Goal: Transaction & Acquisition: Purchase product/service

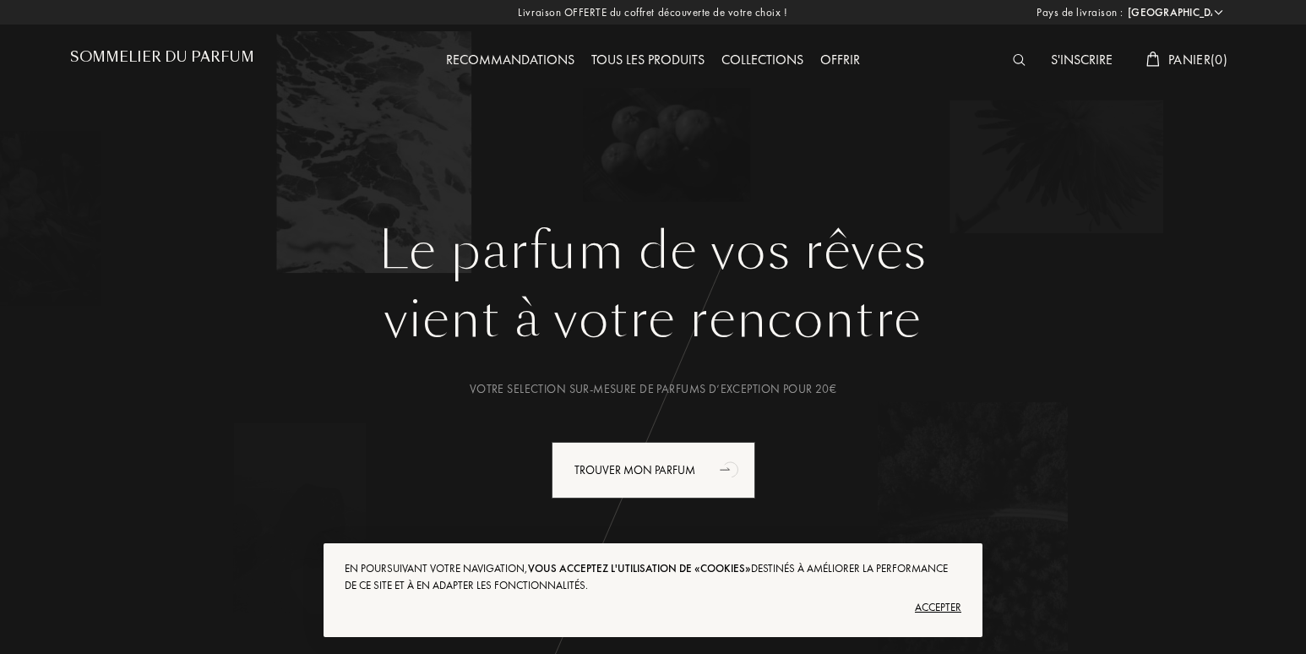
select select "FR"
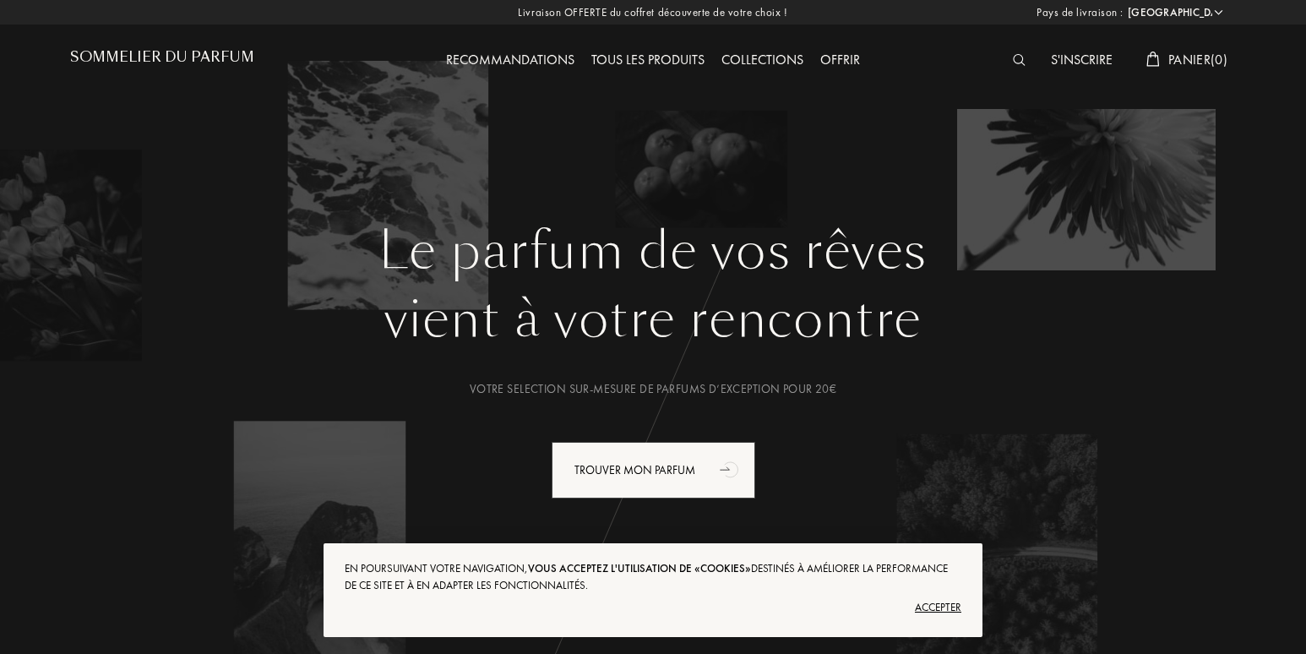
click at [939, 604] on div "Accepter" at bounding box center [653, 607] width 617 height 27
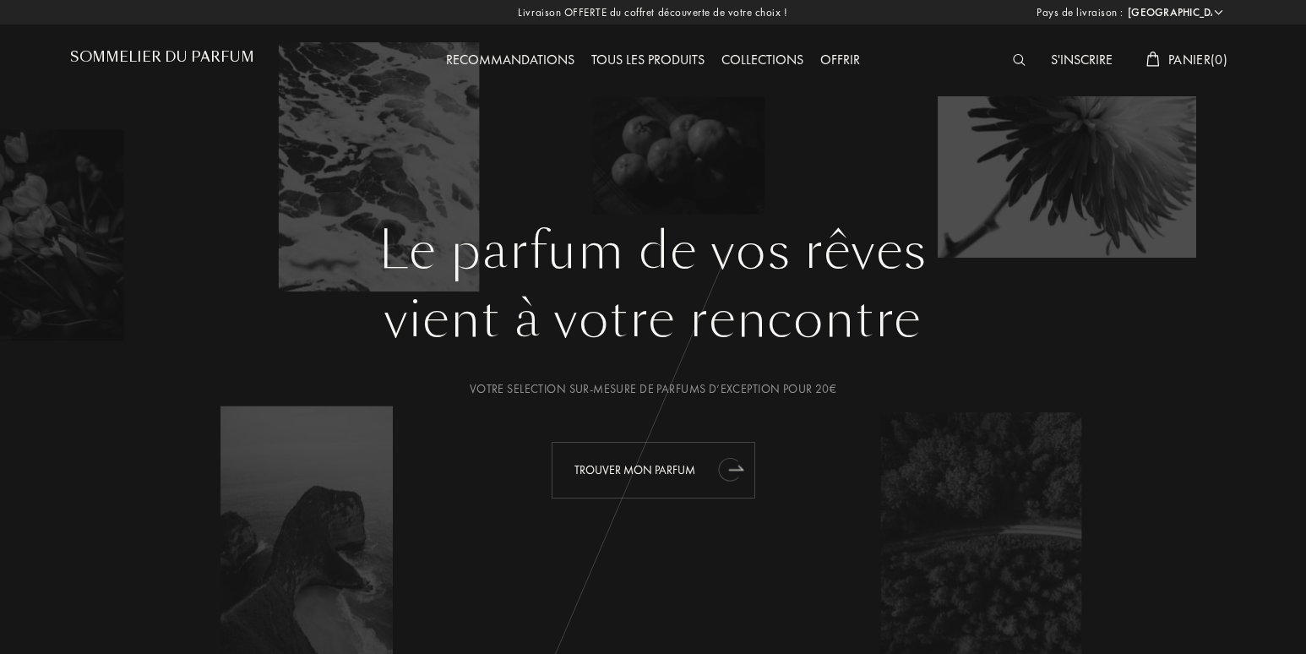
click at [617, 462] on div "Trouver mon parfum" at bounding box center [654, 470] width 204 height 57
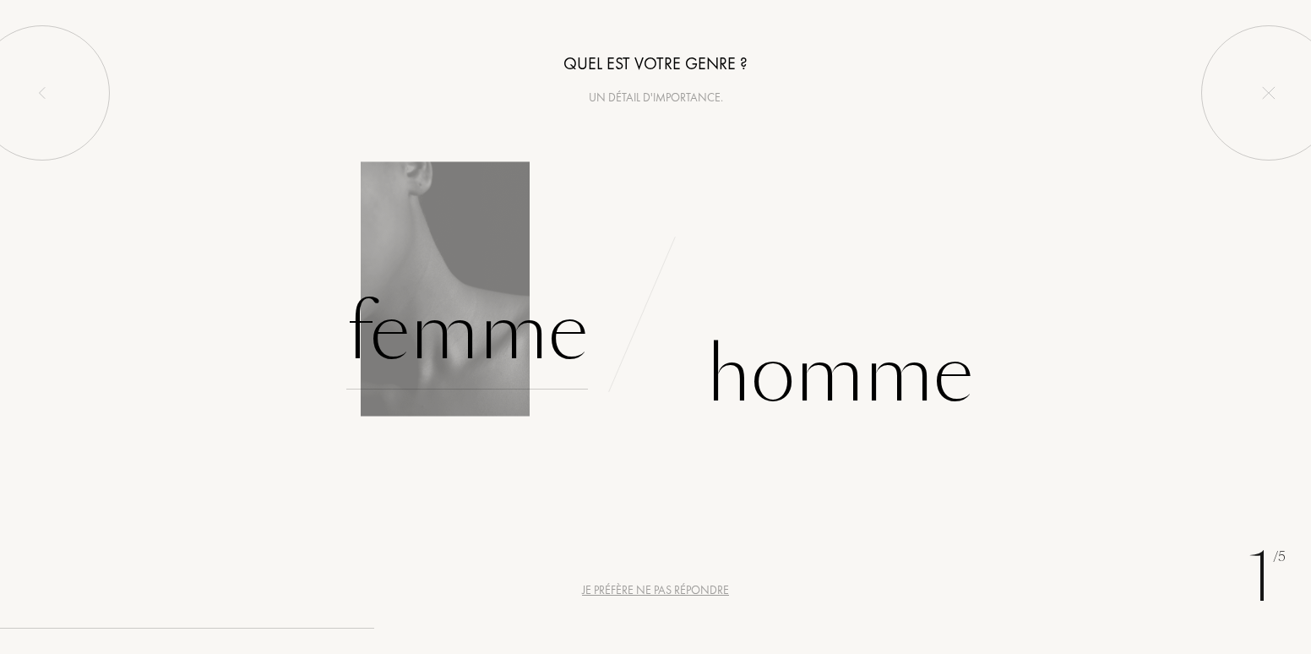
click at [459, 342] on div "Femme" at bounding box center [467, 332] width 242 height 114
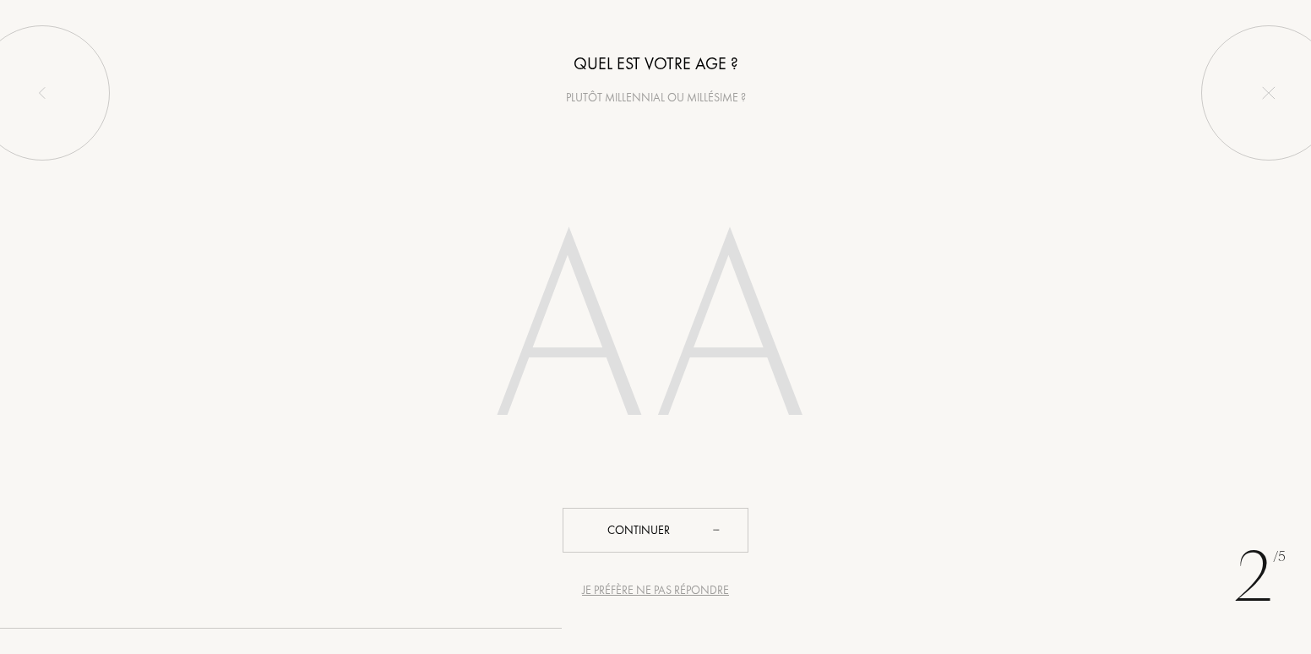
click at [607, 368] on input "number" at bounding box center [656, 337] width 482 height 342
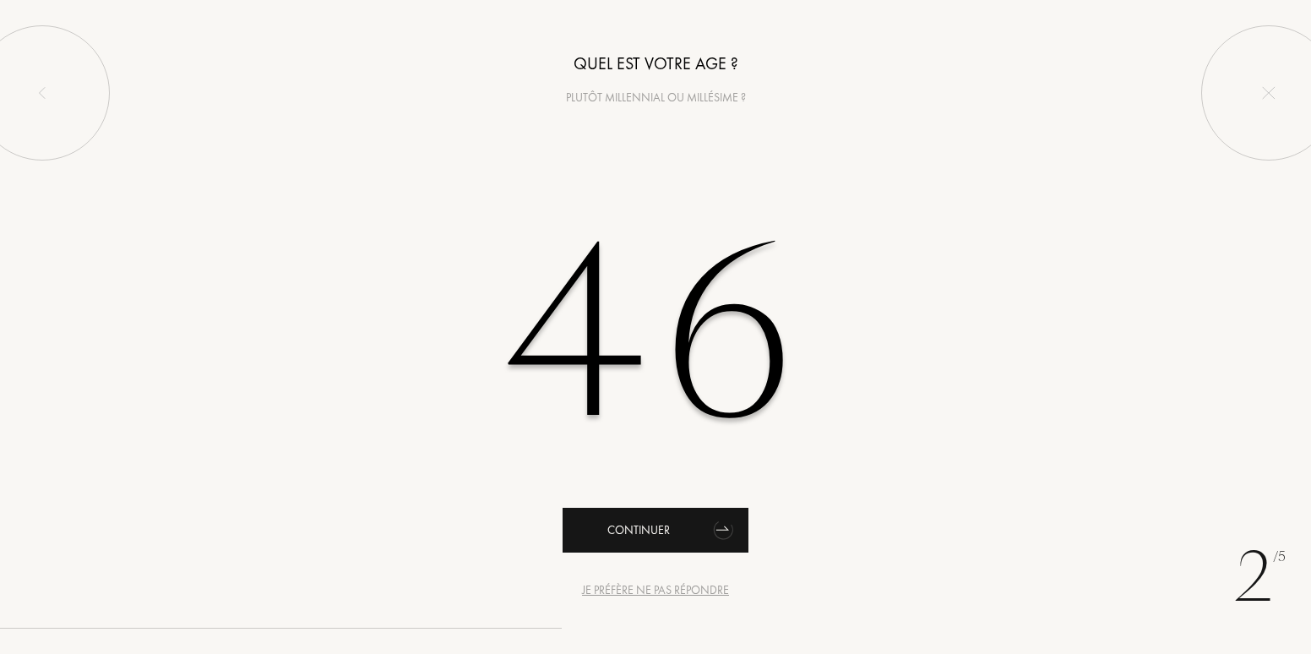
type input "46"
click at [640, 528] on div "Continuer" at bounding box center [656, 530] width 186 height 45
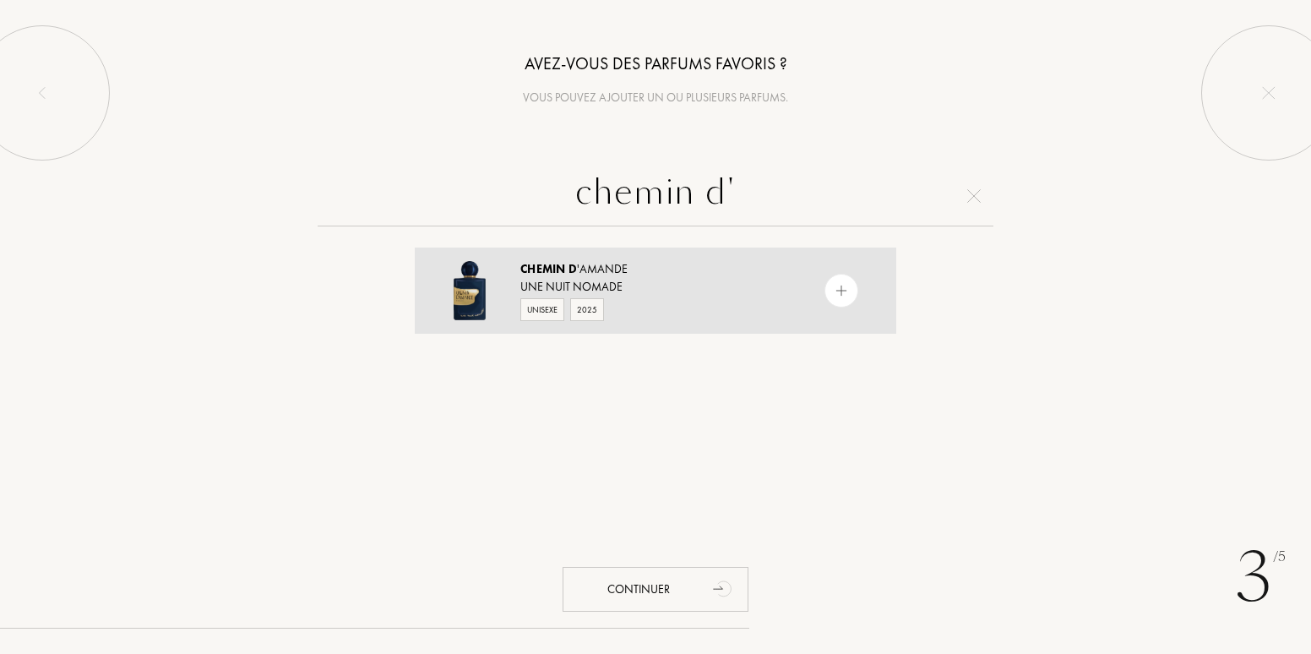
type input "chemin d'"
click at [836, 290] on img at bounding box center [842, 291] width 16 height 16
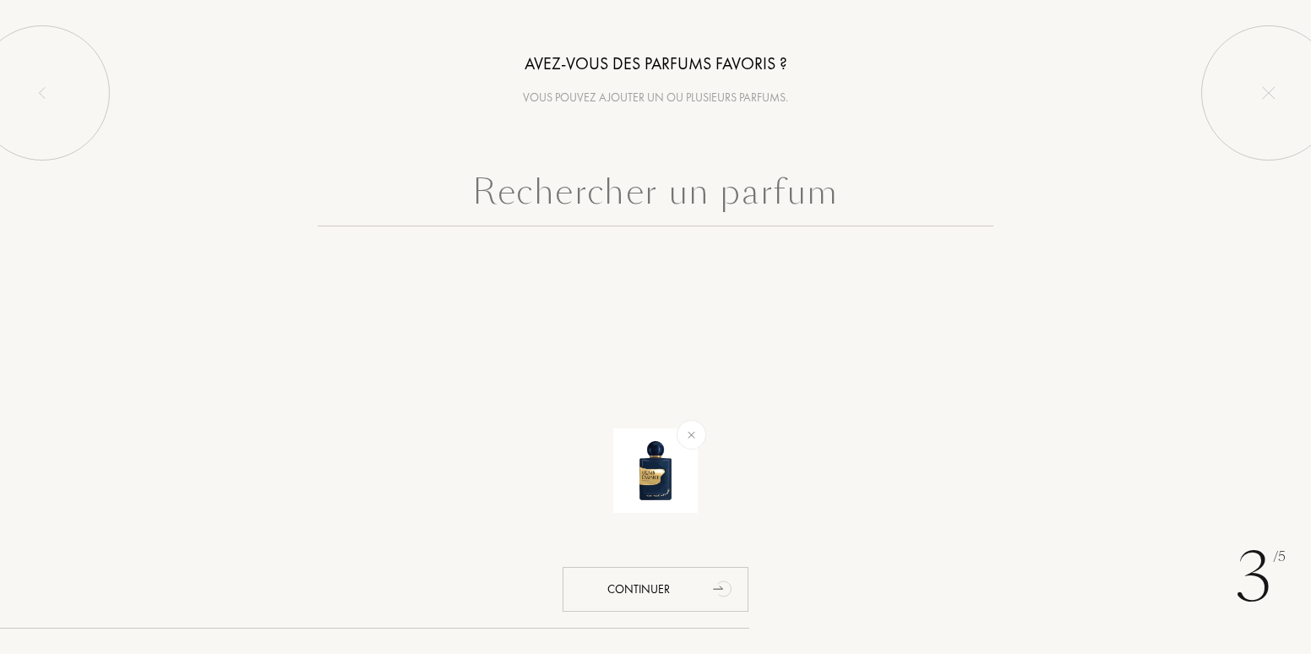
click at [557, 193] on input "text" at bounding box center [656, 196] width 676 height 61
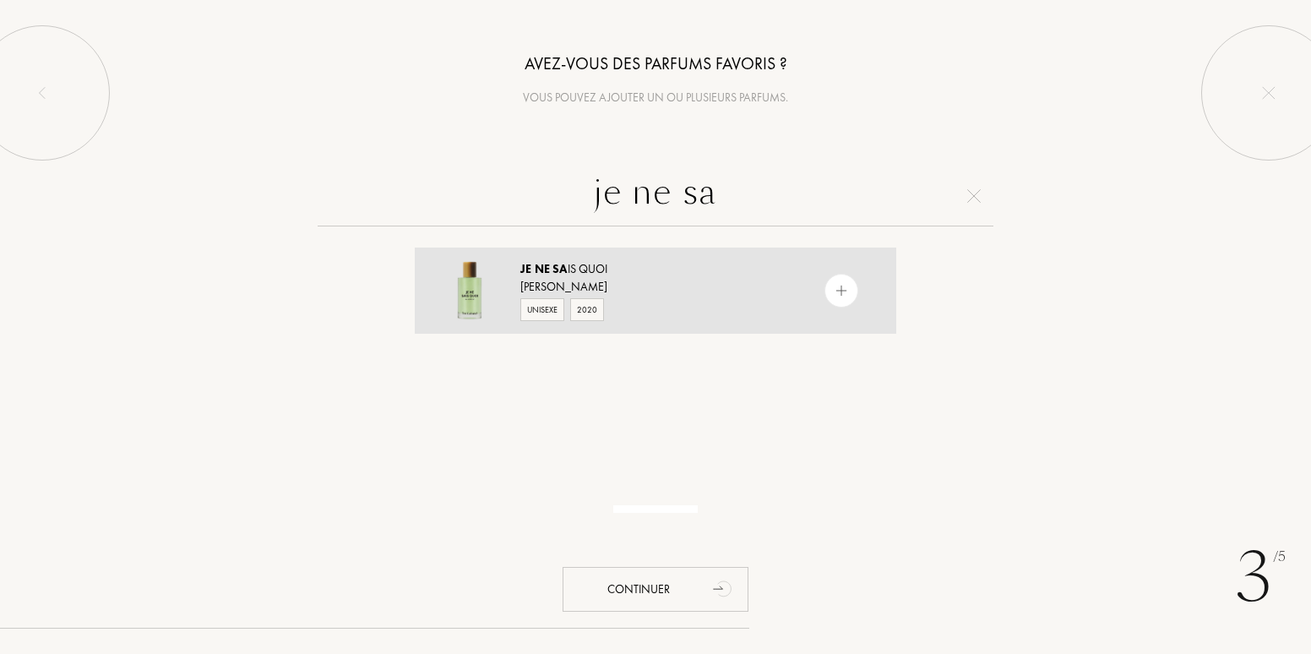
type input "je ne sa"
click at [854, 282] on div at bounding box center [875, 291] width 42 height 86
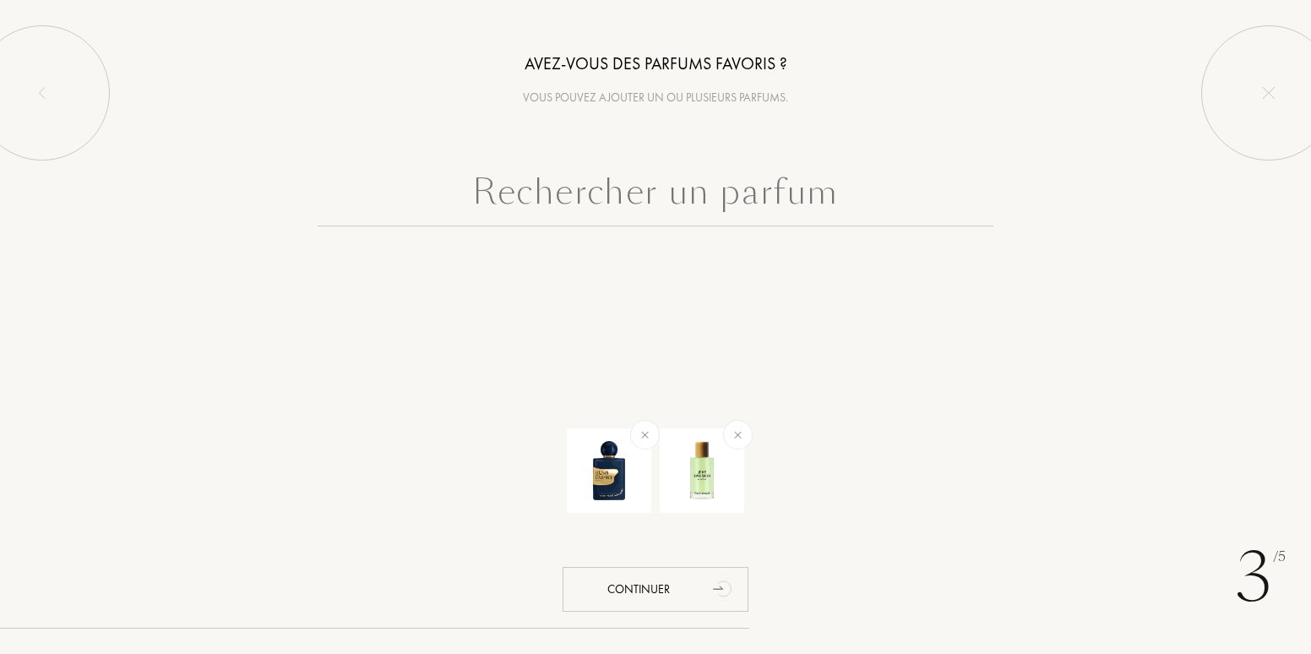
click at [527, 199] on input "text" at bounding box center [656, 196] width 676 height 61
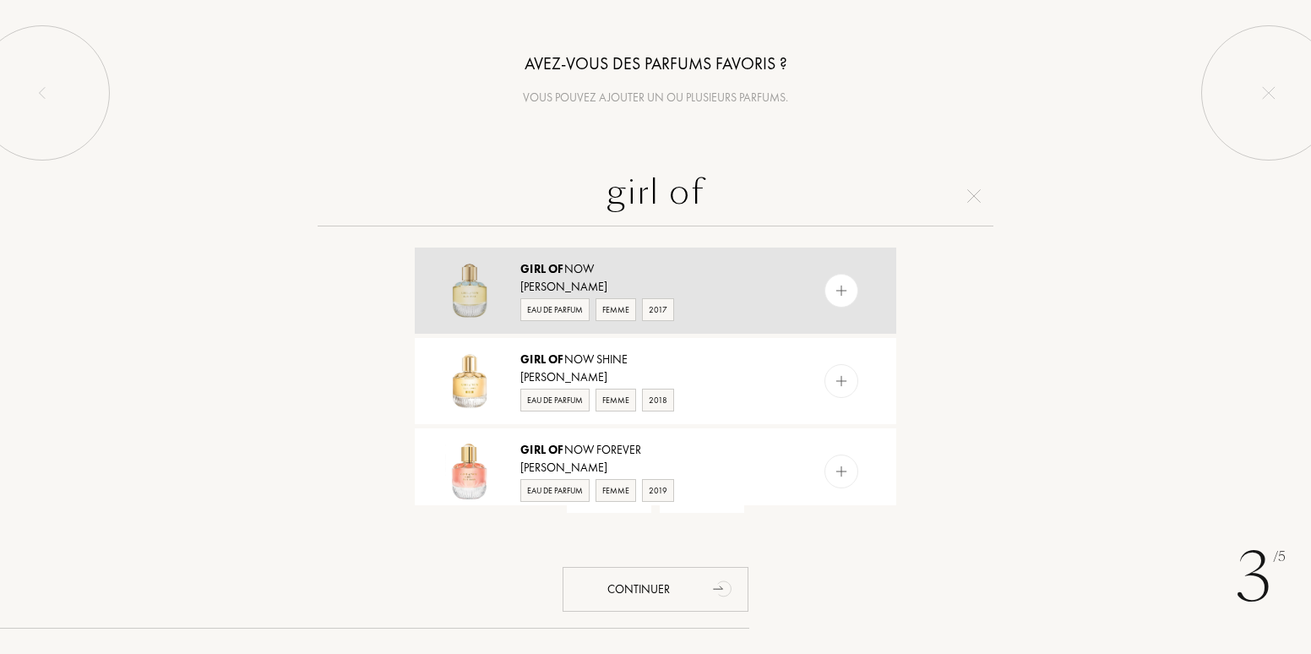
type input "girl of"
click at [843, 287] on img at bounding box center [842, 291] width 16 height 16
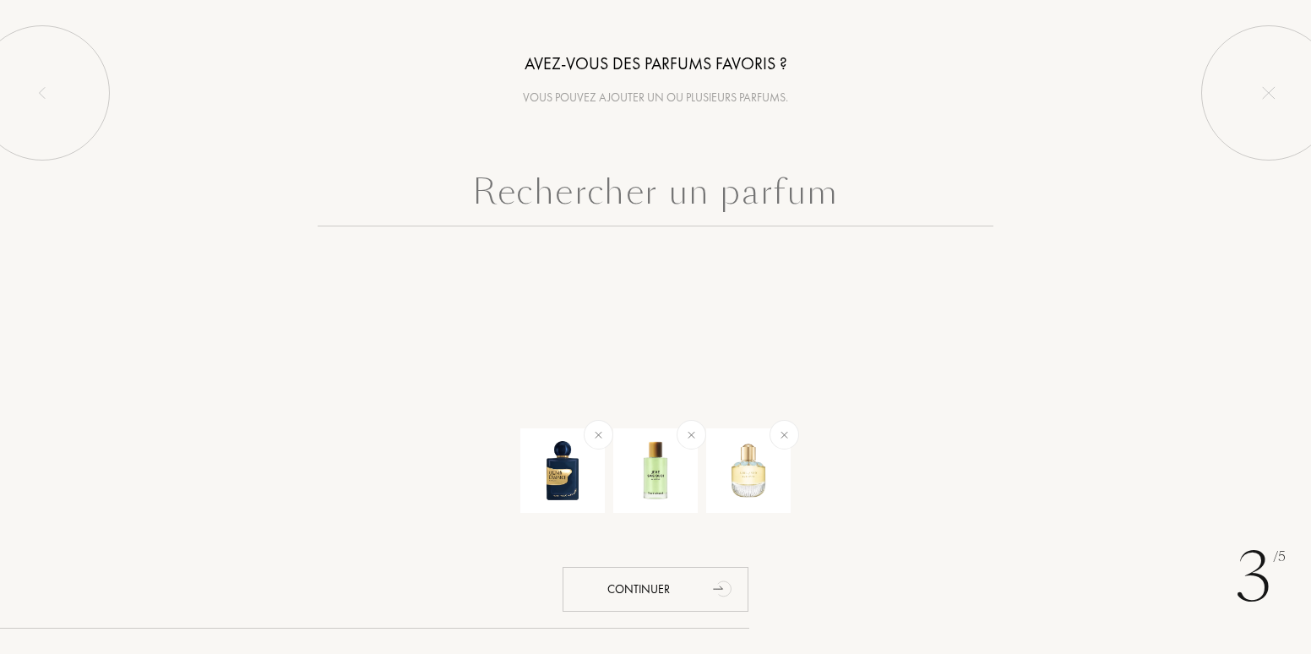
click at [563, 200] on input "text" at bounding box center [656, 196] width 676 height 61
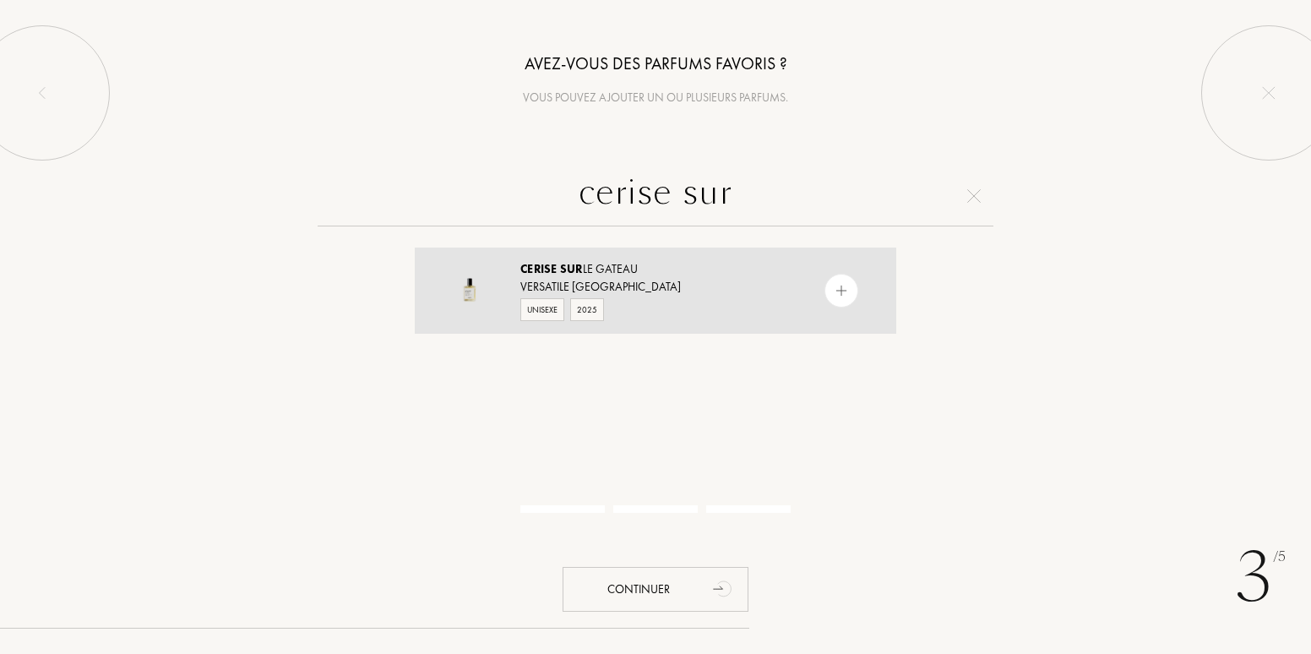
type input "cerise sur"
click at [837, 283] on img at bounding box center [842, 291] width 16 height 16
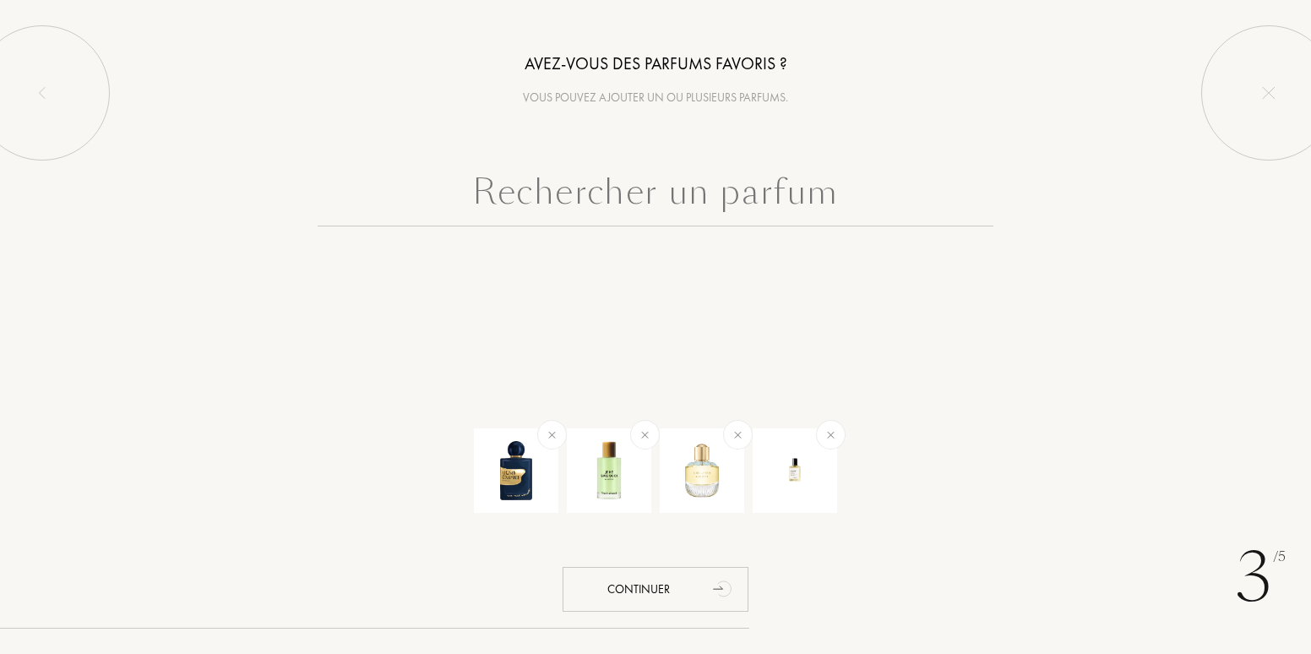
click at [583, 212] on input "text" at bounding box center [656, 196] width 676 height 61
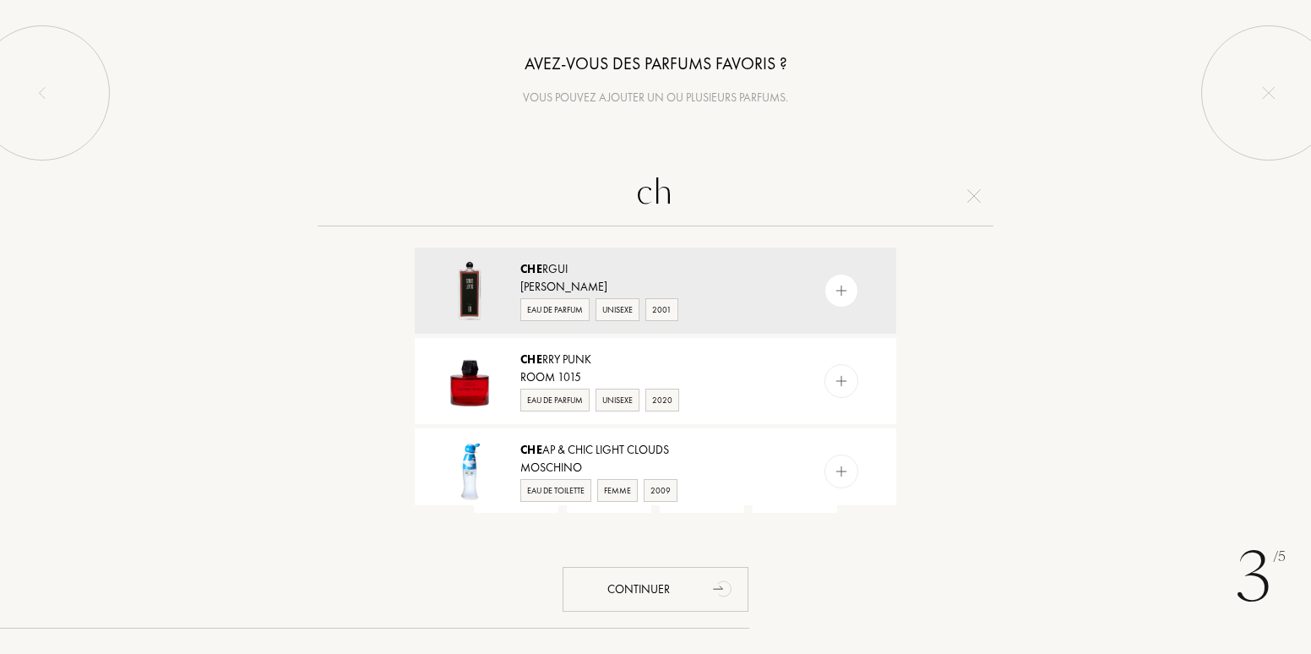
type input "c"
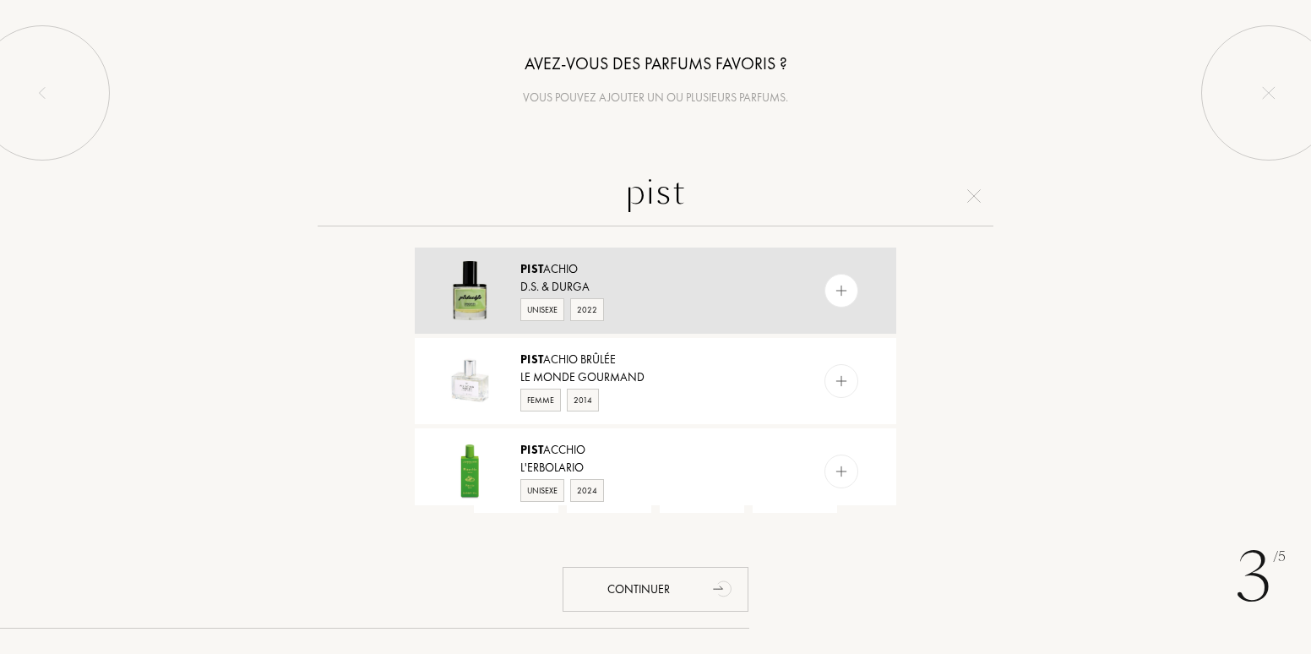
type input "pist"
click at [836, 286] on img at bounding box center [842, 291] width 16 height 16
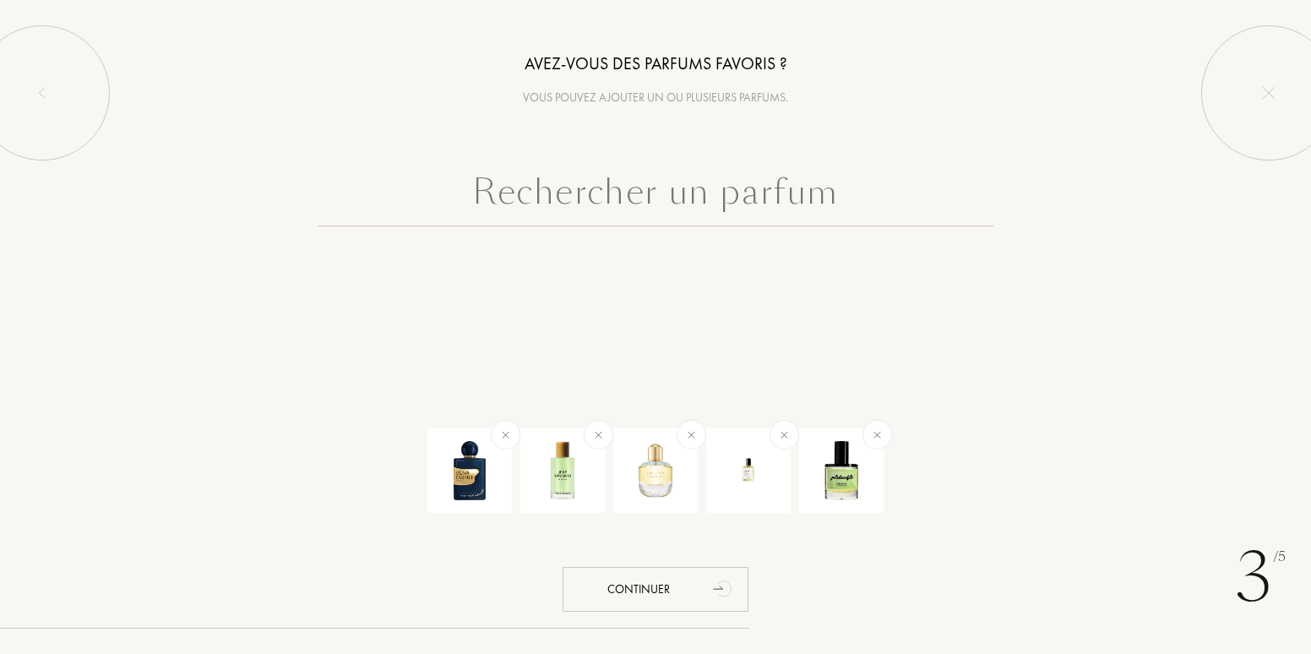
click at [657, 199] on input "text" at bounding box center [656, 196] width 676 height 61
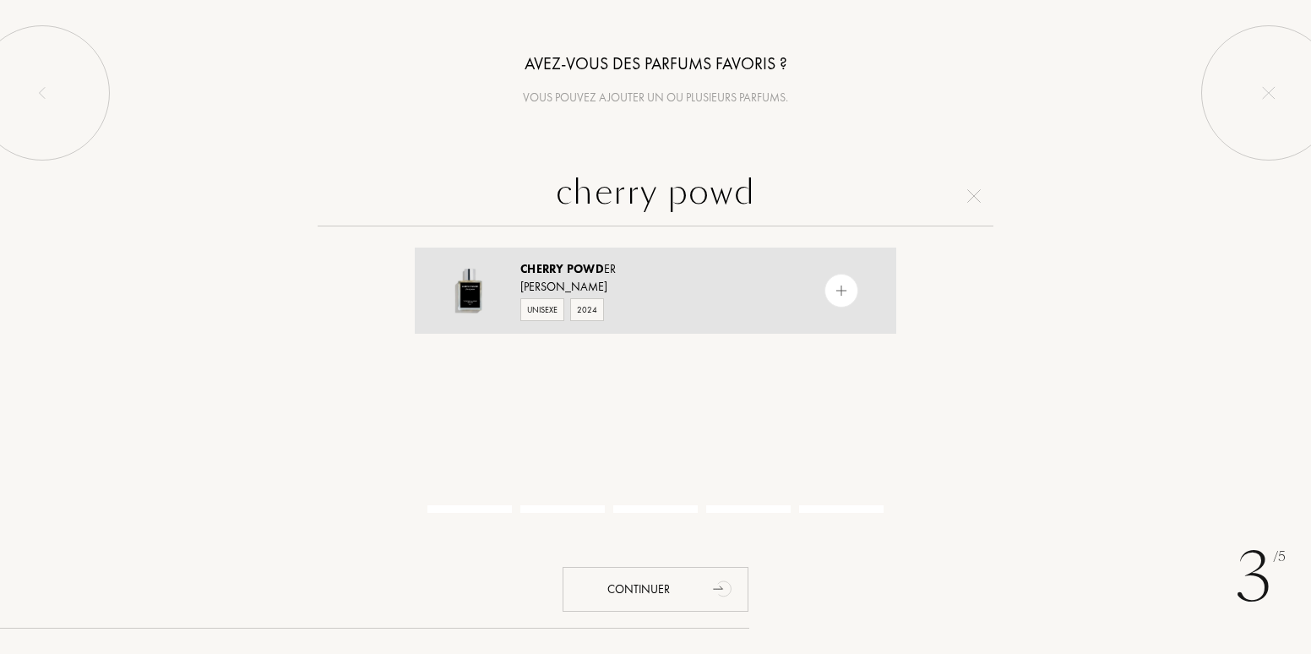
type input "cherry powd"
click at [837, 293] on img at bounding box center [842, 291] width 16 height 16
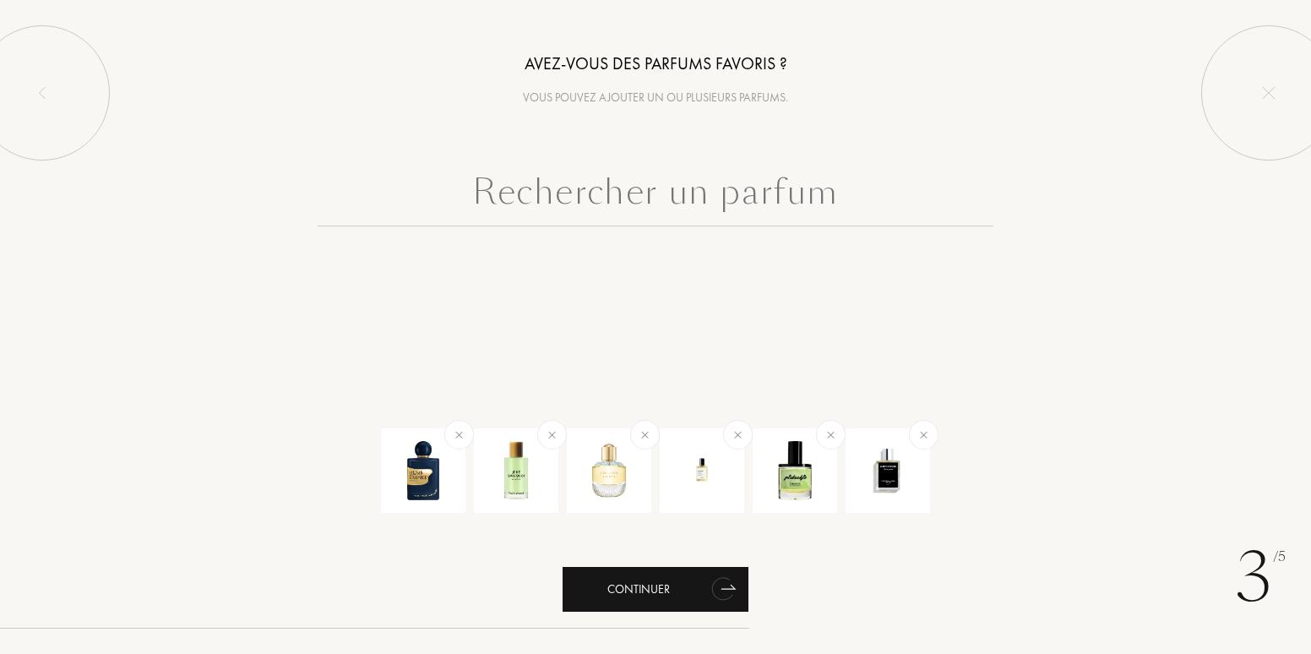
click at [637, 591] on div "Continuer" at bounding box center [656, 589] width 186 height 45
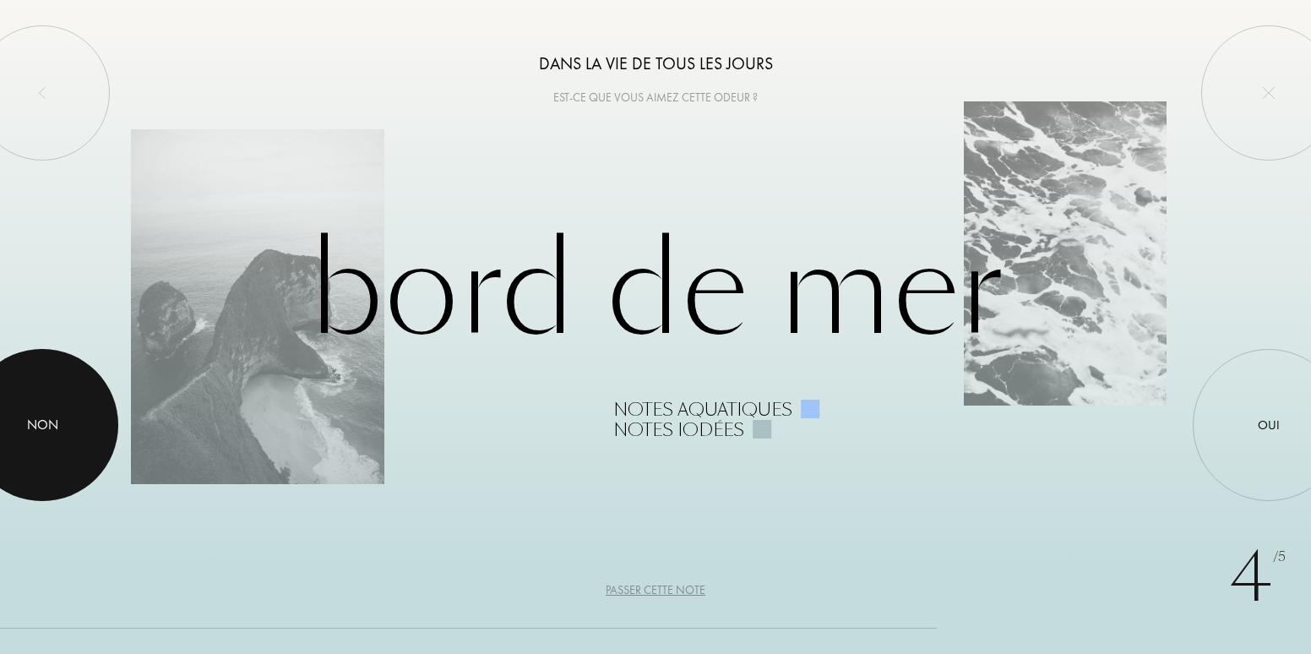
click at [47, 421] on div "Non" at bounding box center [42, 425] width 31 height 20
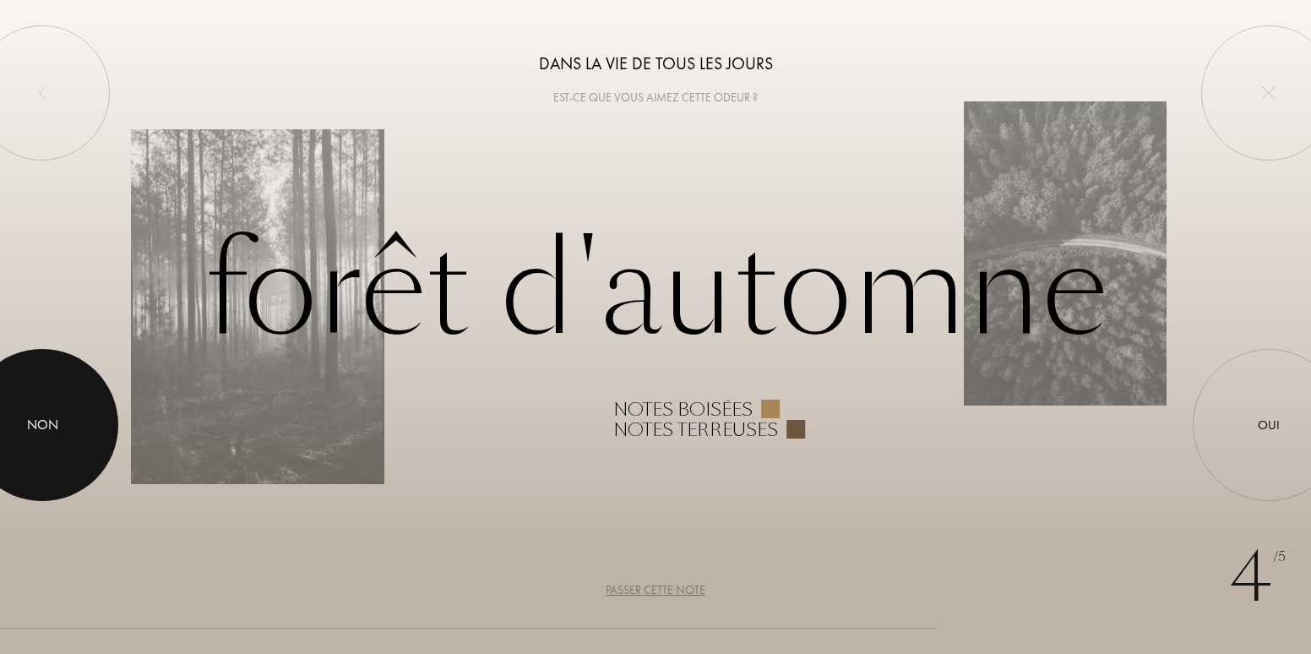
click at [47, 421] on div "Non" at bounding box center [42, 425] width 31 height 20
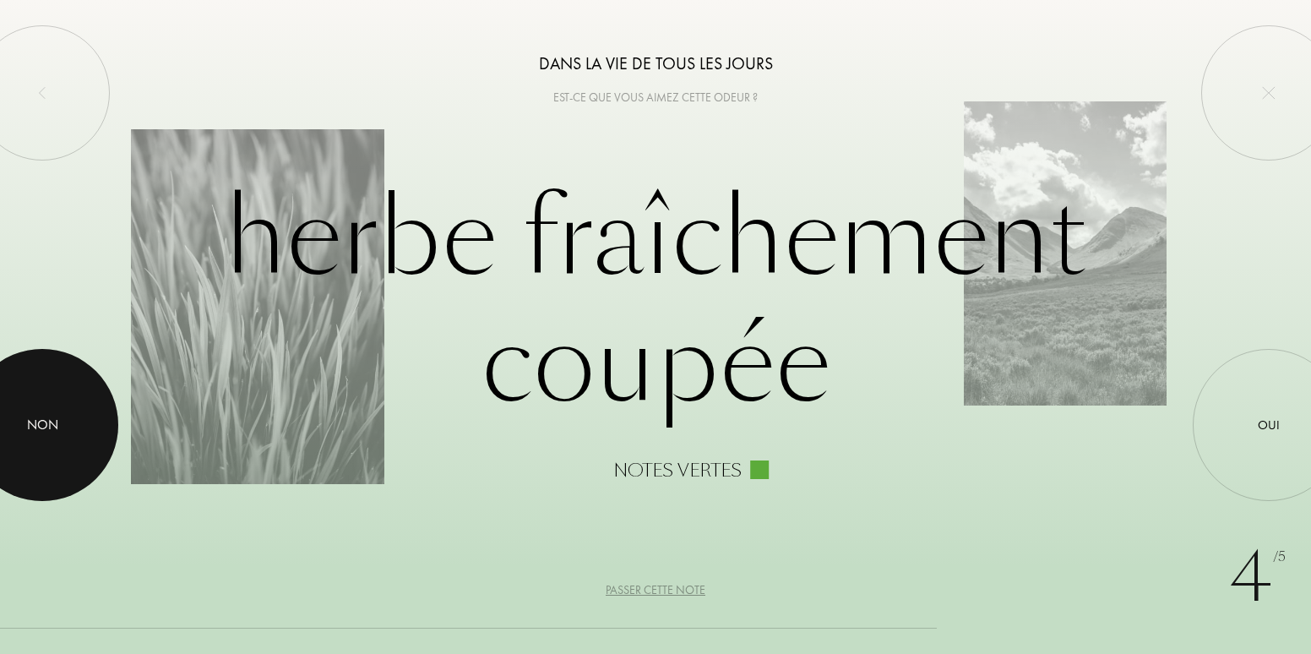
click at [47, 421] on div "Non" at bounding box center [42, 425] width 31 height 20
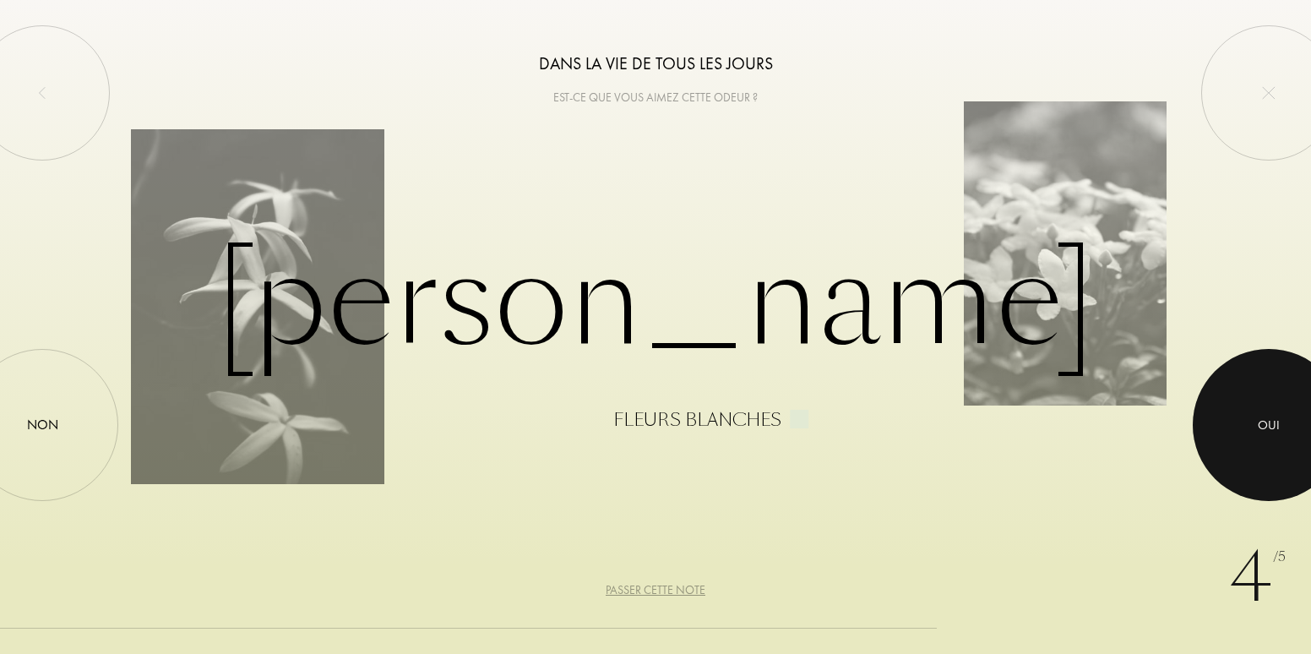
click at [1262, 429] on div "Oui" at bounding box center [1269, 425] width 22 height 19
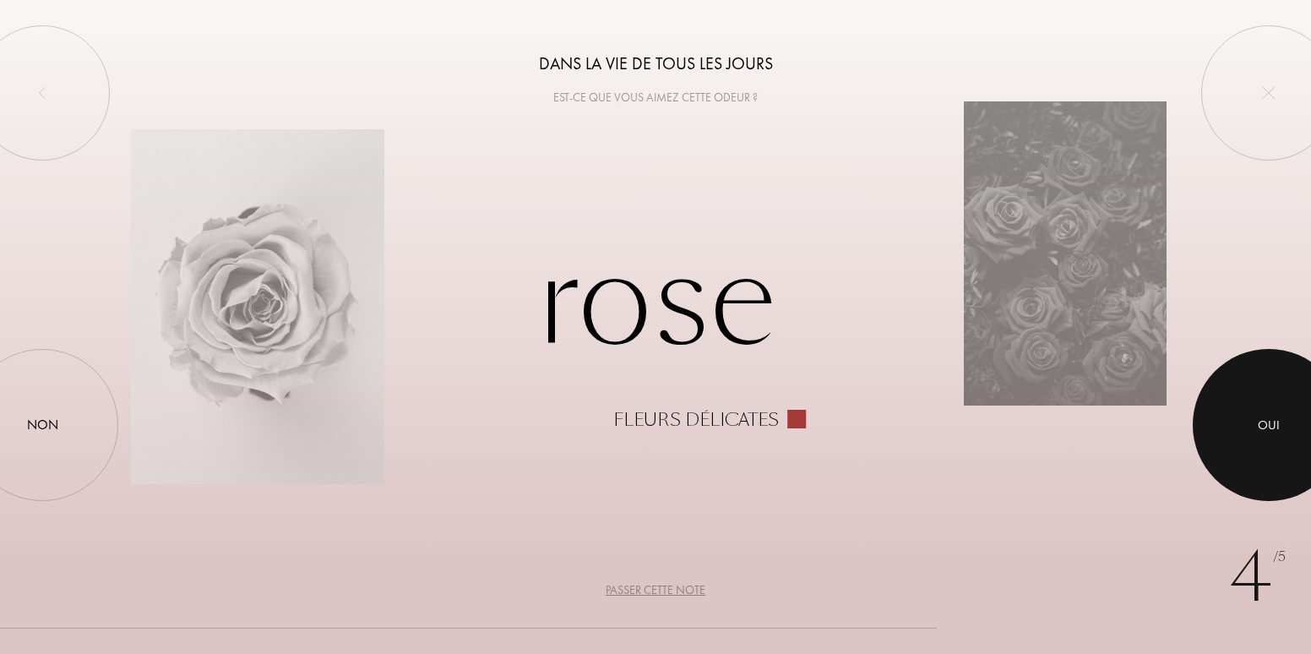
click at [1262, 429] on div "Oui" at bounding box center [1269, 425] width 22 height 19
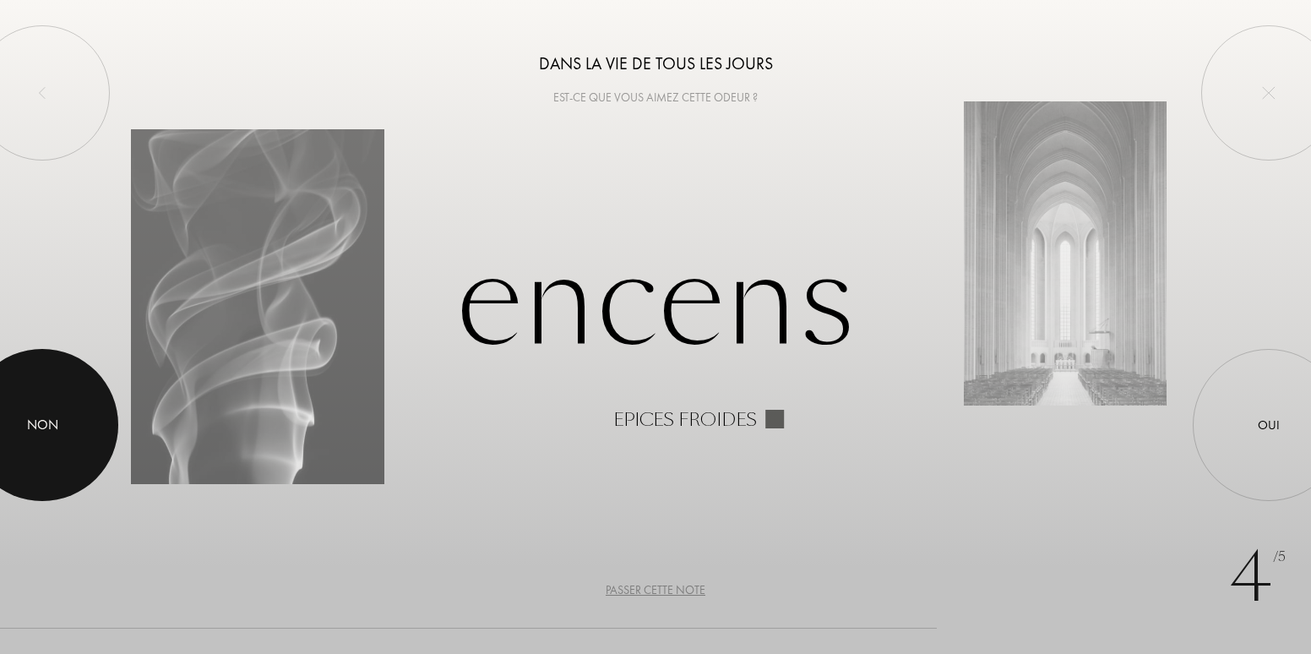
click at [52, 422] on div "Non" at bounding box center [42, 425] width 31 height 20
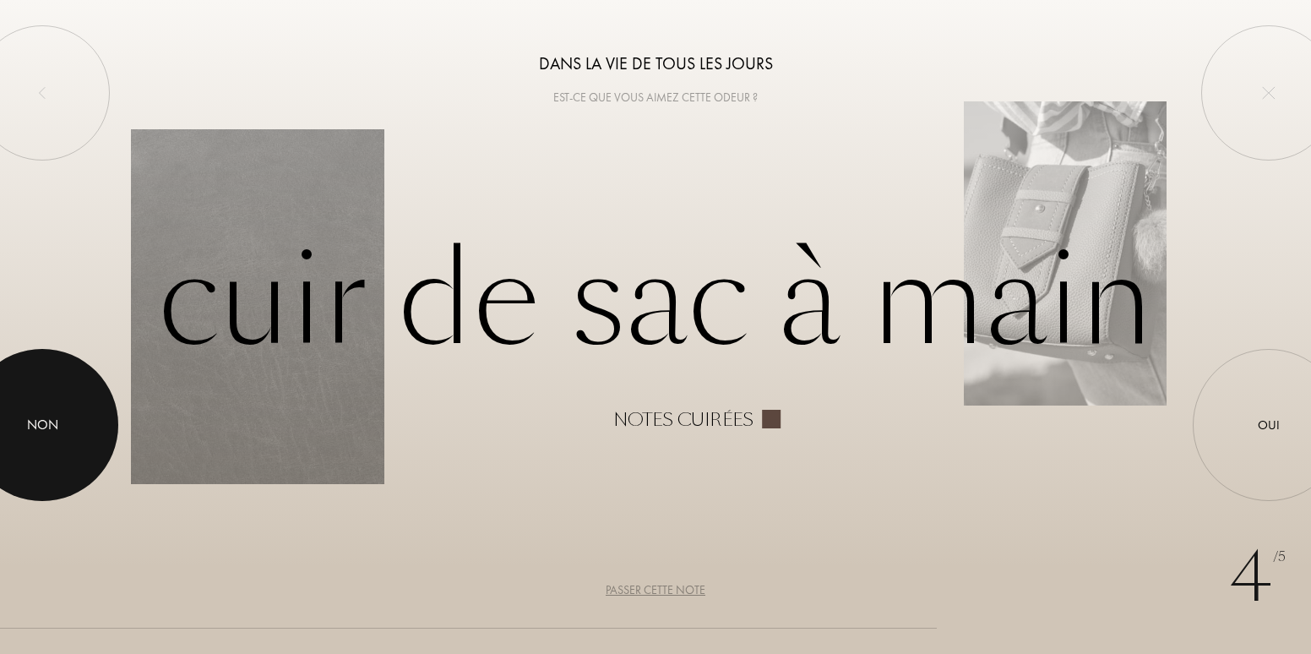
click at [52, 422] on div "Non" at bounding box center [42, 425] width 31 height 20
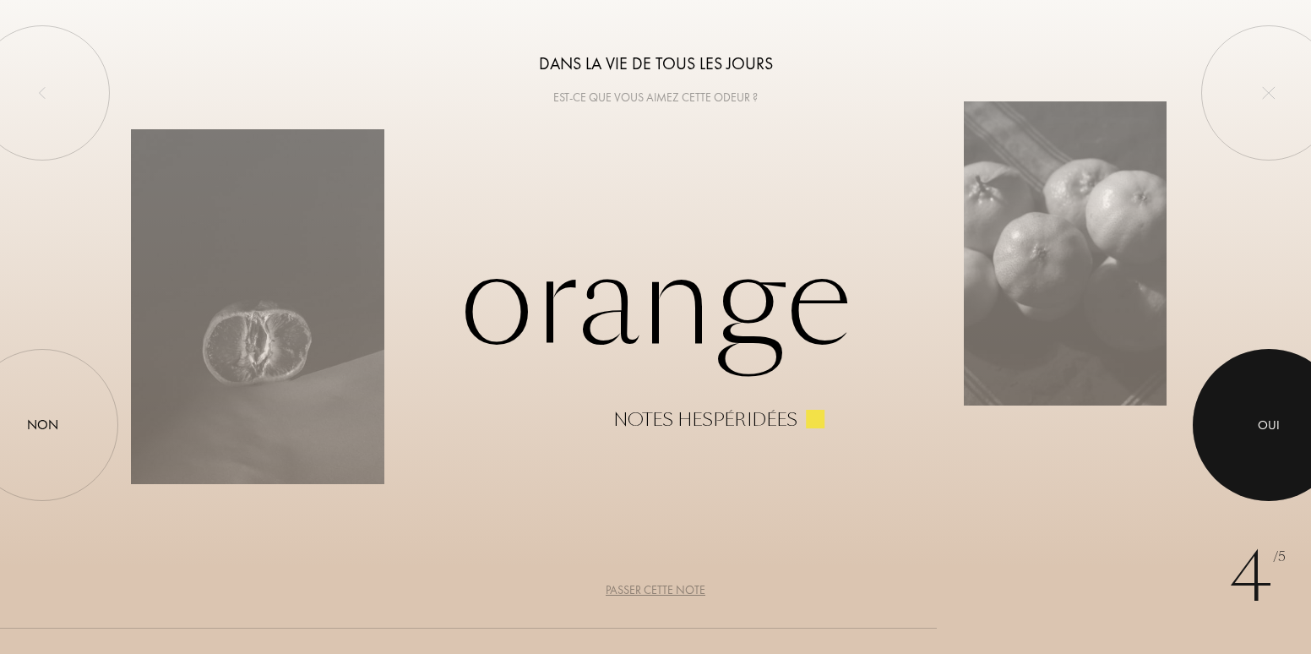
click at [1246, 414] on div at bounding box center [1269, 425] width 152 height 152
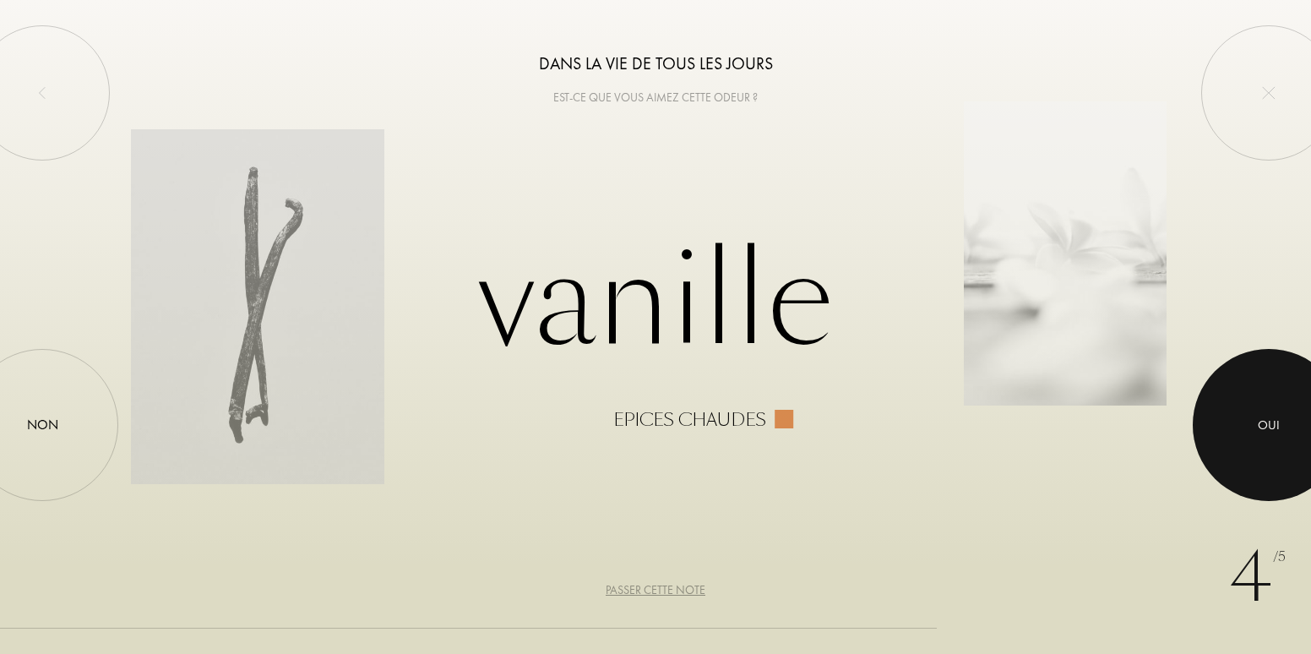
click at [1273, 417] on div "Oui" at bounding box center [1269, 425] width 22 height 19
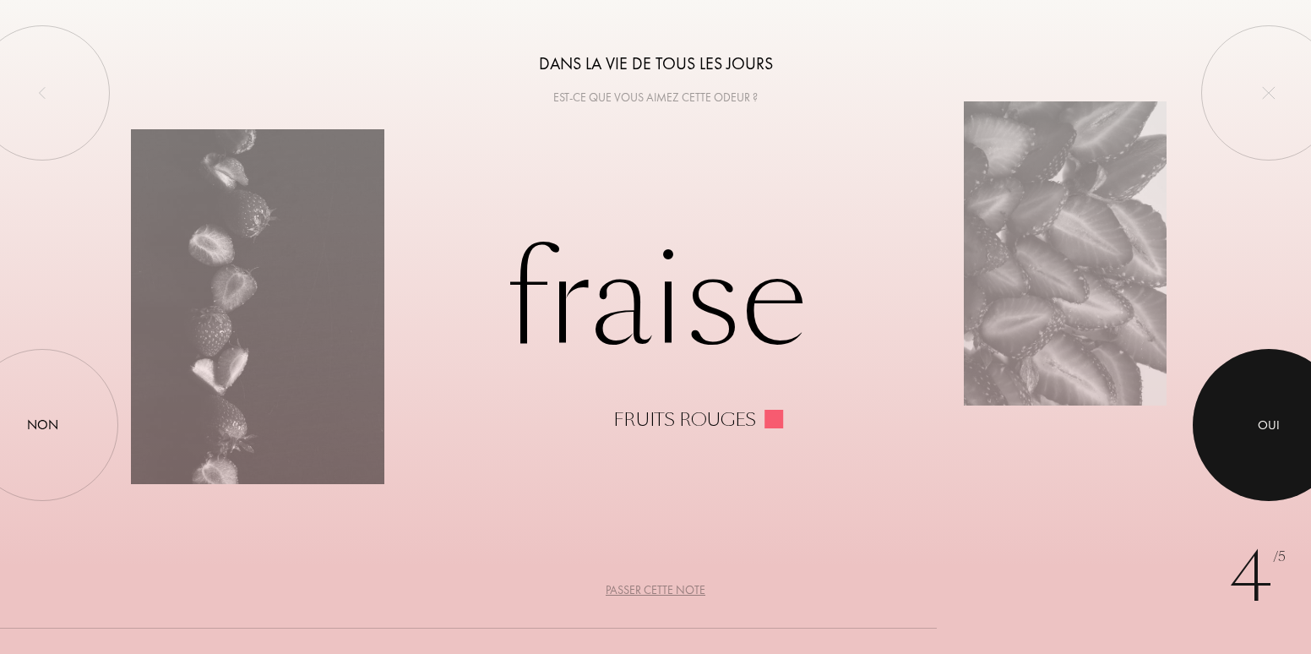
click at [1273, 417] on div "Oui" at bounding box center [1269, 425] width 22 height 19
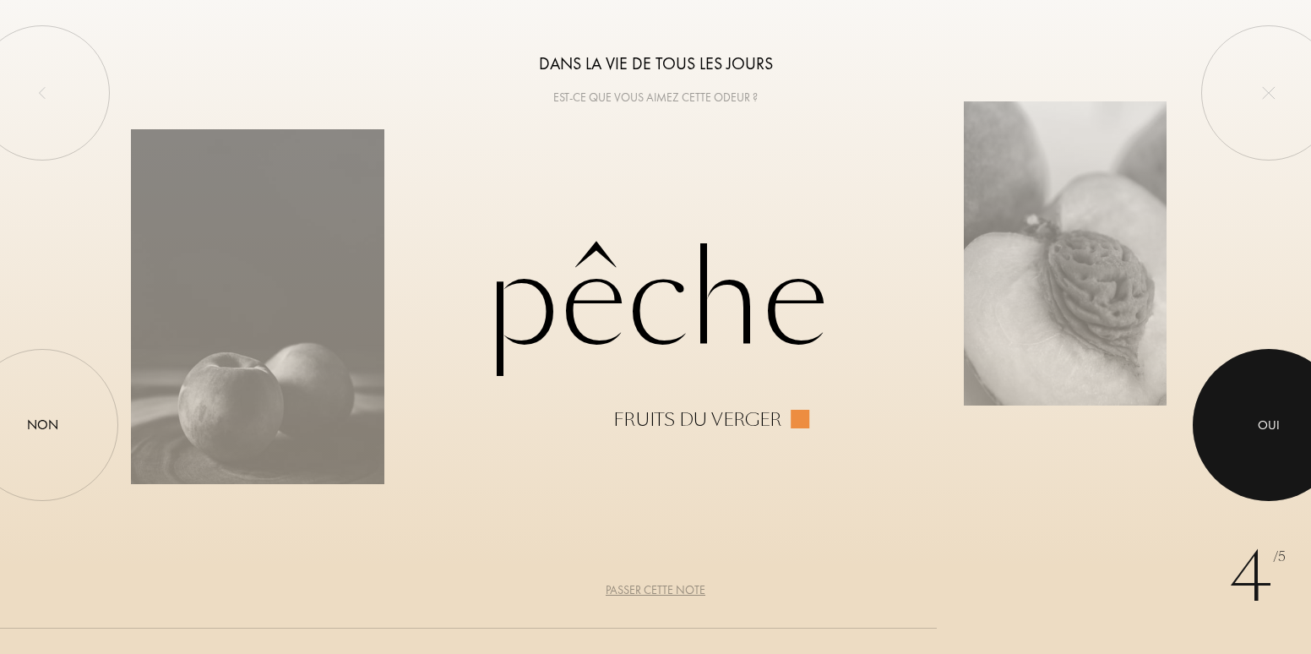
click at [1273, 417] on div "Oui" at bounding box center [1269, 425] width 22 height 19
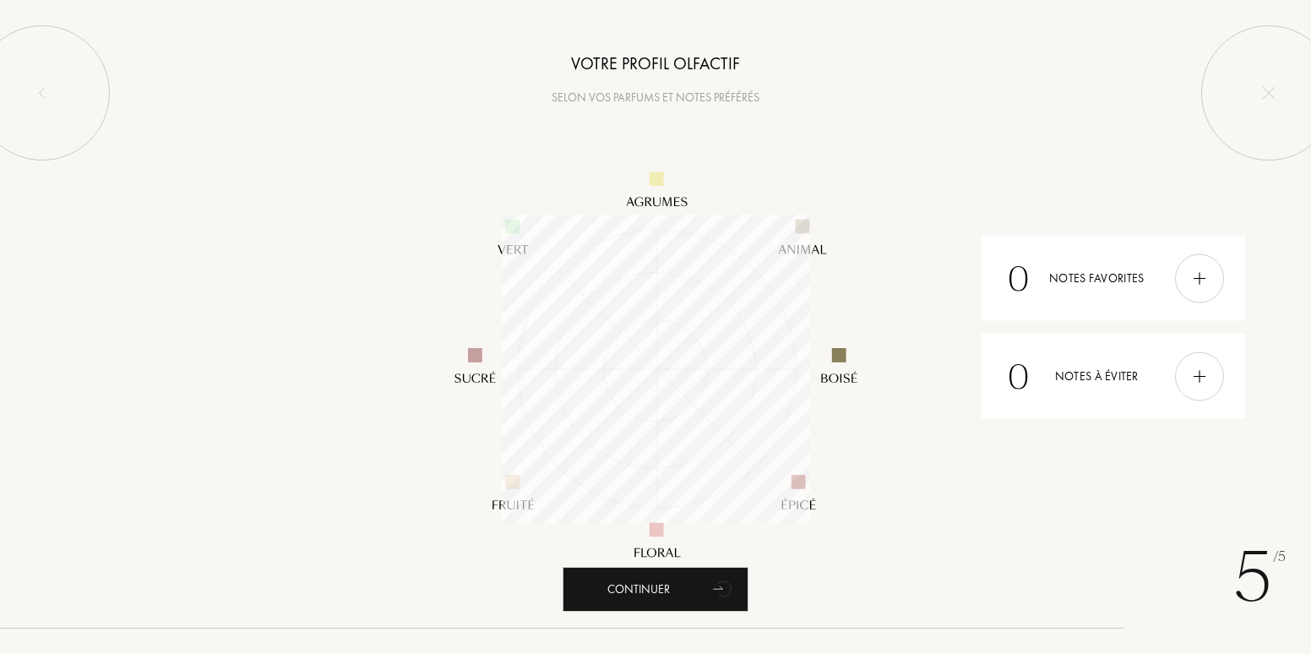
scroll to position [308, 308]
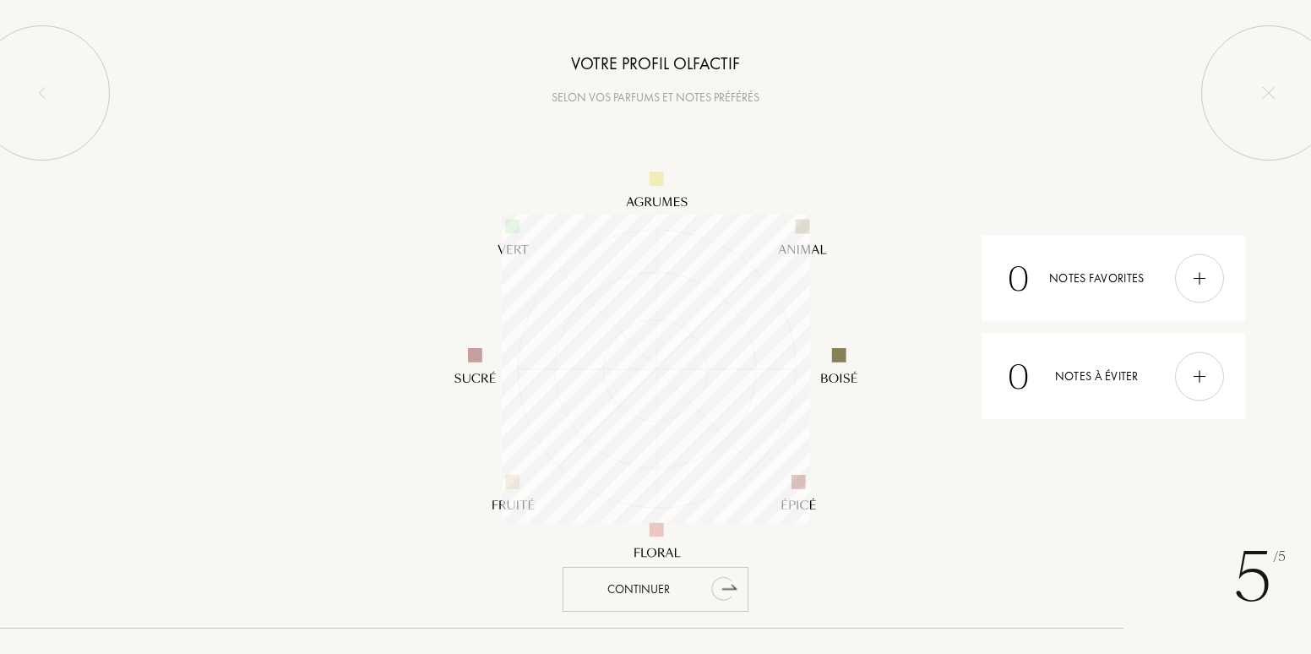
click at [647, 585] on div "Continuer" at bounding box center [656, 589] width 186 height 45
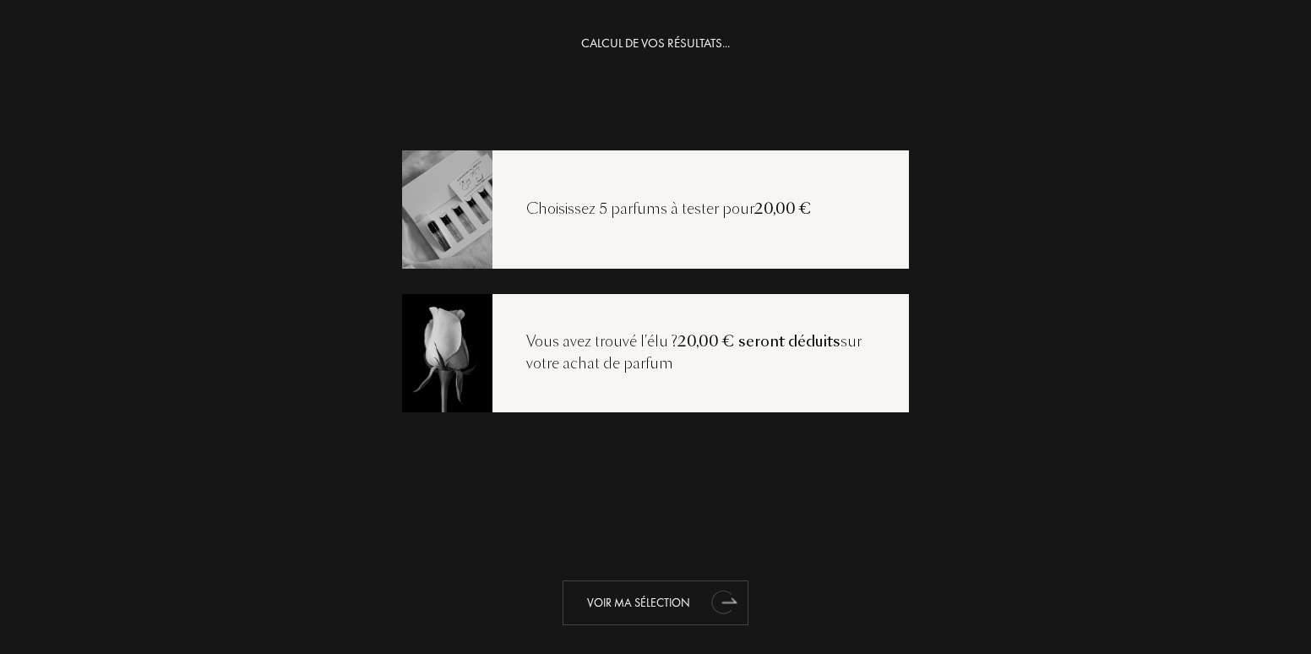
click at [645, 599] on div "Voir ma sélection" at bounding box center [656, 602] width 186 height 45
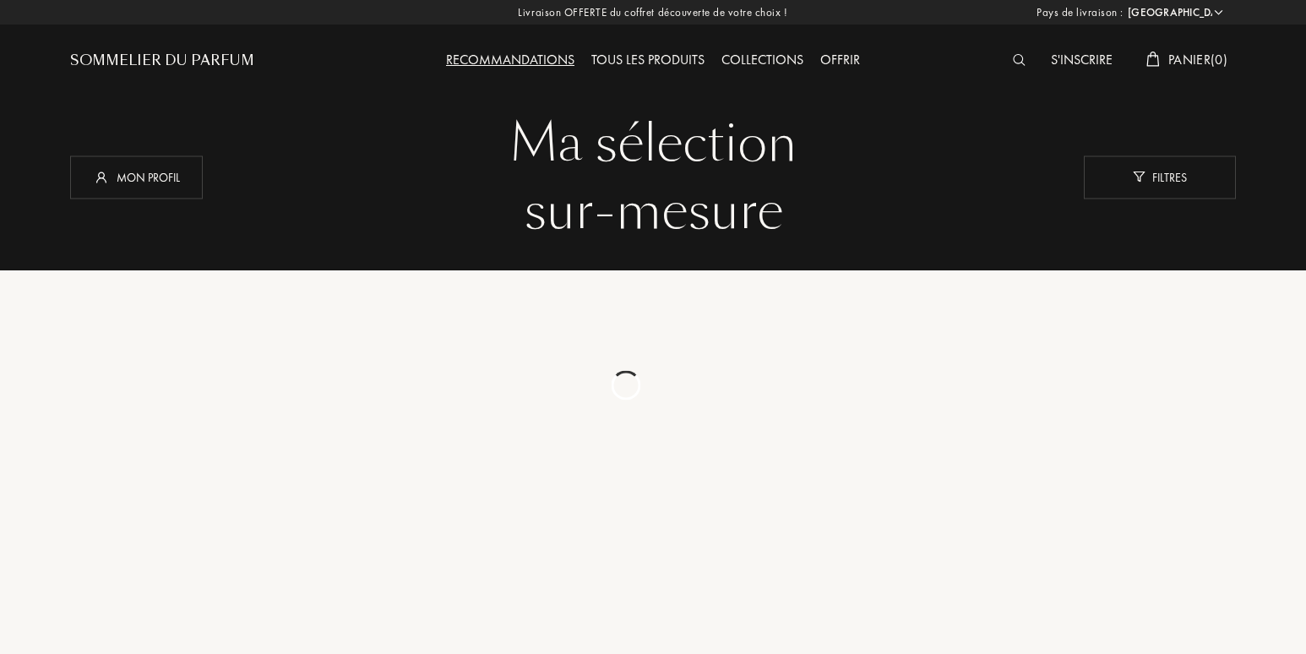
select select "FR"
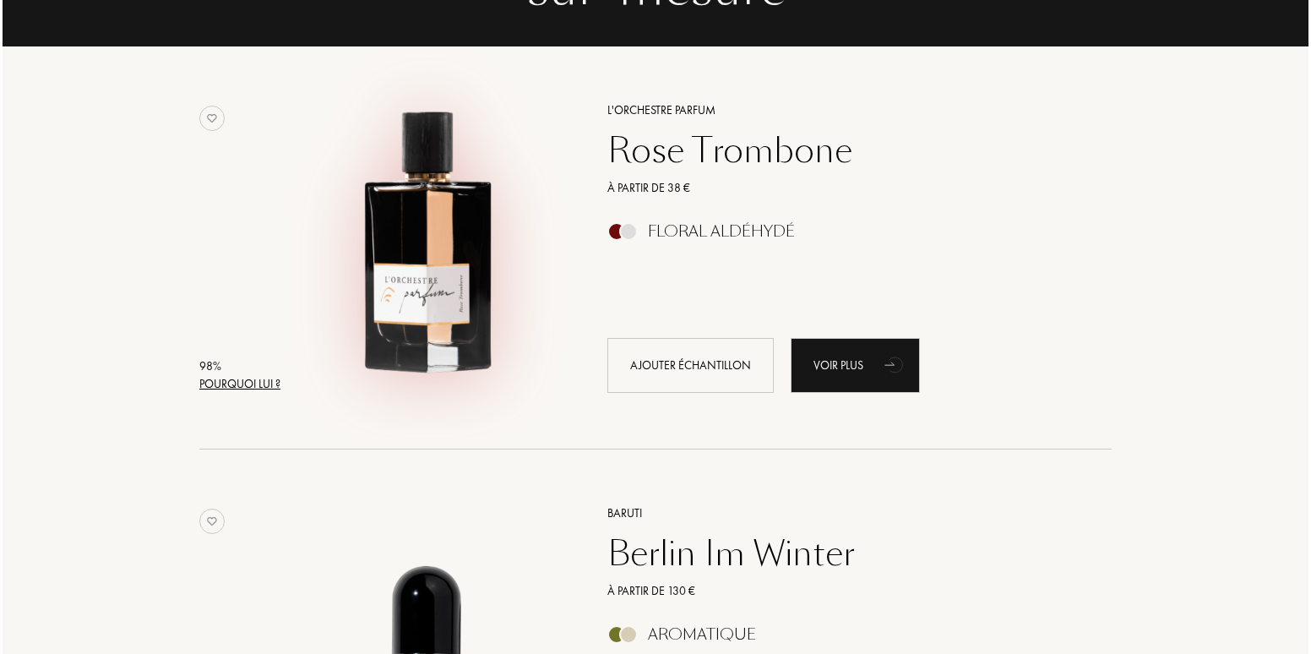
scroll to position [253, 0]
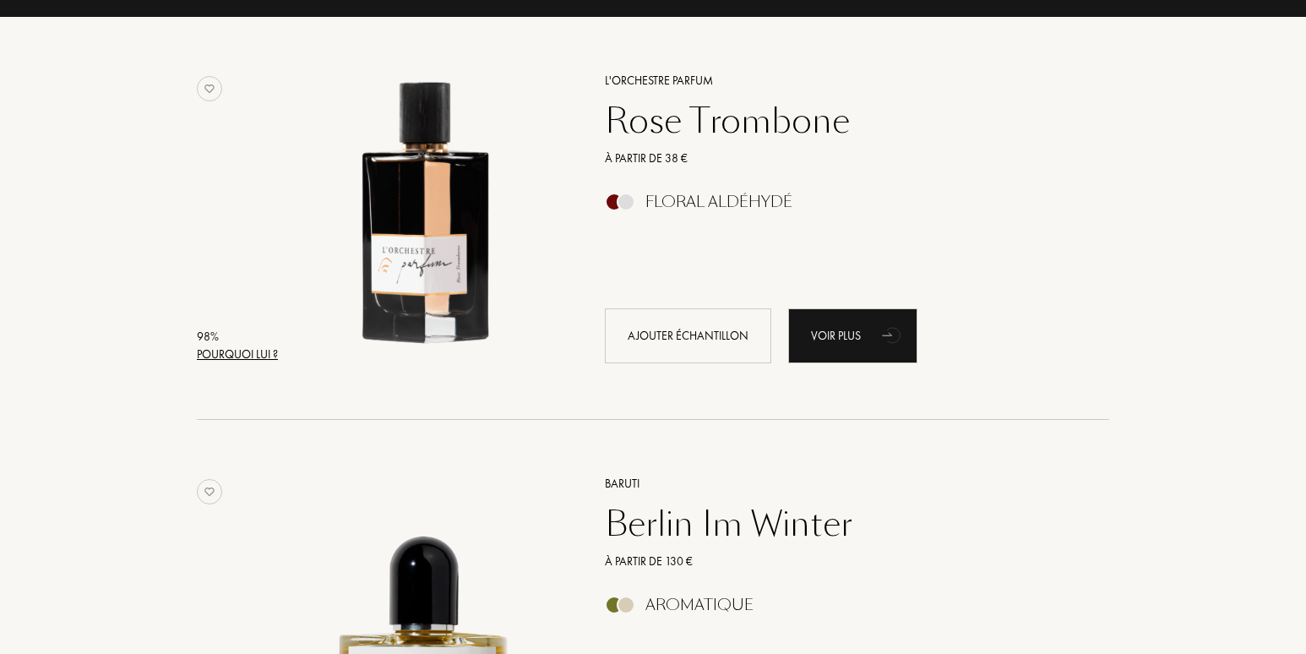
click at [237, 352] on div "Pourquoi lui ?" at bounding box center [237, 355] width 81 height 18
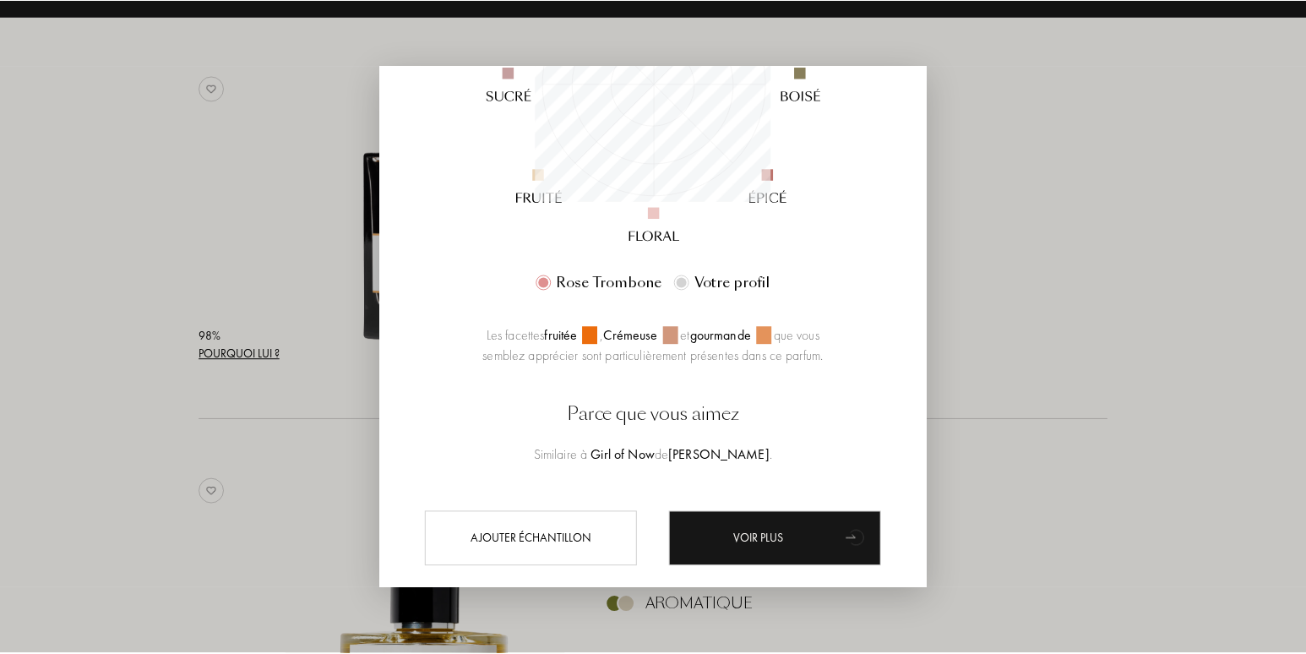
scroll to position [371, 0]
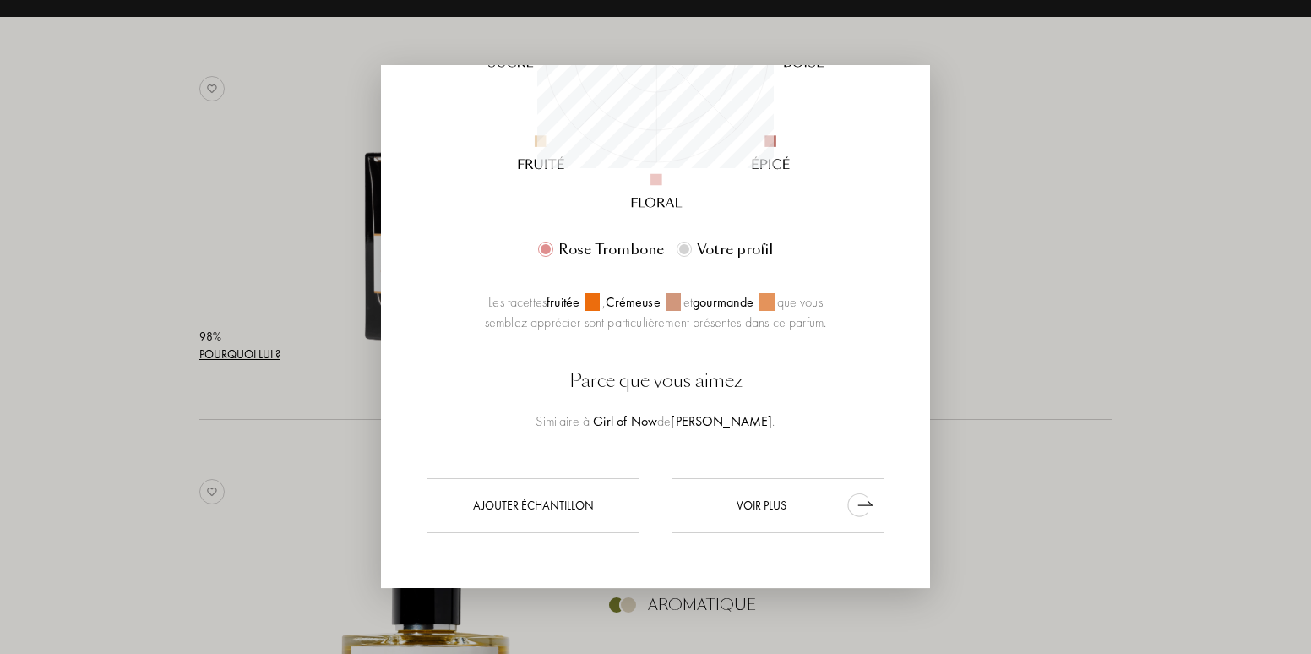
click at [763, 505] on div "Voir plus" at bounding box center [778, 505] width 213 height 55
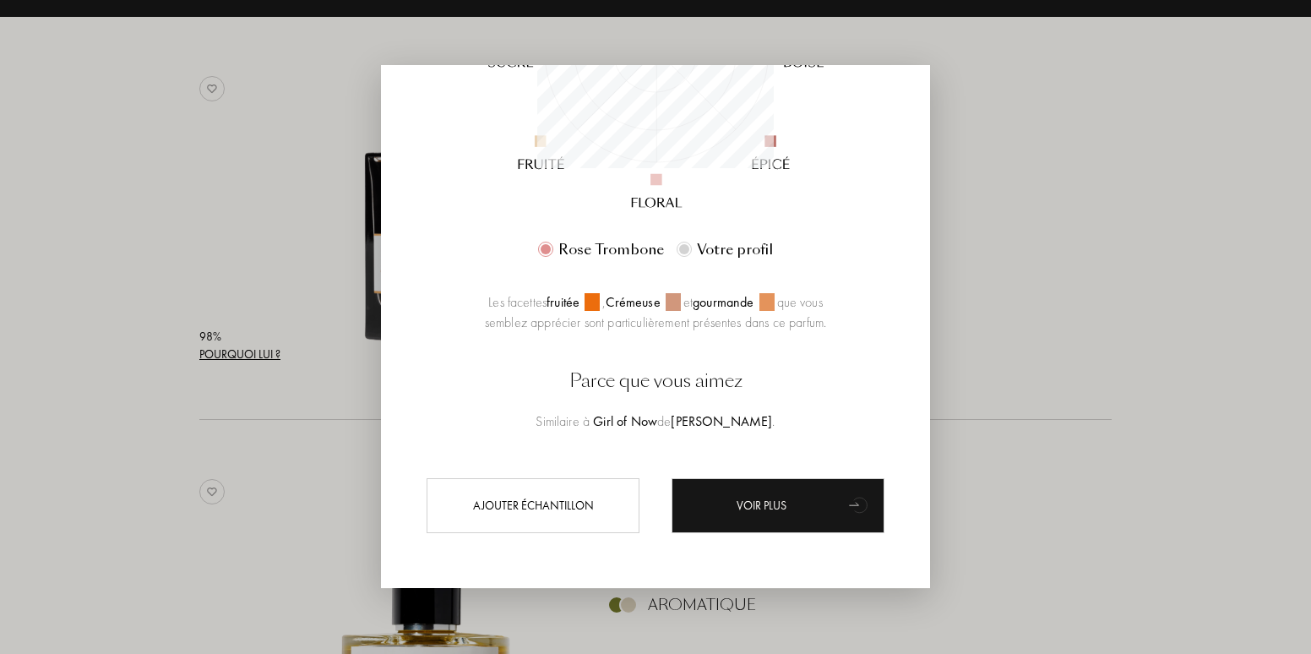
click at [1106, 190] on div at bounding box center [655, 327] width 1311 height 654
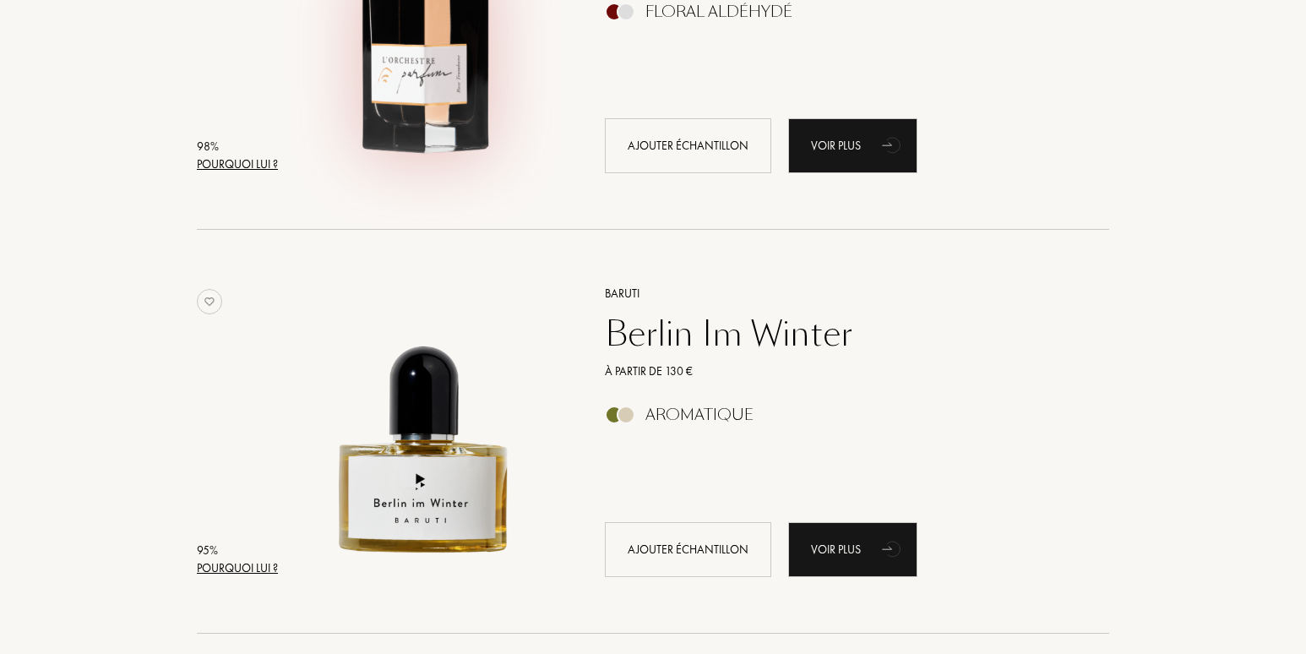
scroll to position [507, 0]
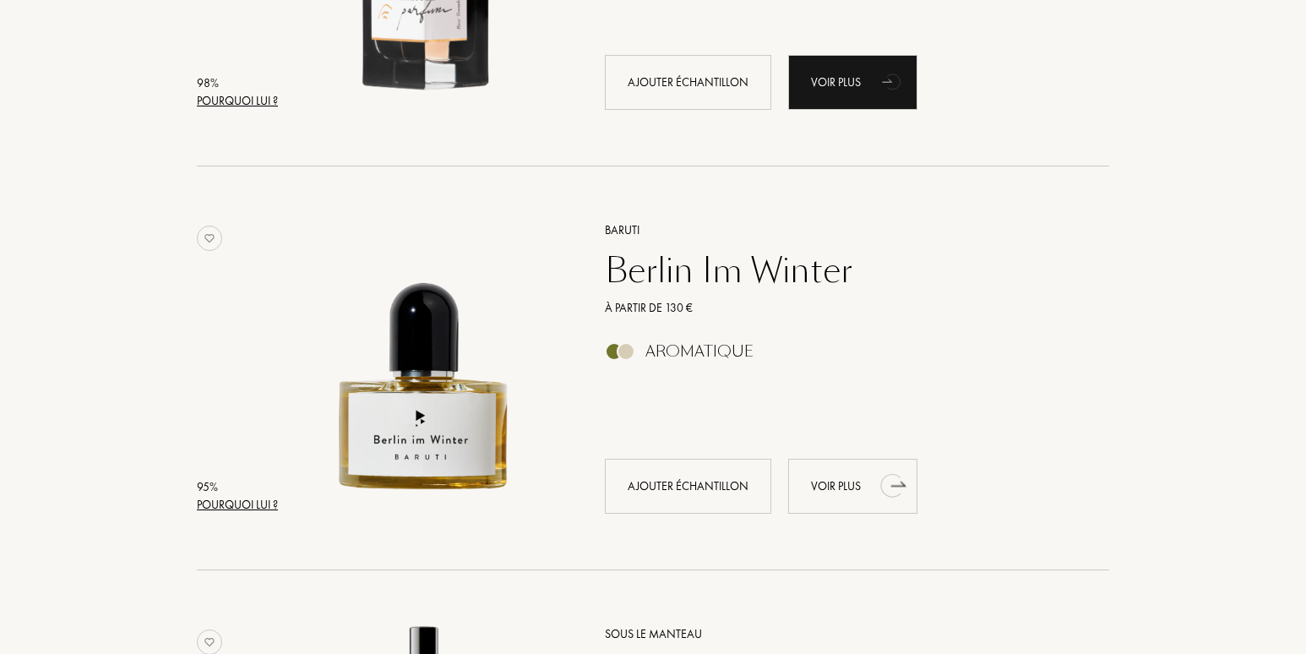
click at [845, 486] on div "Voir plus" at bounding box center [852, 486] width 129 height 55
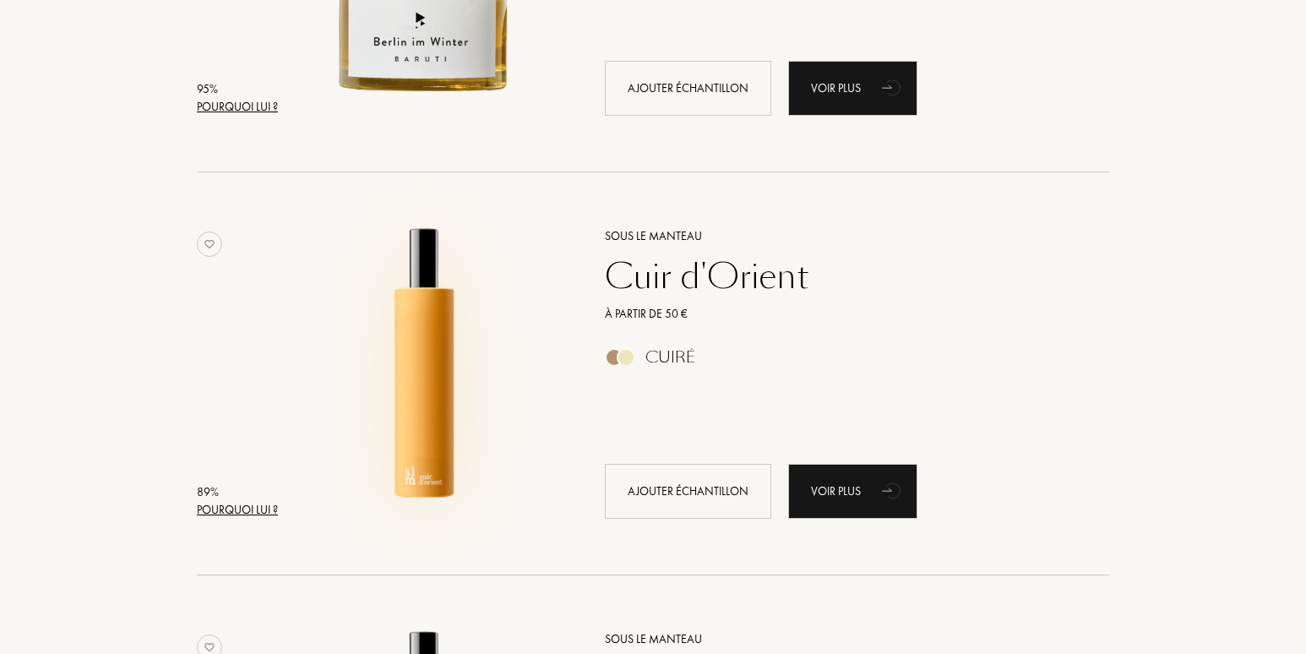
scroll to position [929, 0]
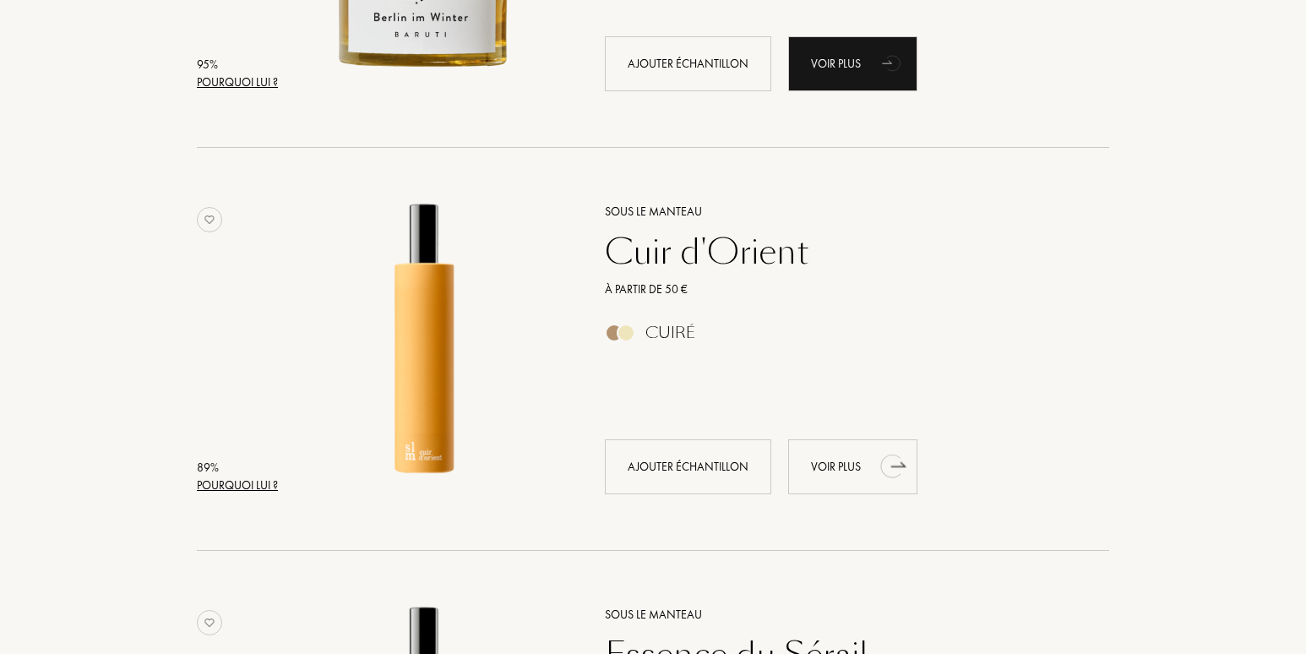
click at [838, 464] on div "Voir plus" at bounding box center [852, 466] width 129 height 55
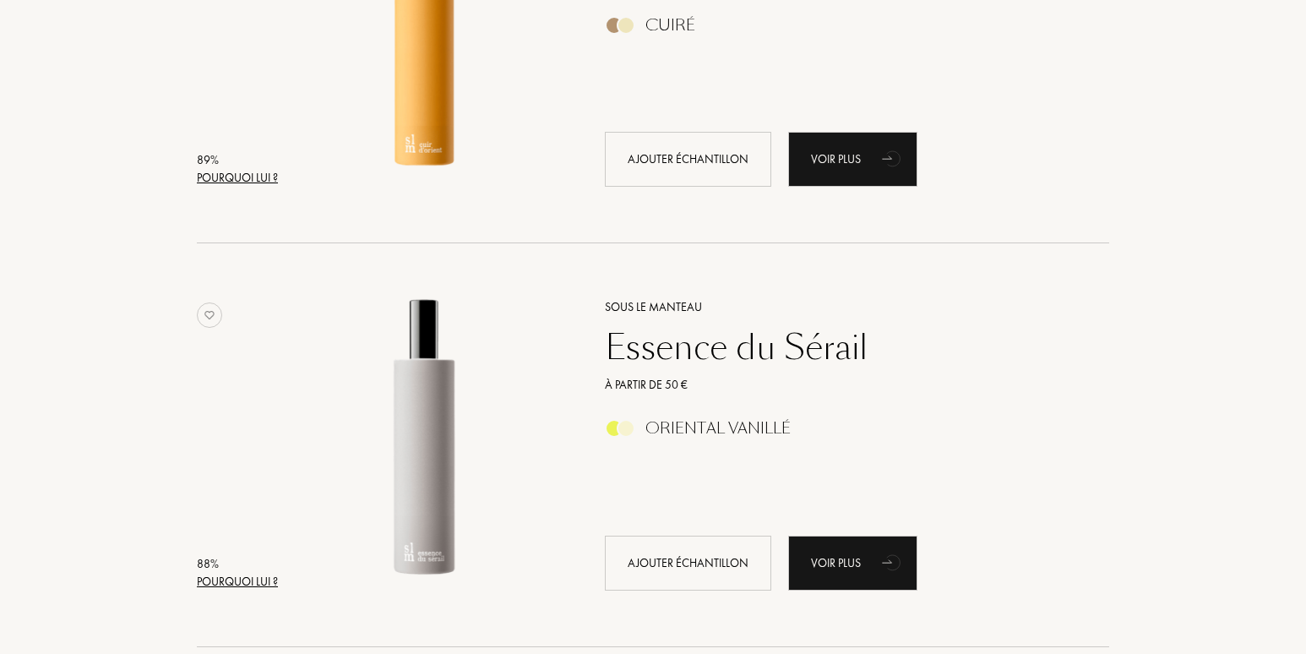
scroll to position [1267, 0]
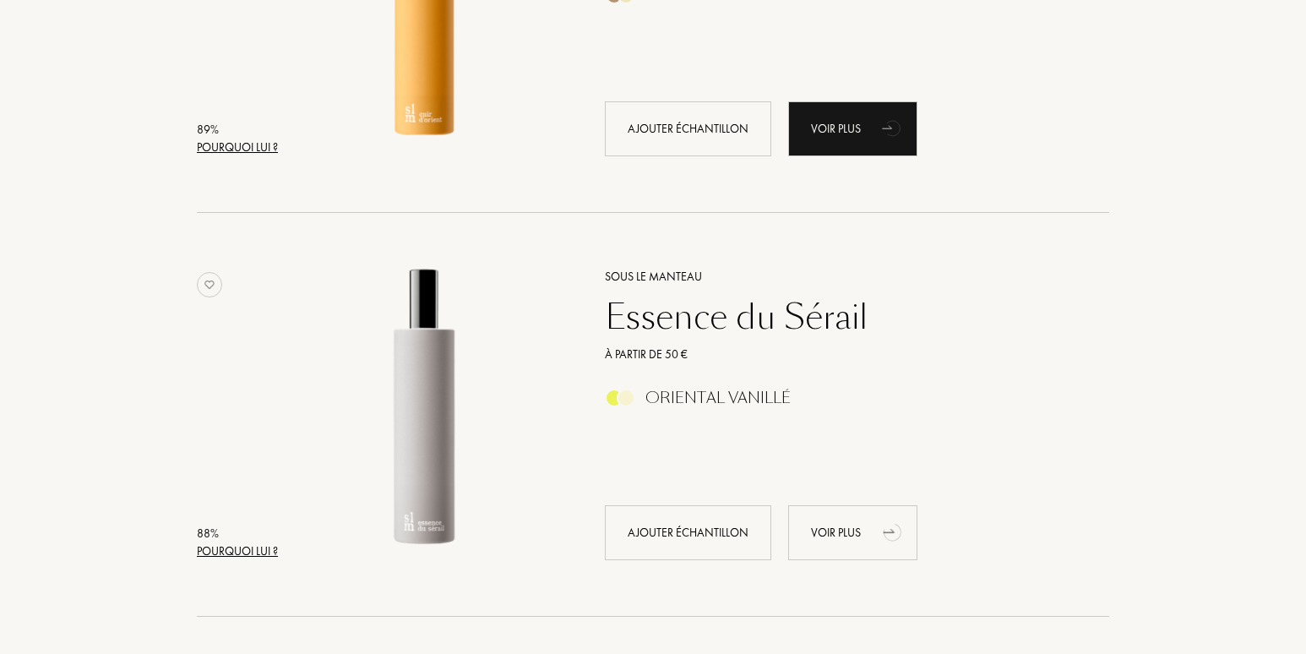
click at [835, 534] on div "Voir plus" at bounding box center [852, 532] width 129 height 55
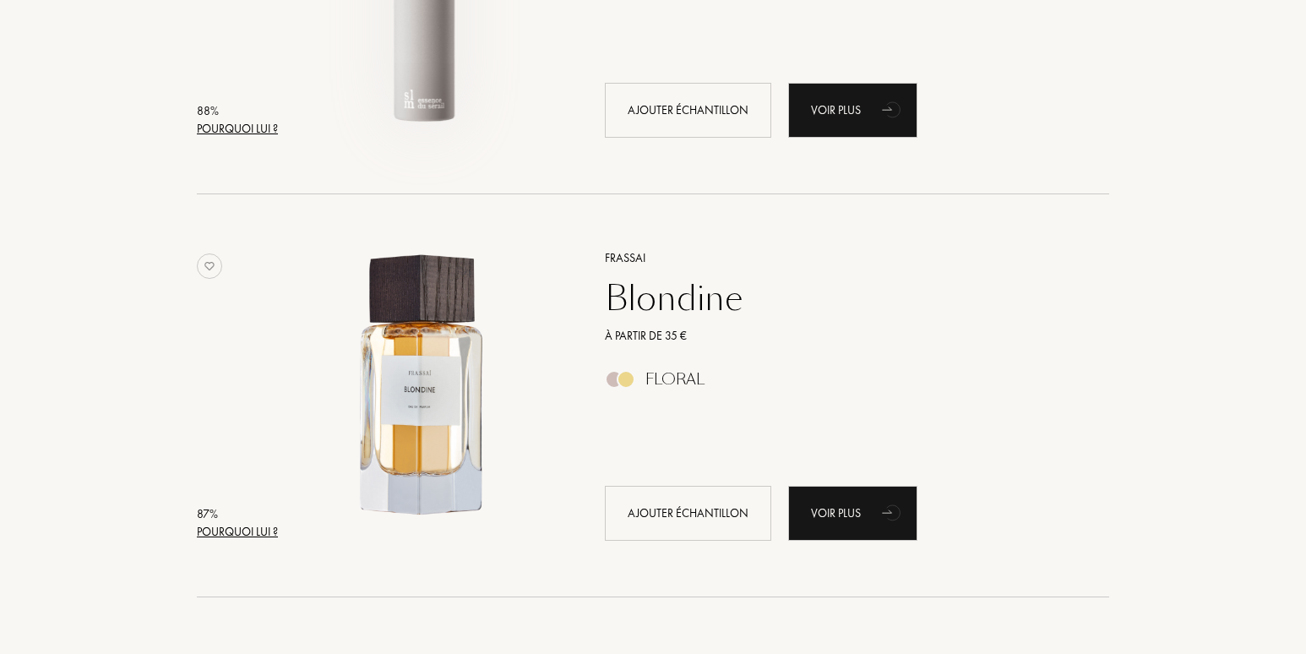
scroll to position [1774, 0]
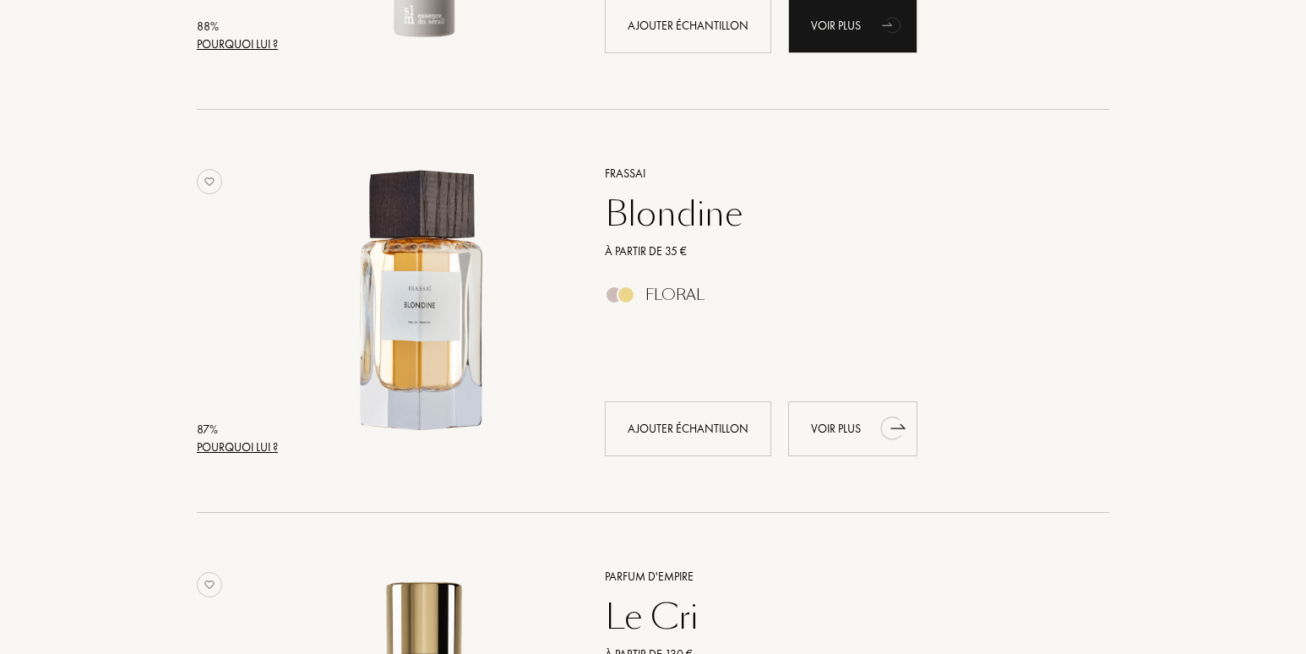
click at [839, 426] on div "Voir plus" at bounding box center [852, 428] width 129 height 55
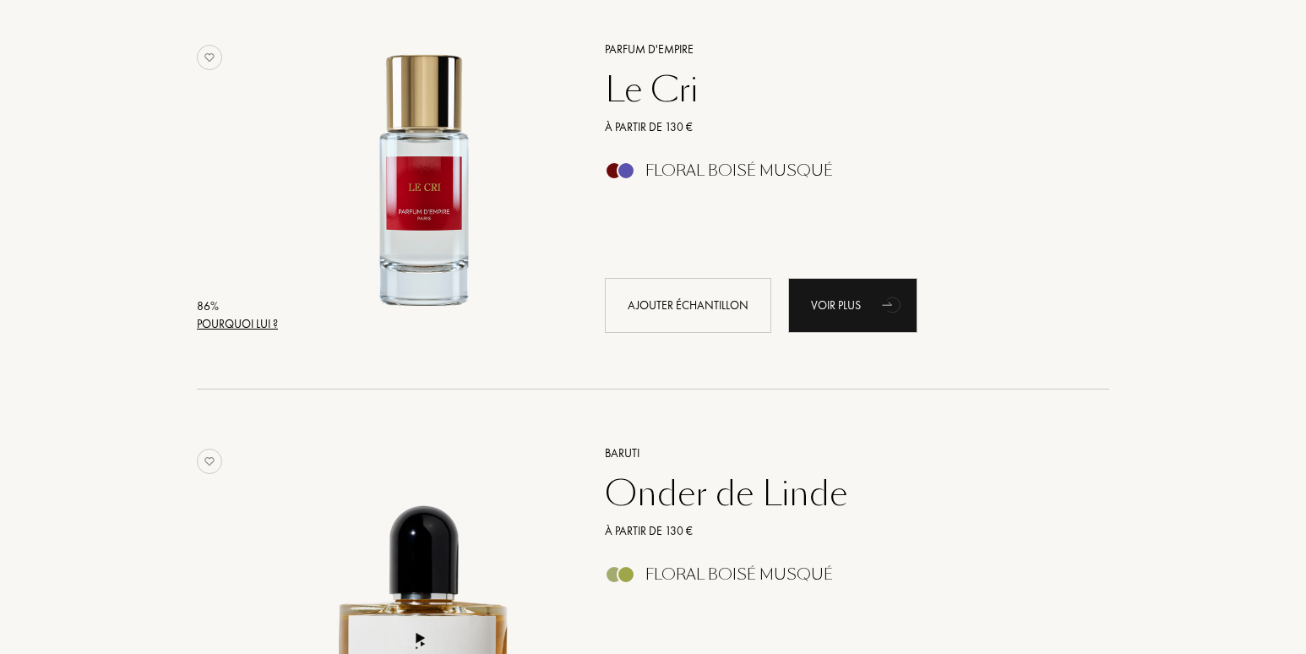
scroll to position [2366, 0]
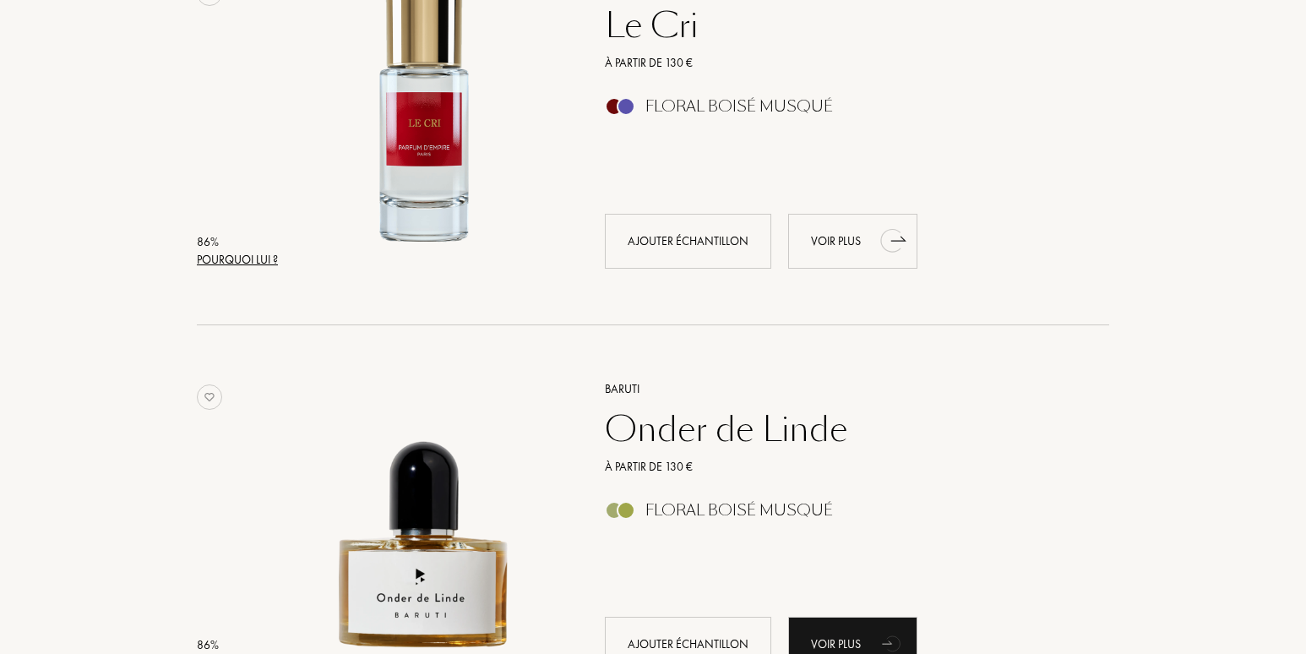
click at [830, 240] on div "Voir plus" at bounding box center [852, 241] width 129 height 55
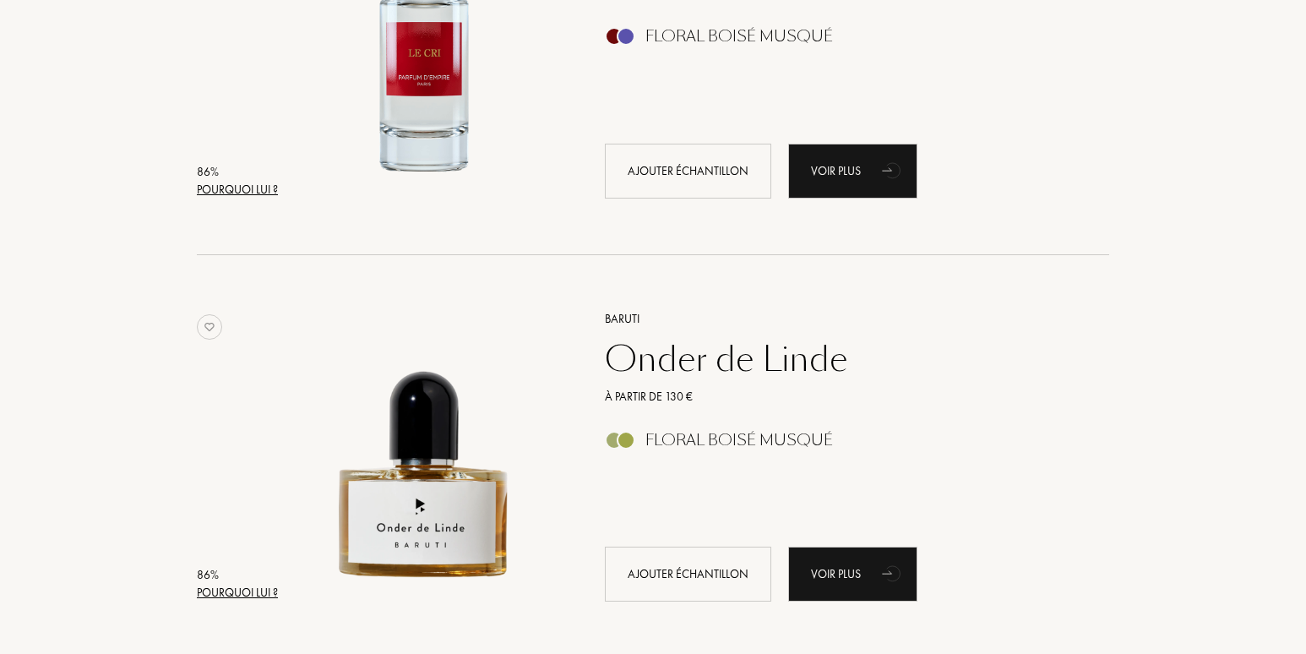
scroll to position [2619, 0]
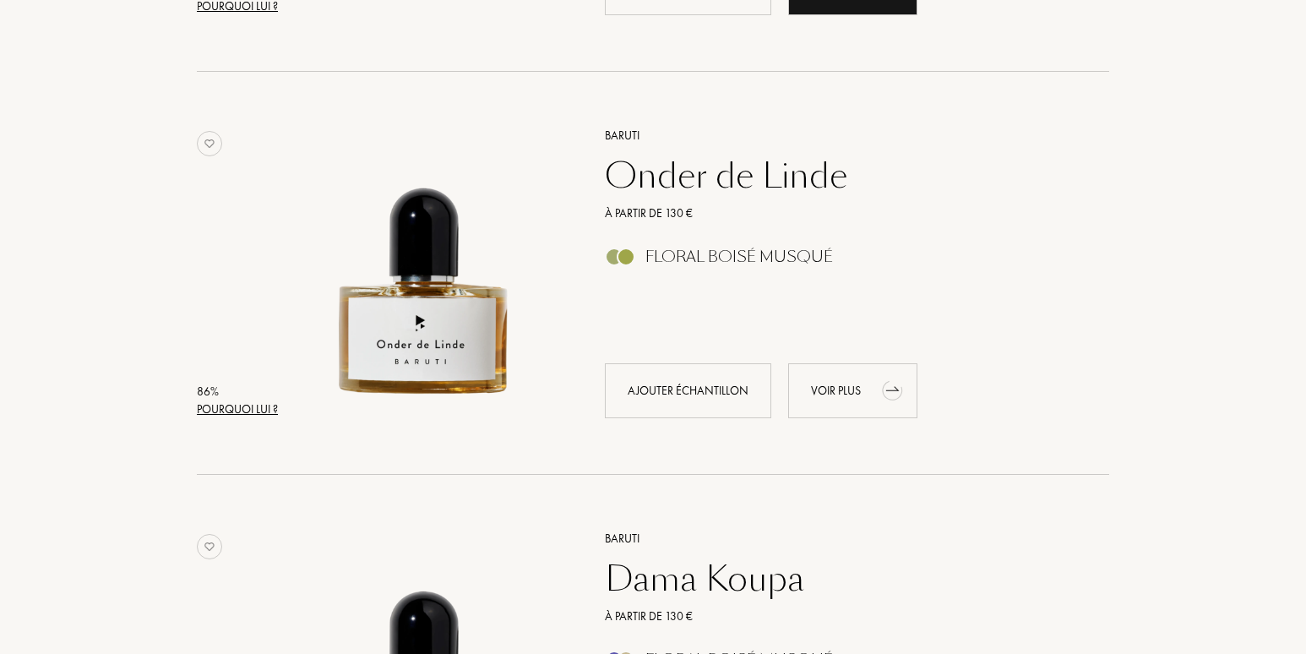
click at [836, 390] on div "Voir plus" at bounding box center [852, 390] width 129 height 55
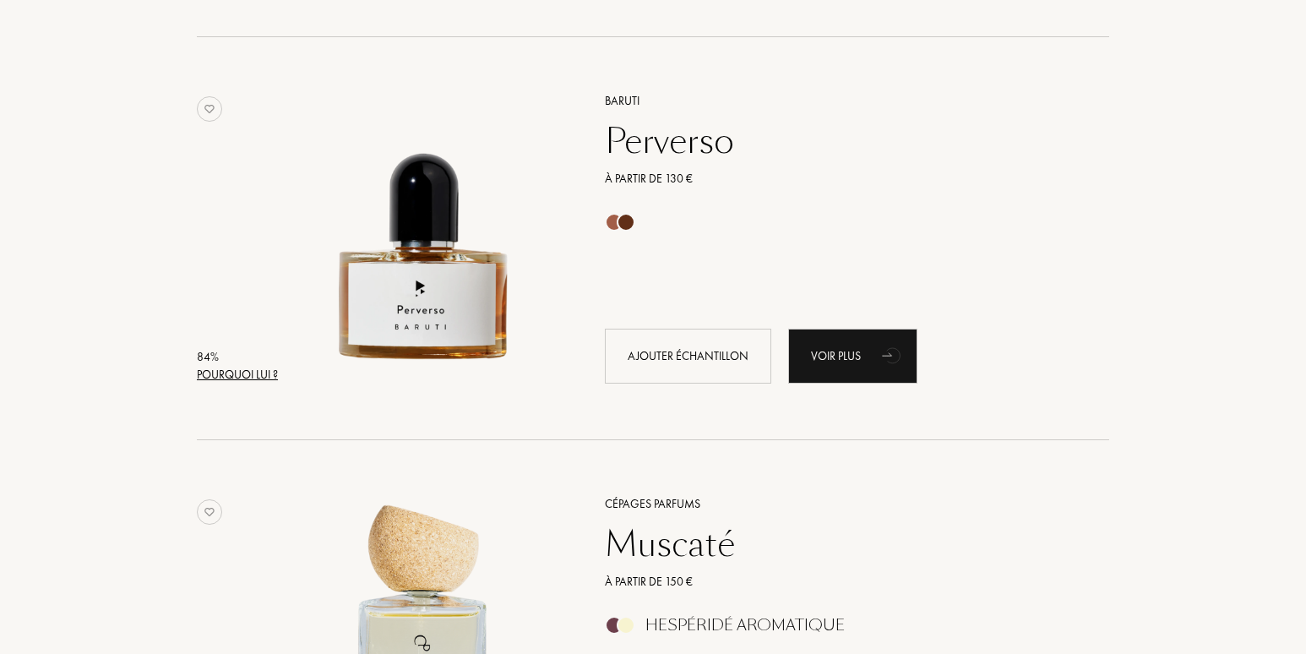
scroll to position [3464, 0]
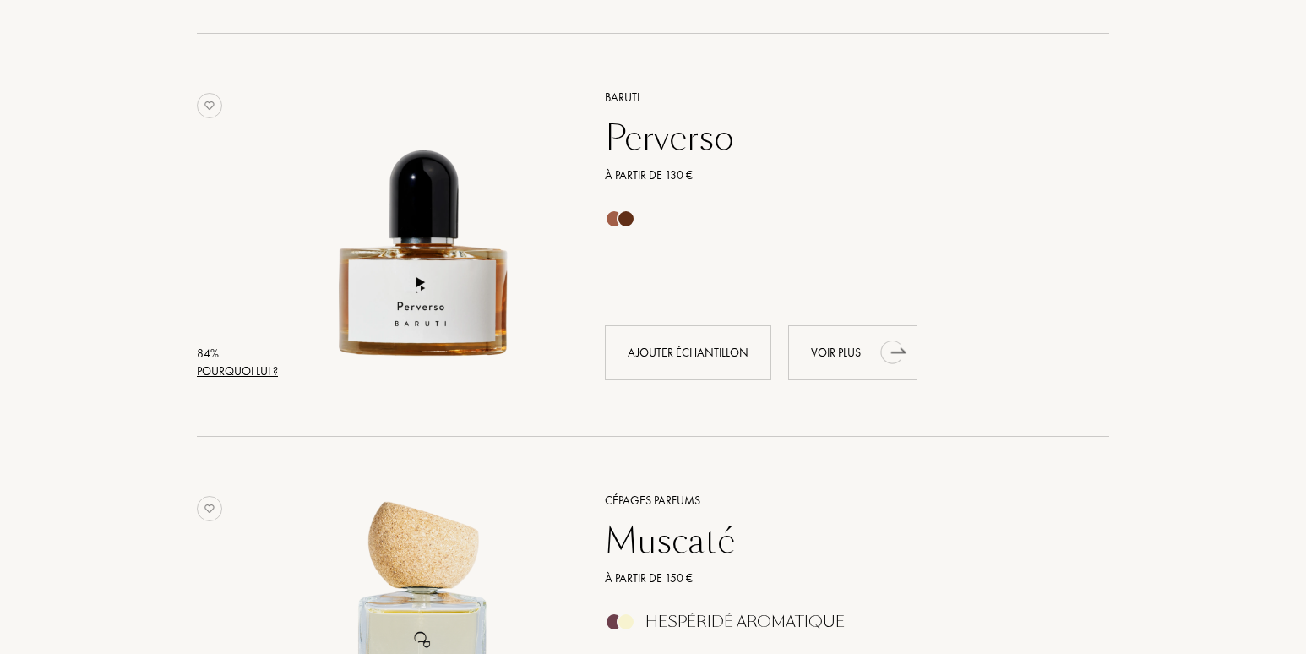
click at [832, 347] on div "Voir plus" at bounding box center [852, 352] width 129 height 55
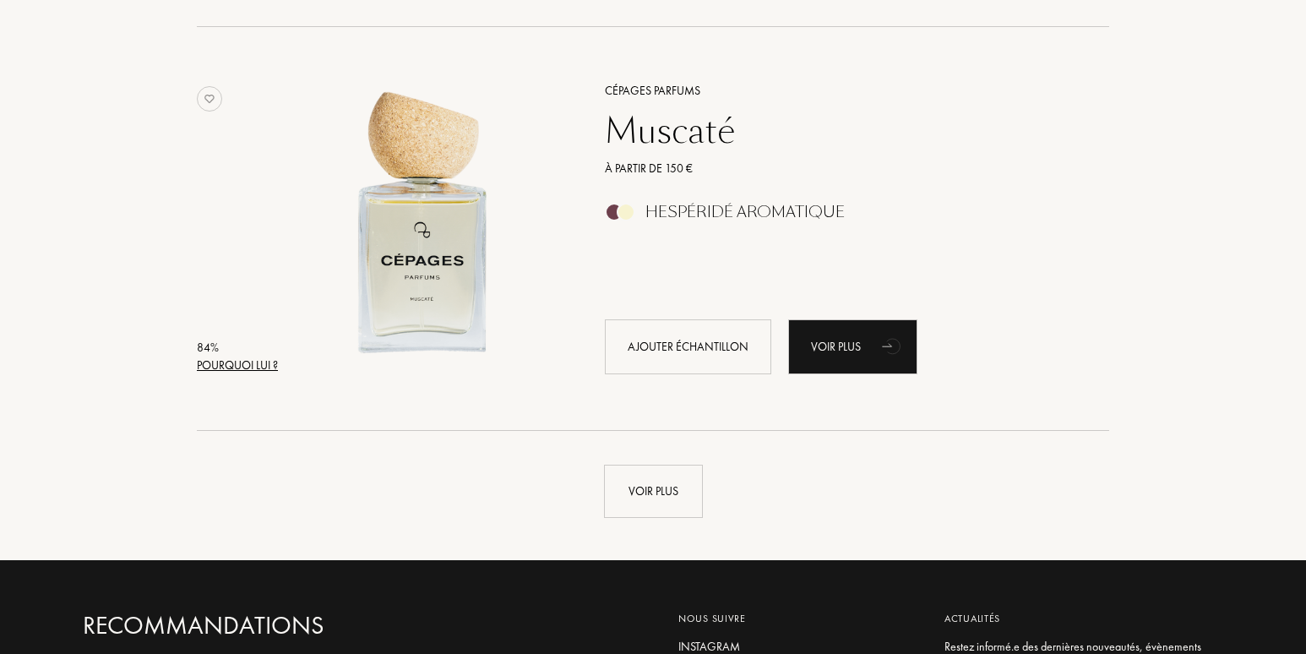
scroll to position [3971, 0]
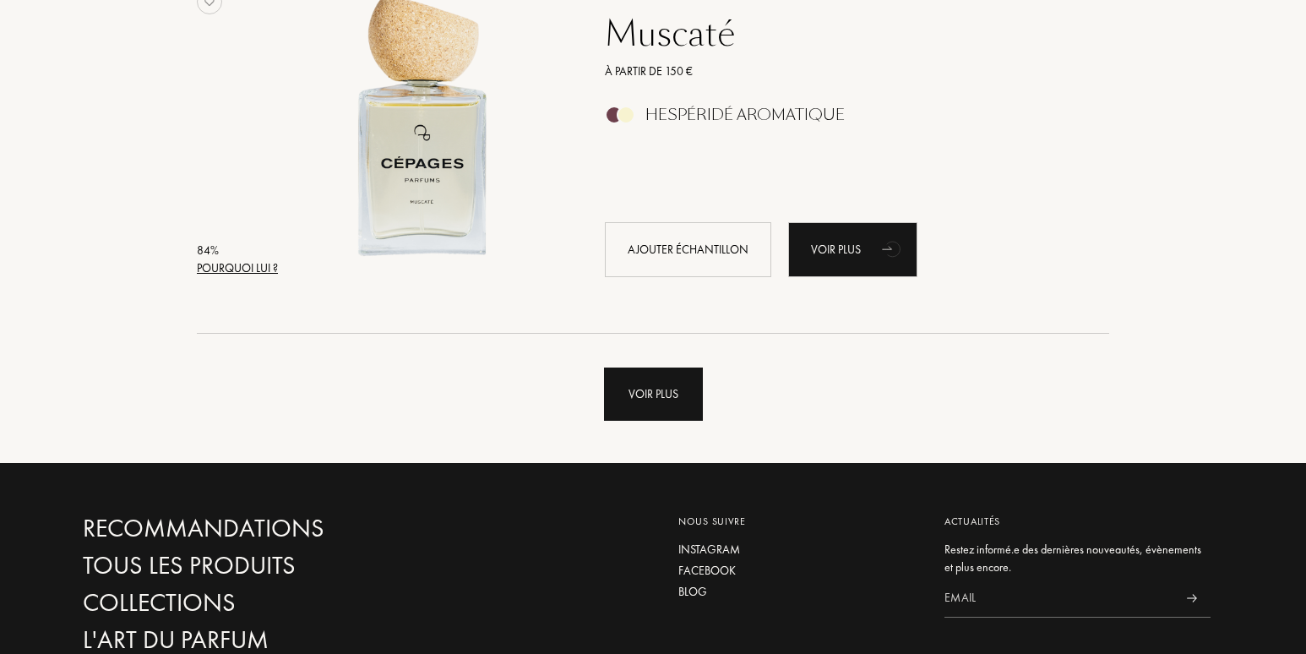
click at [648, 403] on div "Voir plus" at bounding box center [653, 394] width 99 height 53
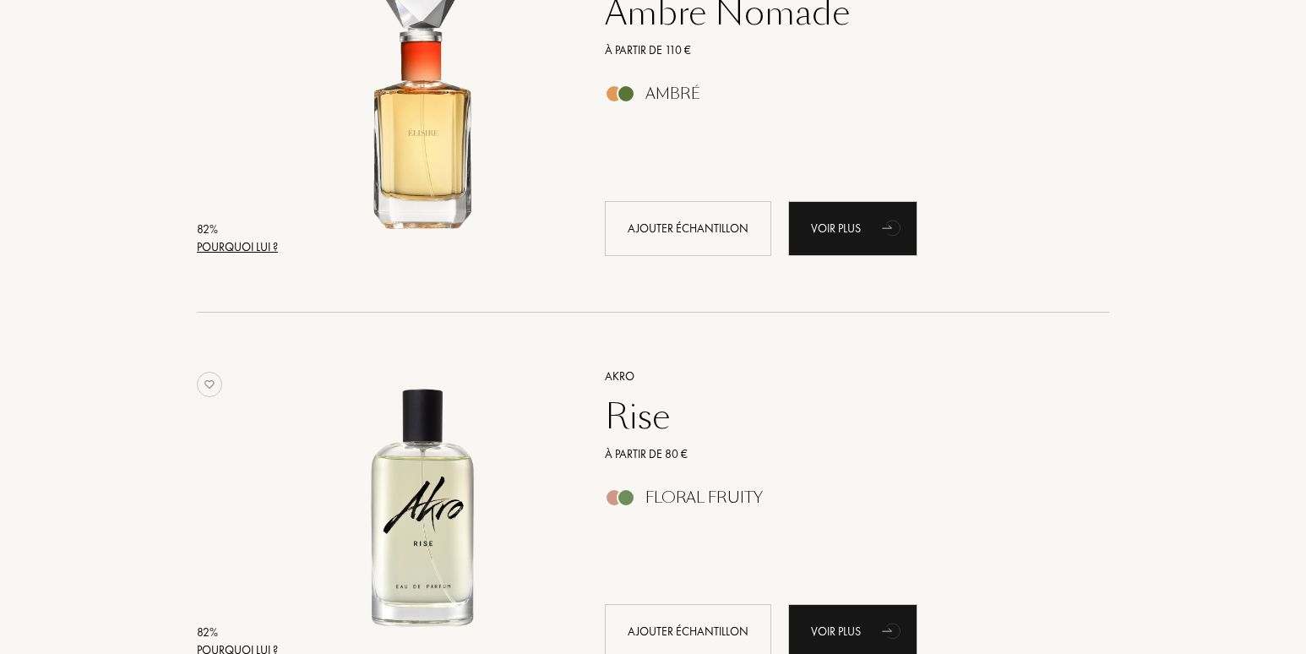
scroll to position [4985, 0]
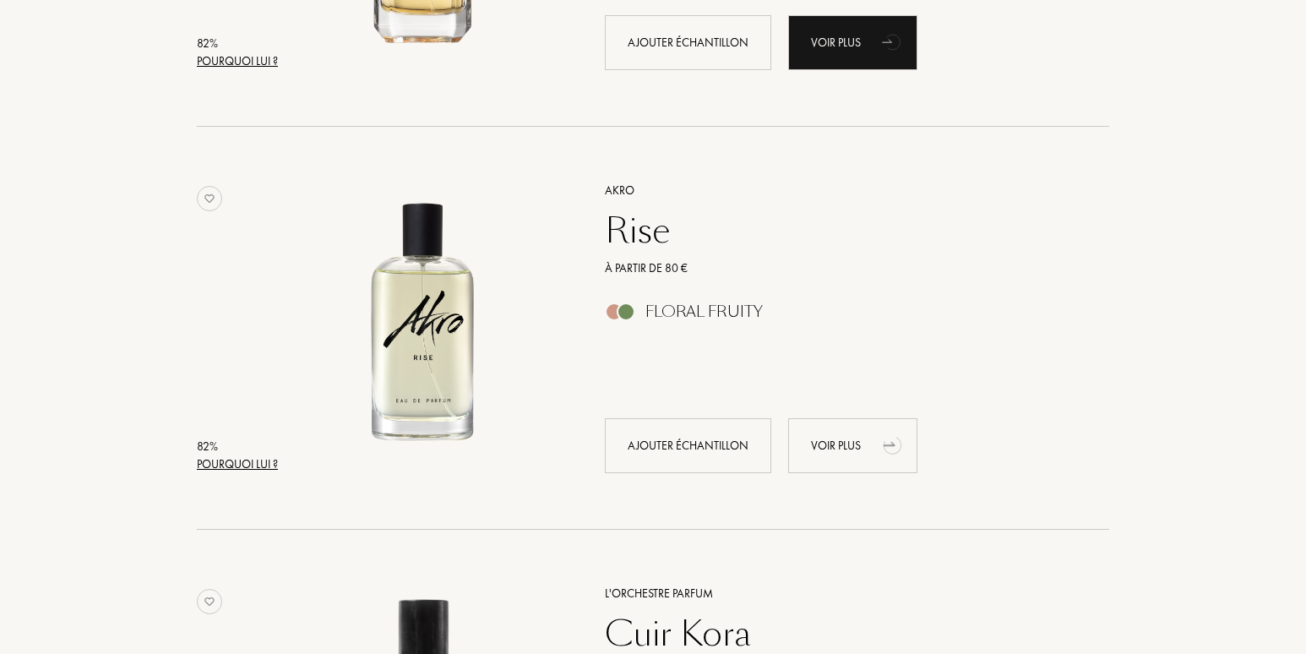
click at [848, 443] on div "Voir plus" at bounding box center [852, 445] width 129 height 55
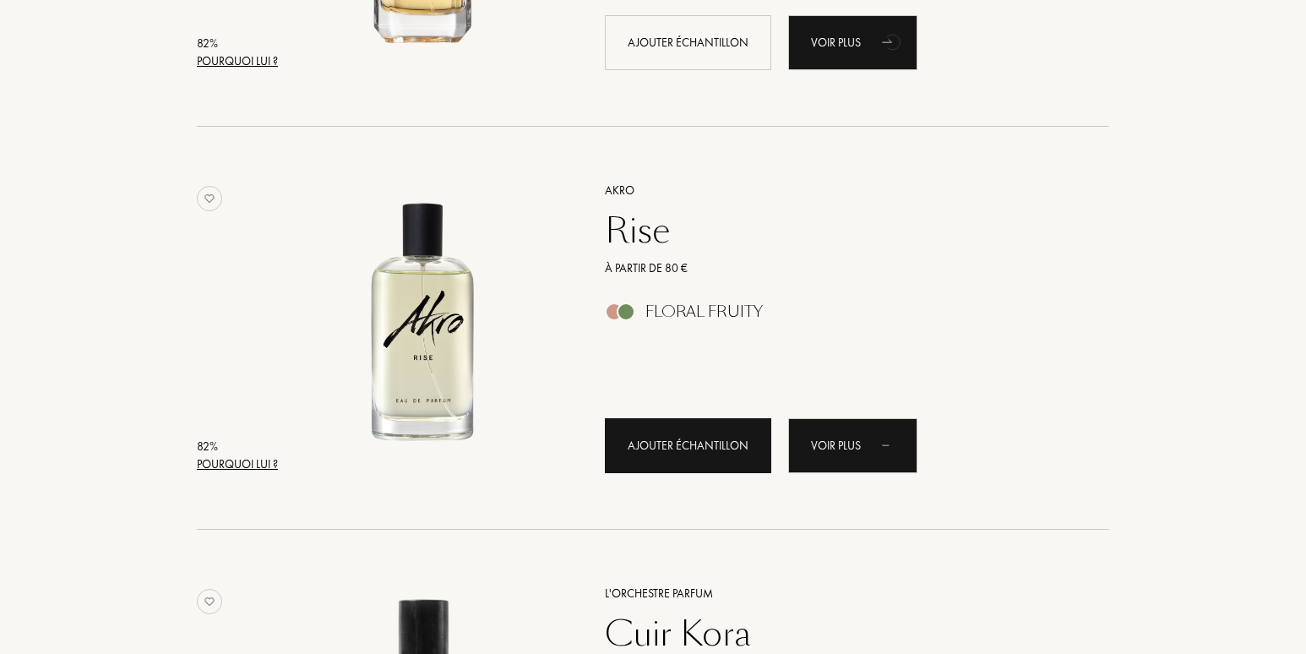
click at [680, 441] on div "Ajouter échantillon" at bounding box center [688, 445] width 166 height 55
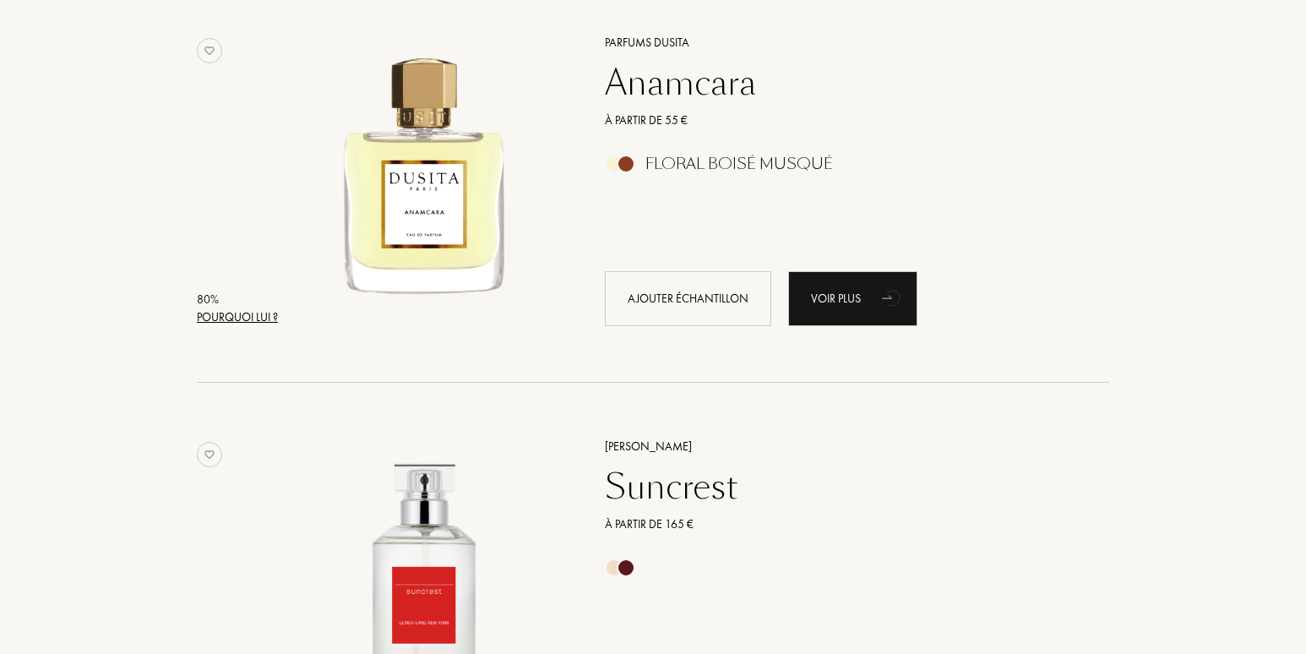
scroll to position [6336, 0]
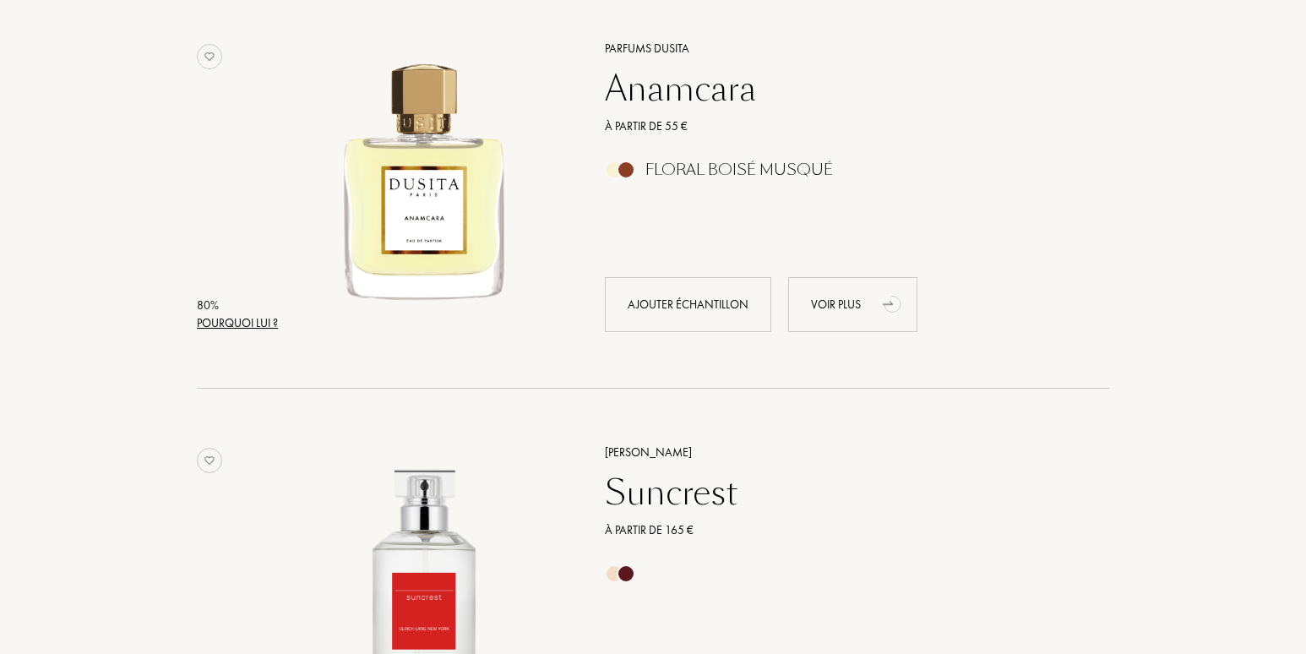
click at [820, 301] on div "Voir plus" at bounding box center [852, 304] width 129 height 55
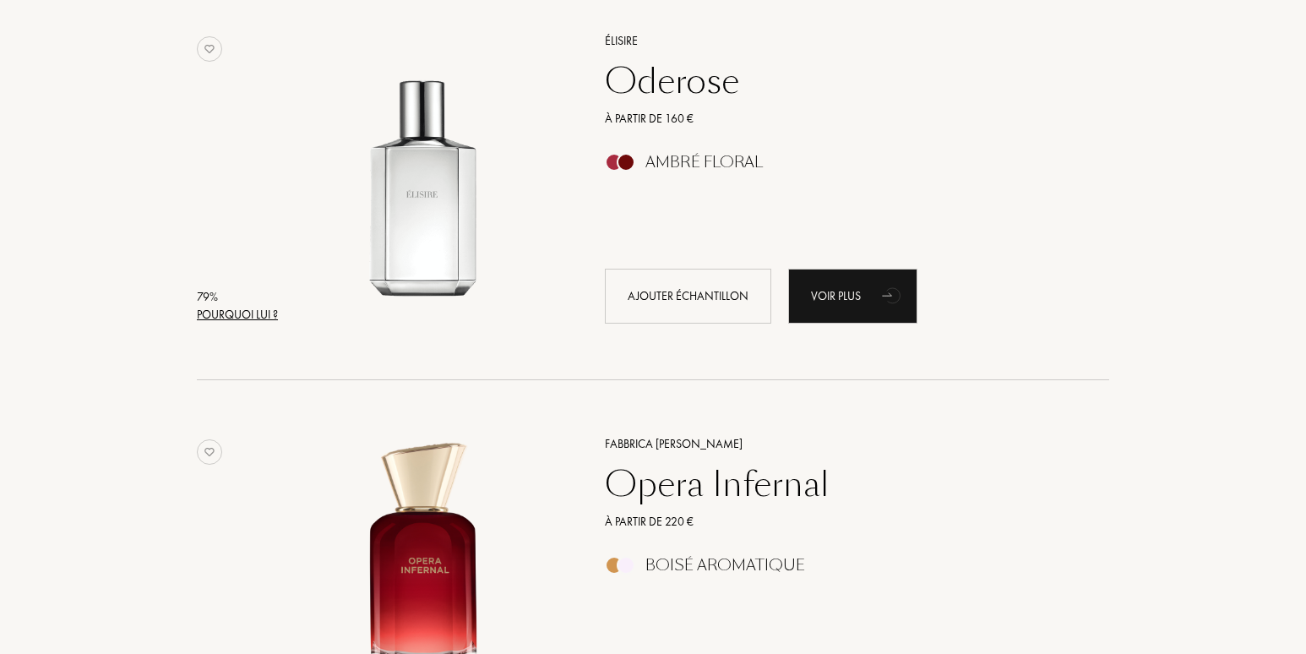
scroll to position [7604, 0]
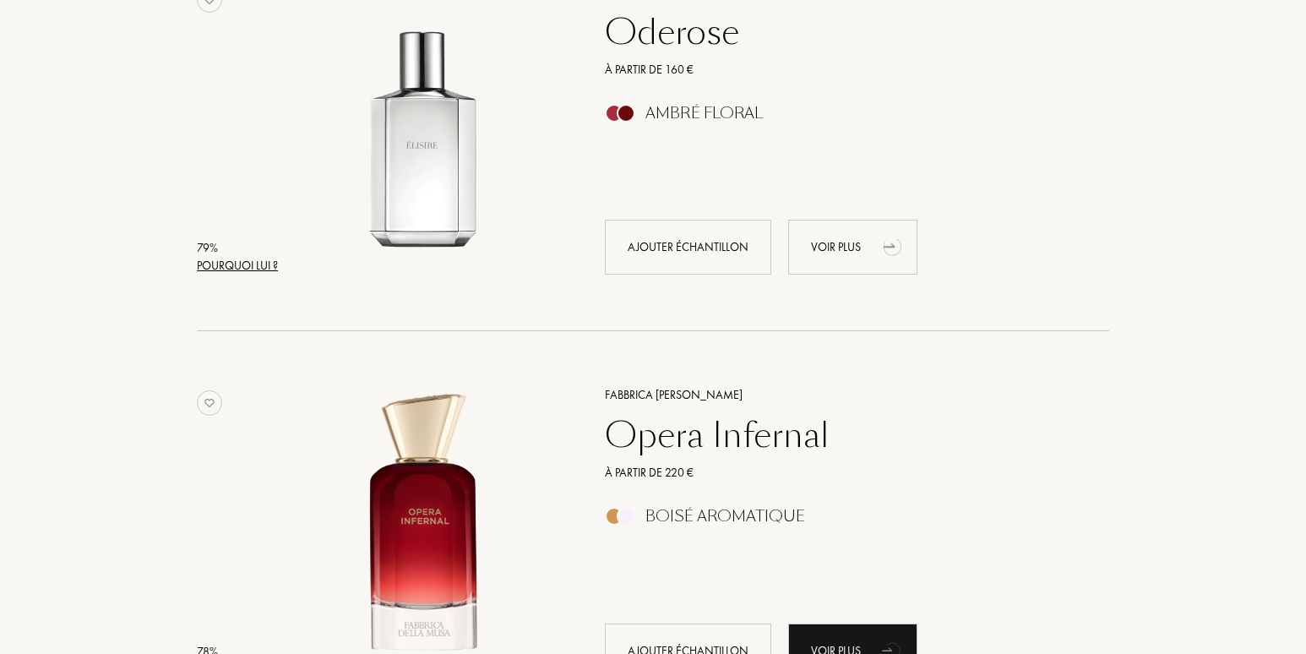
click at [833, 248] on div "Voir plus" at bounding box center [852, 247] width 129 height 55
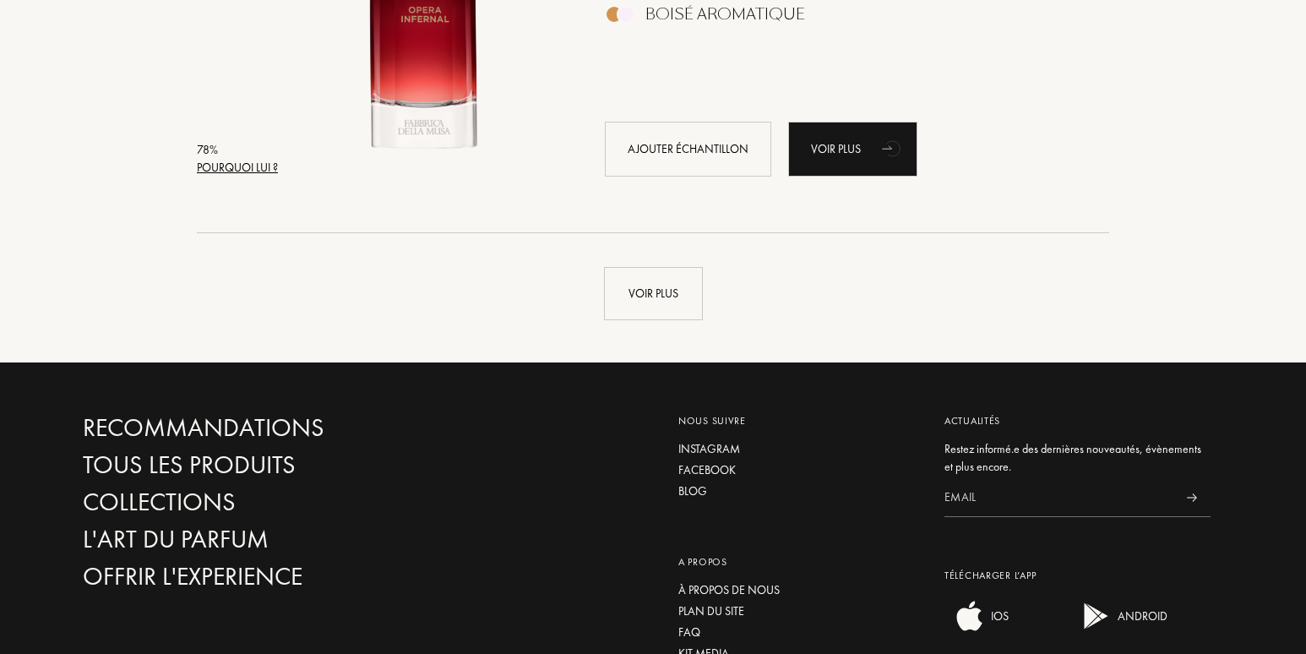
scroll to position [8111, 0]
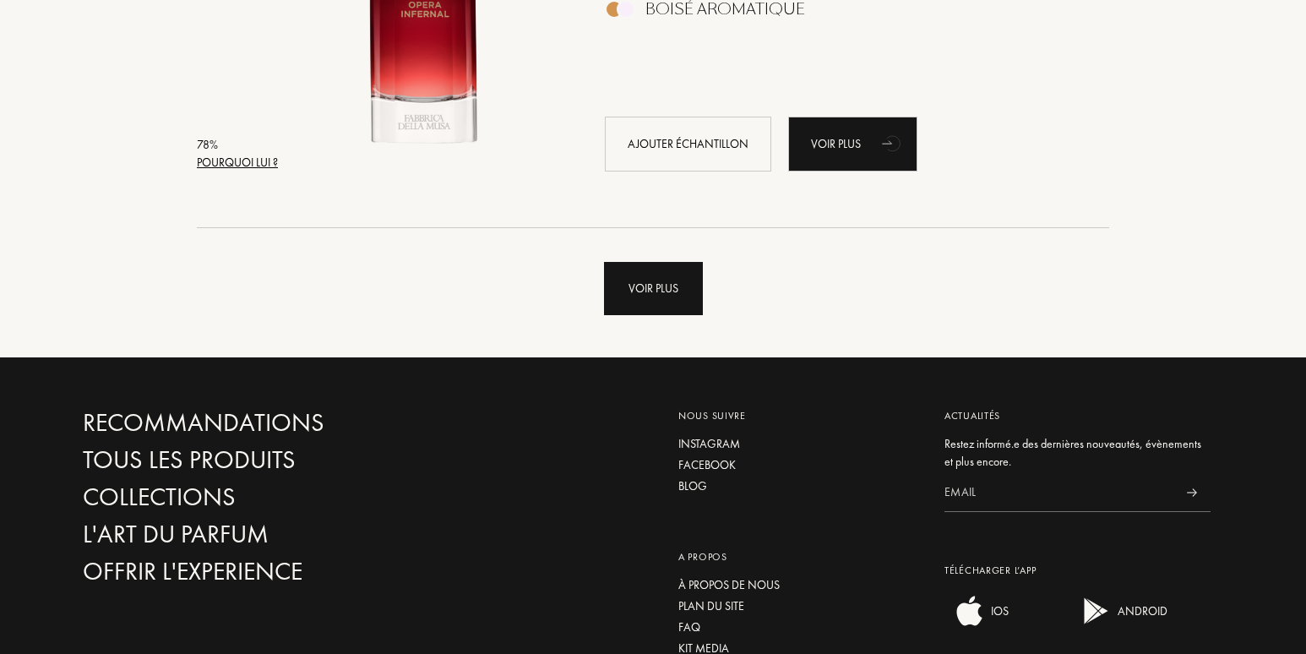
click at [662, 289] on div "Voir plus" at bounding box center [653, 288] width 99 height 53
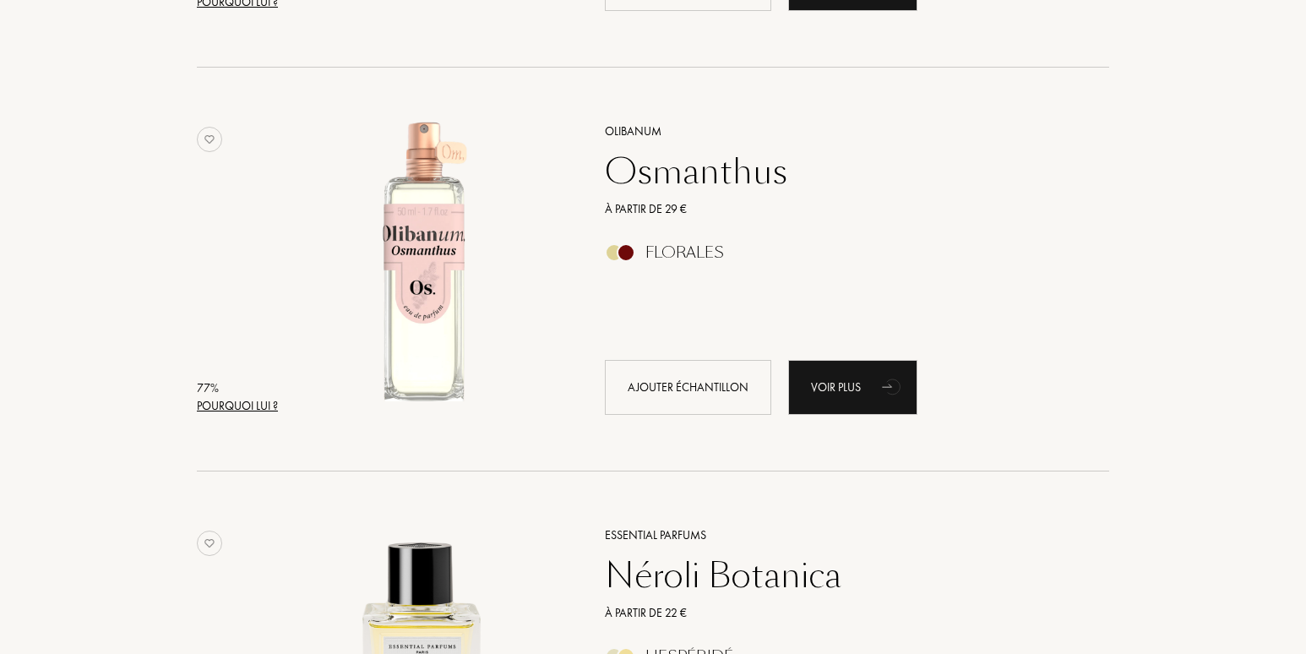
scroll to position [10307, 0]
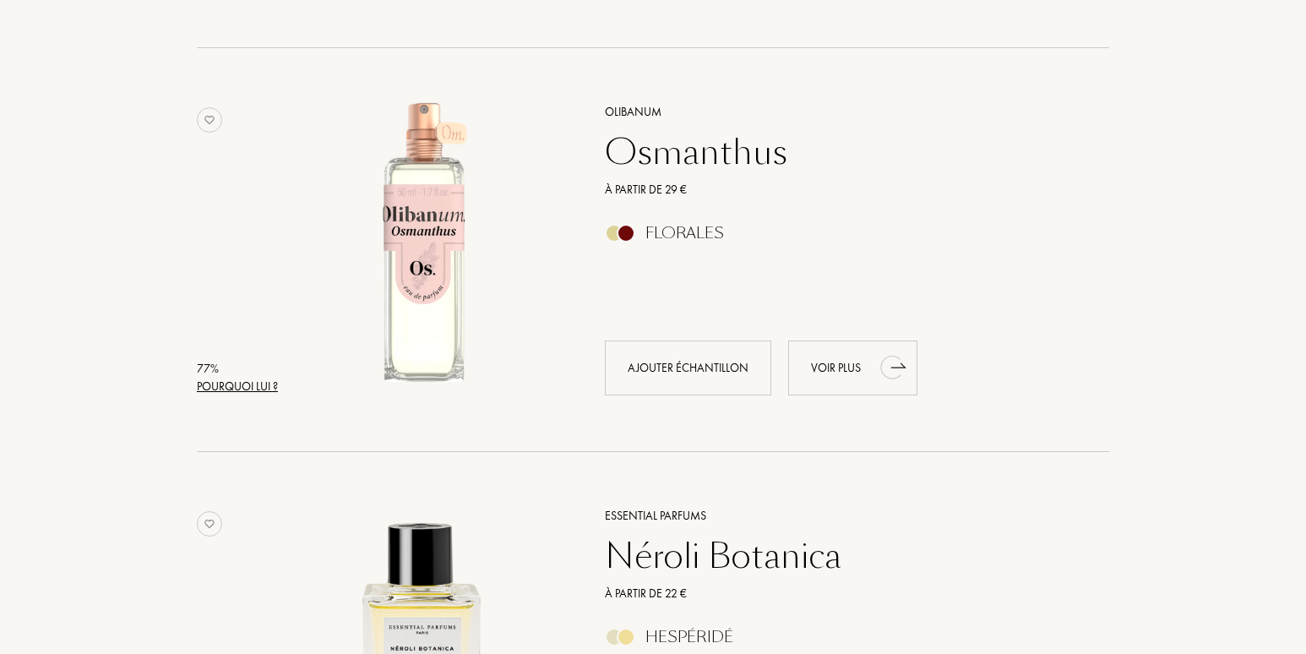
click at [830, 362] on div "Voir plus" at bounding box center [852, 367] width 129 height 55
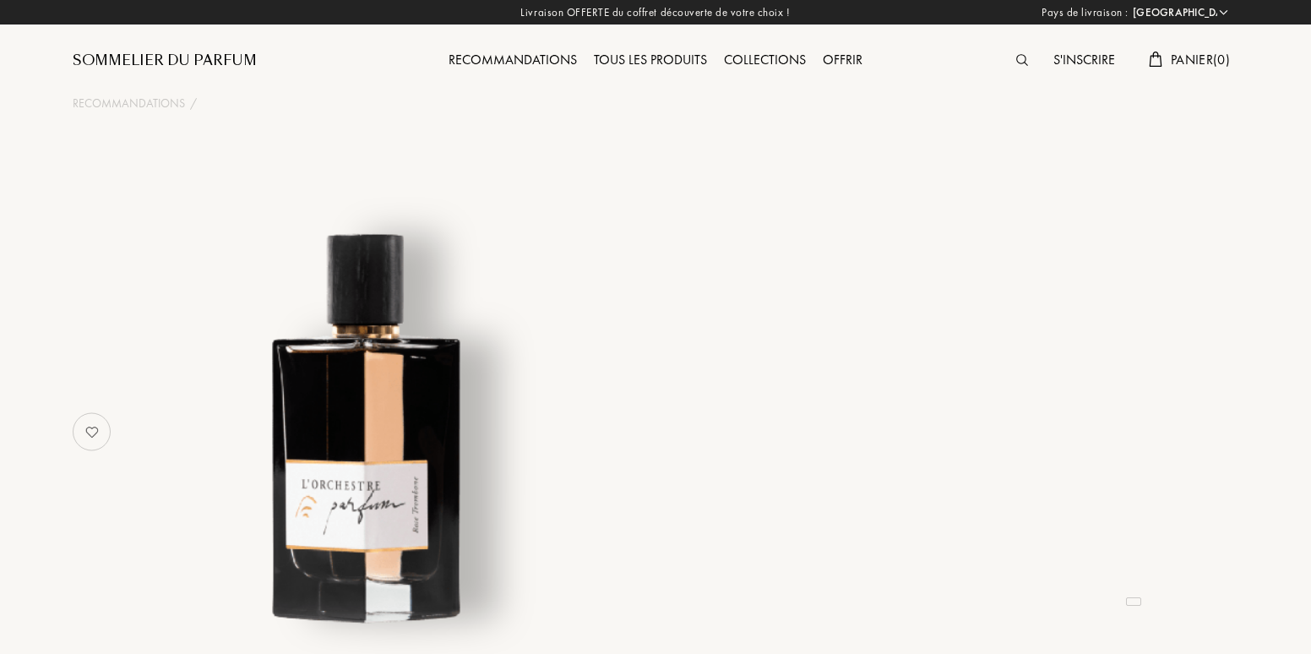
select select "FR"
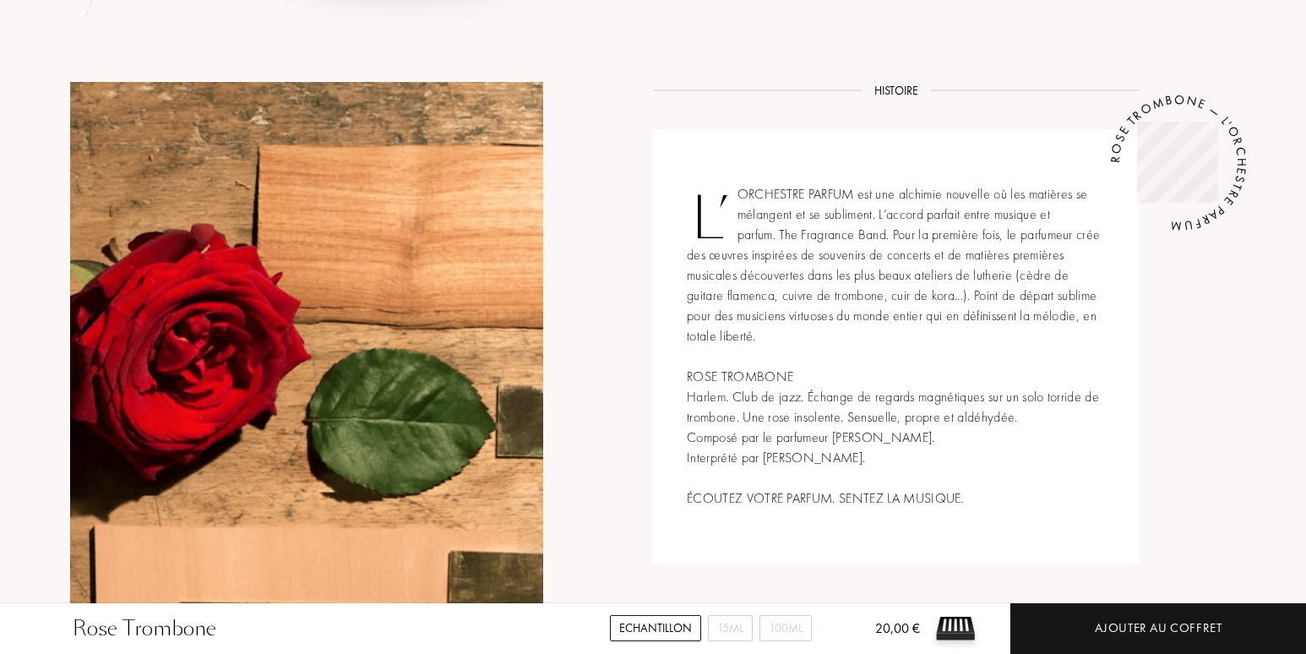
scroll to position [591, 0]
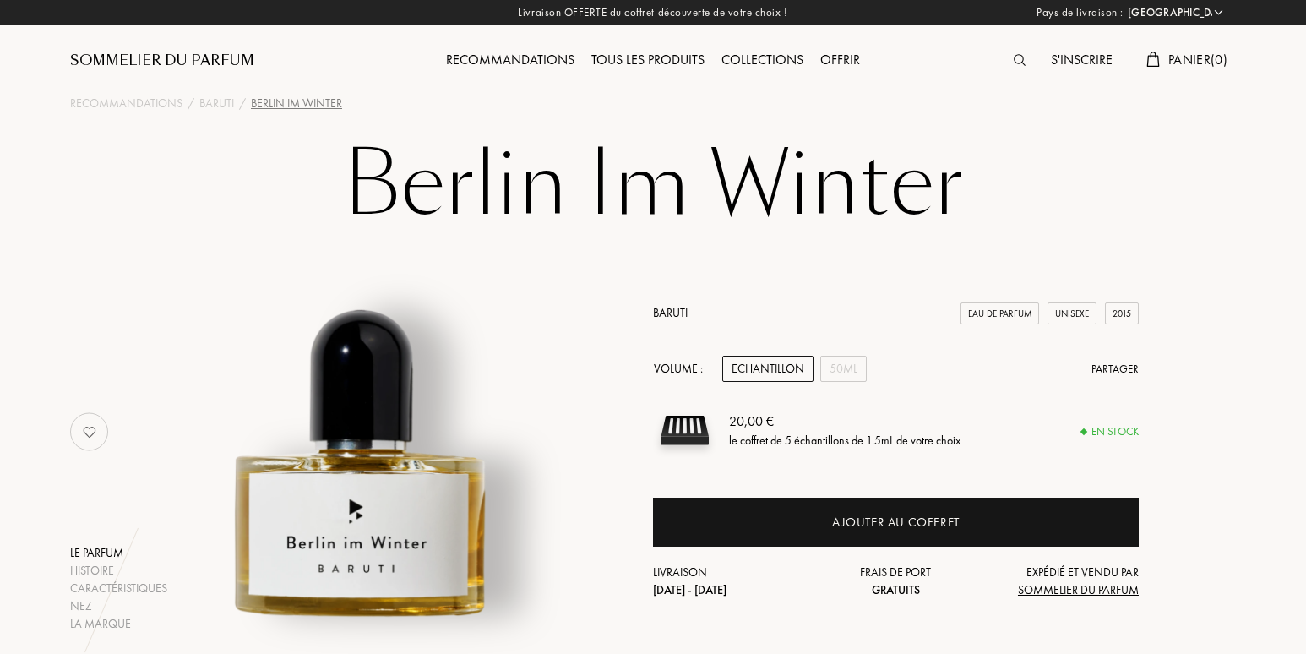
select select "FR"
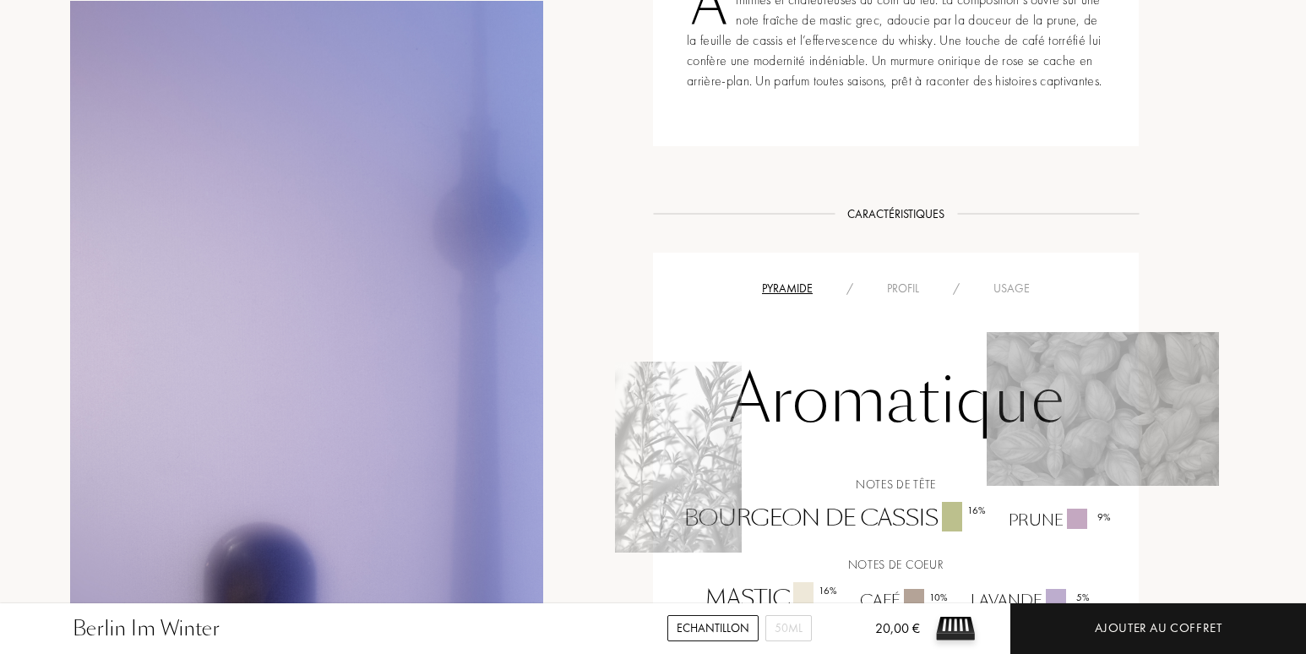
scroll to position [1014, 0]
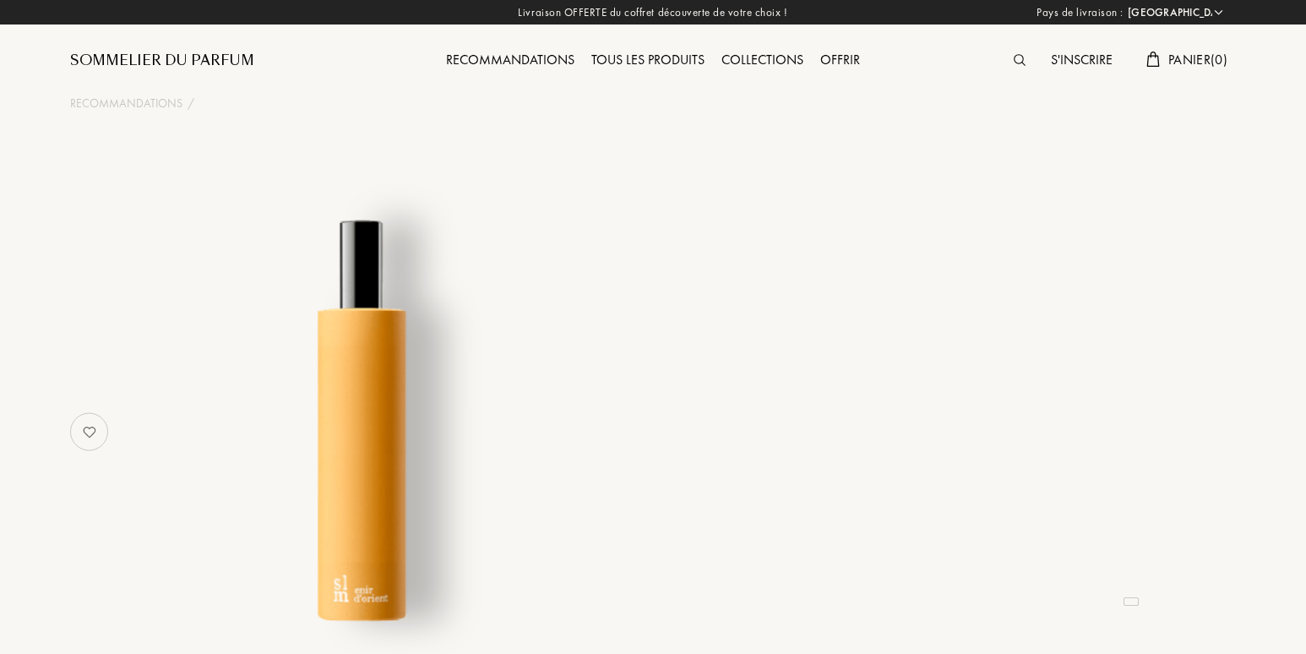
select select "FR"
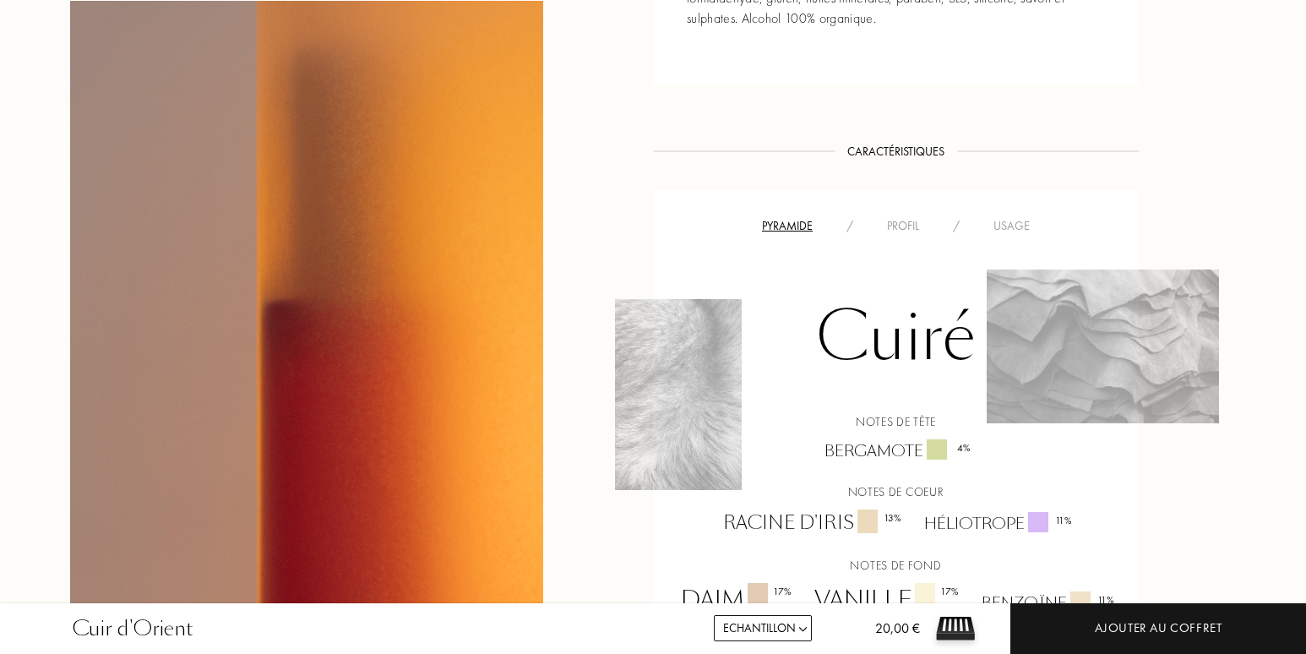
scroll to position [1098, 0]
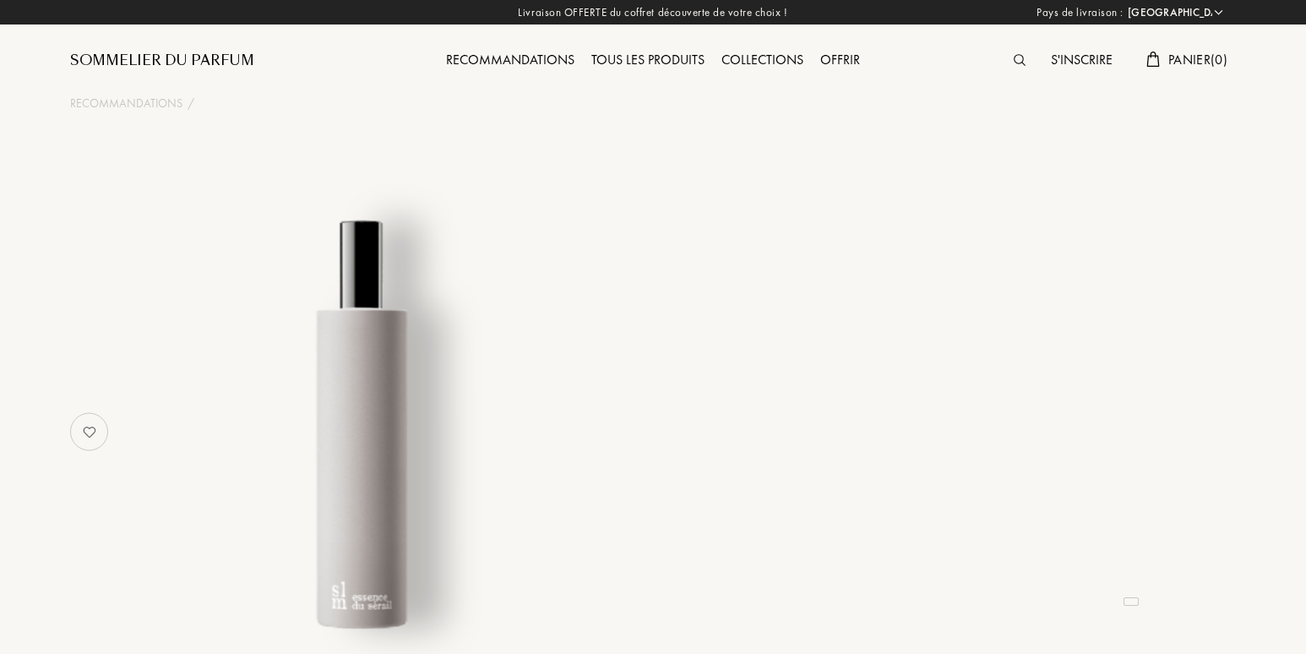
select select "FR"
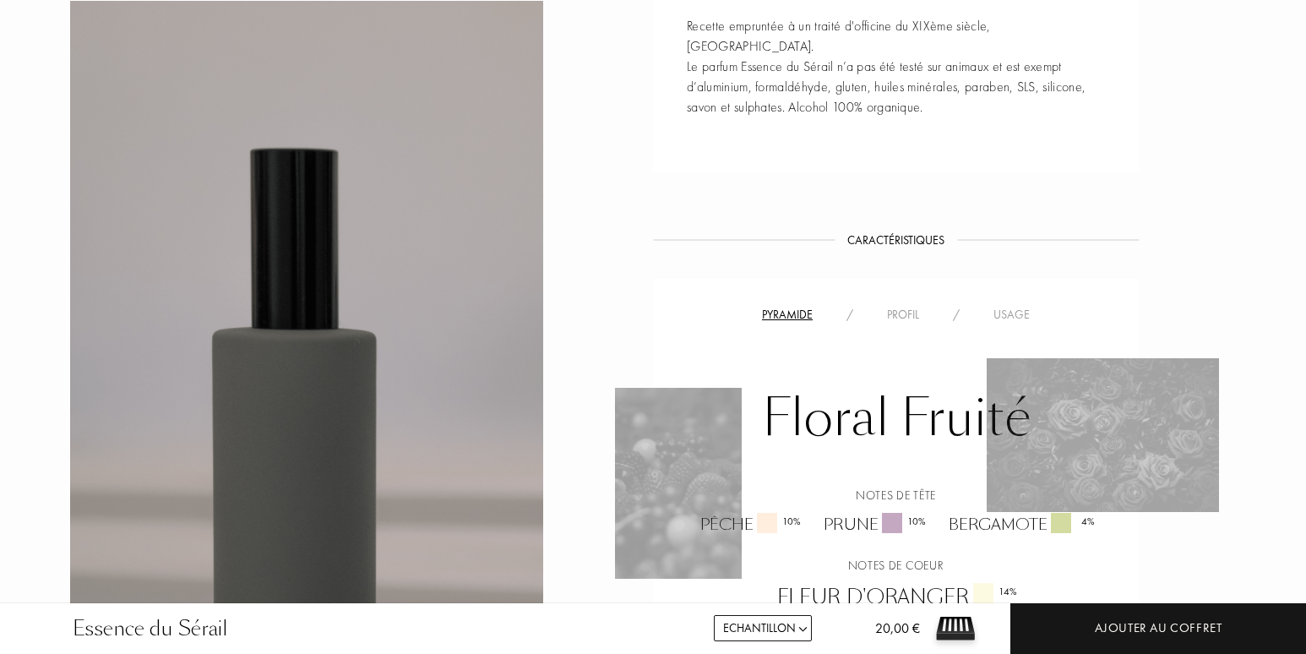
scroll to position [1183, 0]
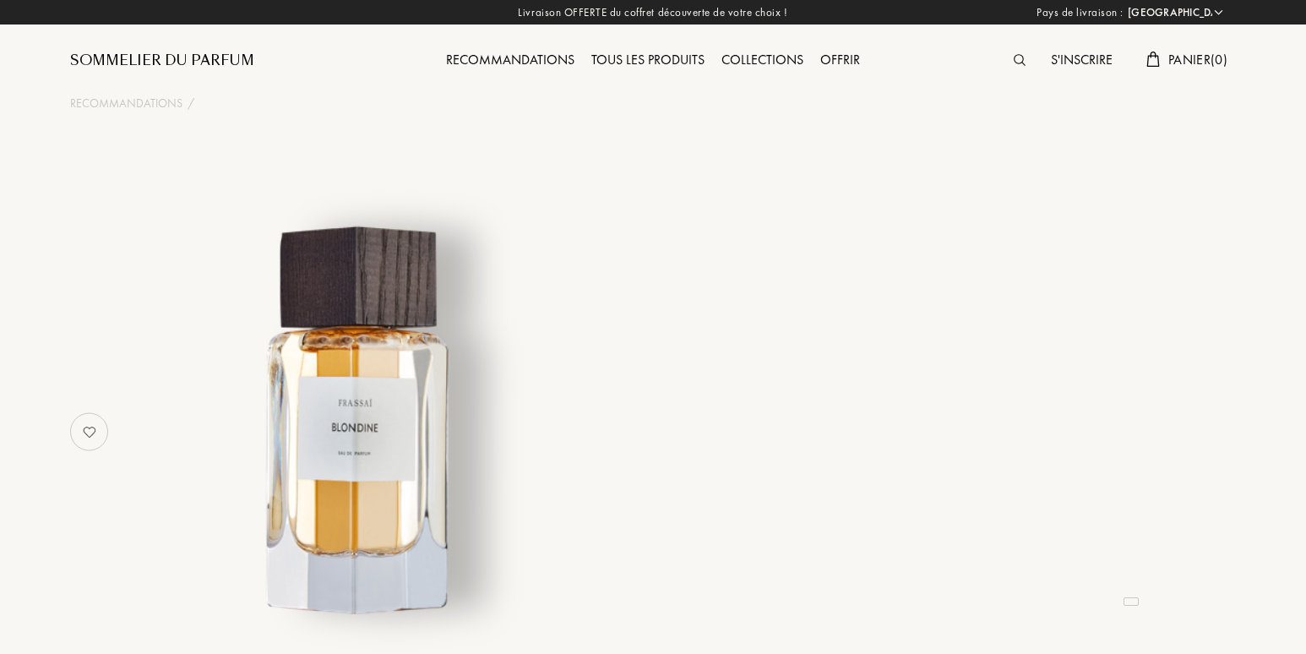
select select "FR"
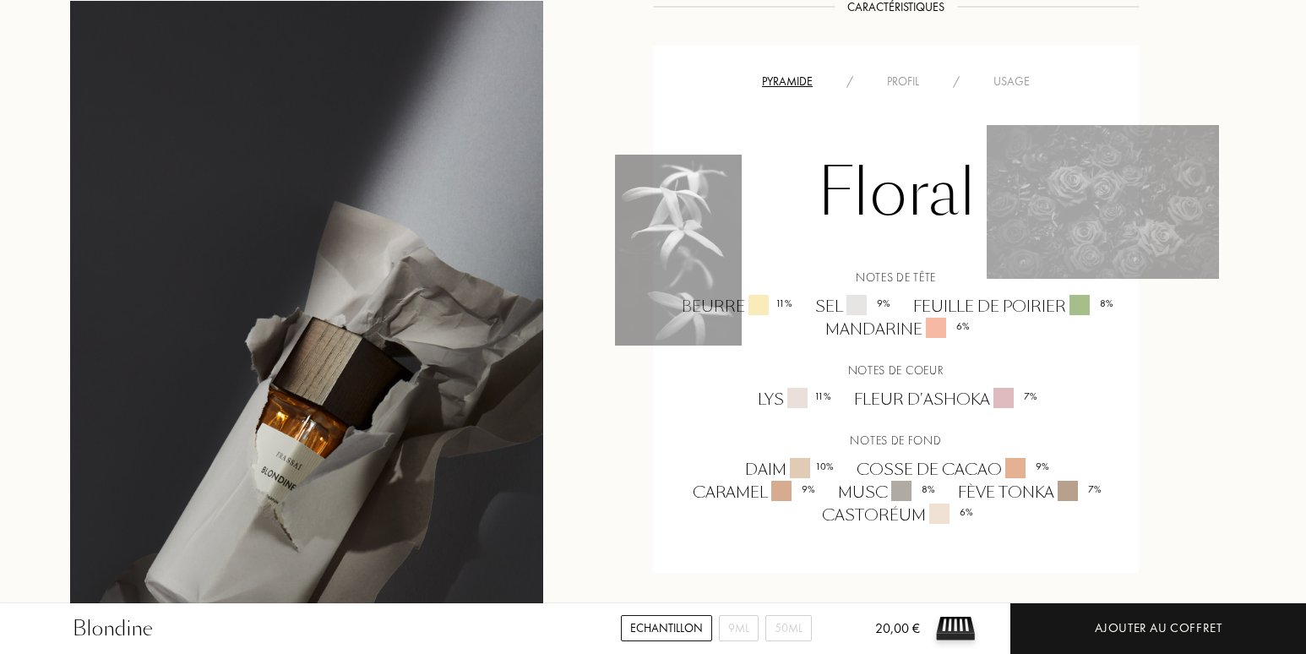
scroll to position [1183, 0]
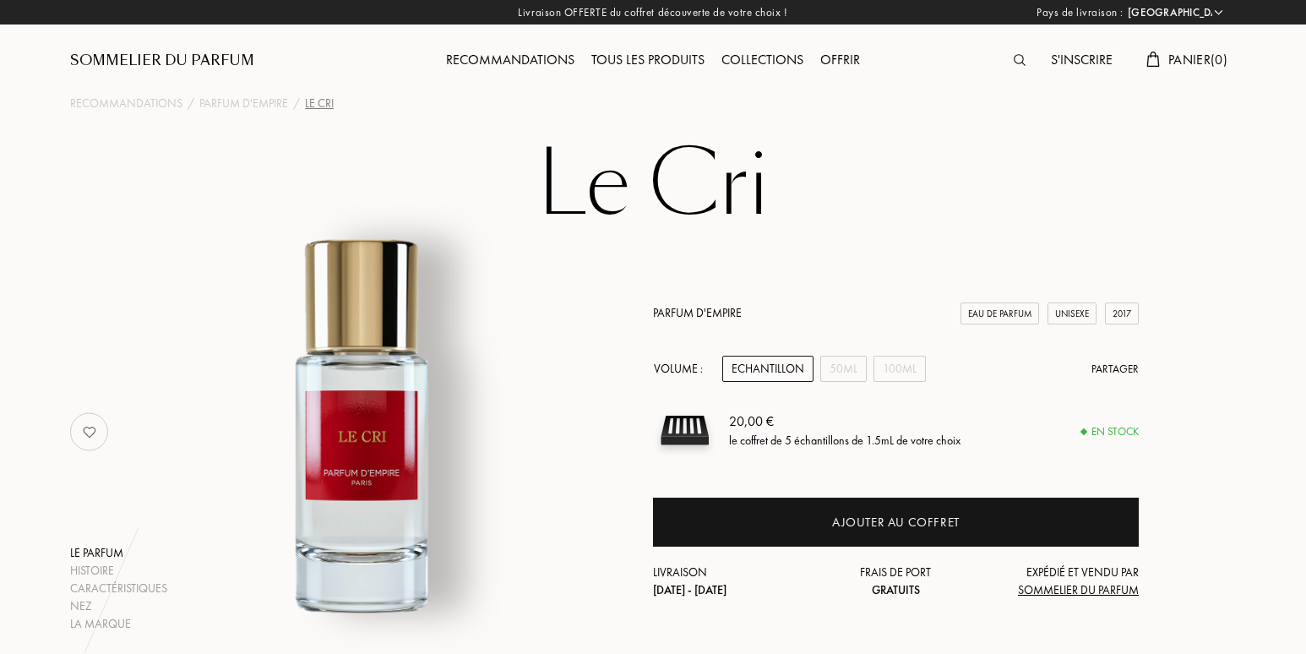
select select "FR"
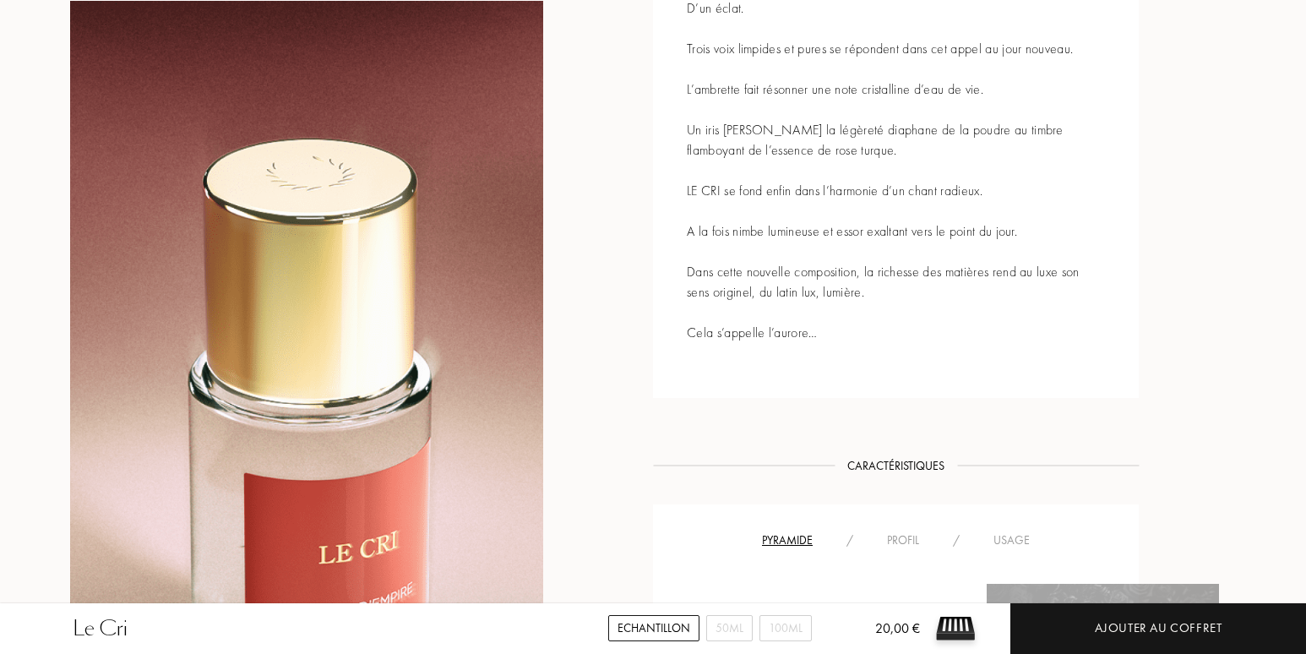
scroll to position [1014, 0]
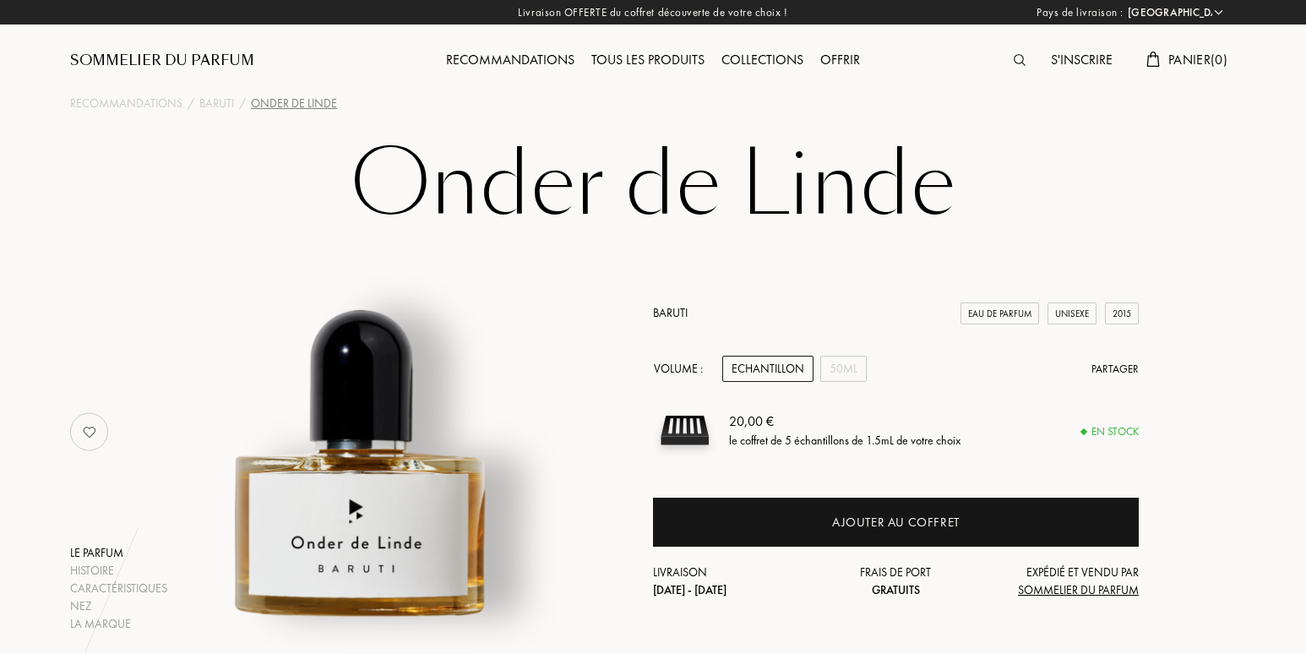
select select "FR"
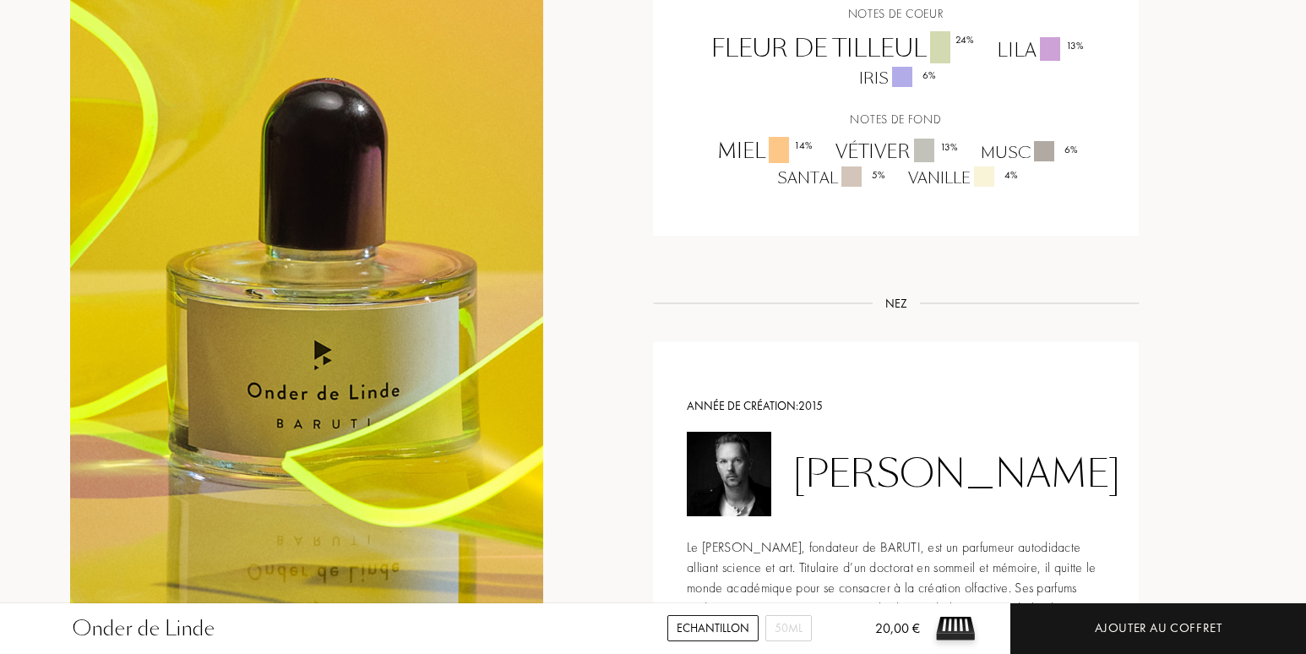
scroll to position [1521, 0]
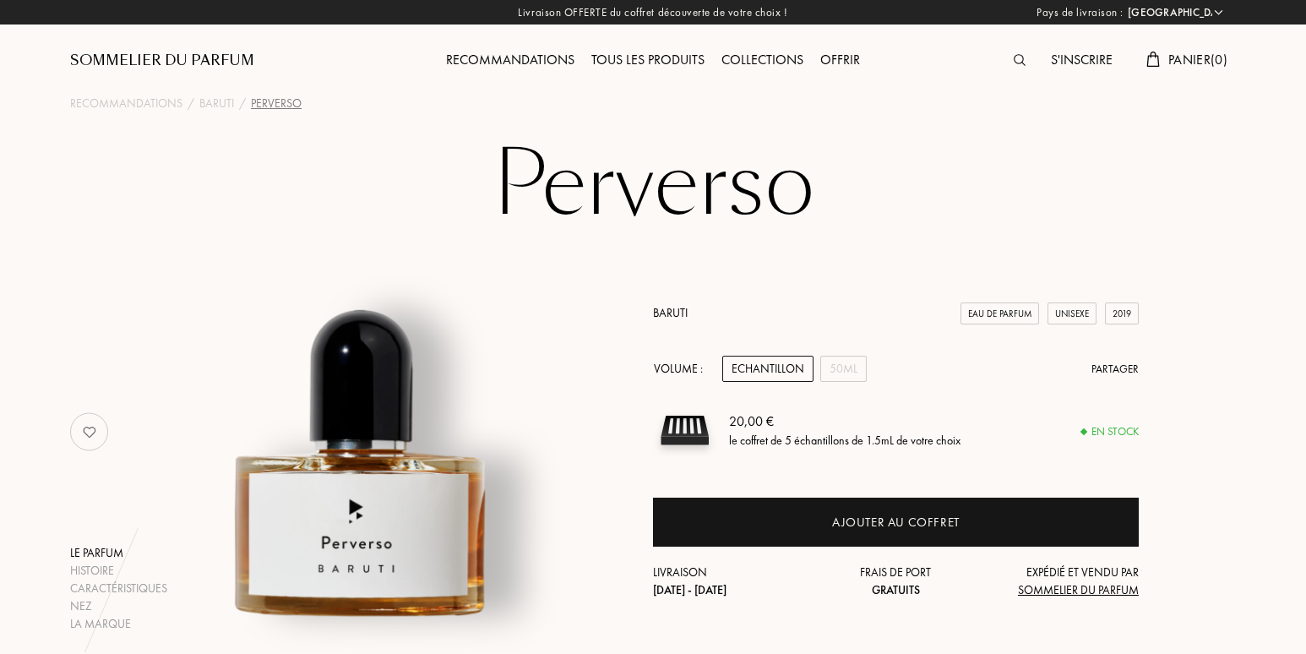
select select "FR"
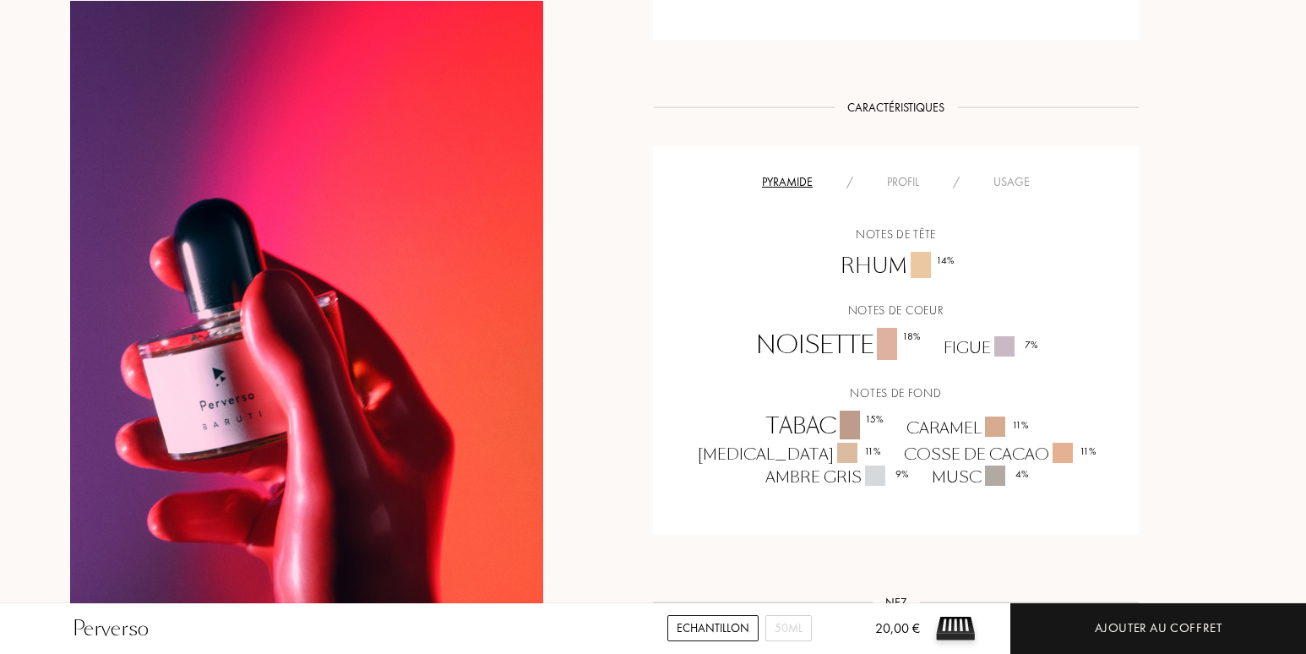
scroll to position [1014, 0]
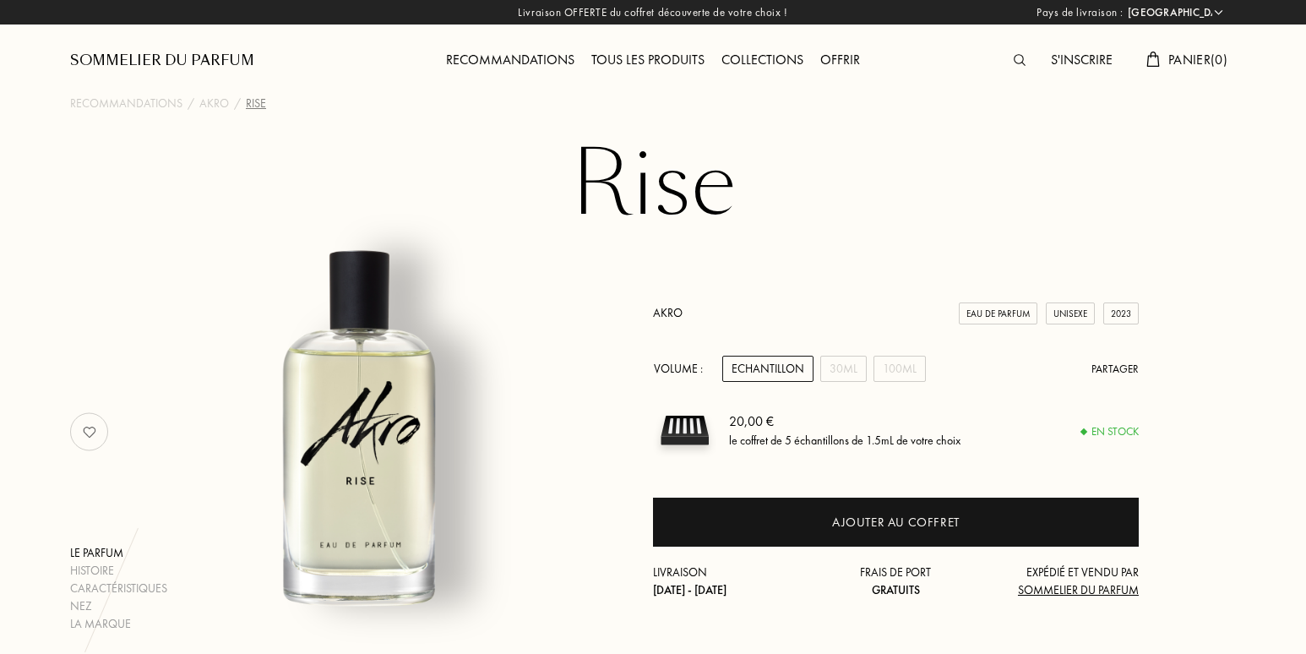
select select "FR"
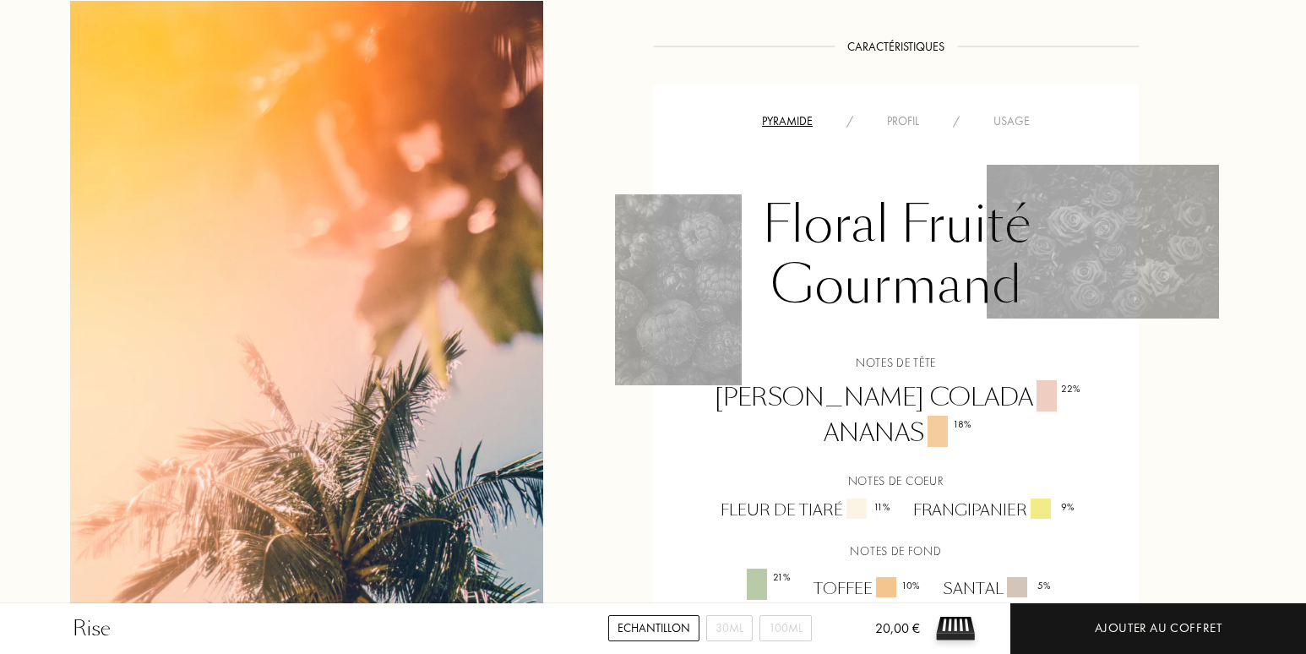
scroll to position [1183, 0]
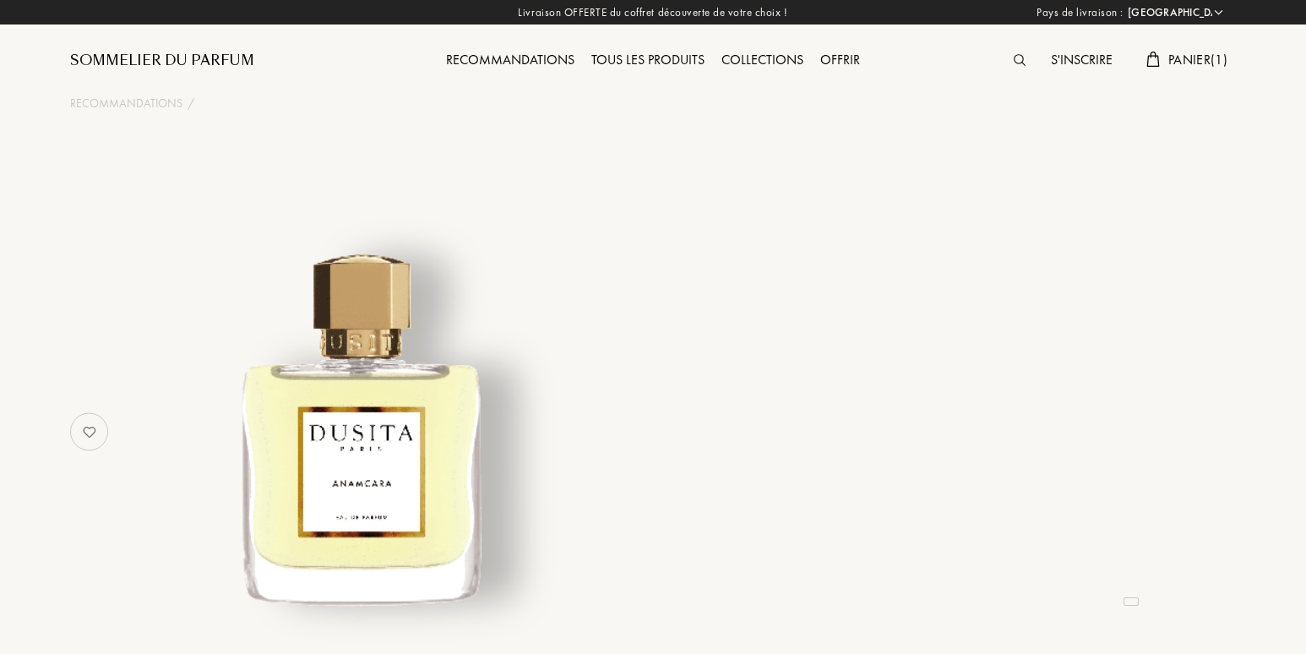
select select "FR"
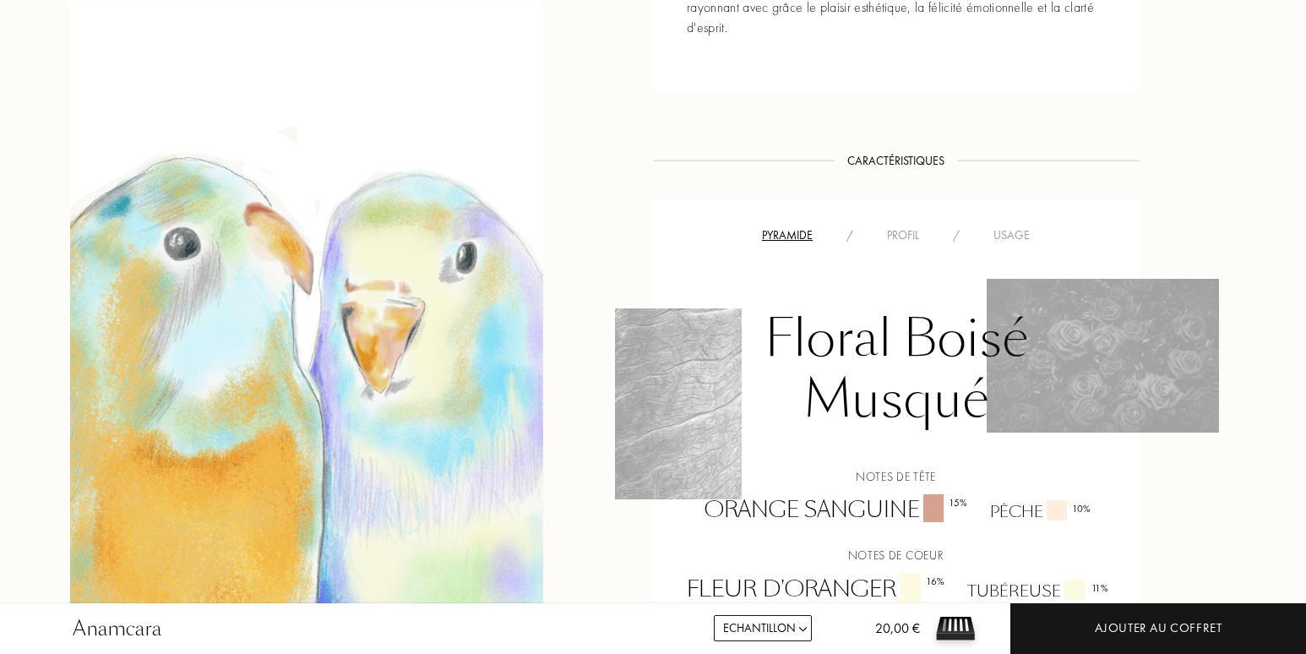
scroll to position [1098, 0]
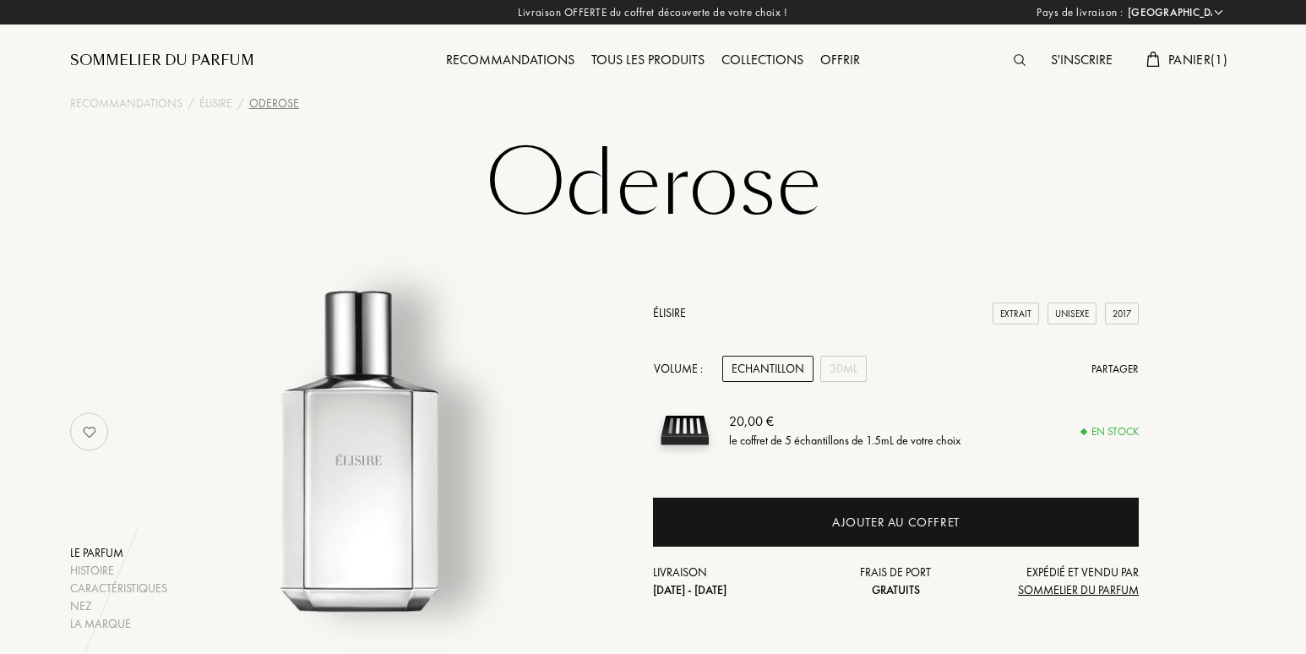
select select "FR"
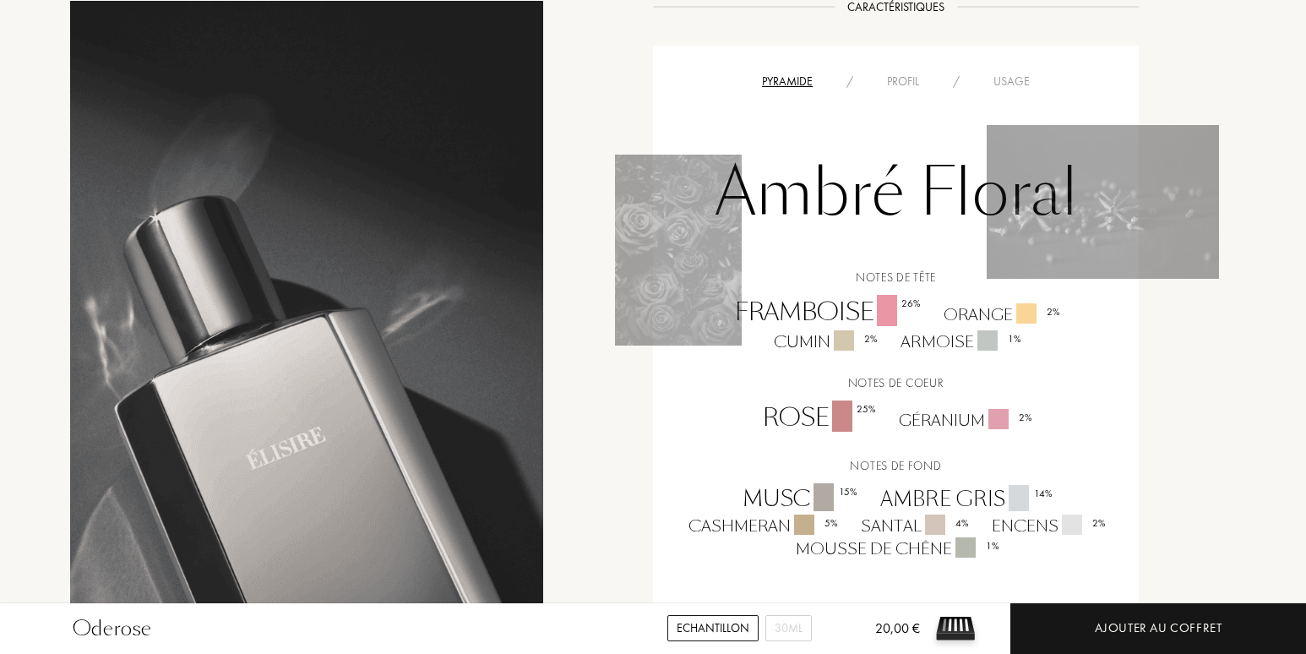
scroll to position [1098, 0]
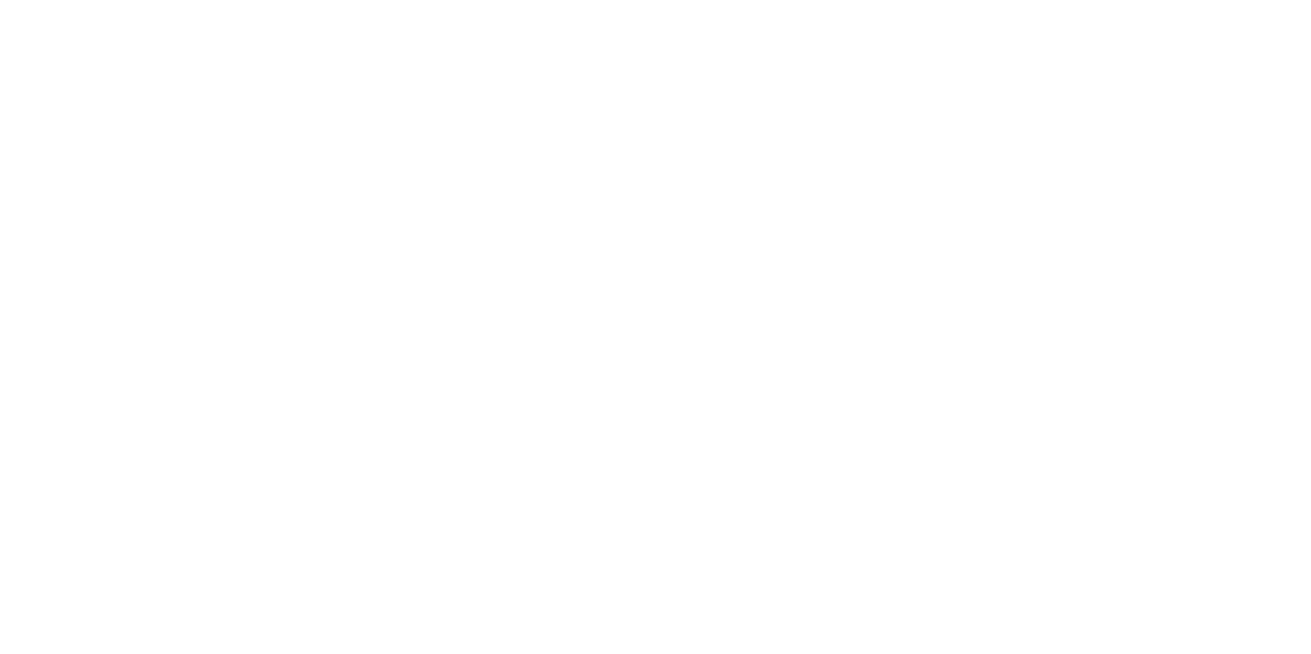
select select "FR"
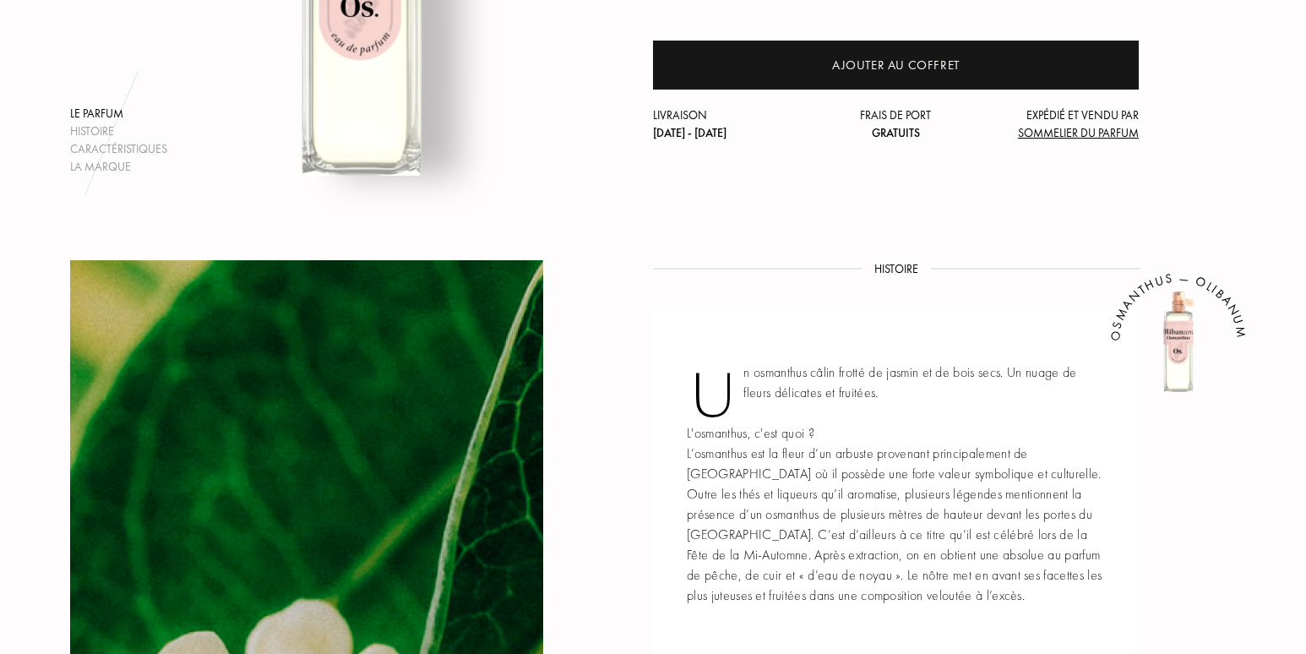
scroll to position [169, 0]
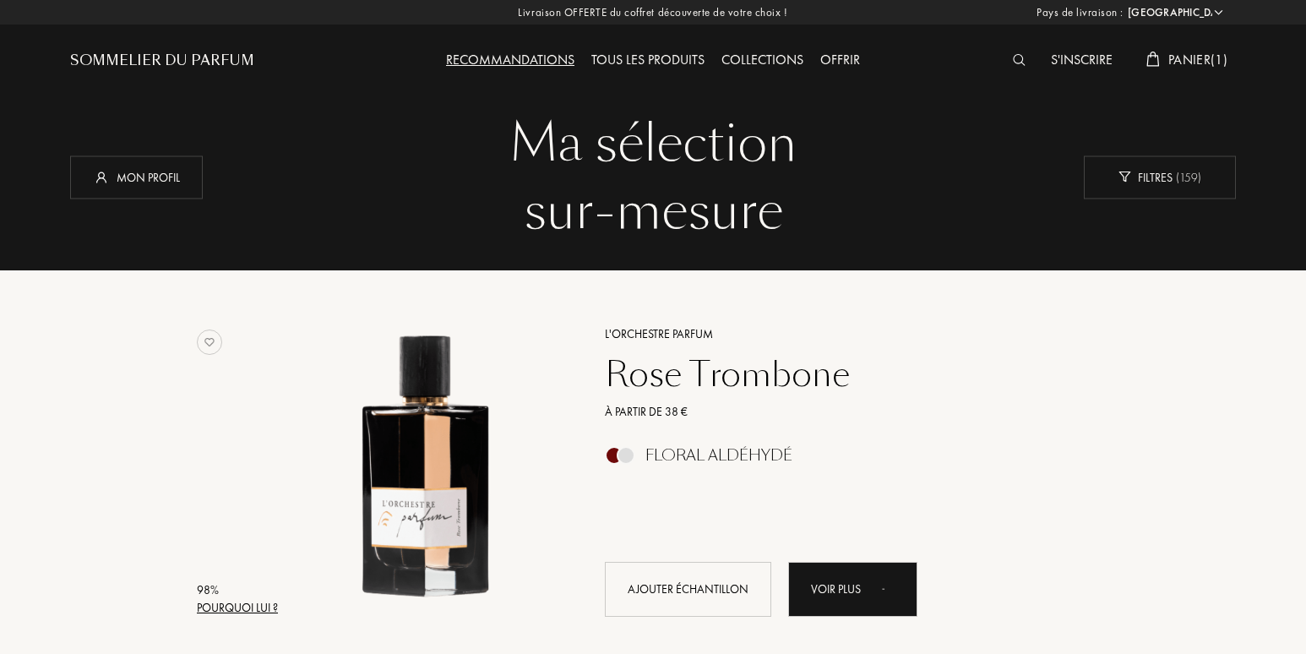
select select "FR"
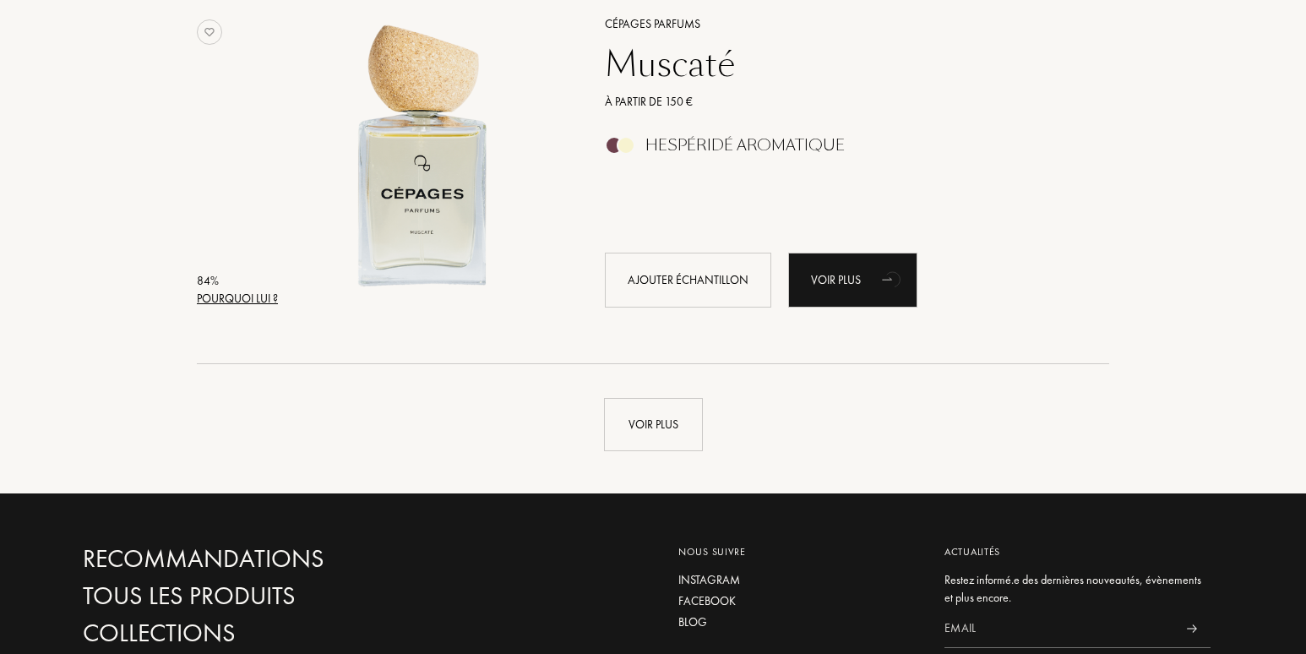
scroll to position [3942, 0]
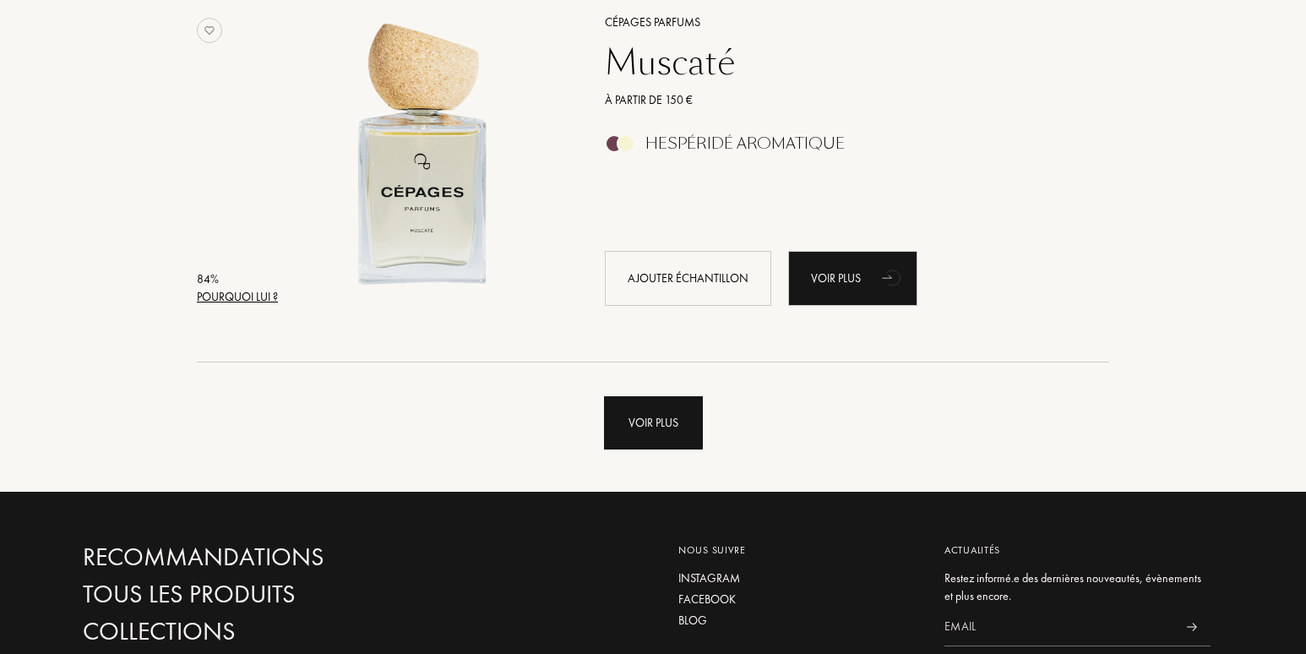
click at [639, 422] on div "Voir plus" at bounding box center [653, 422] width 99 height 53
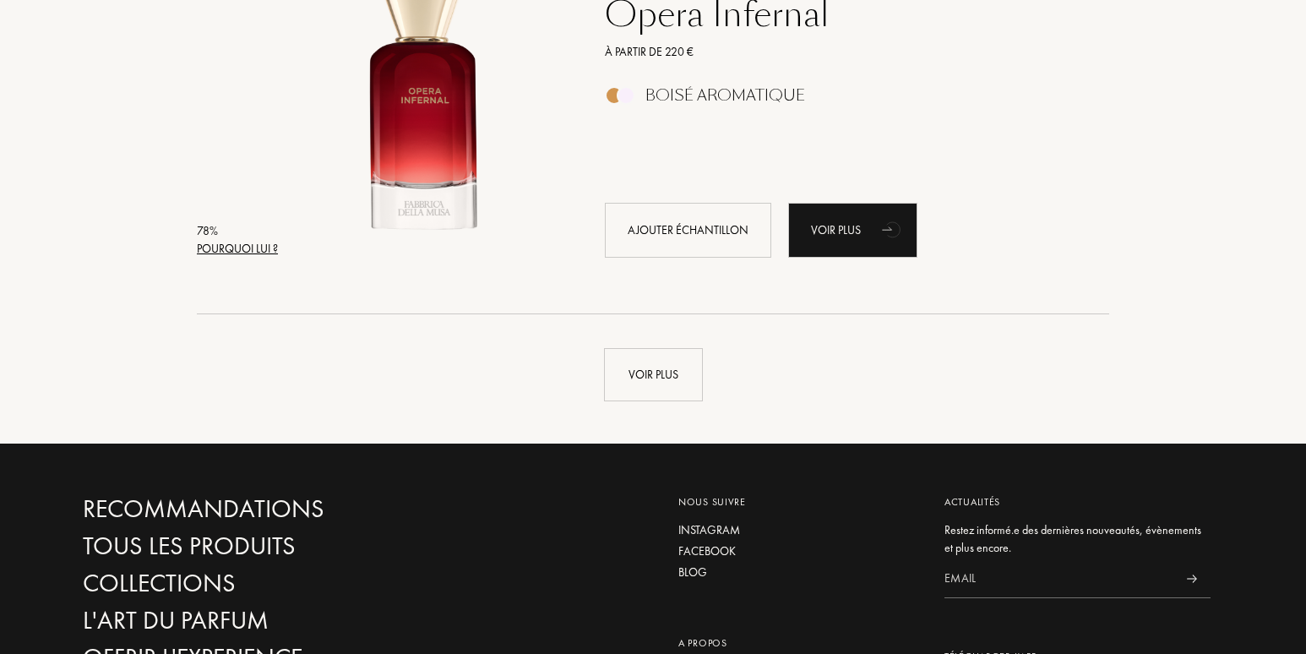
scroll to position [8082, 0]
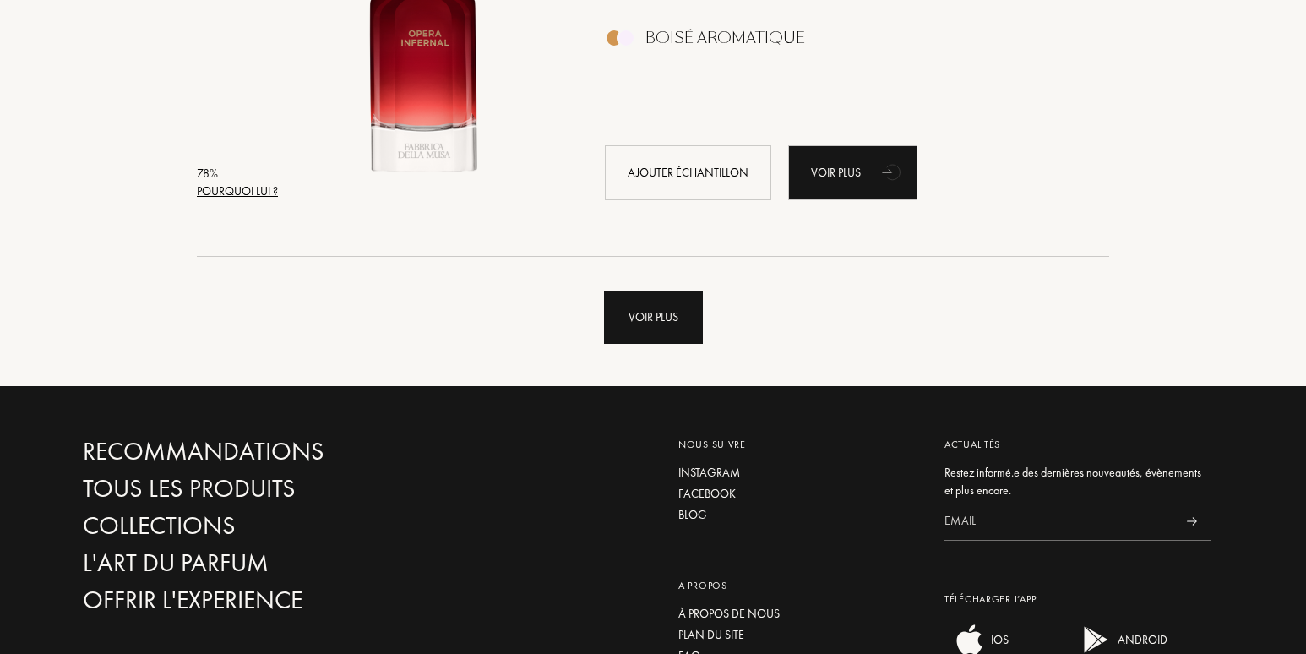
click at [621, 335] on div "Voir plus" at bounding box center [653, 317] width 99 height 53
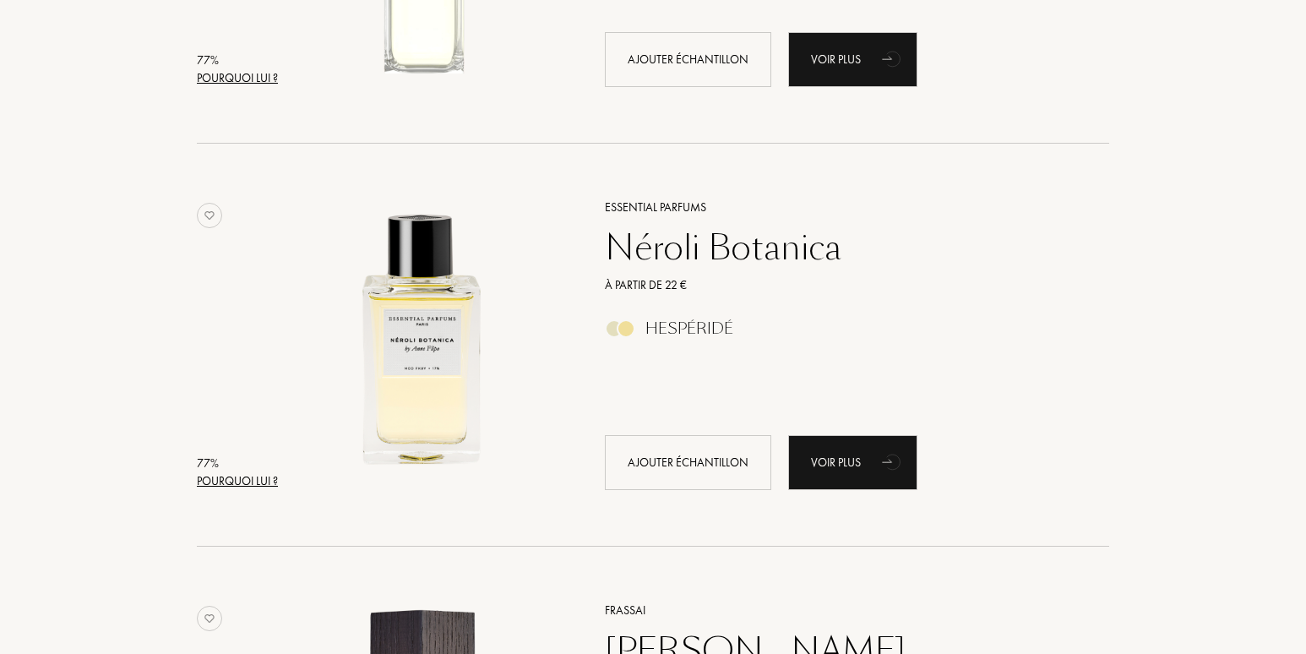
scroll to position [10617, 0]
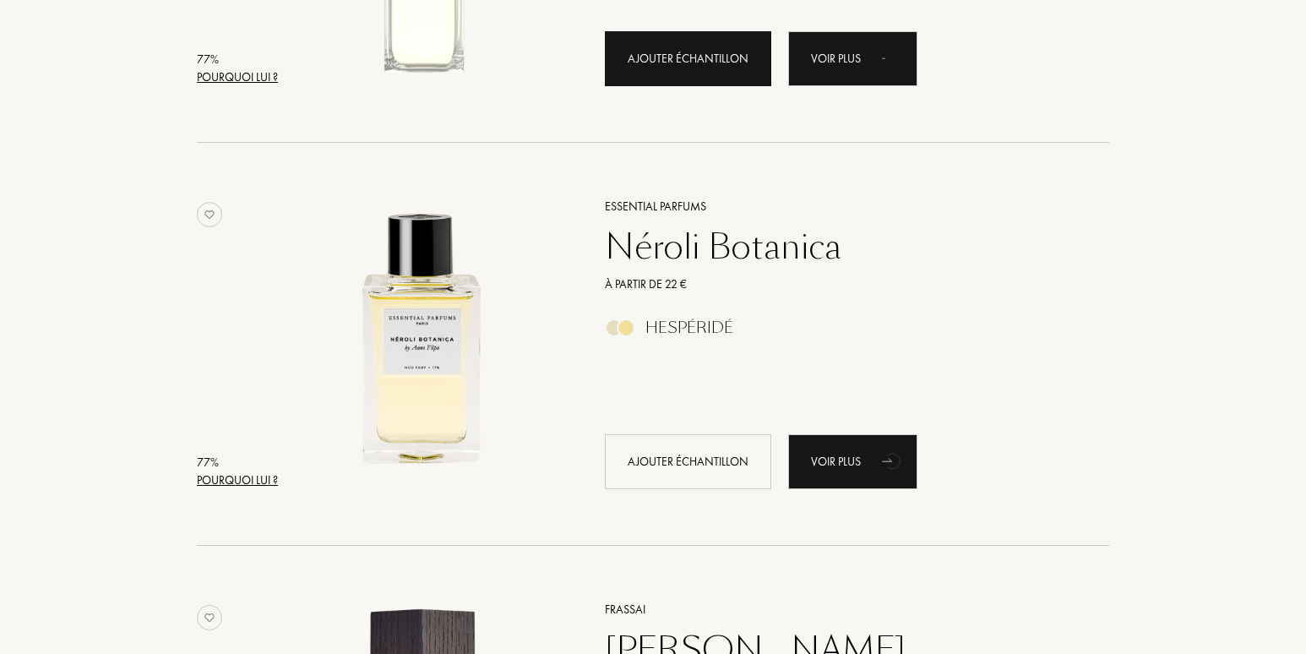
click at [651, 50] on div "Ajouter échantillon" at bounding box center [688, 58] width 166 height 55
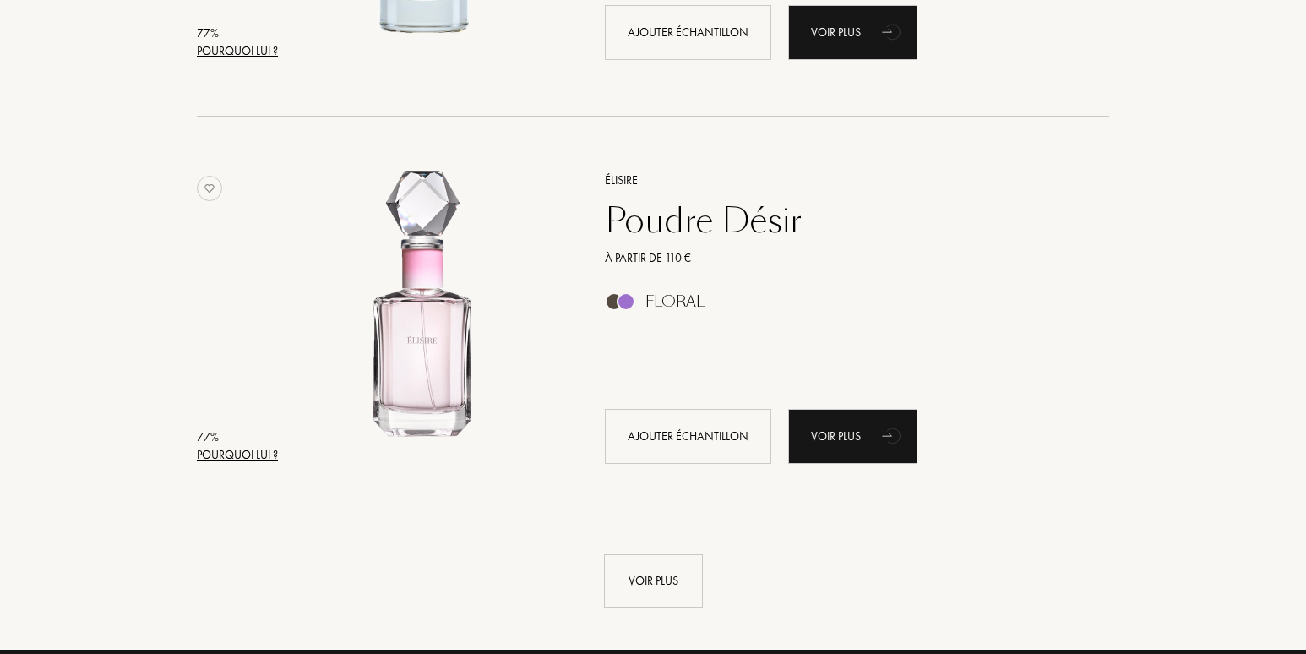
scroll to position [11884, 0]
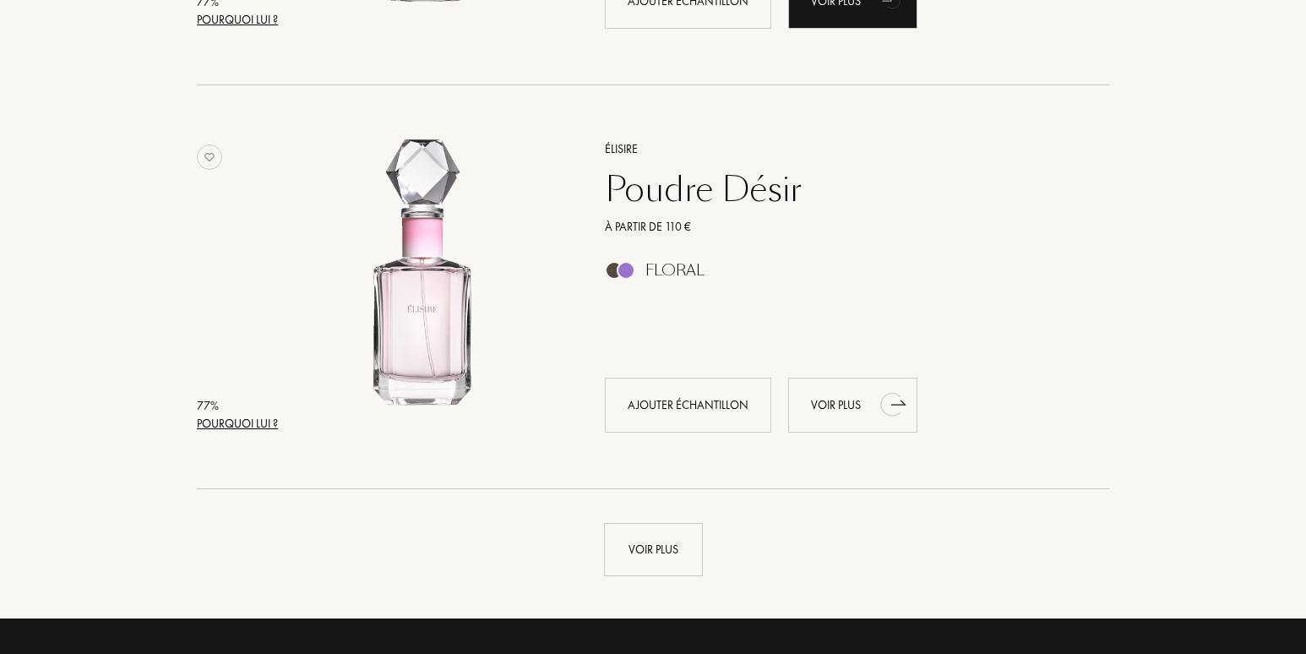
click at [848, 409] on div "Voir plus" at bounding box center [852, 405] width 129 height 55
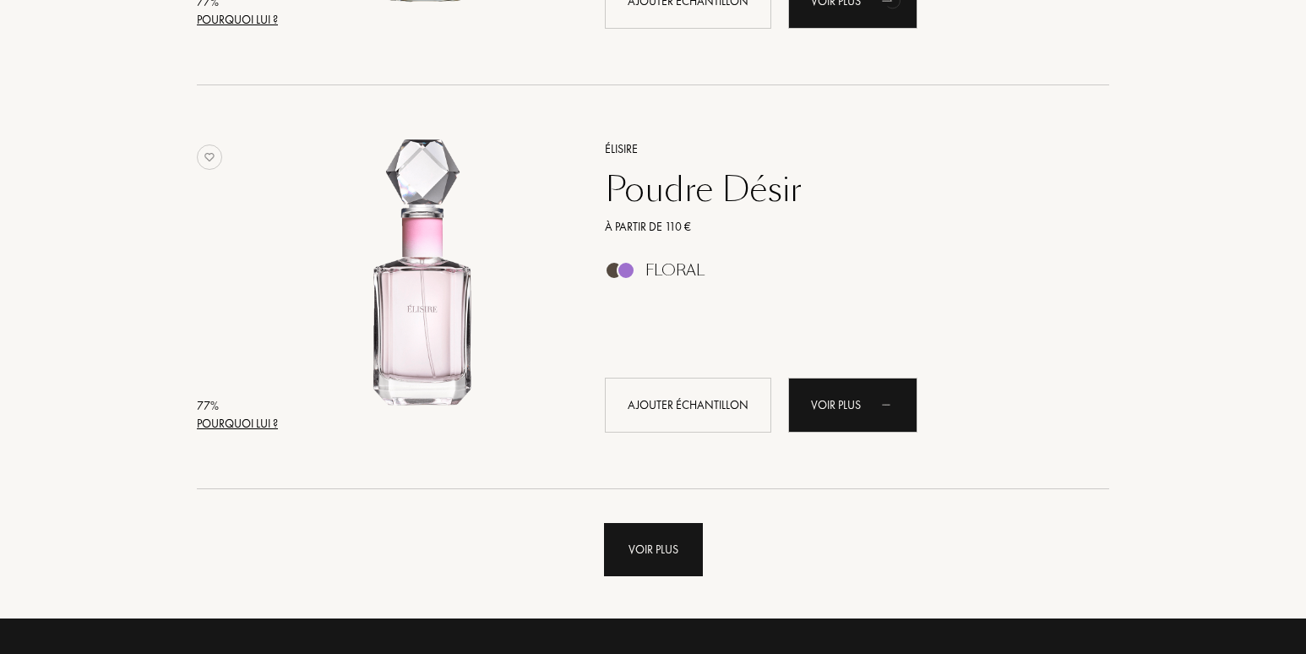
click at [632, 550] on div "Voir plus" at bounding box center [653, 549] width 99 height 53
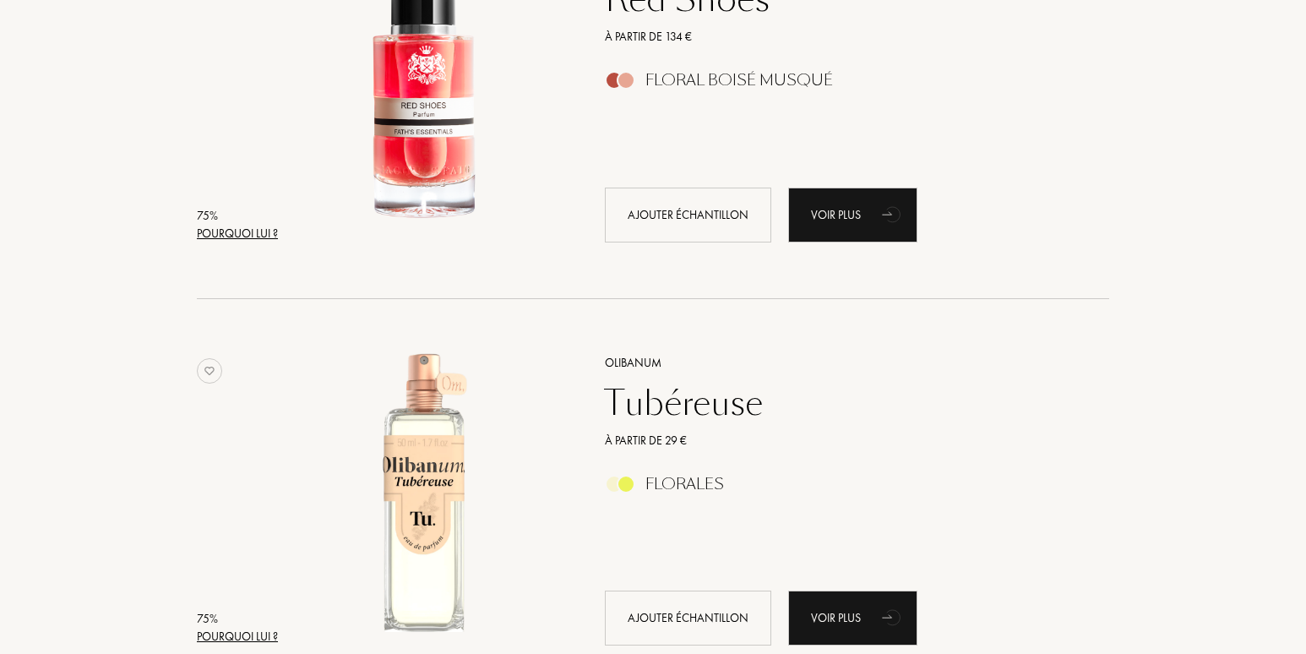
scroll to position [15348, 0]
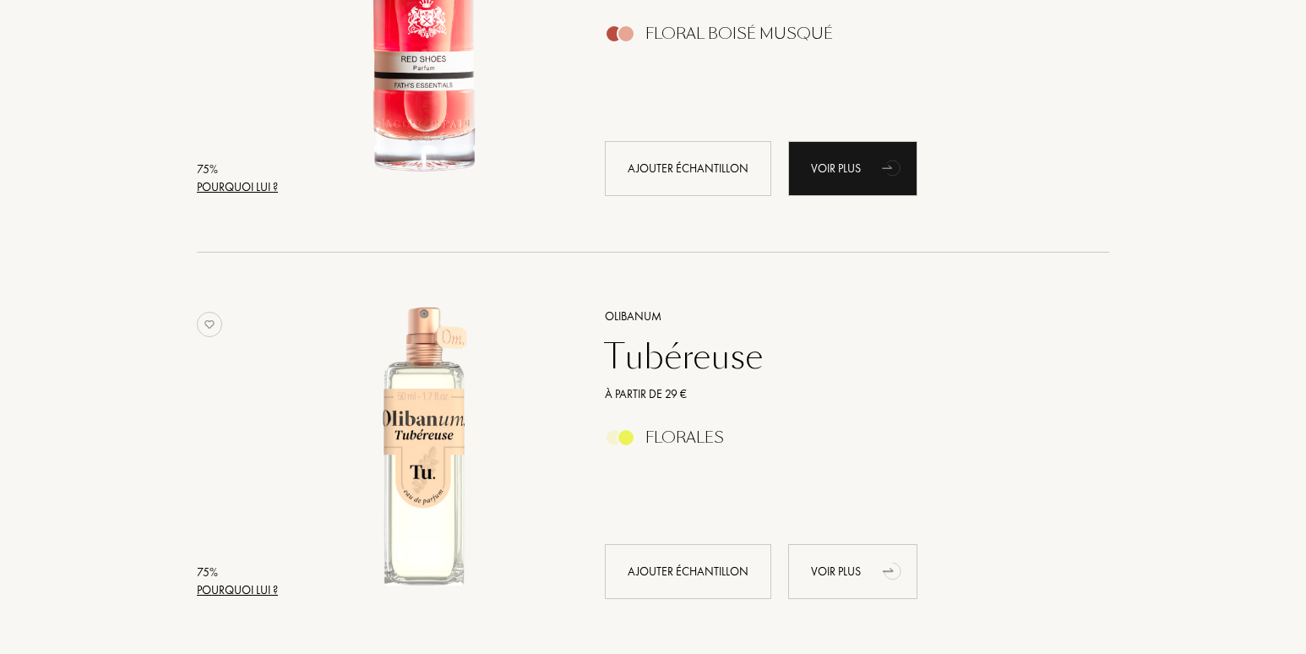
click at [845, 562] on div "Voir plus" at bounding box center [852, 571] width 129 height 55
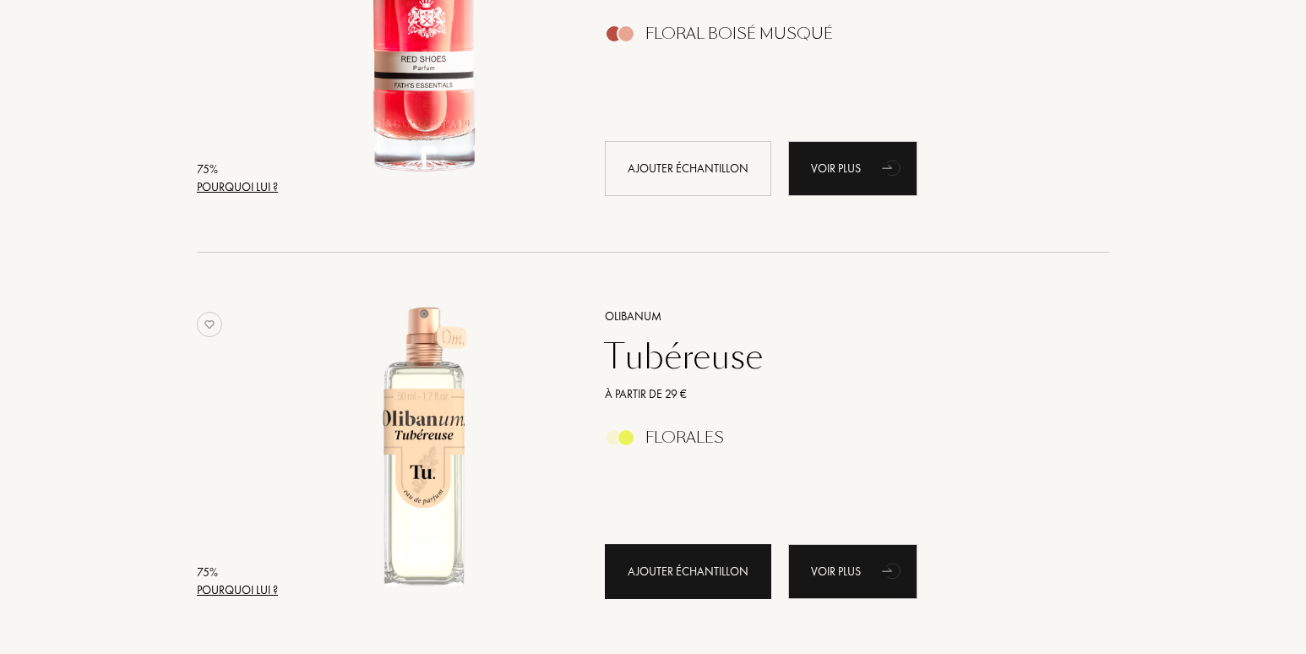
click at [678, 570] on div "Ajouter échantillon" at bounding box center [688, 571] width 166 height 55
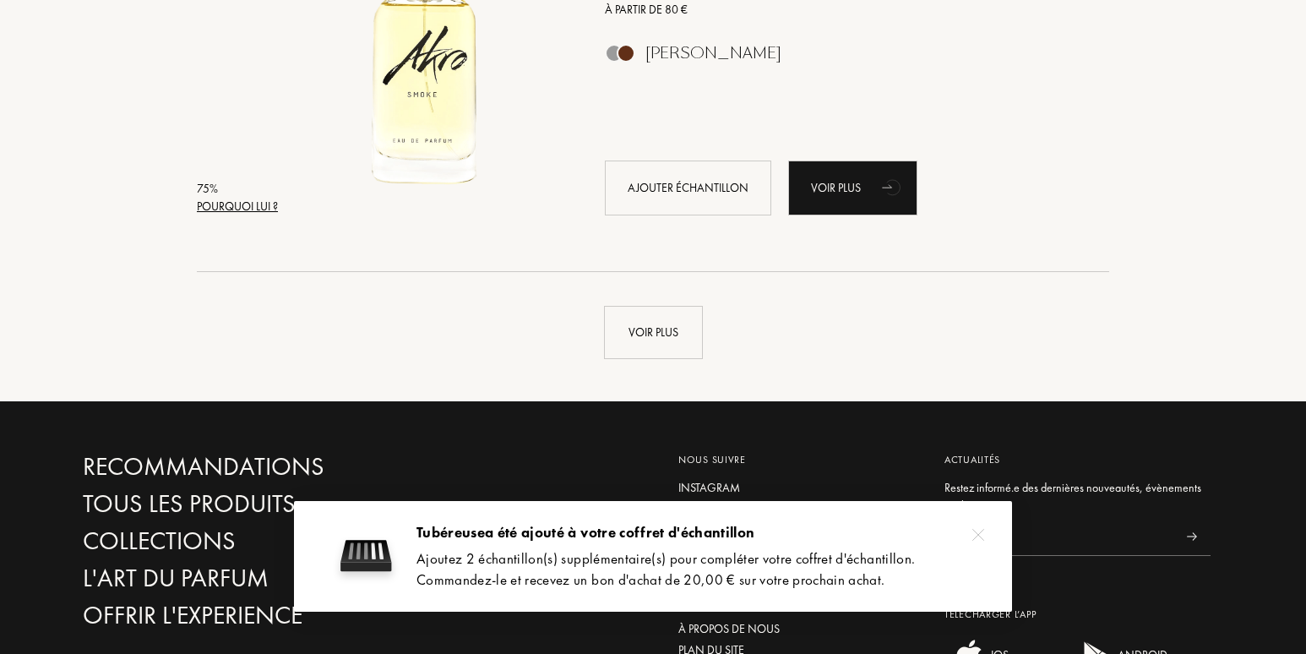
scroll to position [16193, 0]
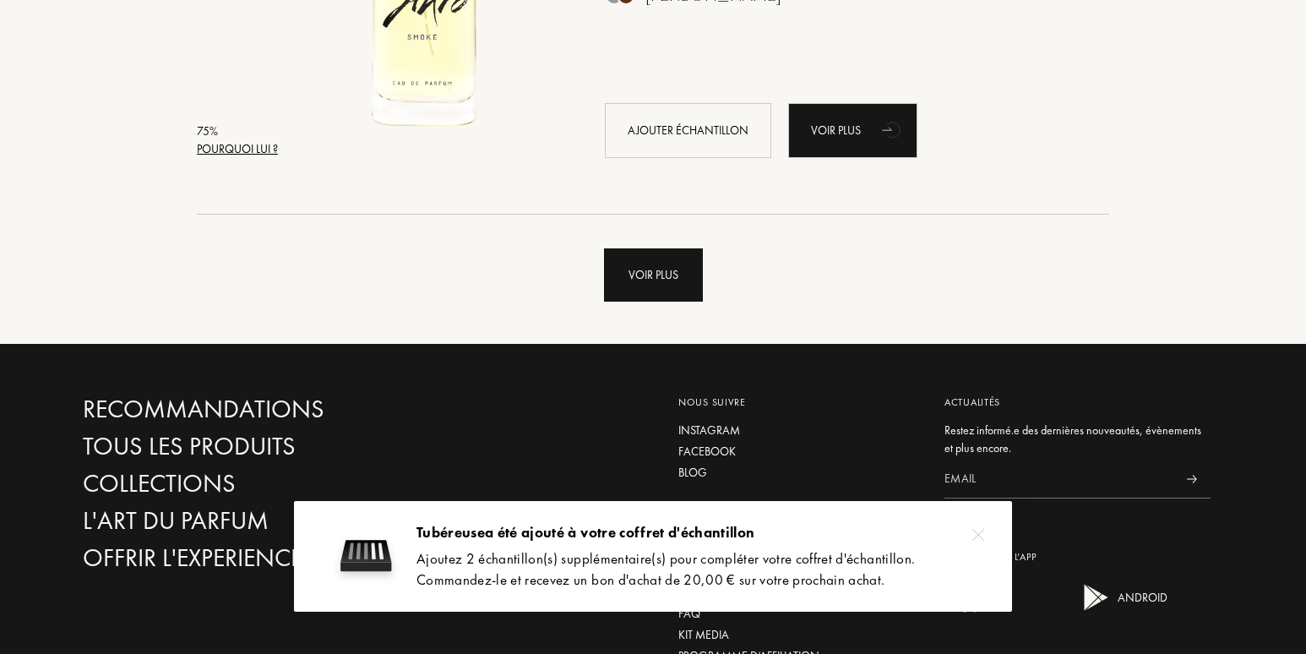
click at [655, 275] on div "Voir plus" at bounding box center [653, 274] width 99 height 53
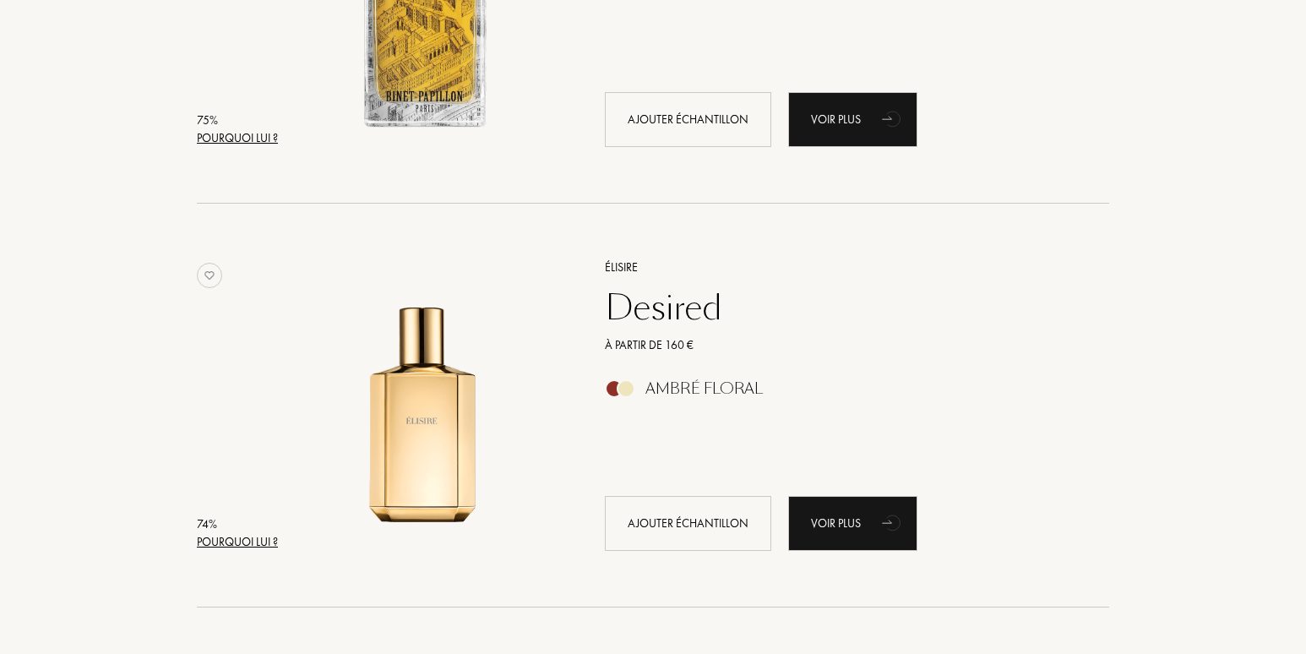
scroll to position [16615, 0]
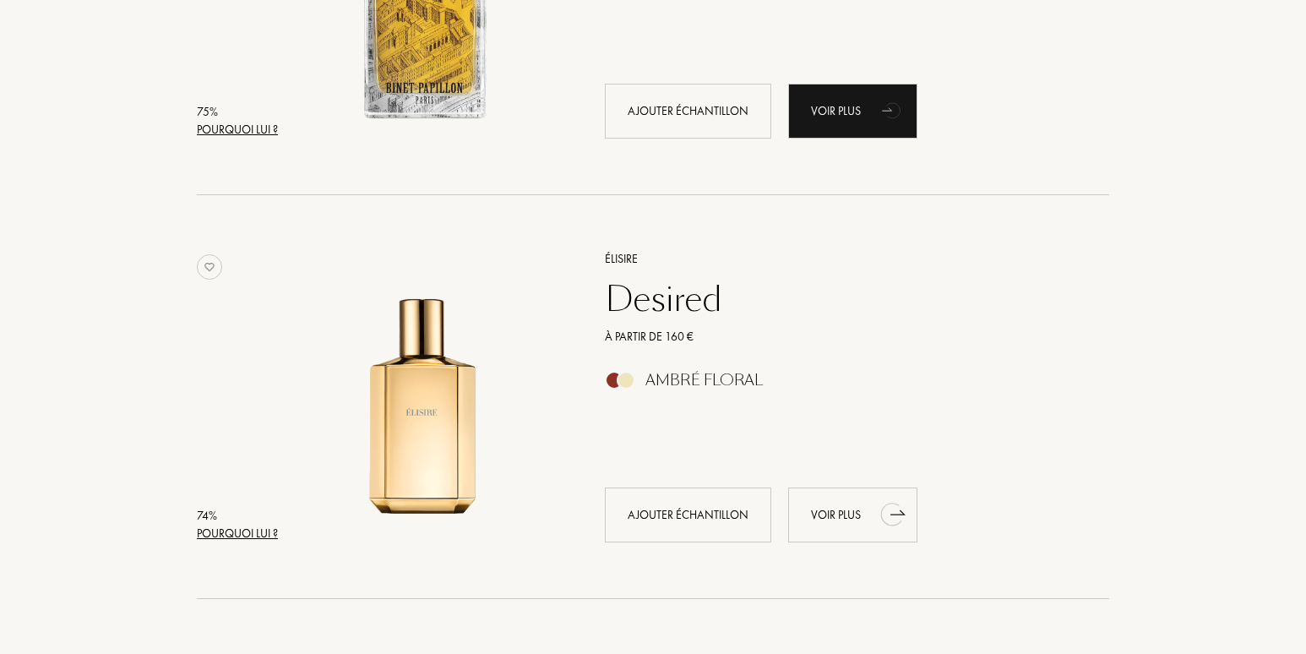
click at [835, 515] on div "Voir plus" at bounding box center [852, 514] width 129 height 55
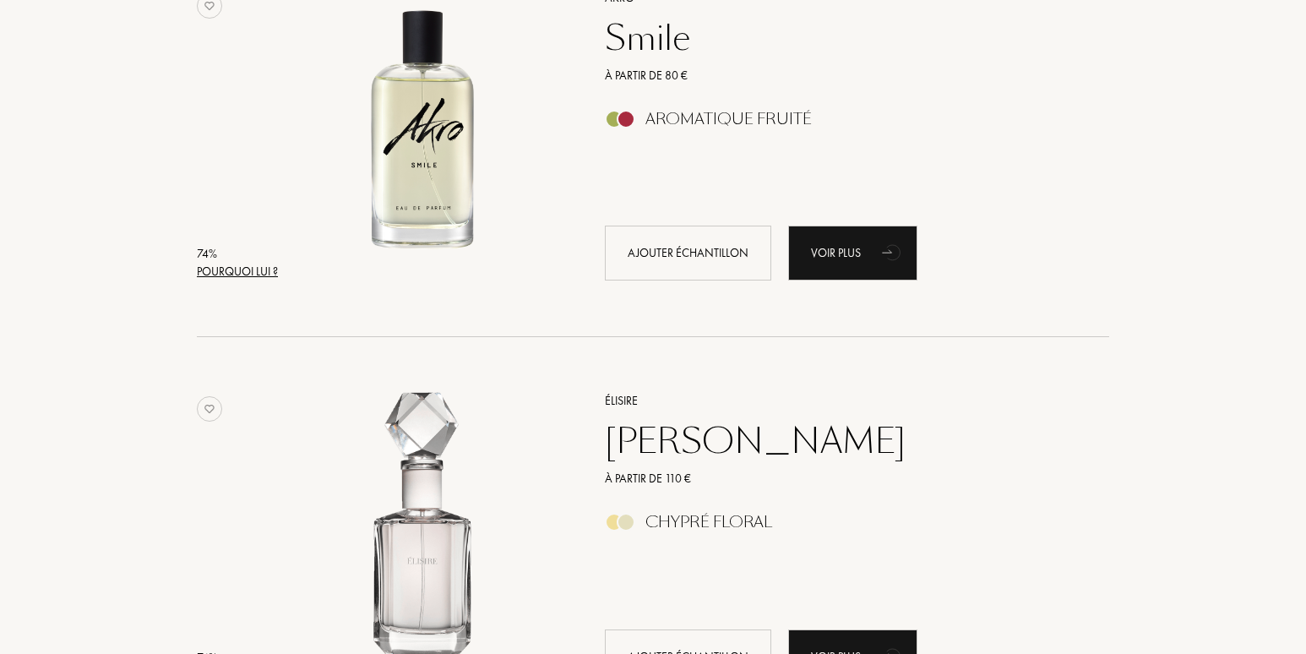
scroll to position [17291, 0]
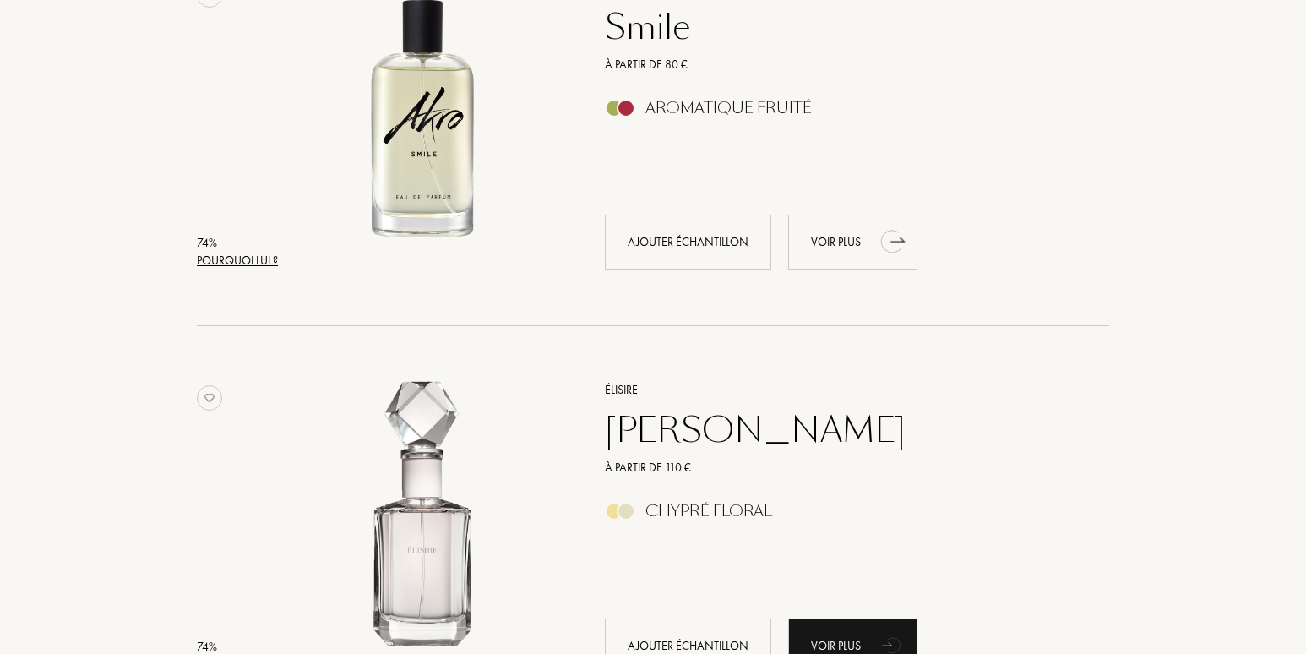
click at [832, 242] on div "Voir plus" at bounding box center [852, 242] width 129 height 55
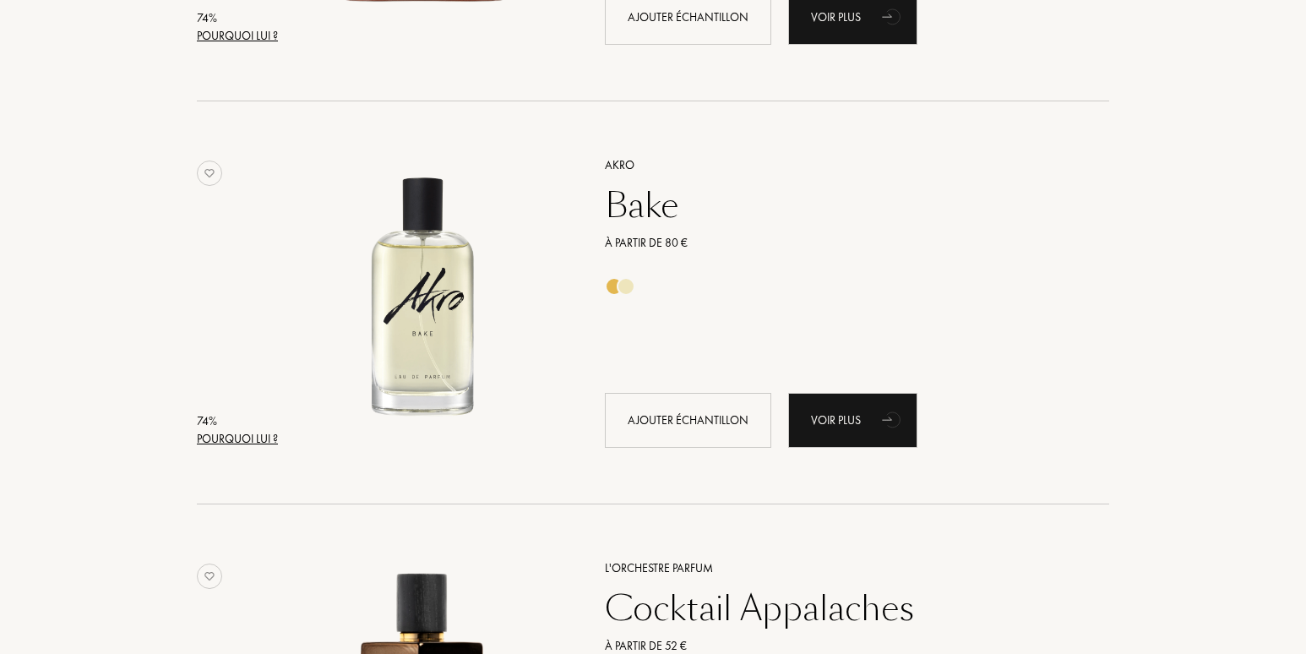
scroll to position [18727, 0]
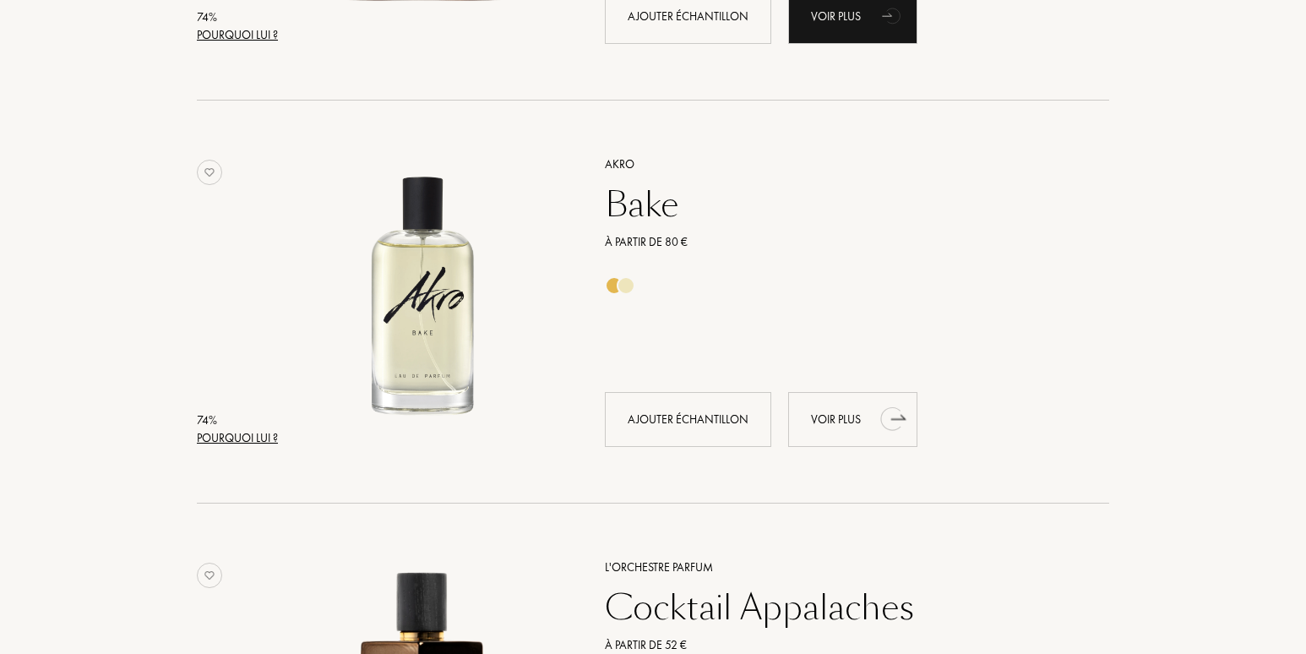
click at [837, 418] on div "Voir plus" at bounding box center [852, 419] width 129 height 55
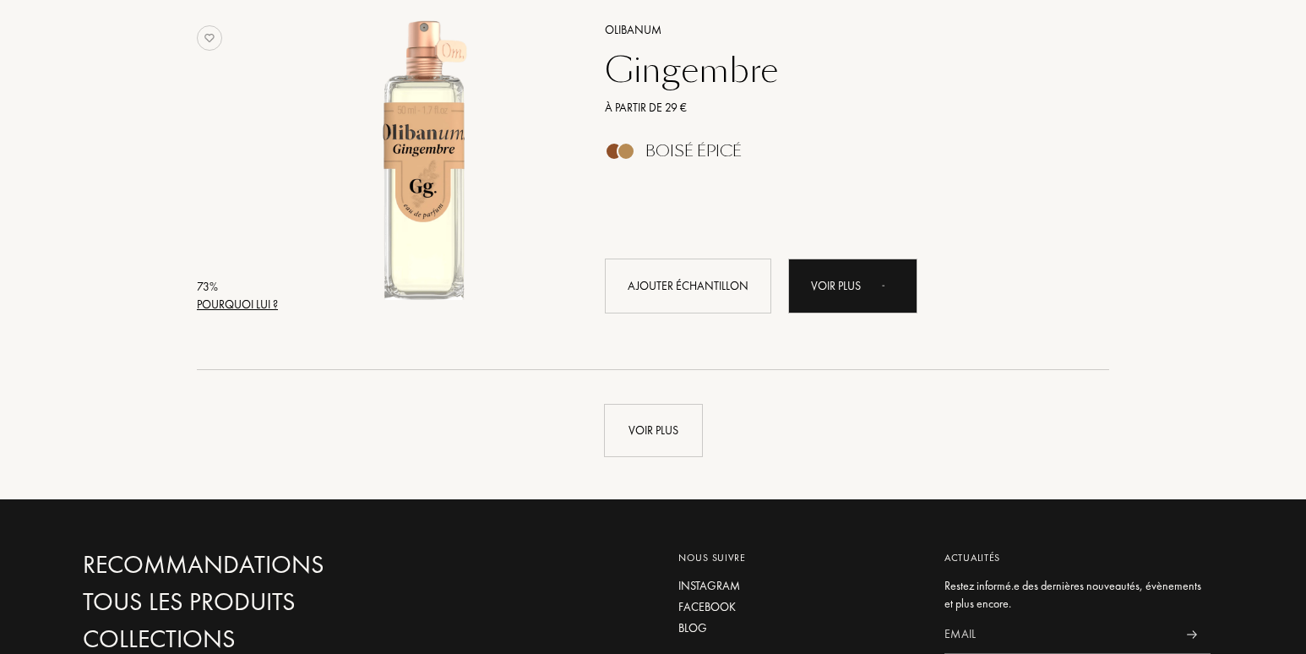
scroll to position [20079, 0]
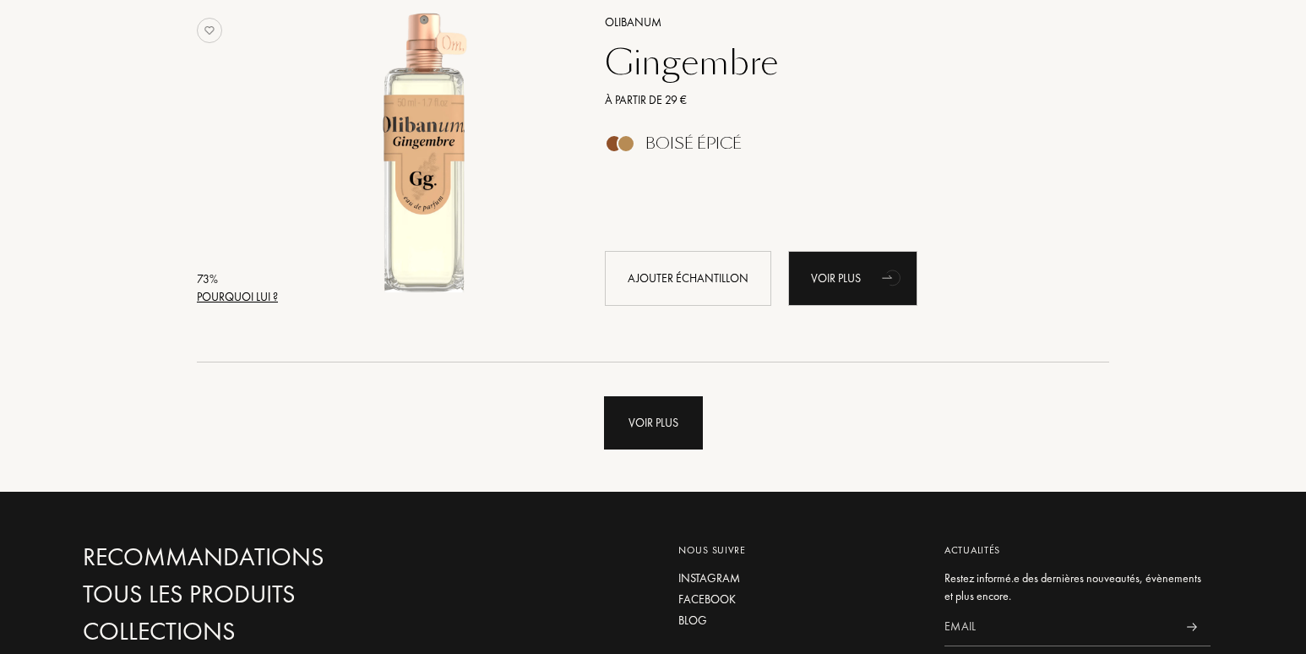
click at [634, 417] on div "Voir plus" at bounding box center [653, 422] width 99 height 53
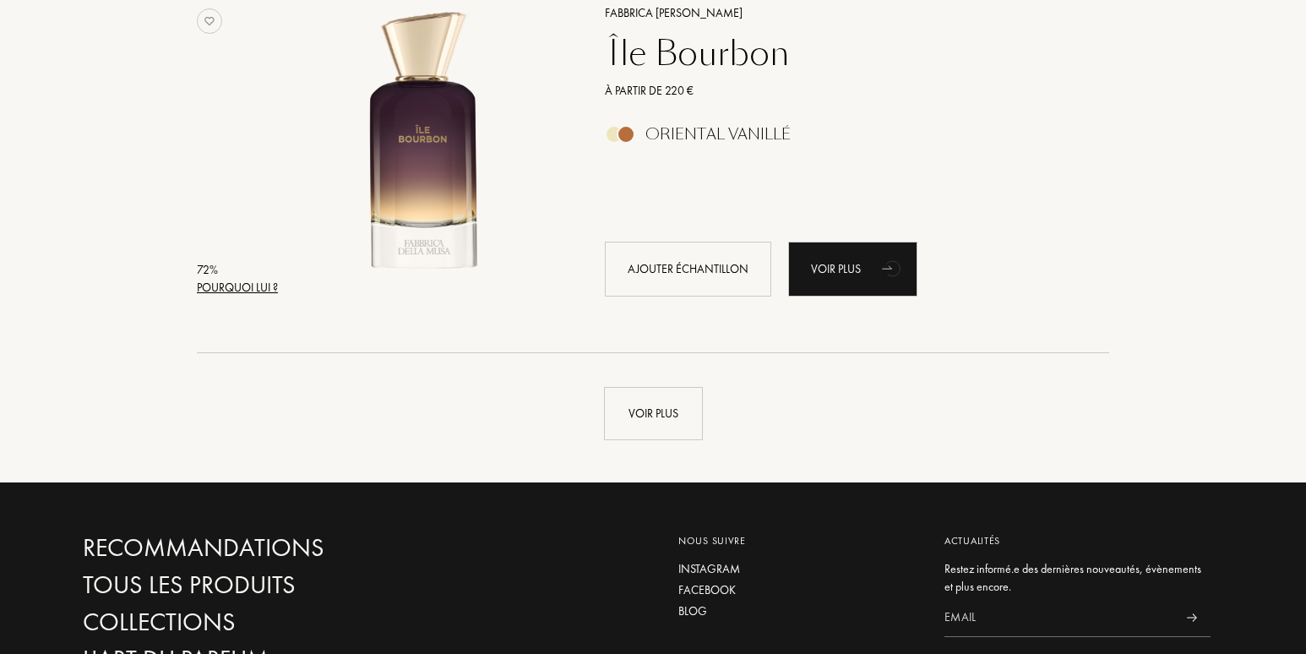
scroll to position [24134, 0]
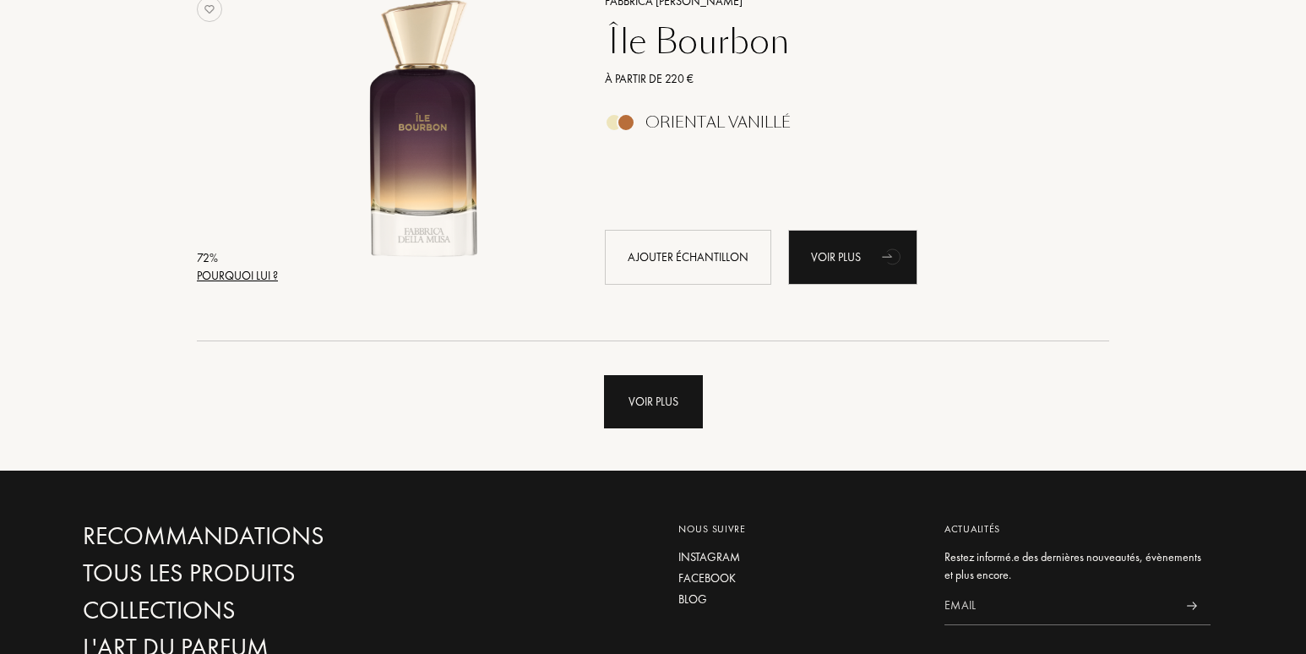
click at [659, 398] on div "Voir plus" at bounding box center [653, 401] width 99 height 53
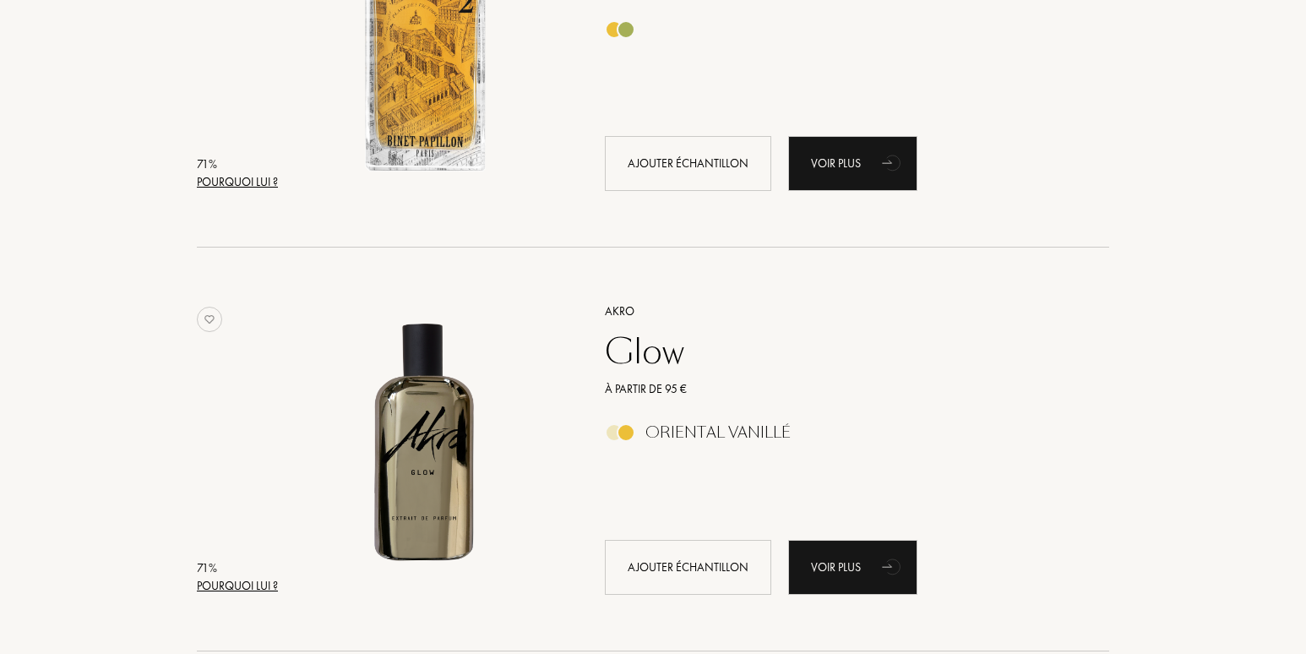
scroll to position [24641, 0]
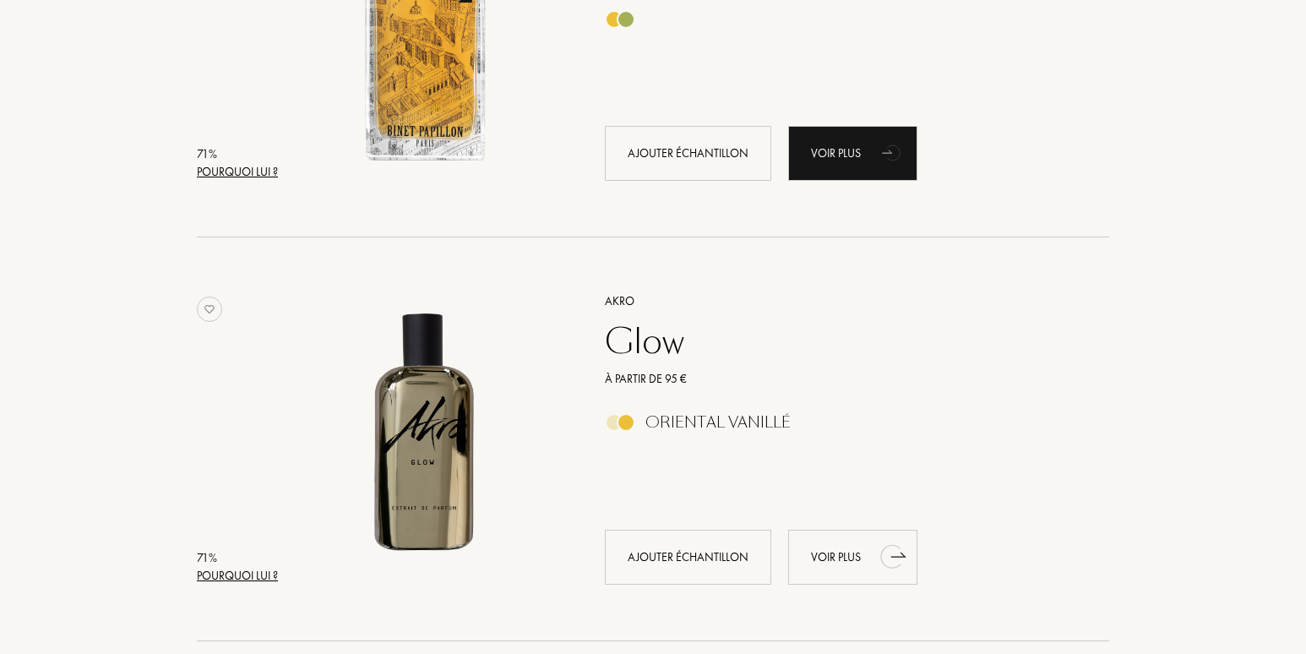
click at [825, 555] on div "Voir plus" at bounding box center [852, 557] width 129 height 55
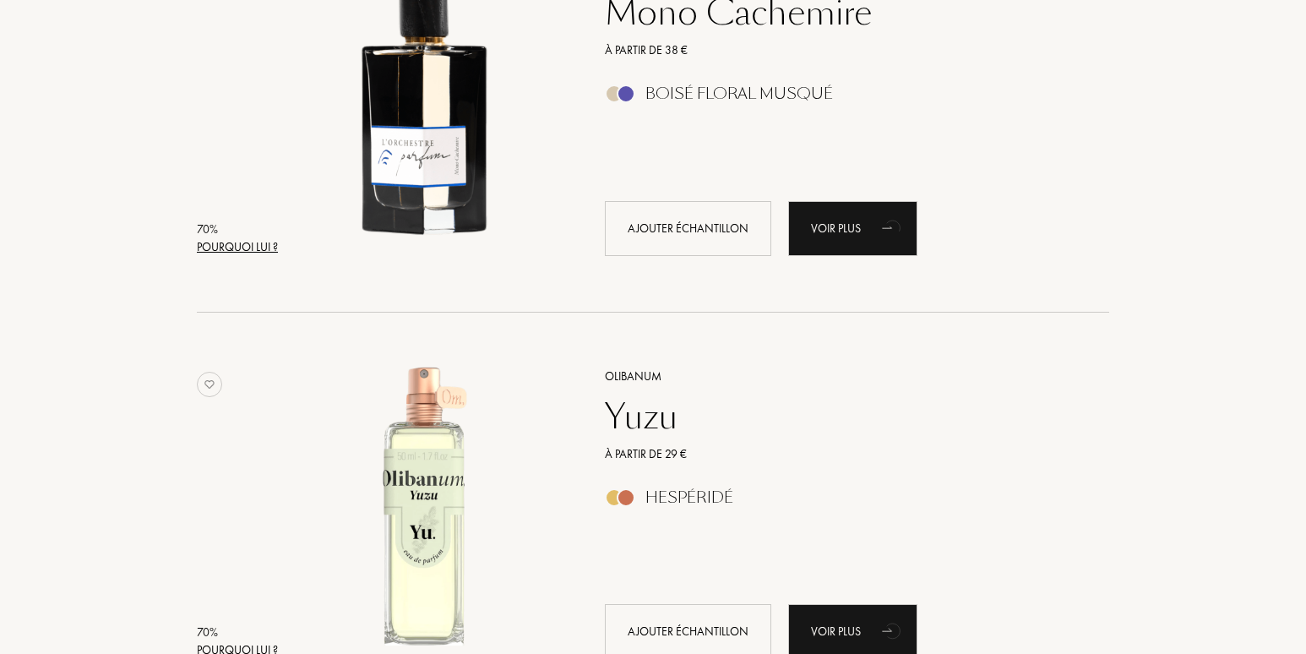
scroll to position [26585, 0]
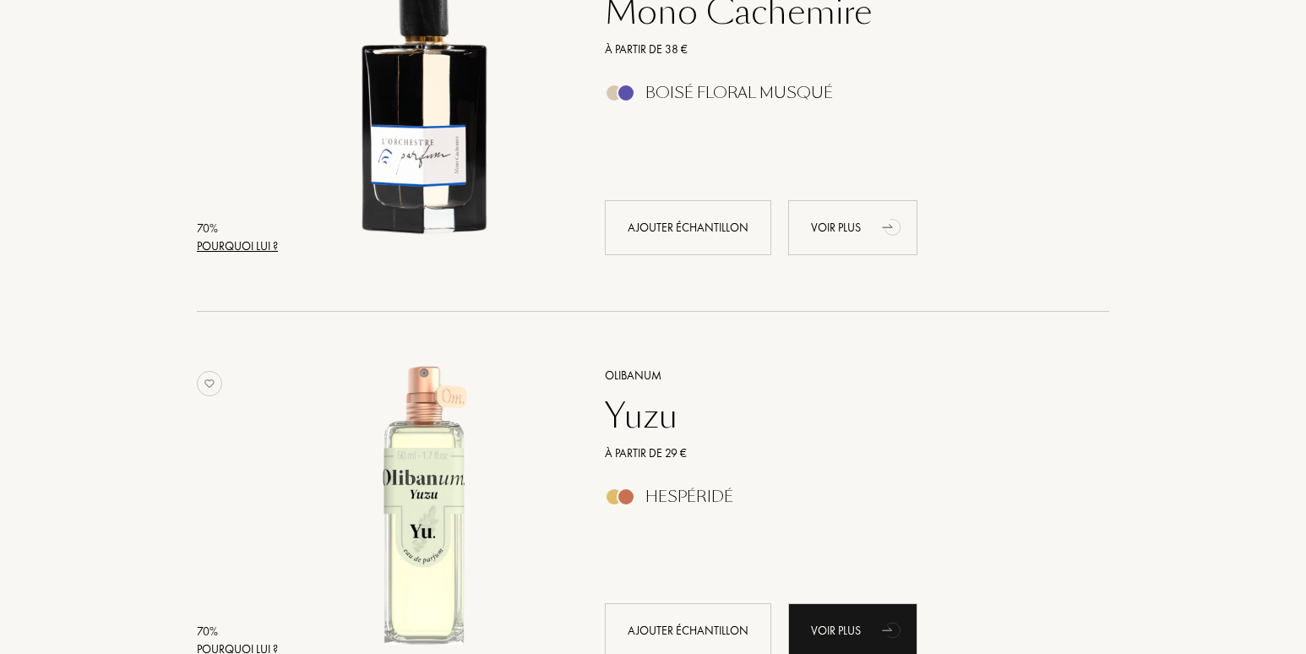
click at [820, 228] on div "Voir plus" at bounding box center [852, 227] width 129 height 55
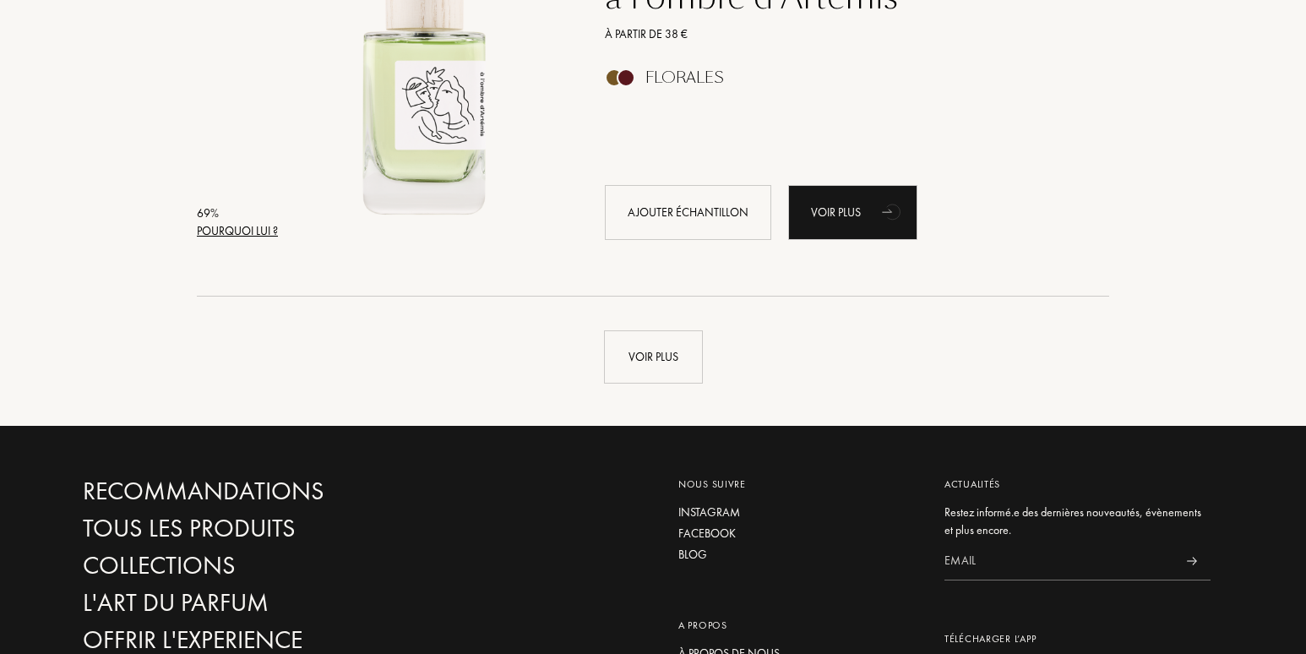
scroll to position [28274, 0]
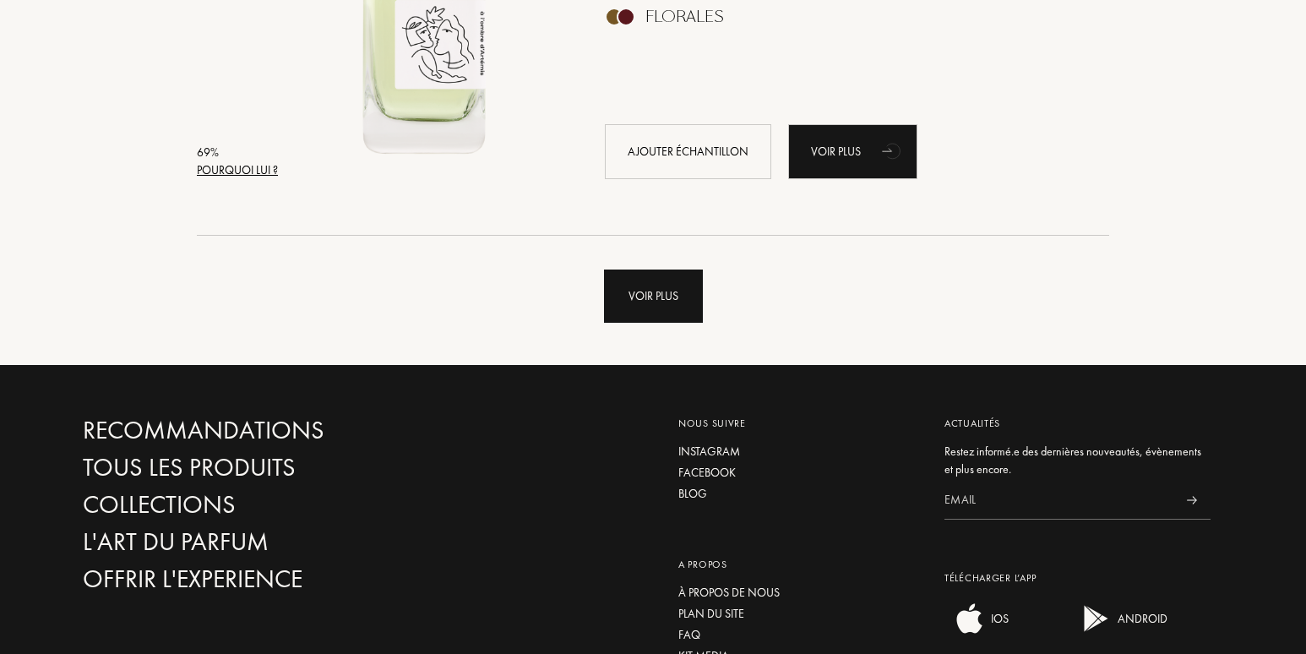
click at [645, 297] on div "Voir plus" at bounding box center [653, 296] width 99 height 53
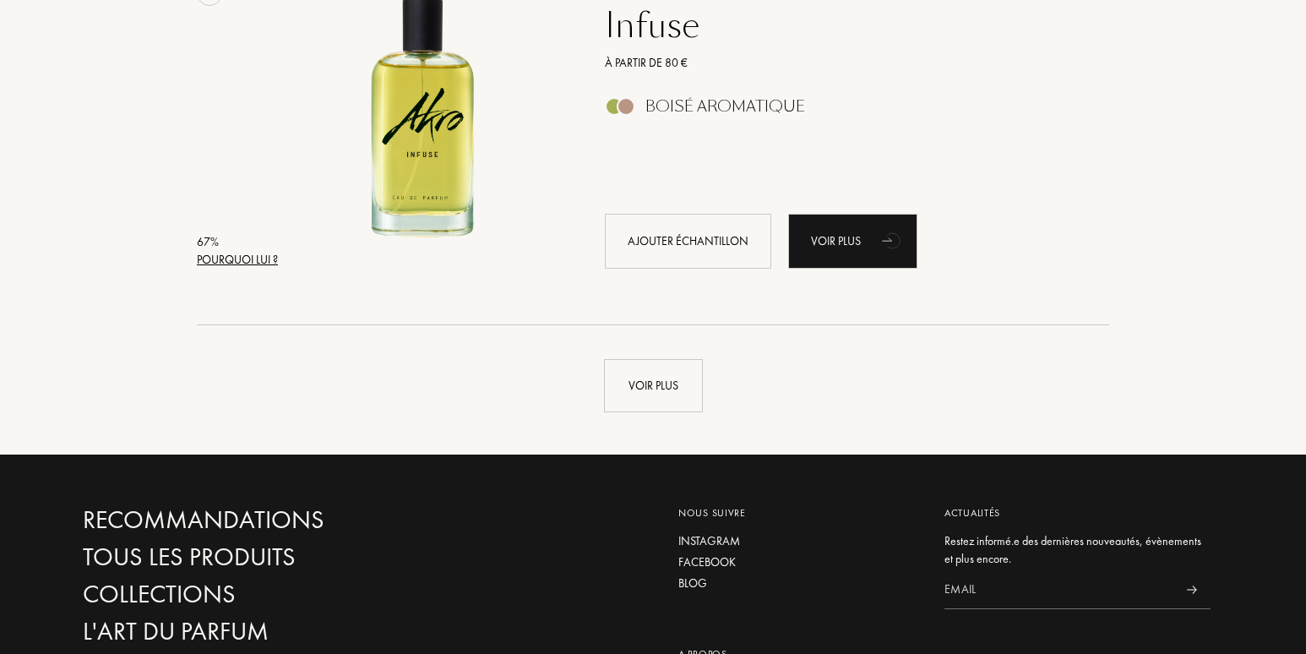
scroll to position [32245, 0]
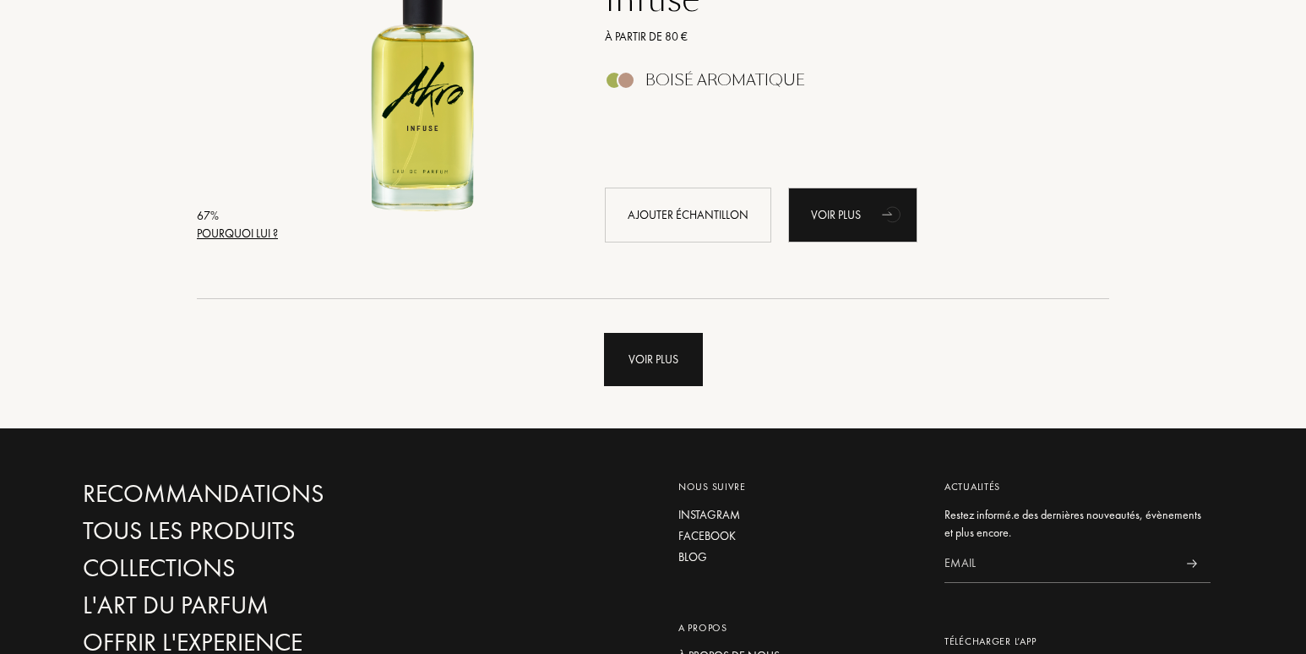
click at [646, 344] on div "Voir plus" at bounding box center [653, 359] width 99 height 53
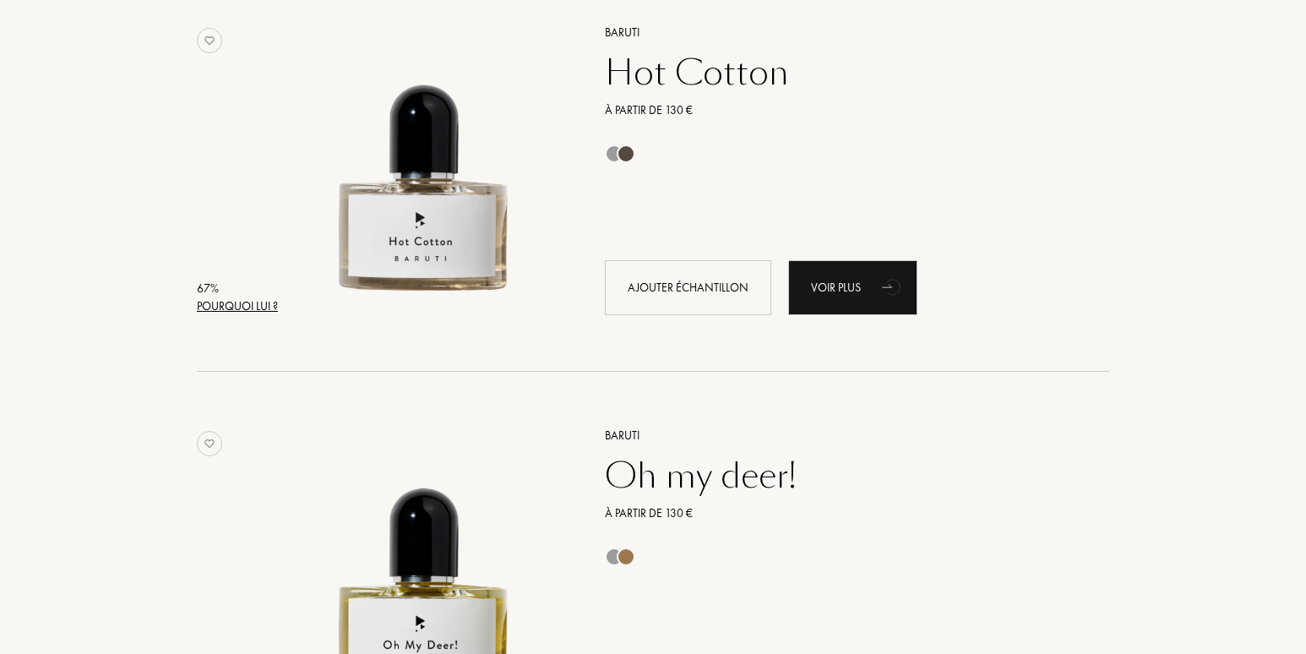
scroll to position [32583, 0]
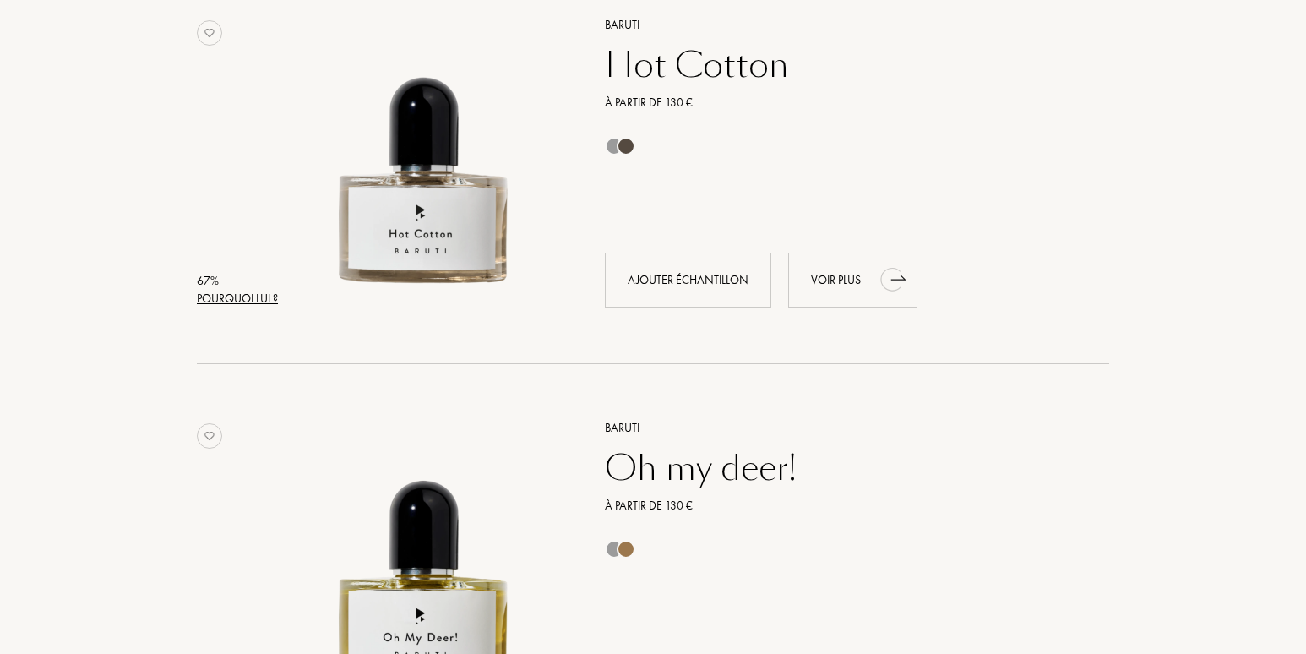
click at [830, 281] on div "Voir plus" at bounding box center [852, 280] width 129 height 55
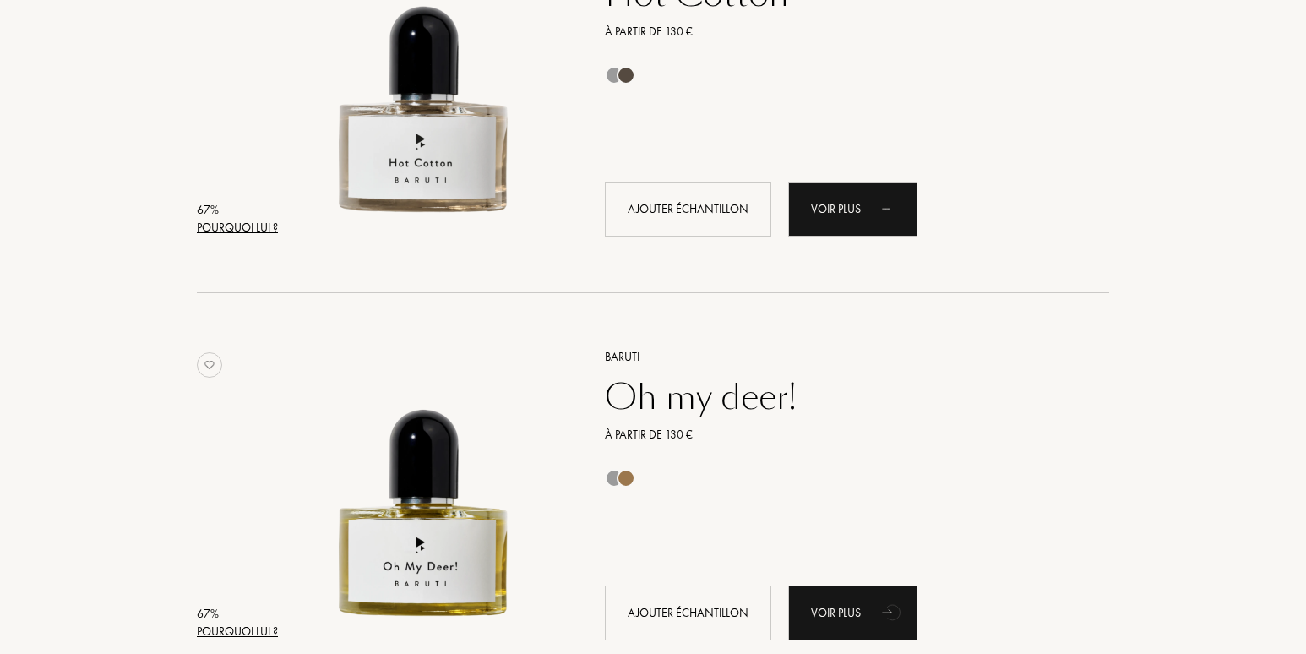
scroll to position [32837, 0]
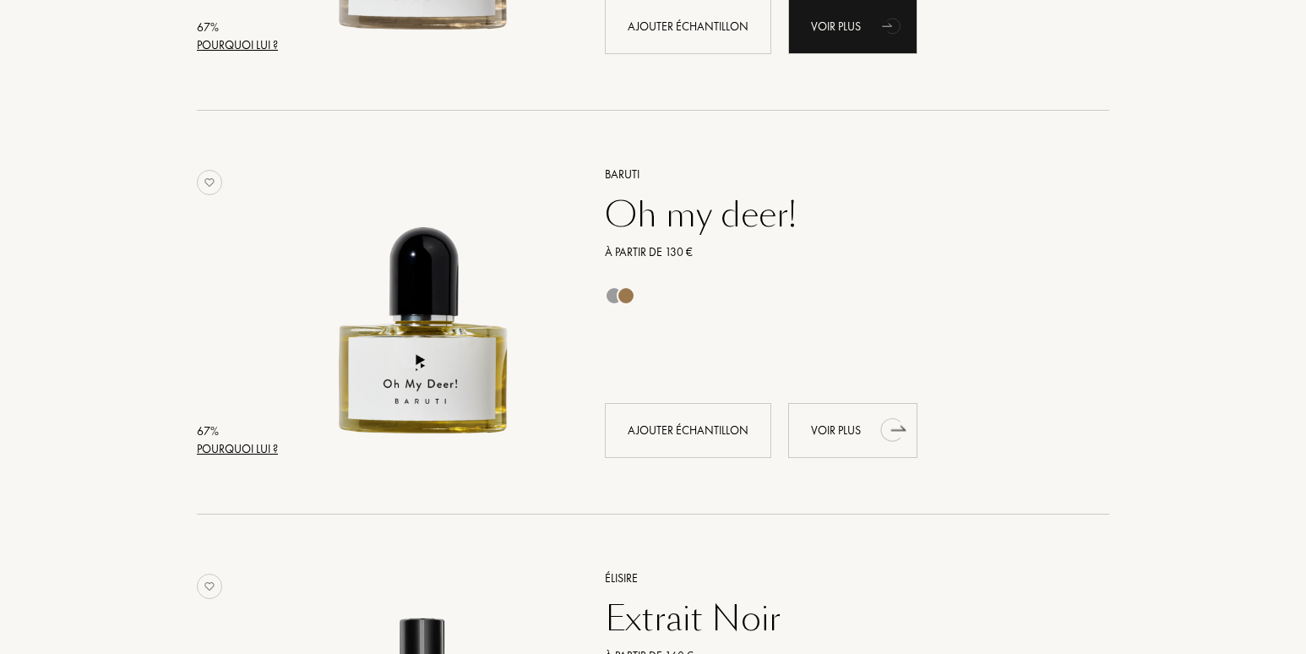
click at [826, 426] on div "Voir plus" at bounding box center [852, 430] width 129 height 55
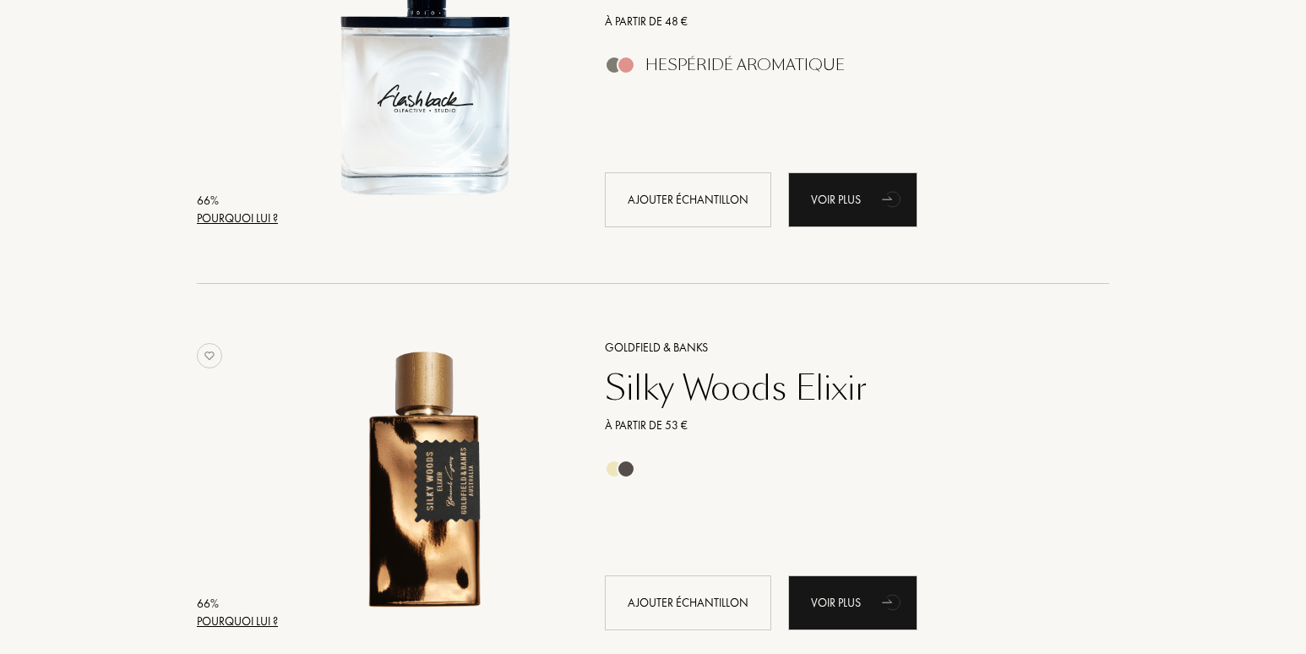
scroll to position [34695, 0]
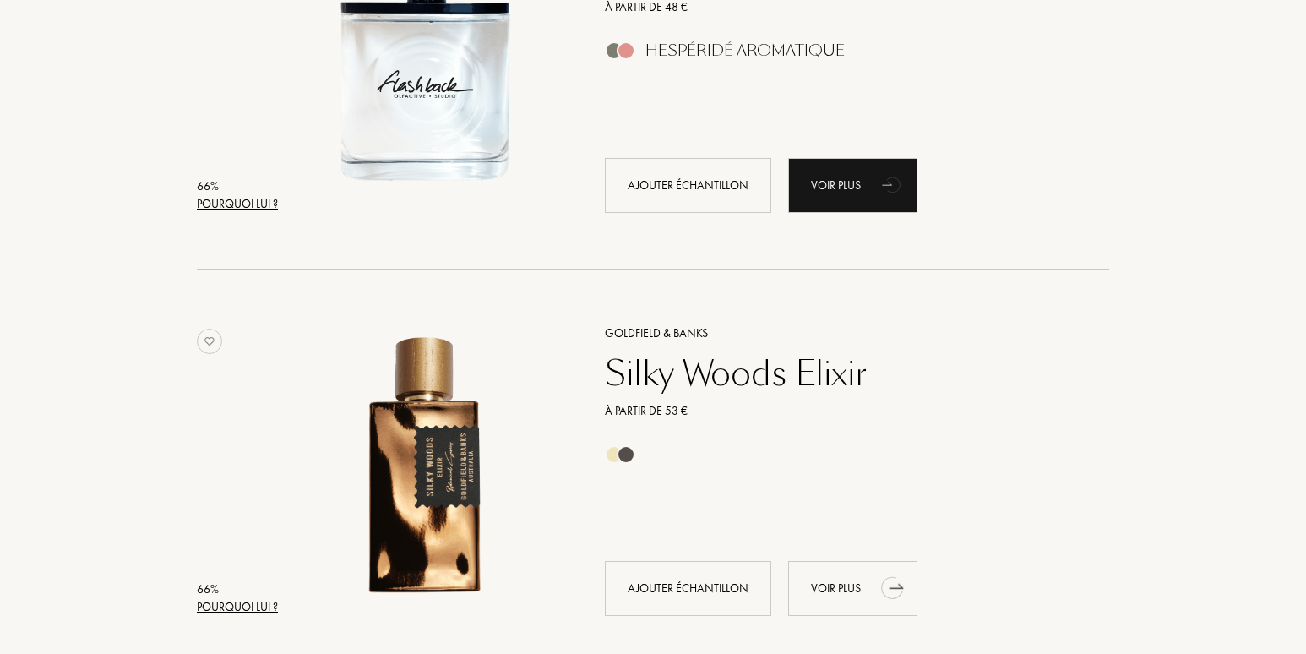
click at [831, 587] on div "Voir plus" at bounding box center [852, 588] width 129 height 55
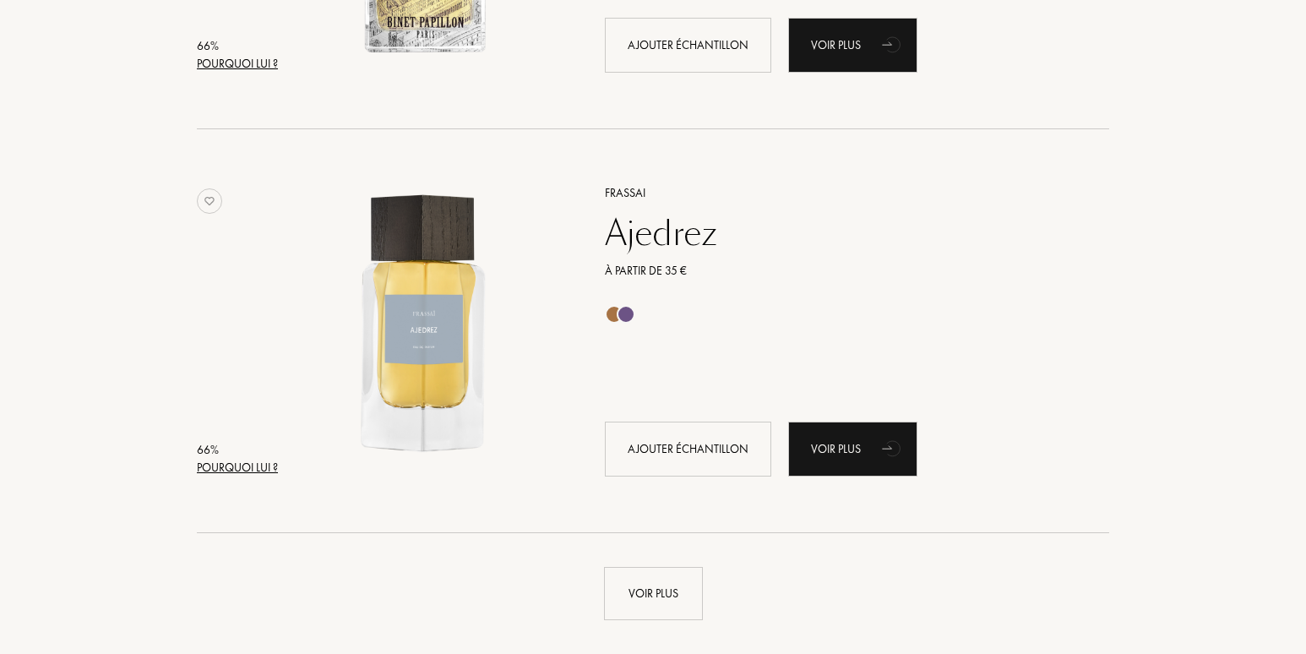
scroll to position [36132, 0]
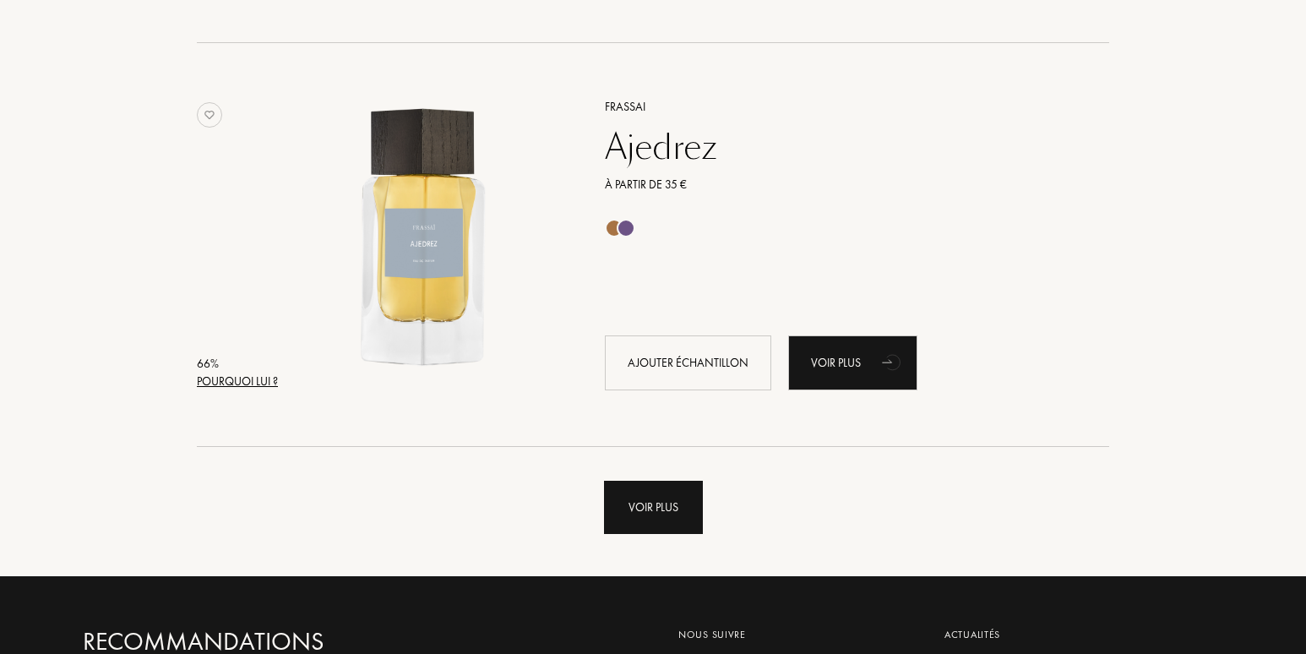
click at [661, 501] on div "Voir plus" at bounding box center [653, 507] width 99 height 53
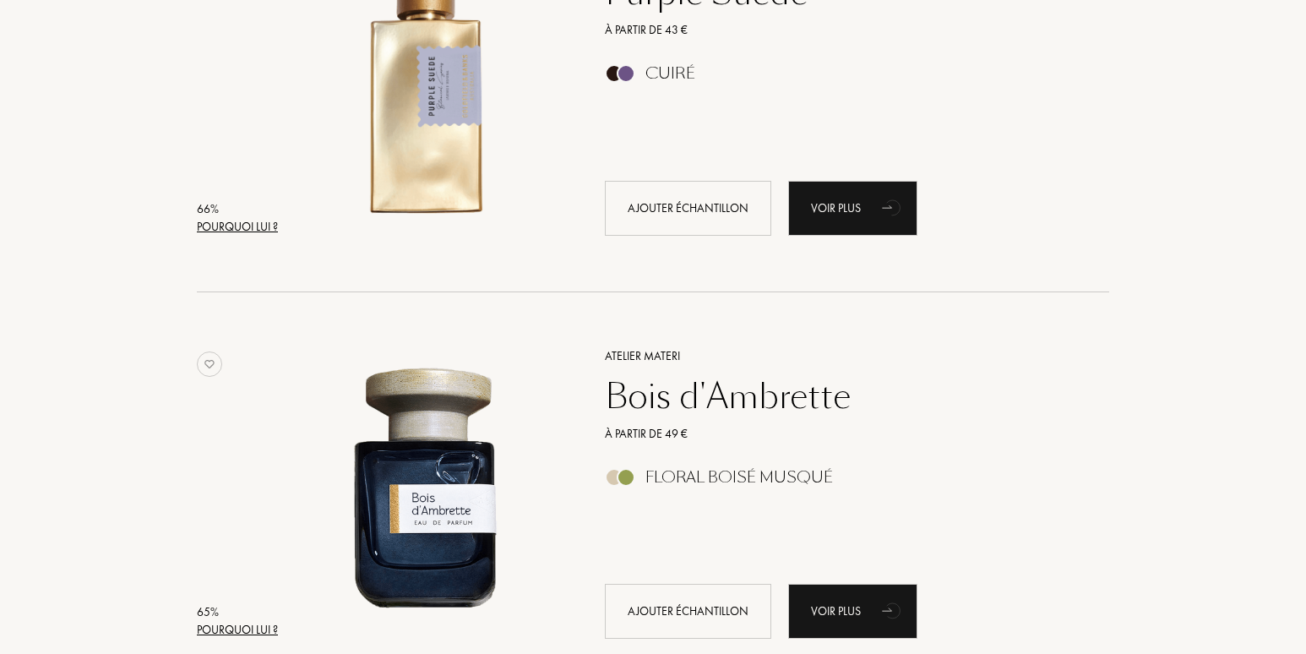
scroll to position [37906, 0]
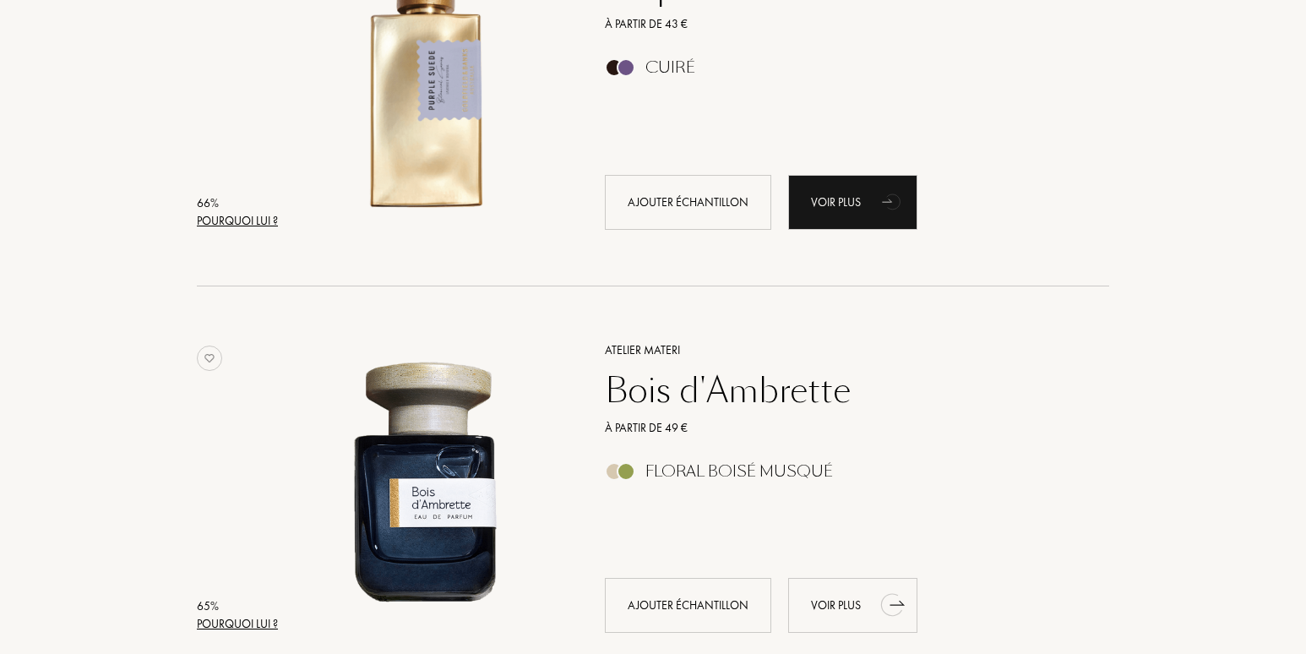
click at [825, 596] on div "Voir plus" at bounding box center [852, 605] width 129 height 55
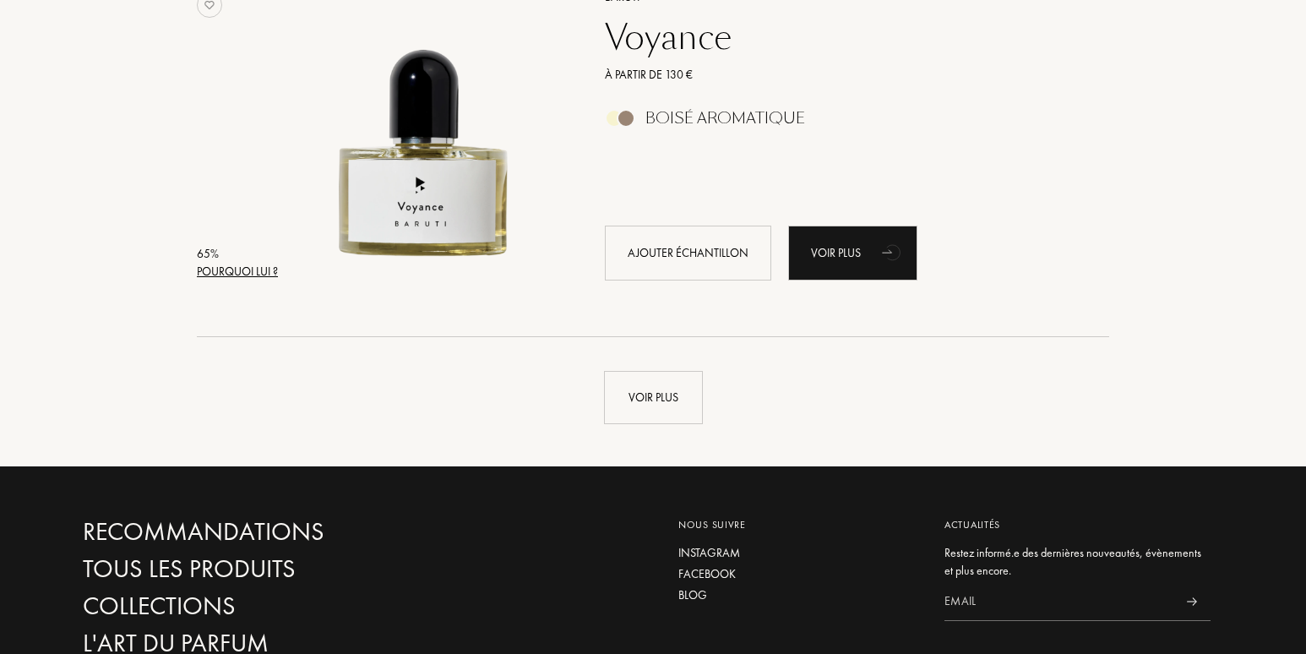
scroll to position [40356, 0]
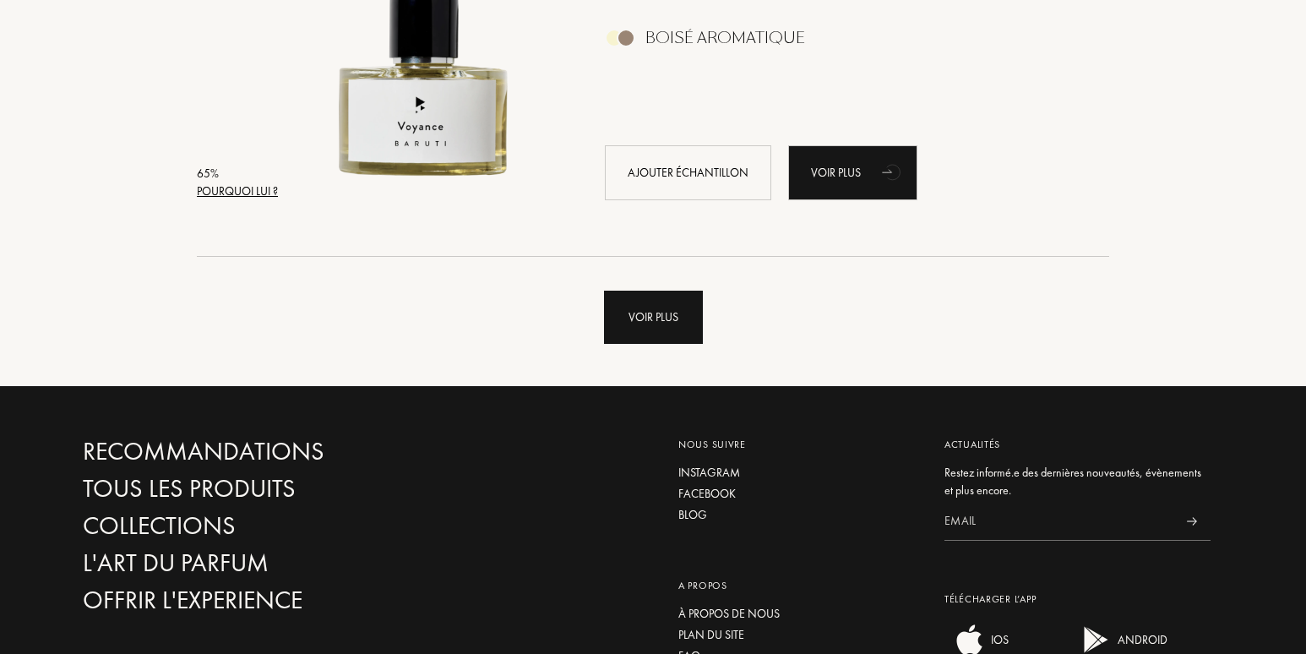
click at [636, 312] on div "Voir plus" at bounding box center [653, 317] width 99 height 53
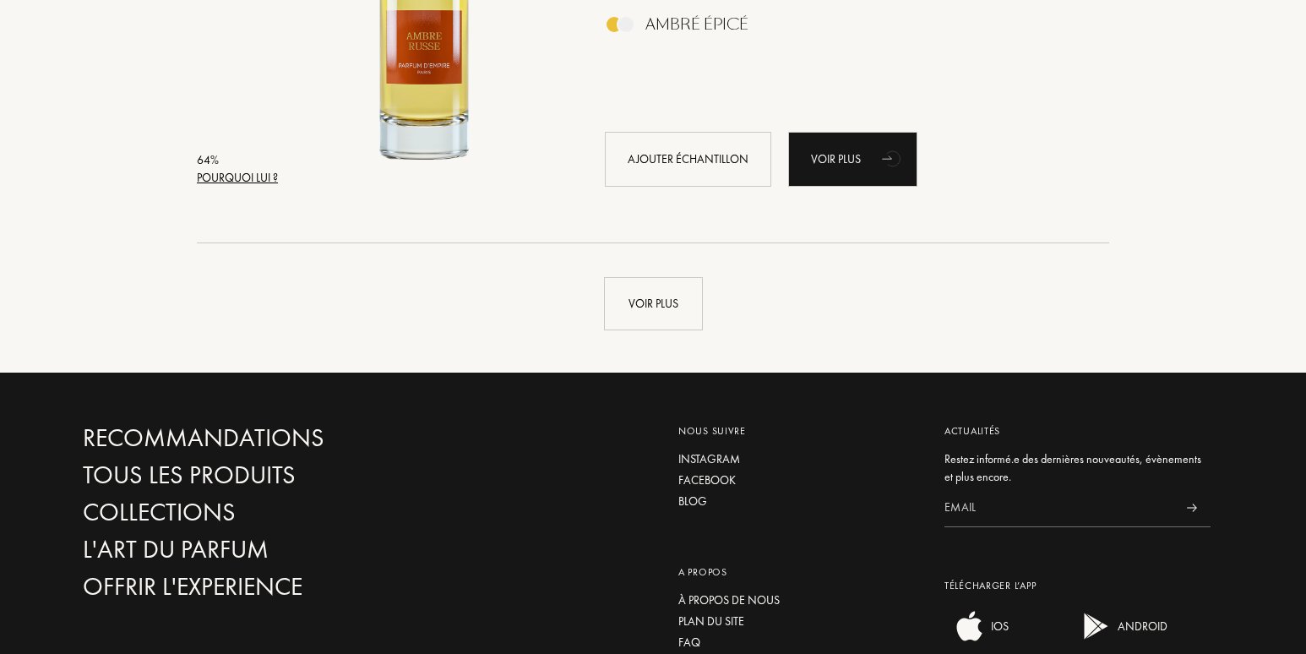
scroll to position [44411, 0]
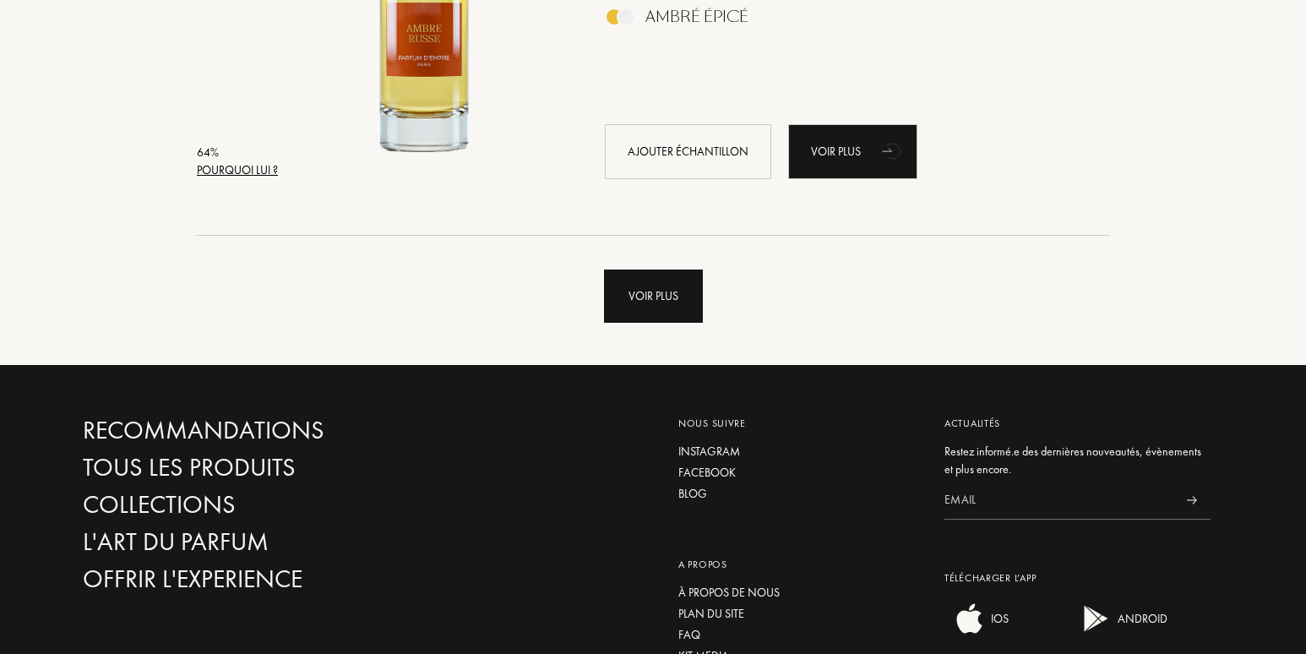
click at [621, 293] on div "Voir plus" at bounding box center [653, 296] width 99 height 53
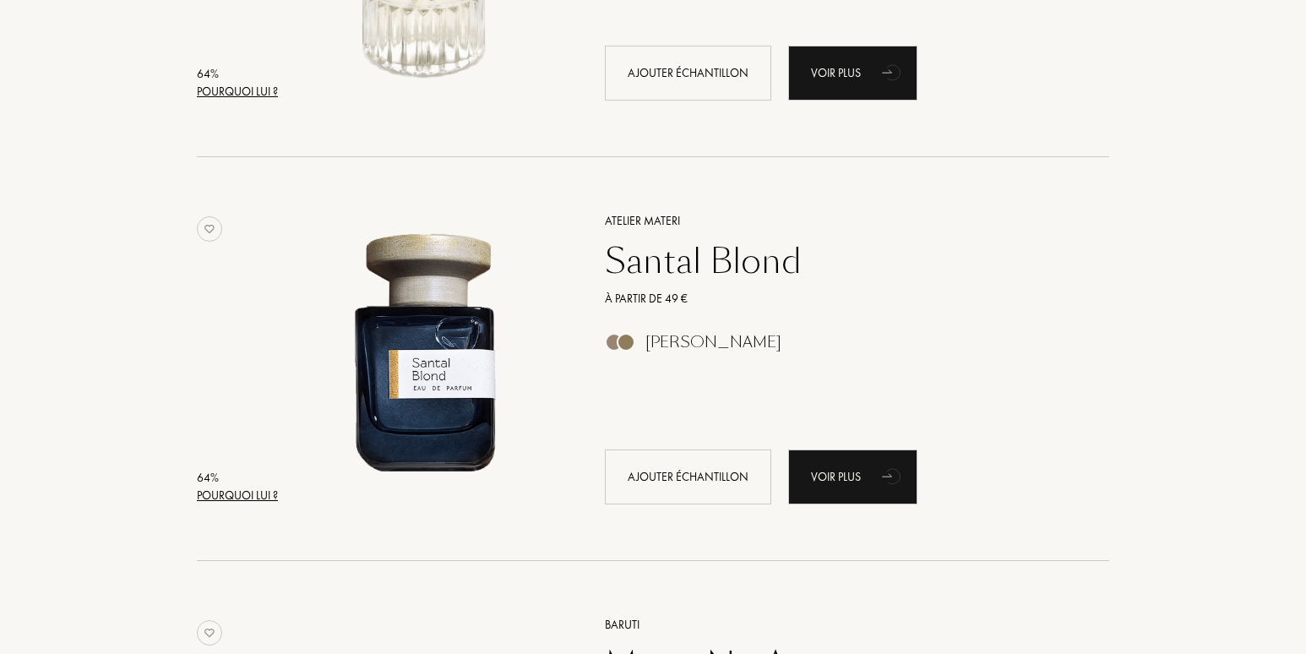
scroll to position [44918, 0]
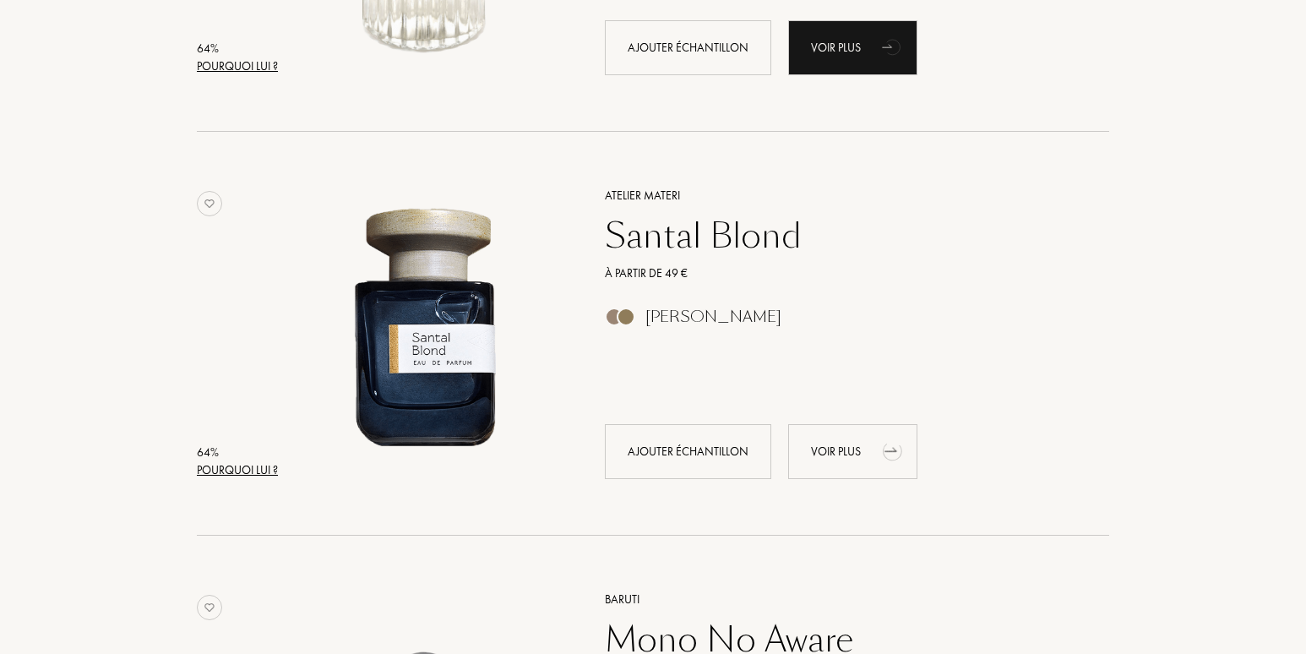
click at [837, 454] on div "Voir plus" at bounding box center [852, 451] width 129 height 55
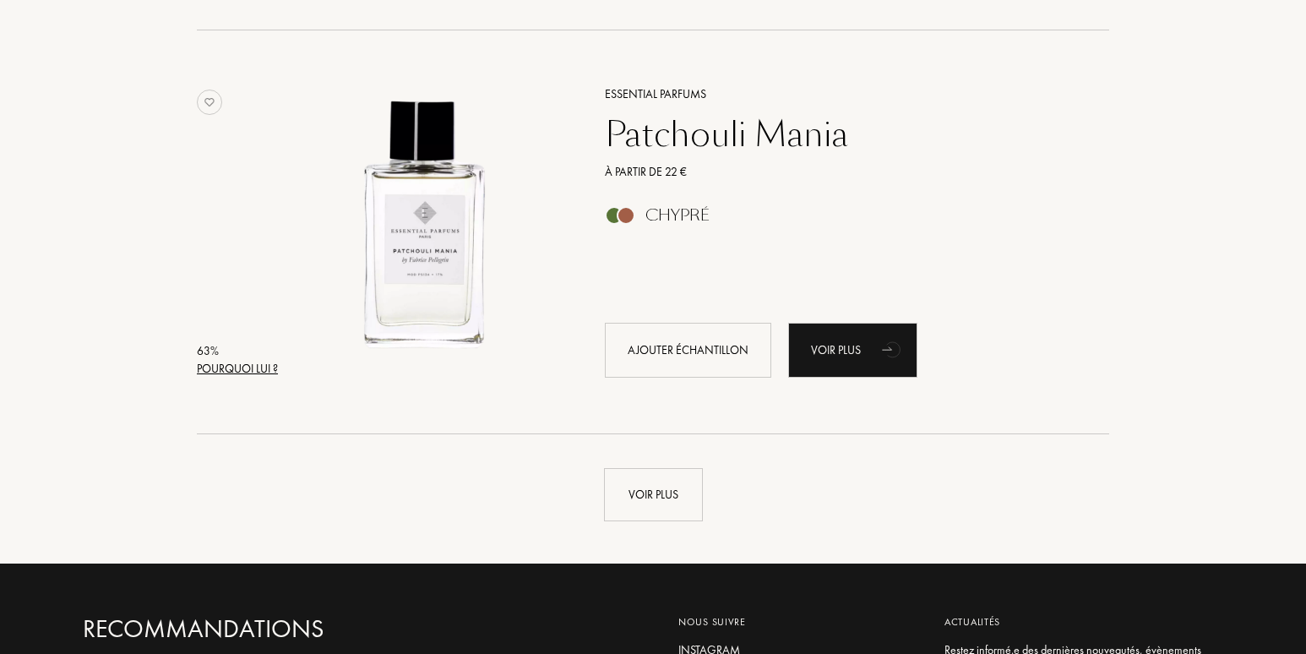
scroll to position [48382, 0]
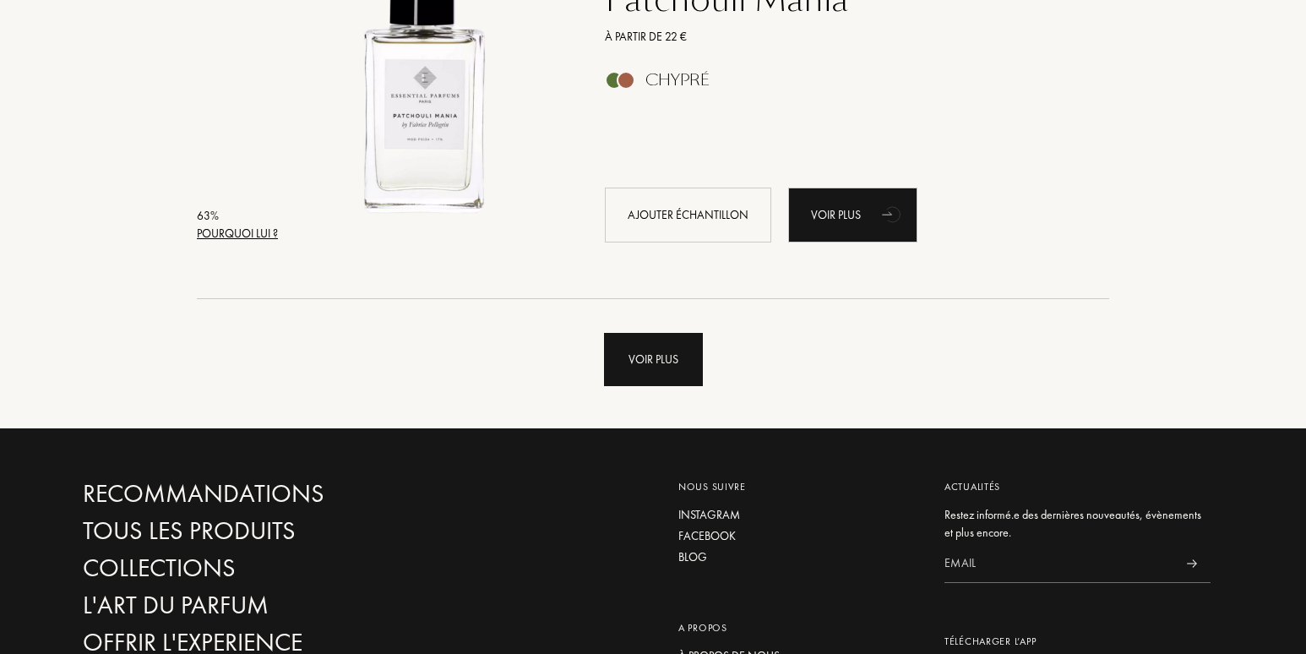
click at [651, 365] on div "Voir plus" at bounding box center [653, 359] width 99 height 53
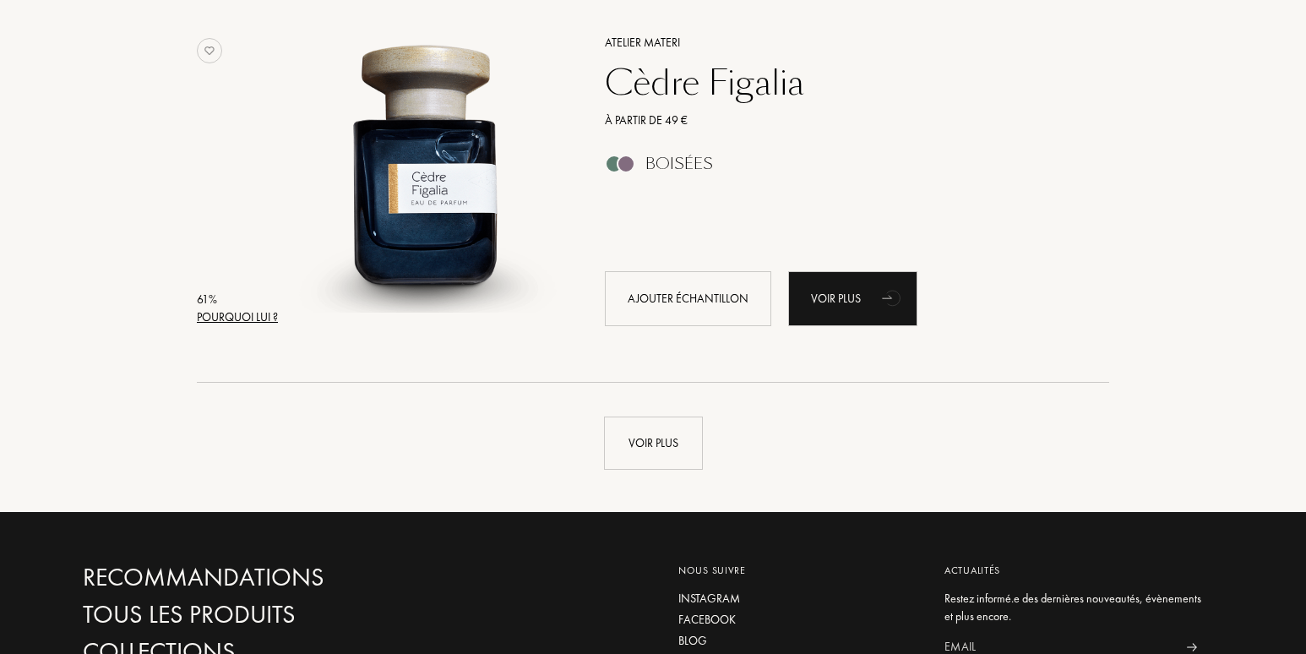
scroll to position [52353, 0]
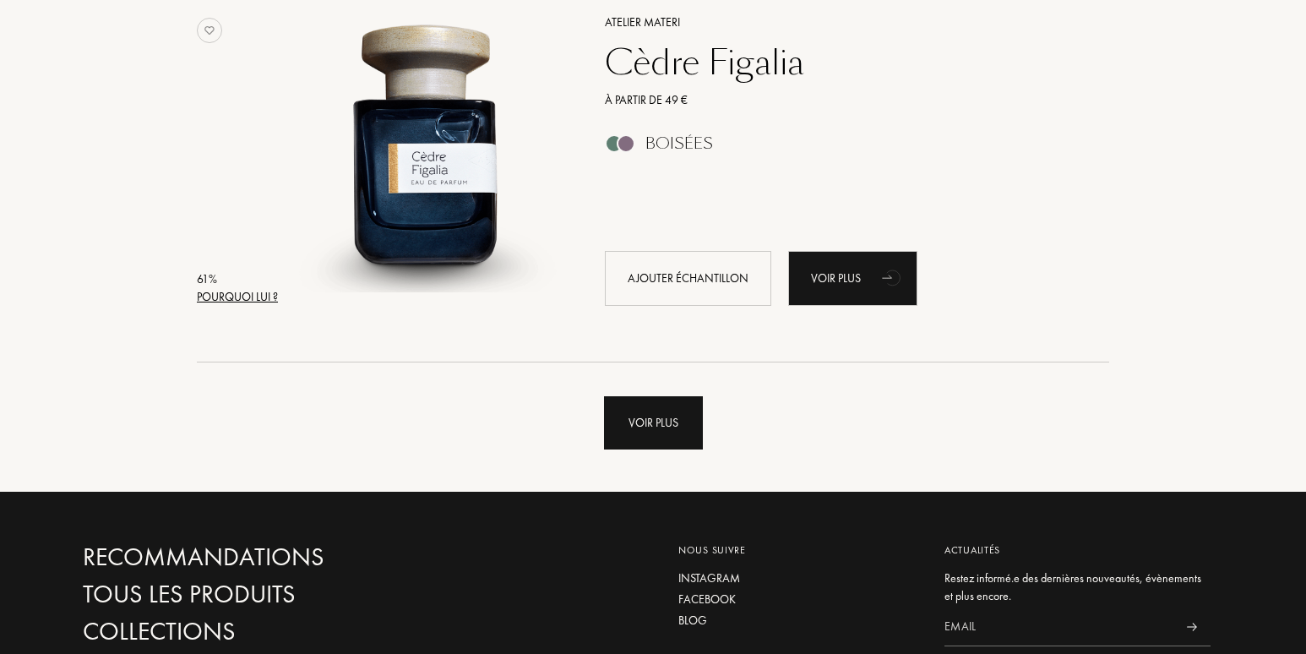
click at [651, 423] on div "Voir plus" at bounding box center [653, 422] width 99 height 53
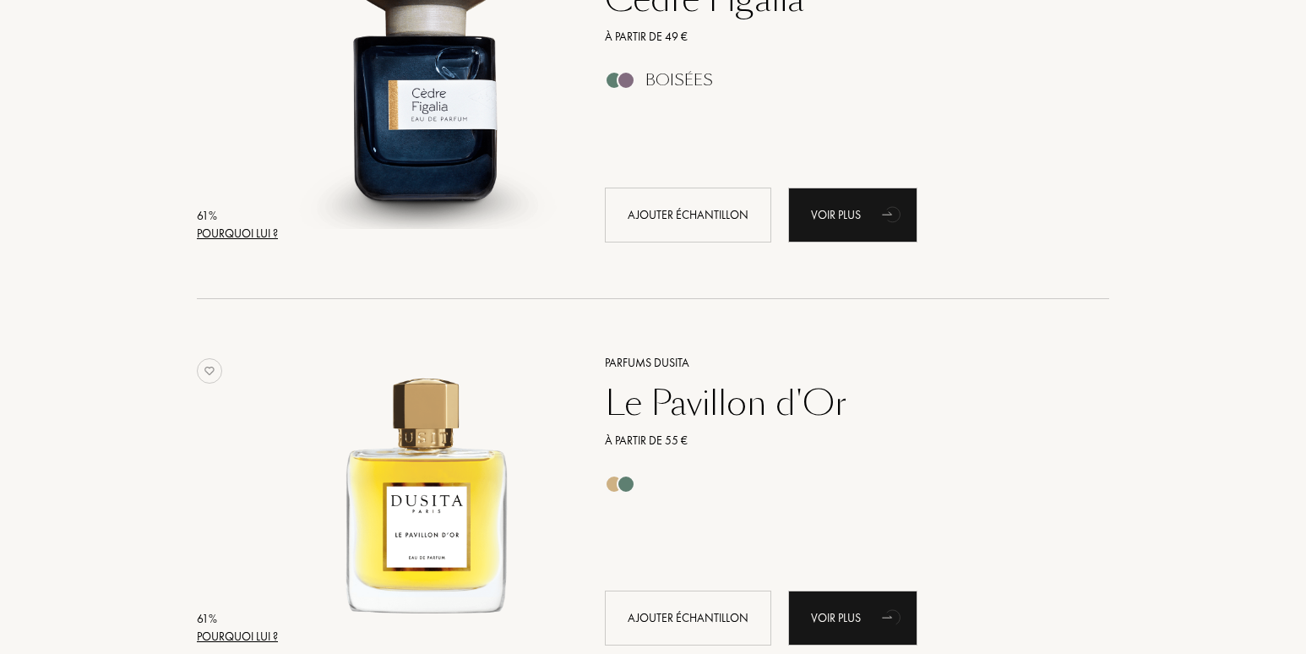
scroll to position [52606, 0]
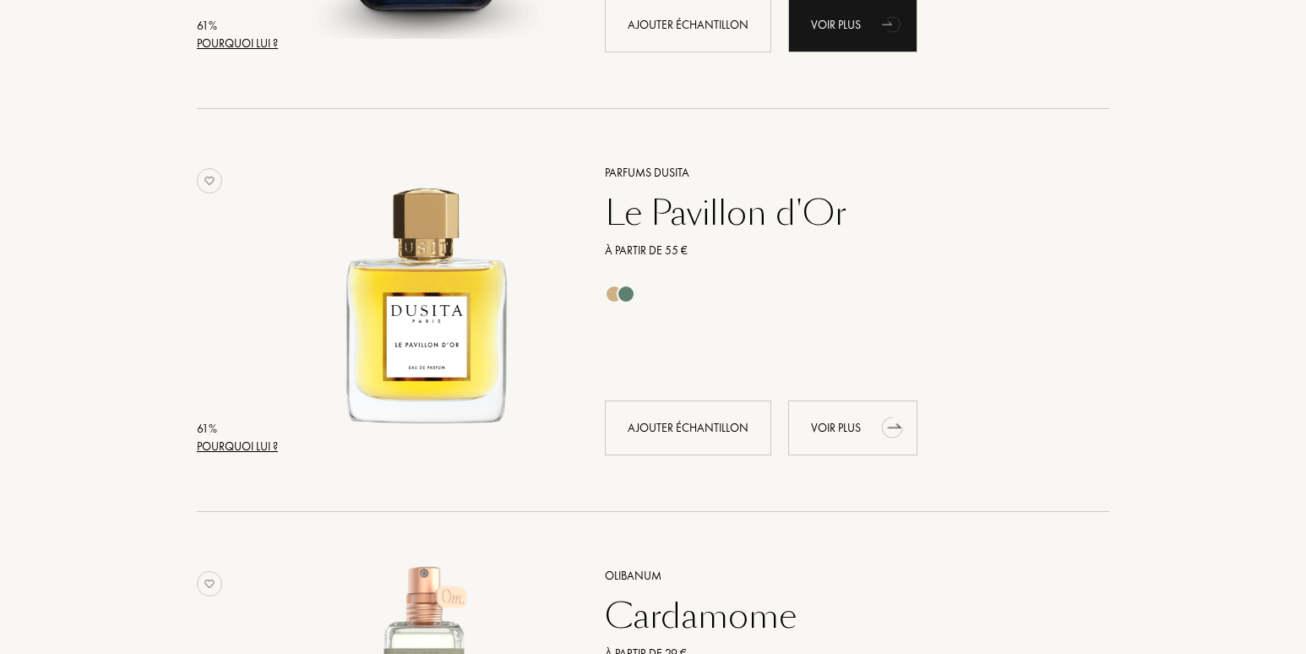
click at [834, 423] on div "Voir plus" at bounding box center [852, 427] width 129 height 55
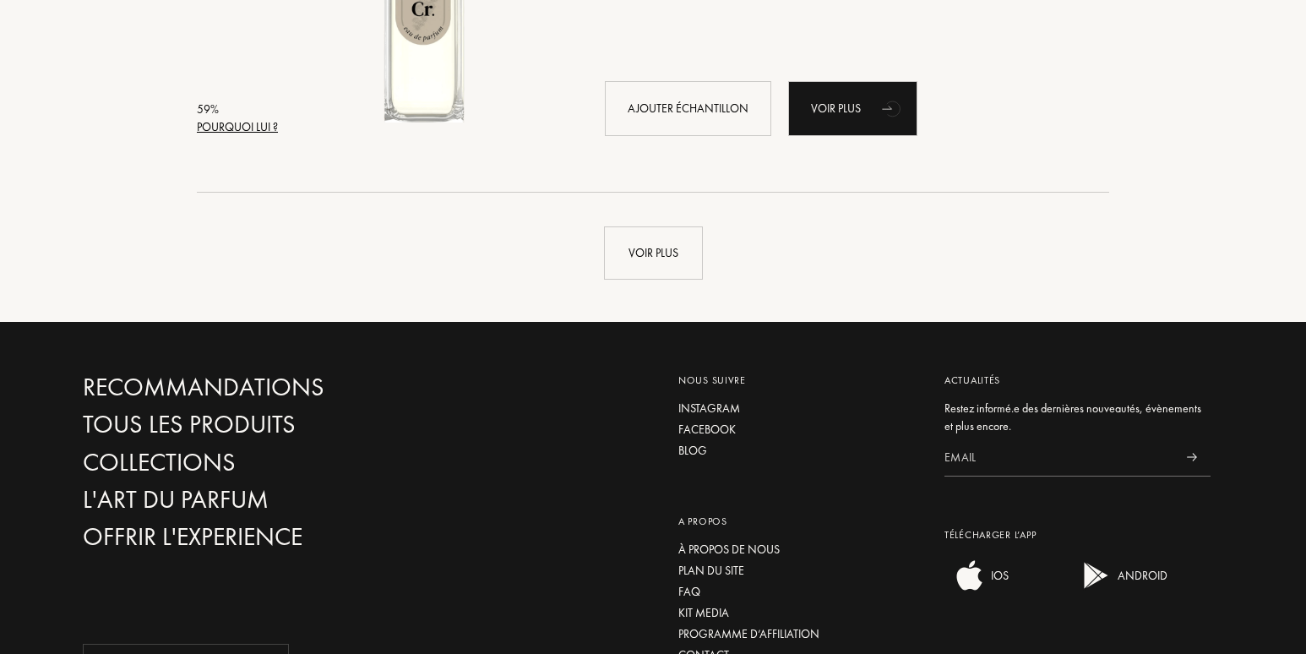
scroll to position [56577, 0]
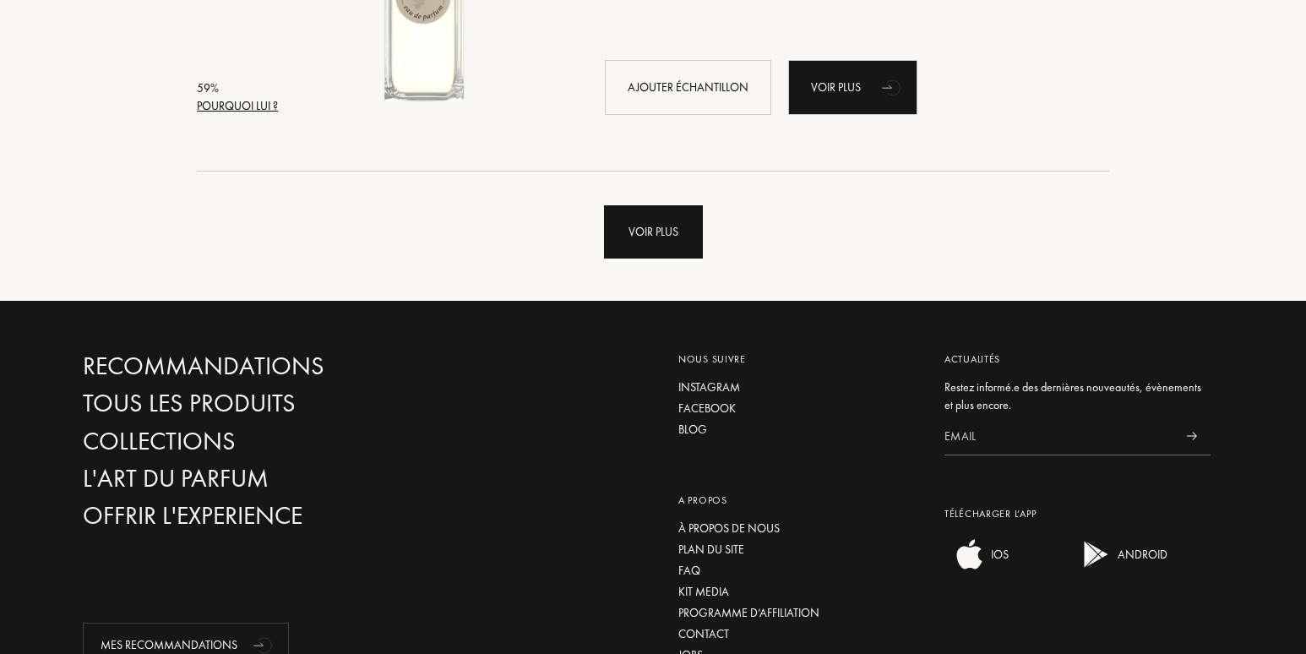
click at [616, 224] on div "Voir plus" at bounding box center [653, 231] width 99 height 53
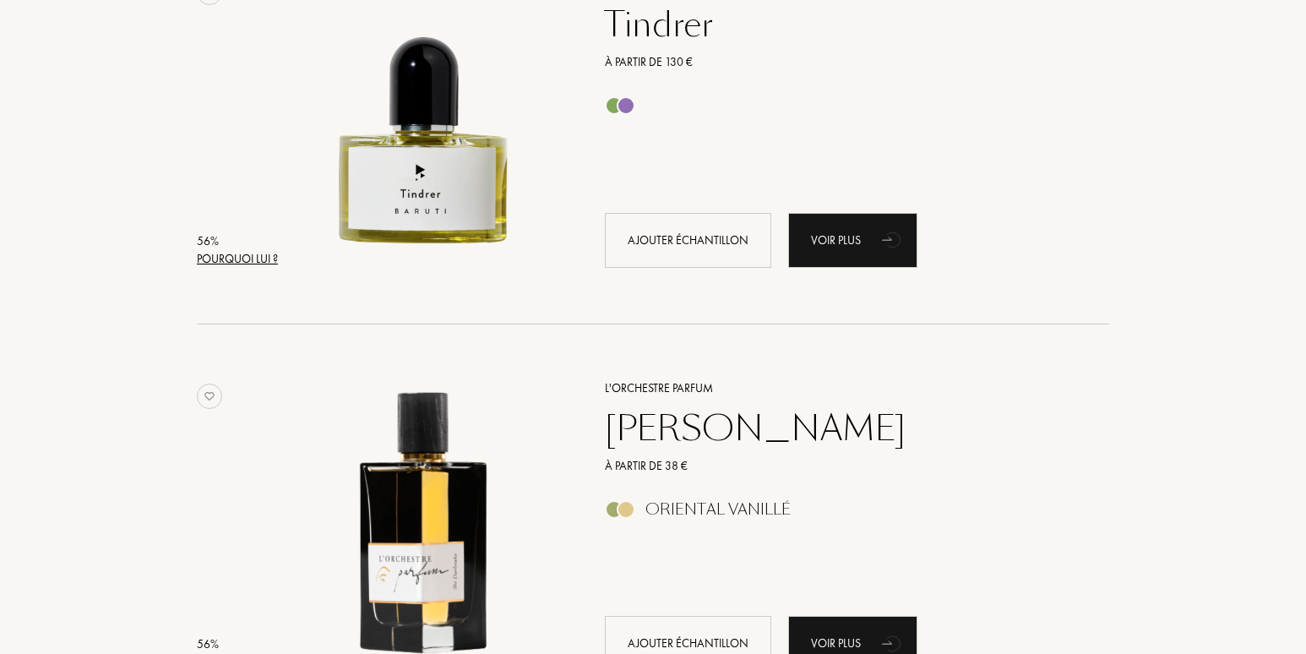
scroll to position [57676, 0]
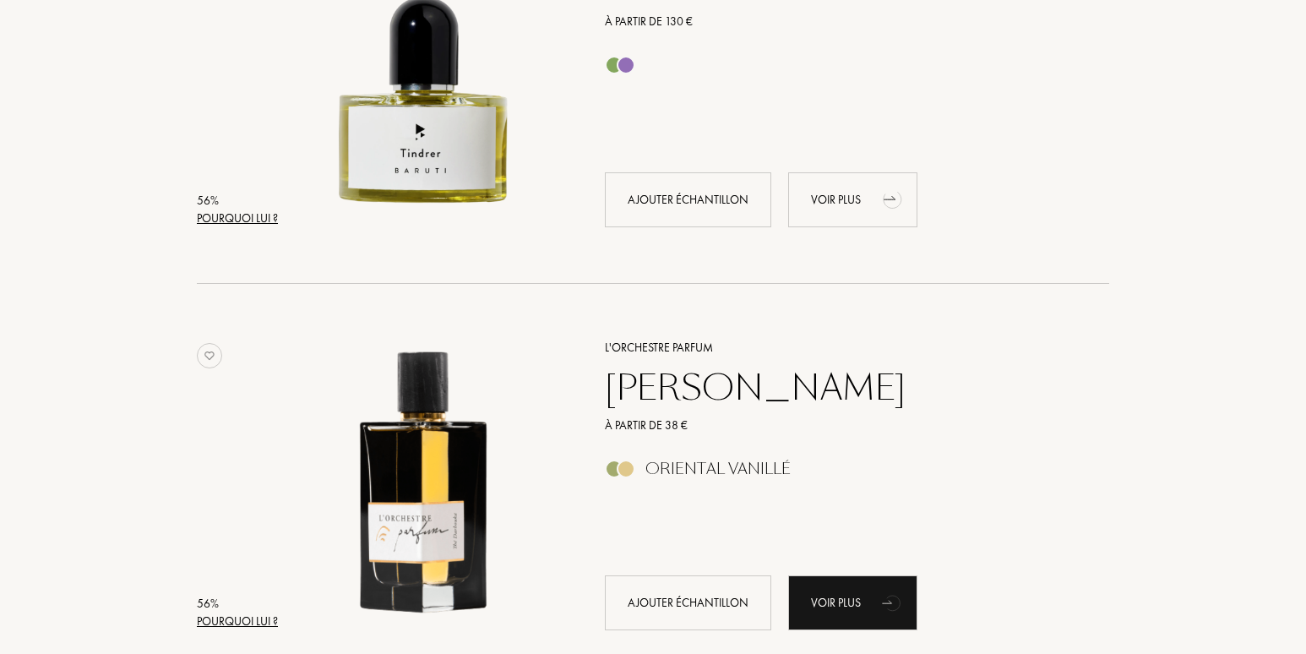
click at [832, 200] on div "Voir plus" at bounding box center [852, 199] width 129 height 55
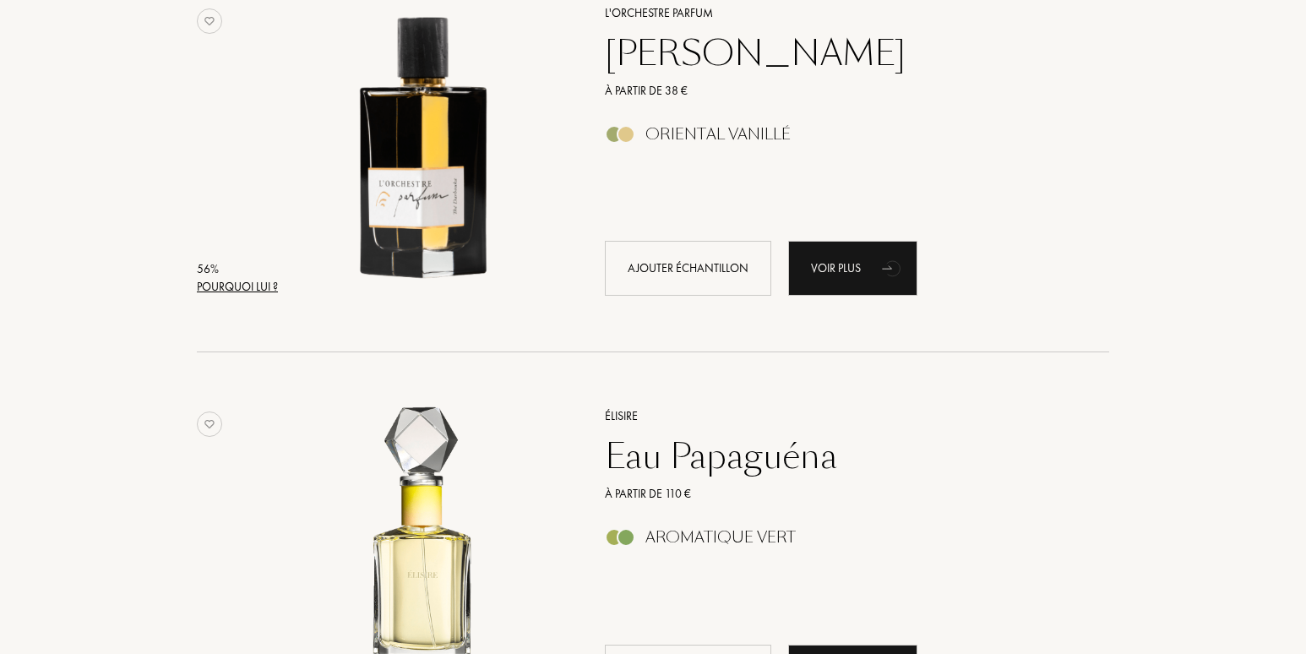
scroll to position [58014, 0]
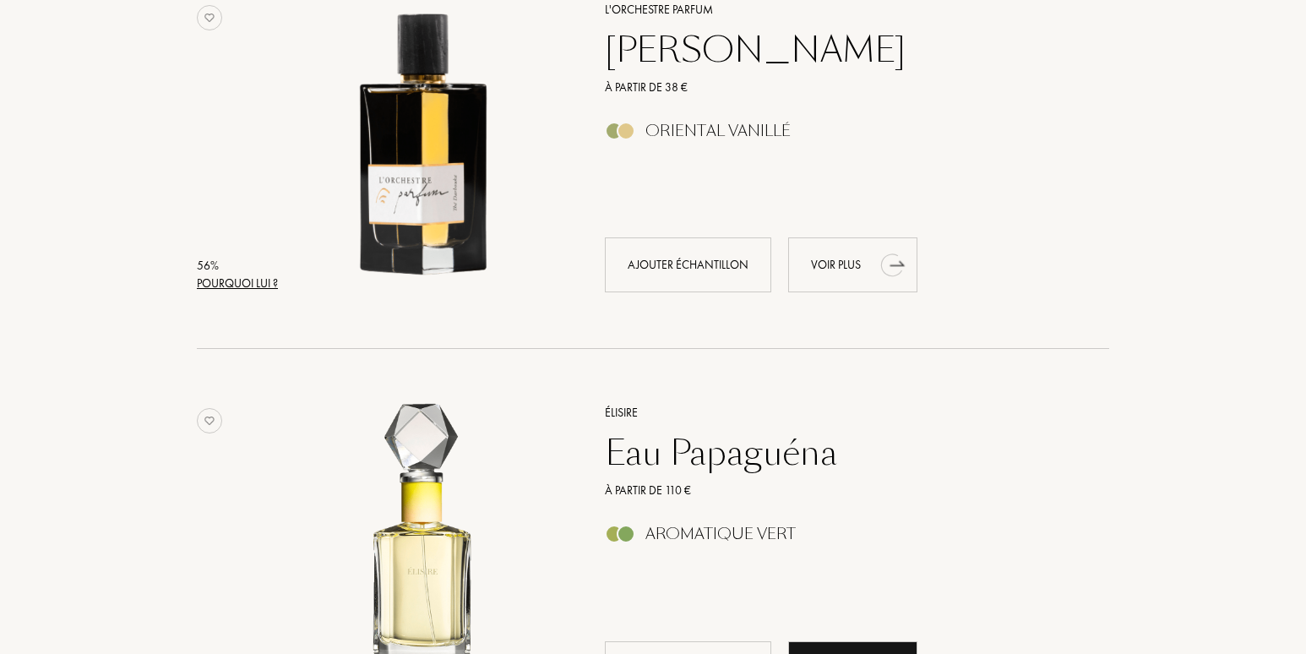
click at [817, 264] on div "Voir plus" at bounding box center [852, 264] width 129 height 55
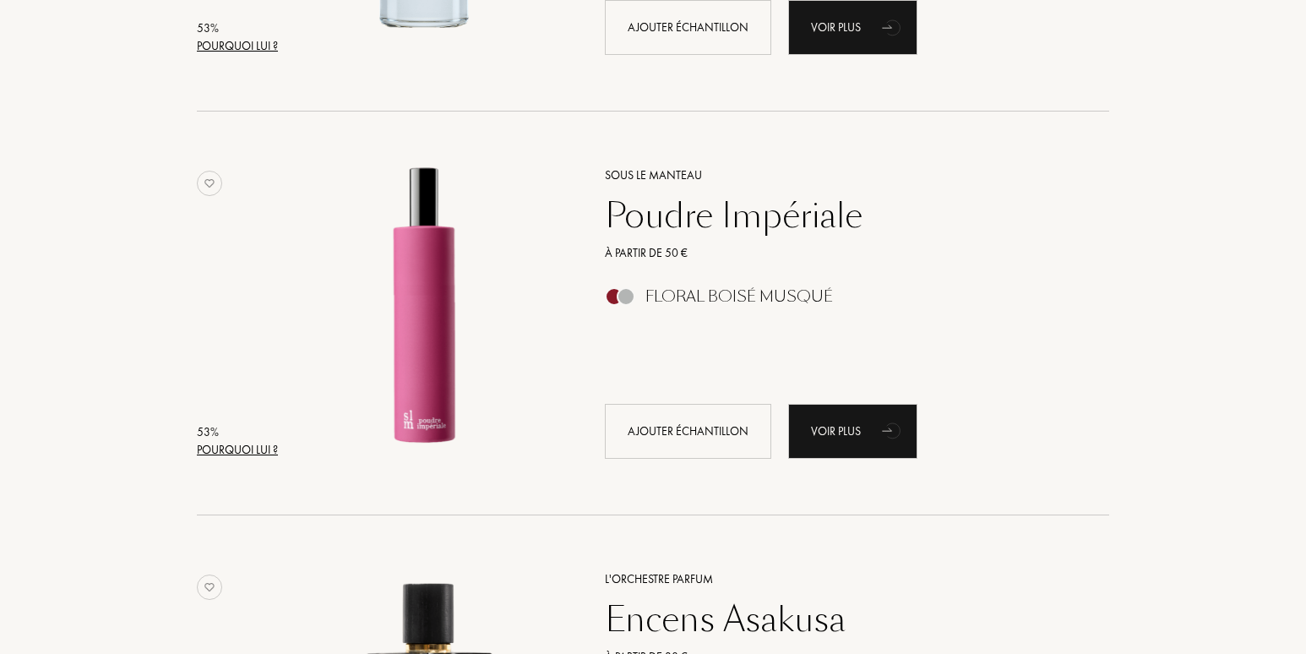
scroll to position [59957, 0]
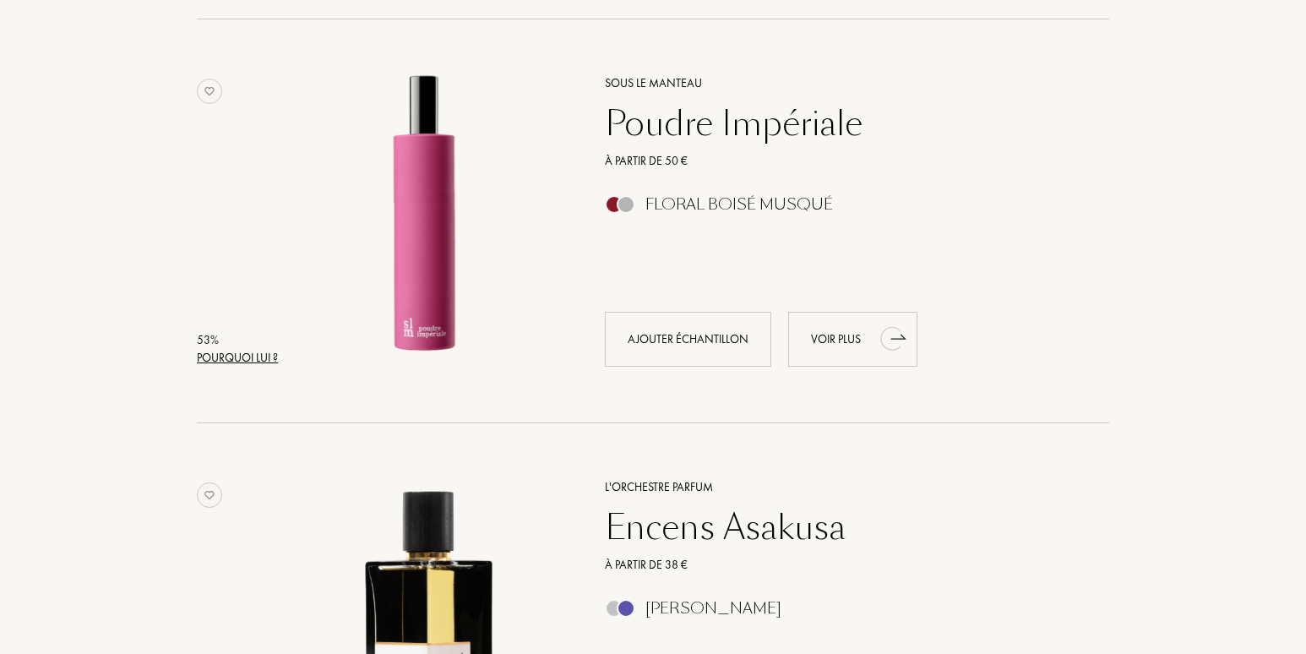
click at [836, 340] on div "Voir plus" at bounding box center [852, 339] width 129 height 55
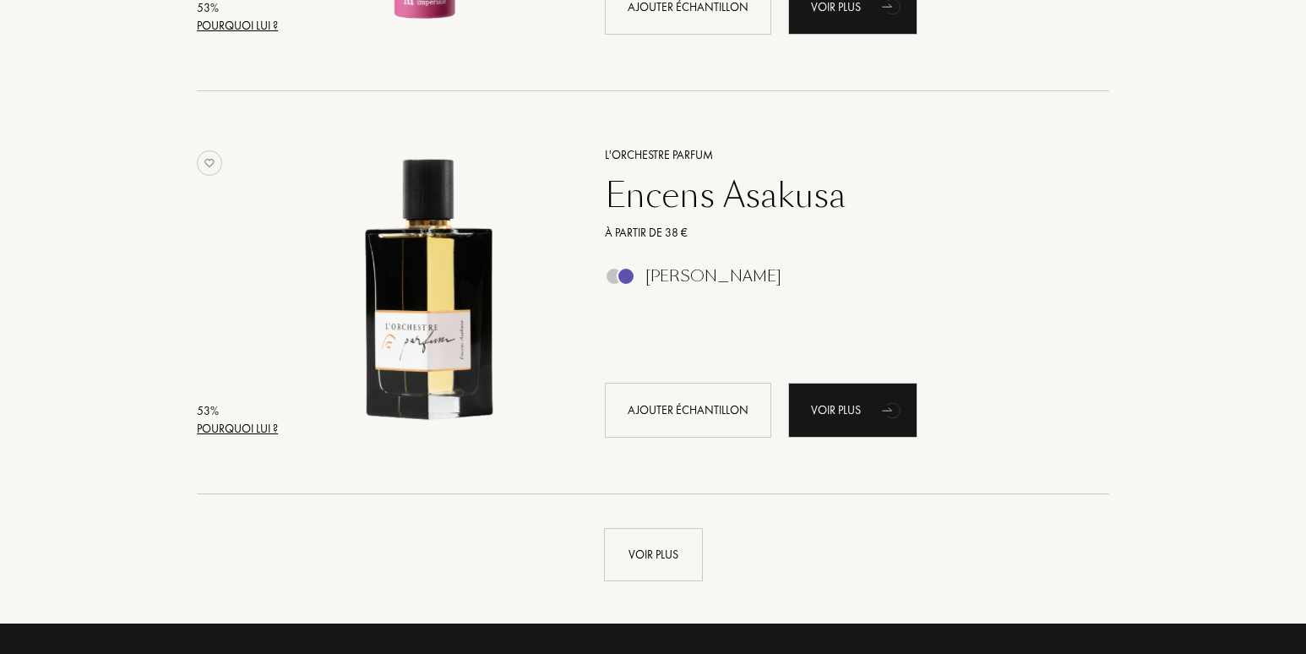
scroll to position [60379, 0]
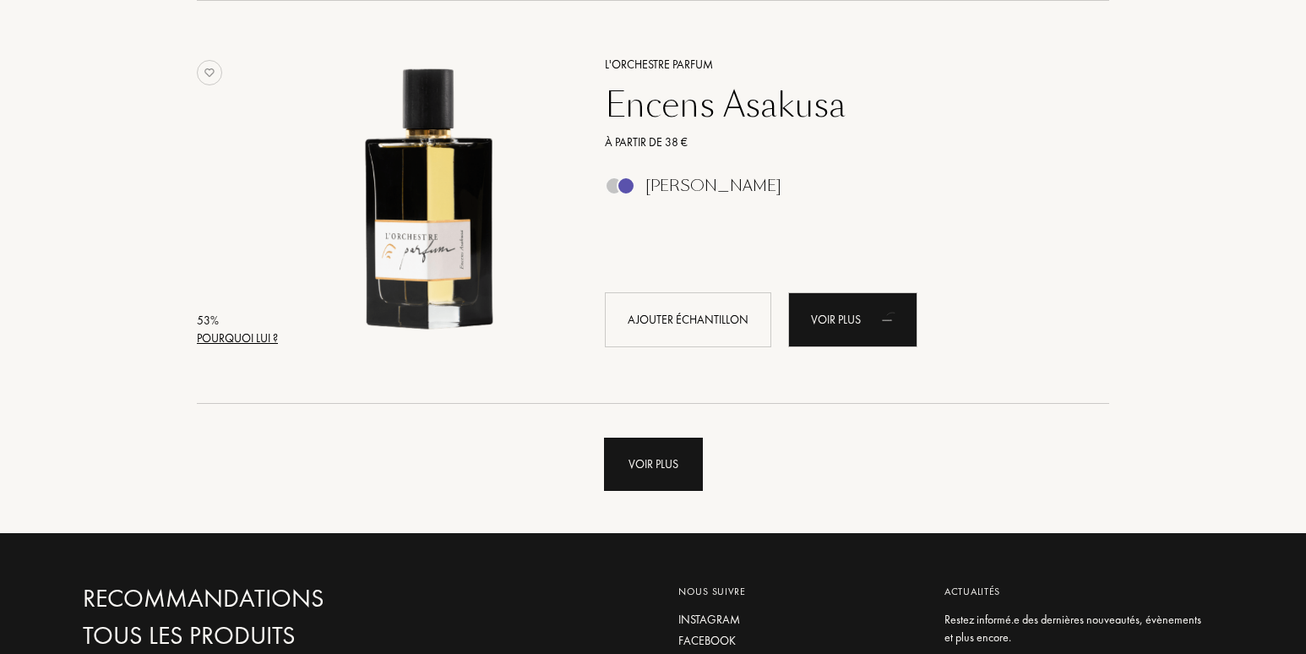
click at [649, 459] on div "Voir plus" at bounding box center [653, 464] width 99 height 53
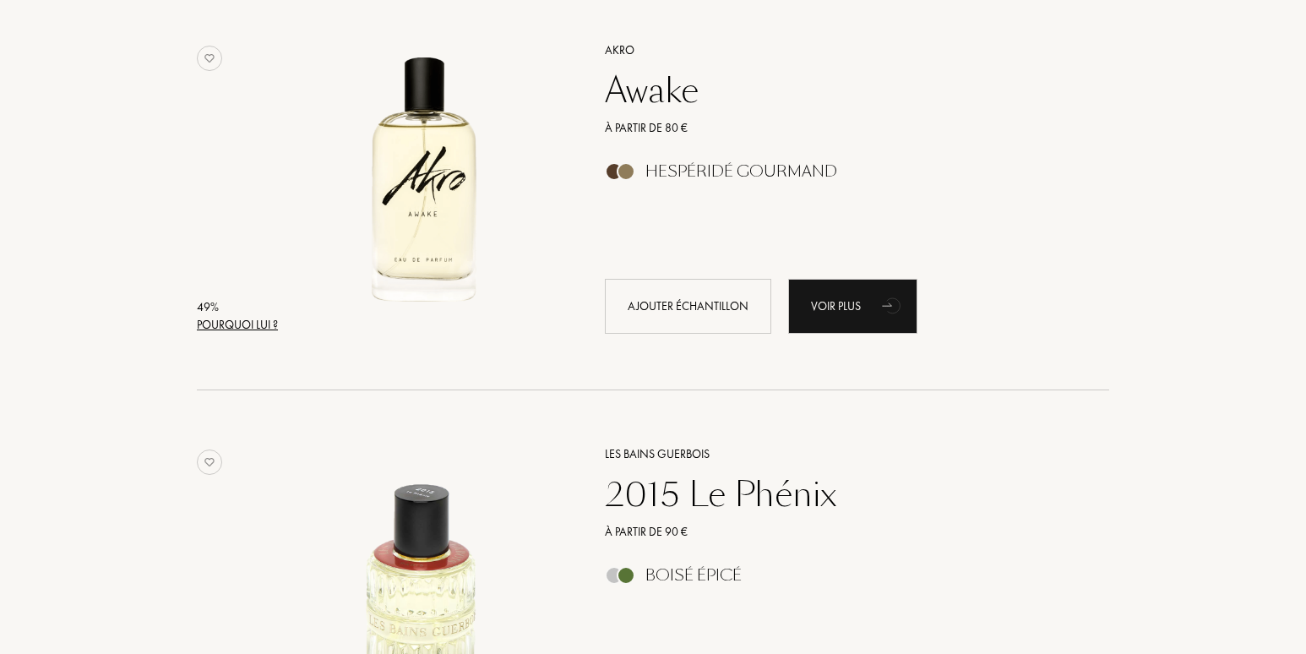
scroll to position [62407, 0]
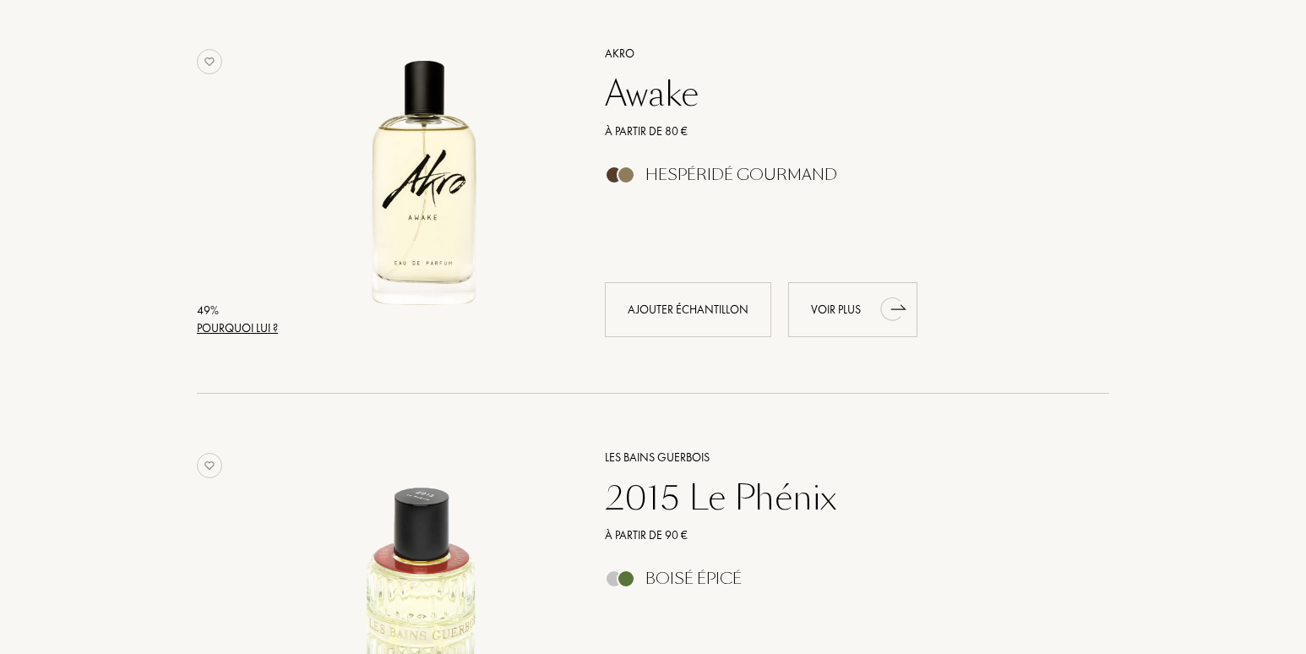
click at [831, 308] on div "Voir plus" at bounding box center [852, 309] width 129 height 55
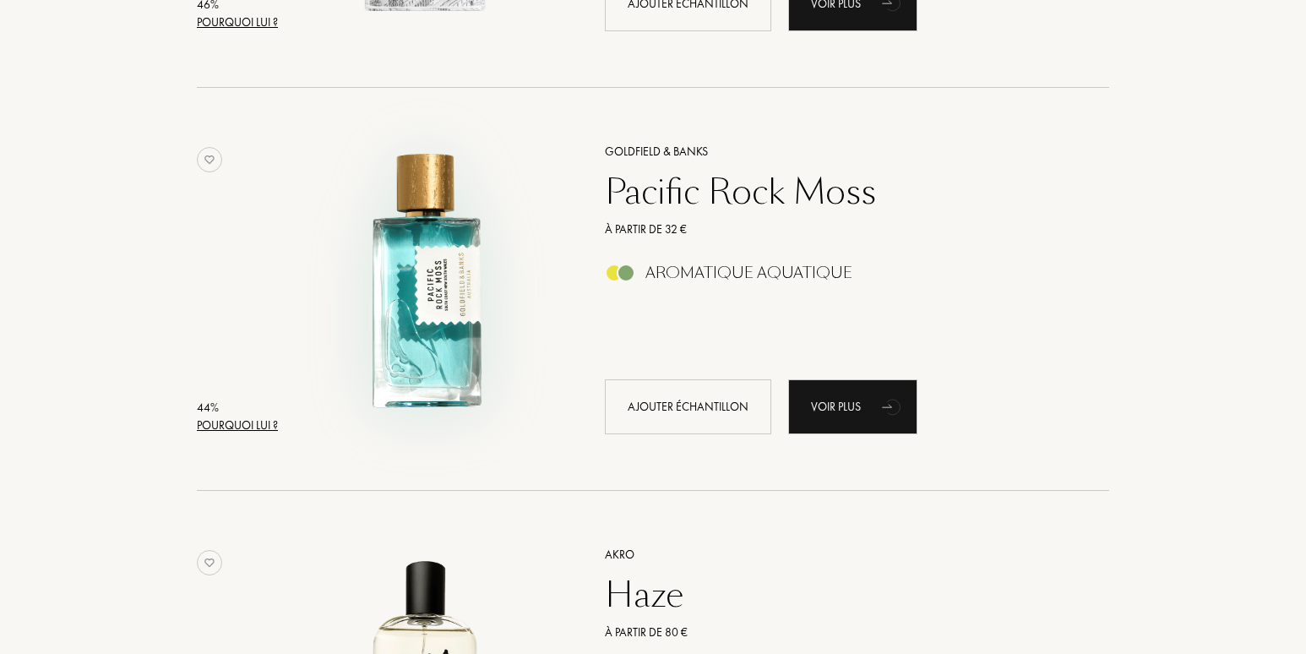
scroll to position [63336, 0]
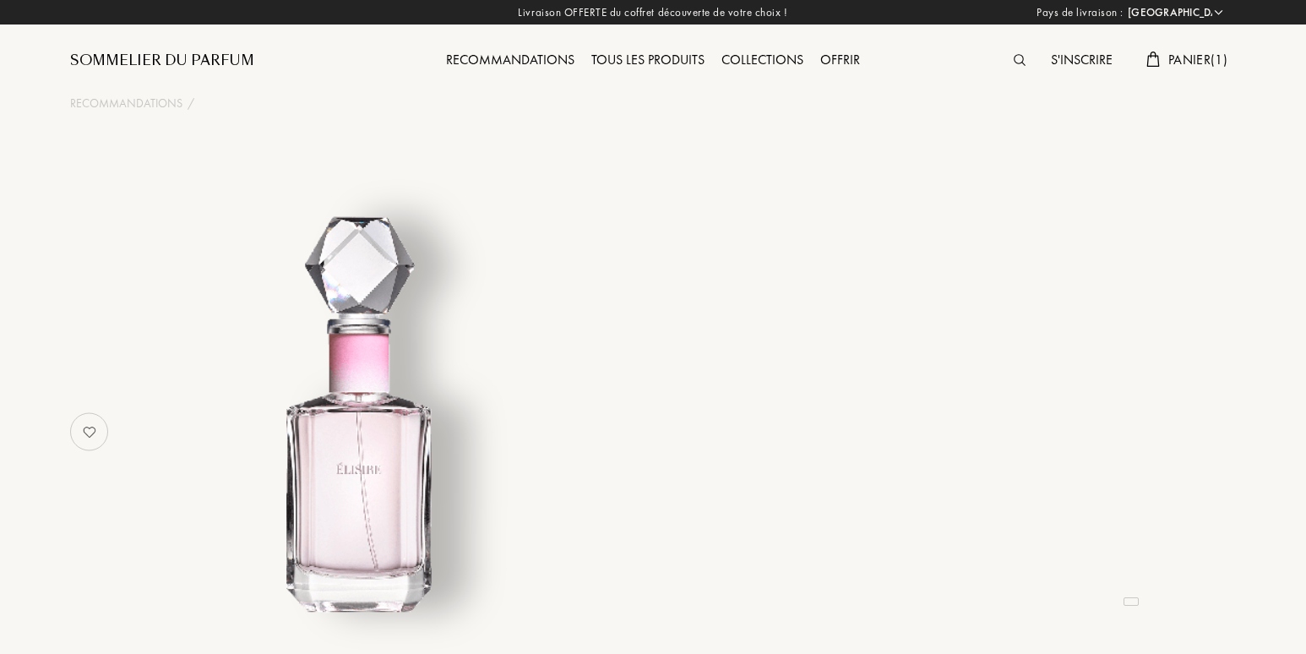
select select "FR"
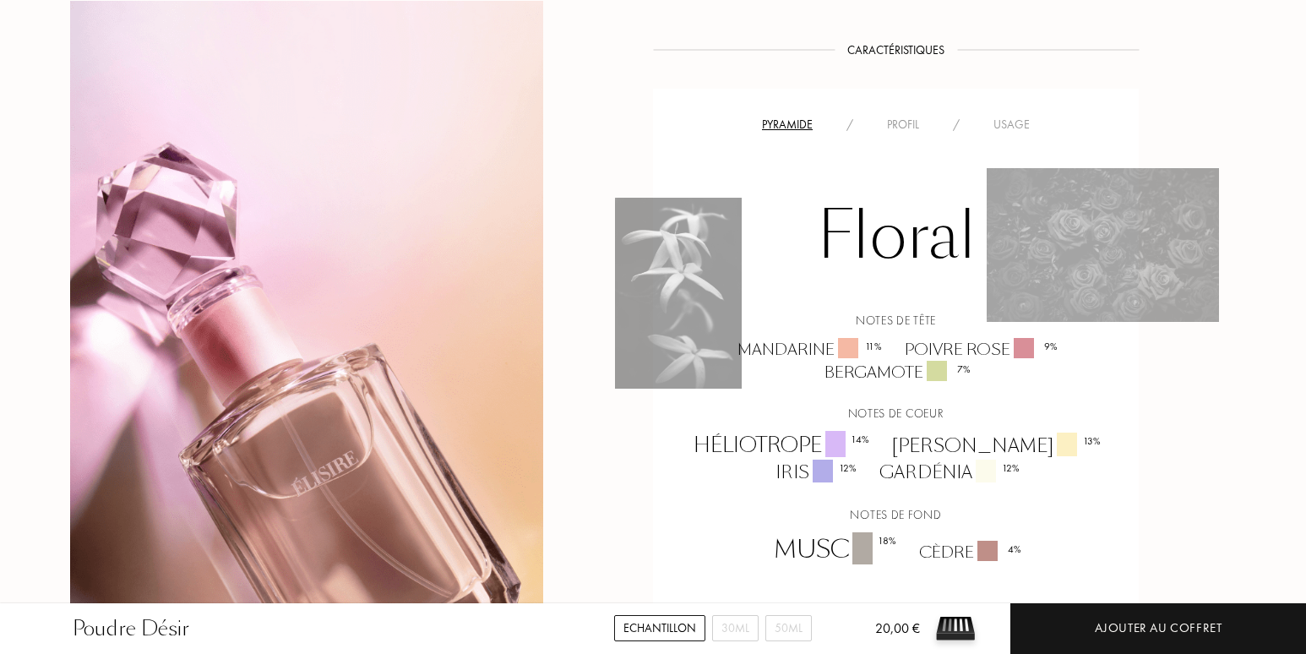
scroll to position [1098, 0]
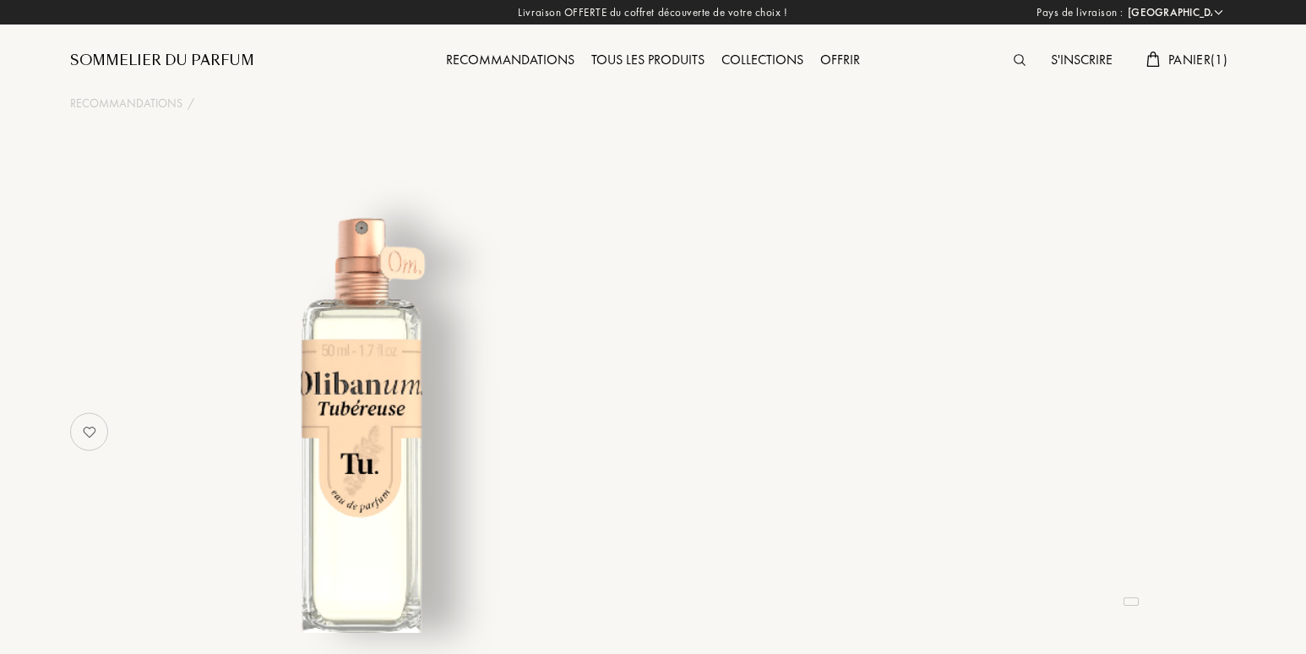
select select "FR"
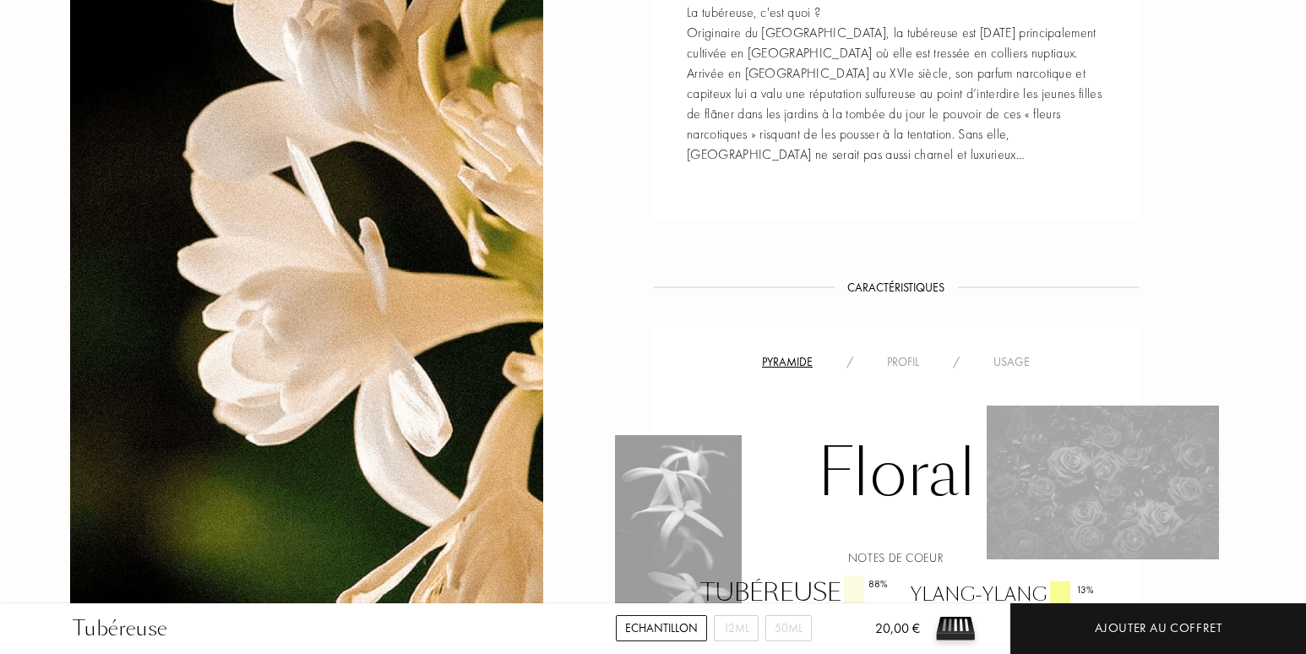
scroll to position [760, 0]
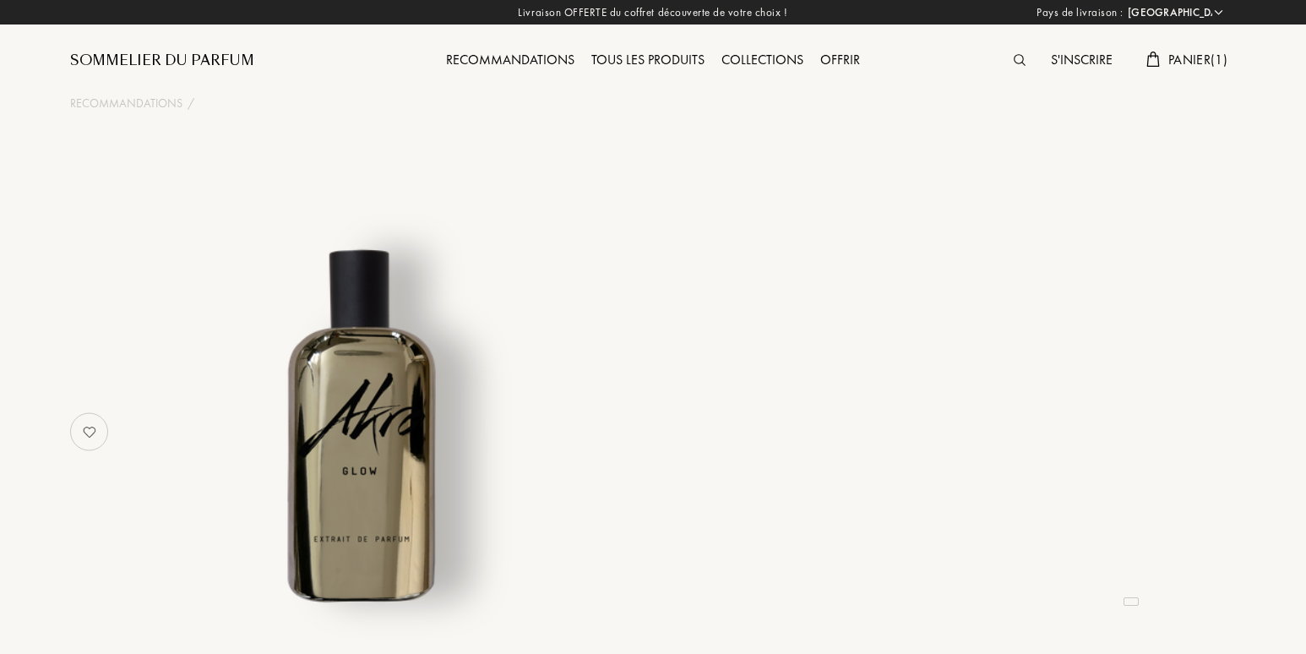
select select "FR"
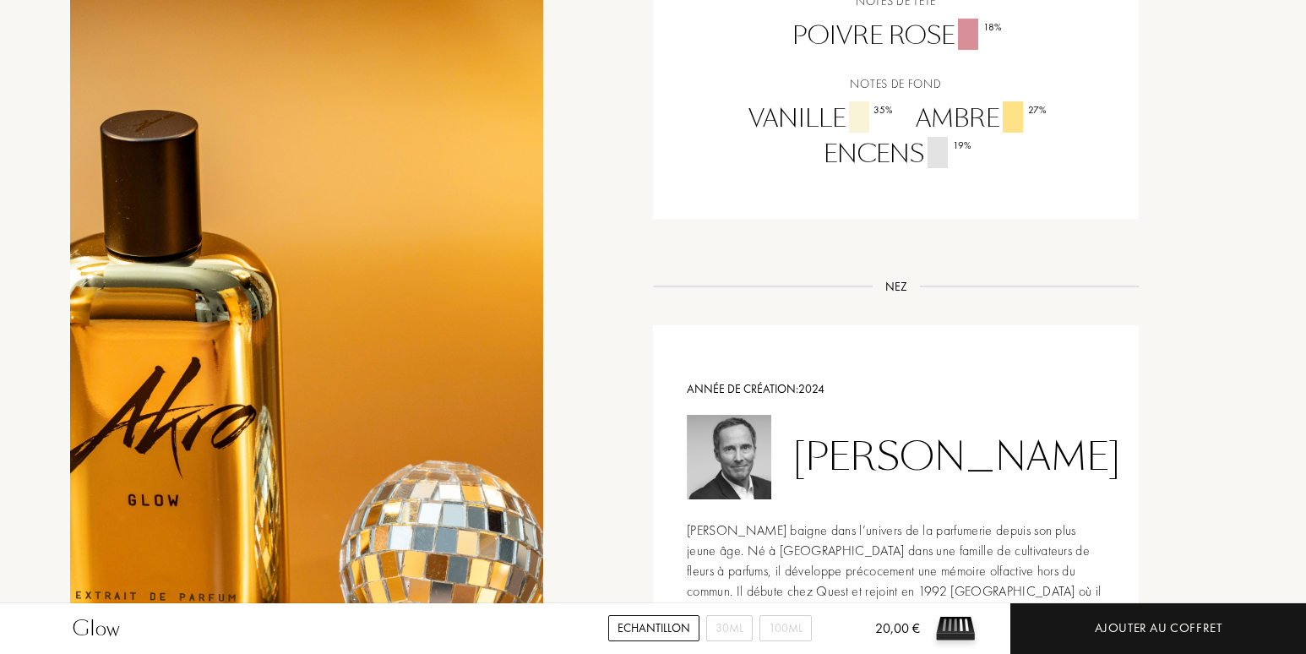
scroll to position [1436, 0]
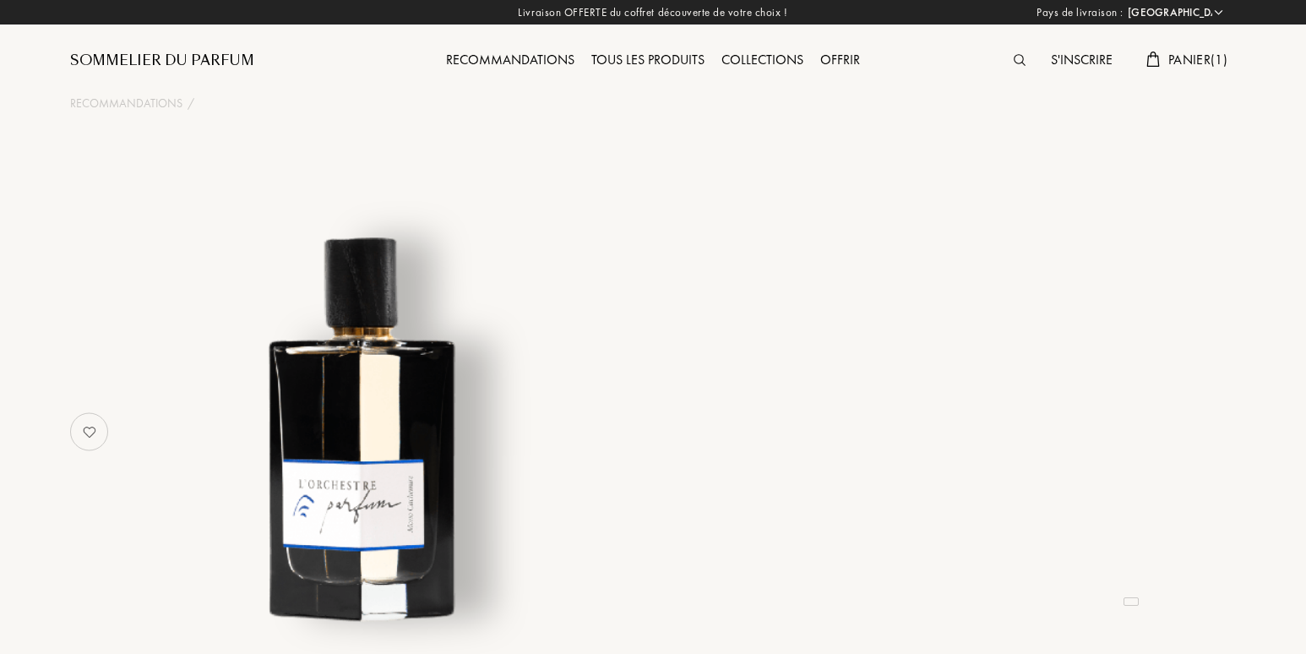
select select "FR"
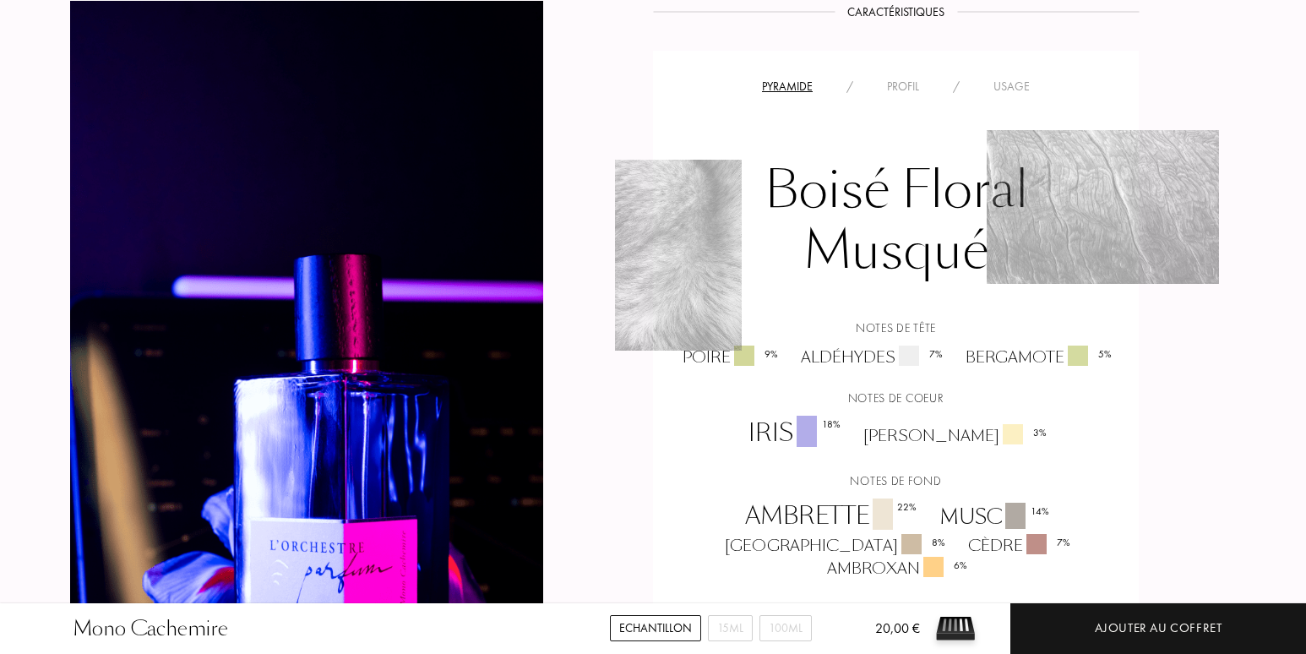
scroll to position [1183, 0]
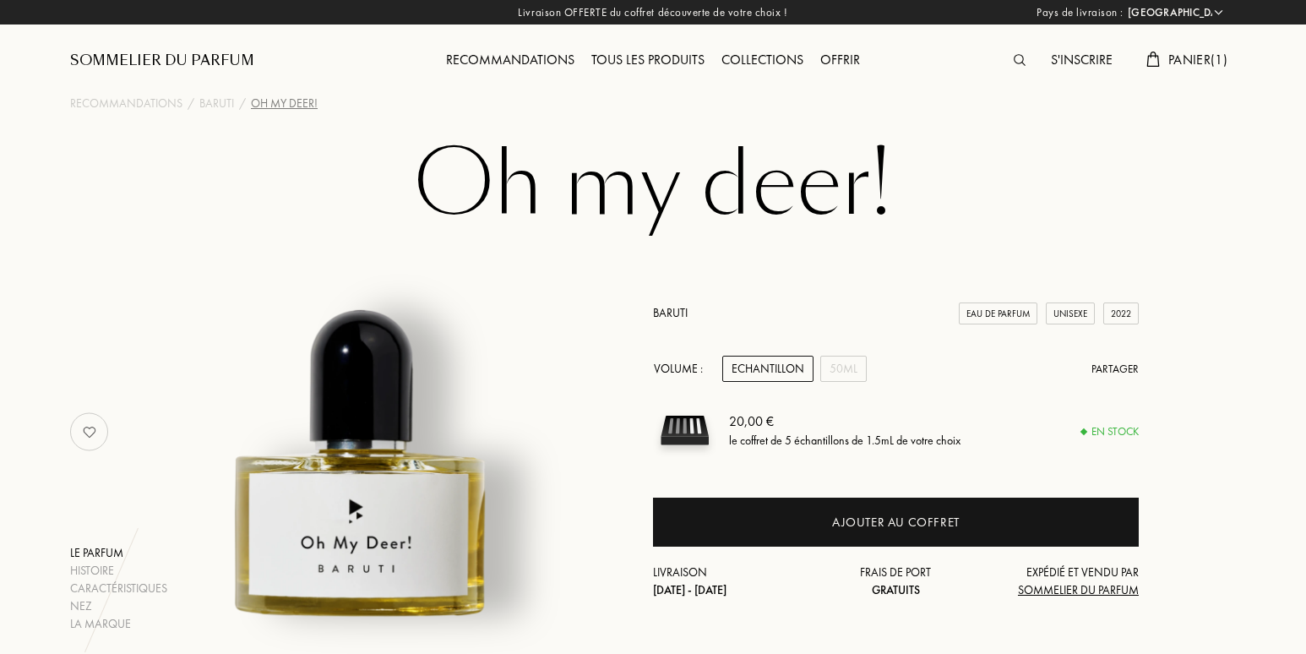
select select "FR"
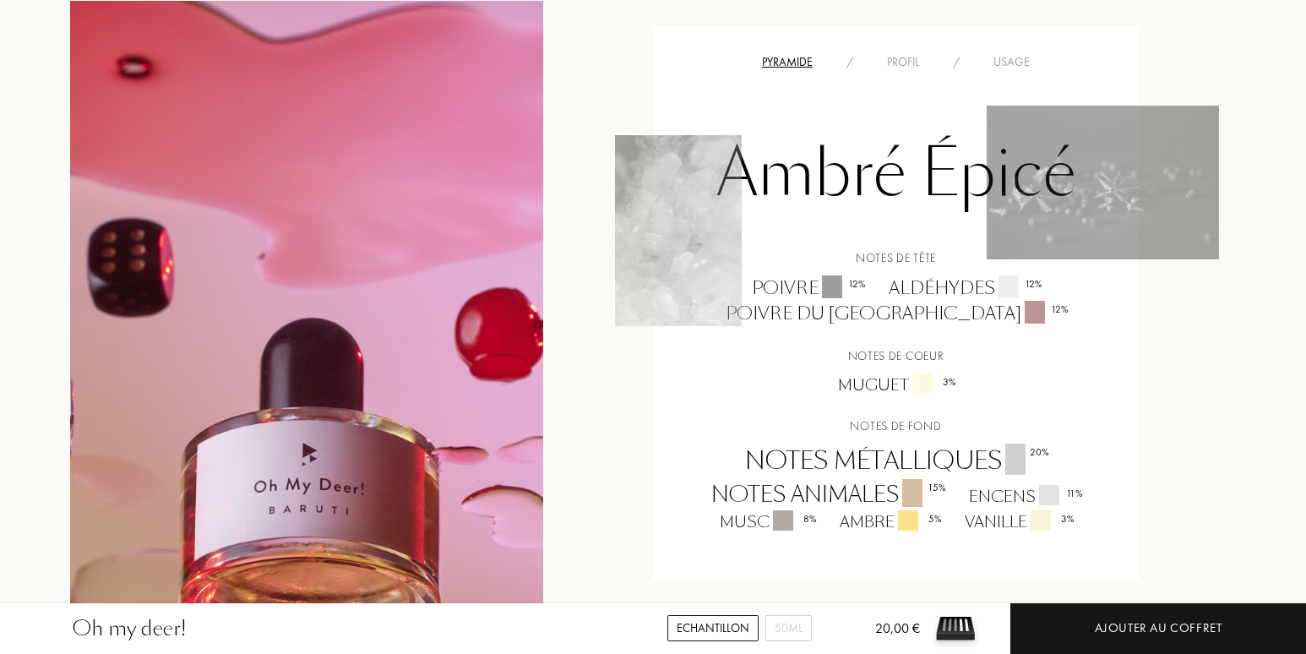
scroll to position [1183, 0]
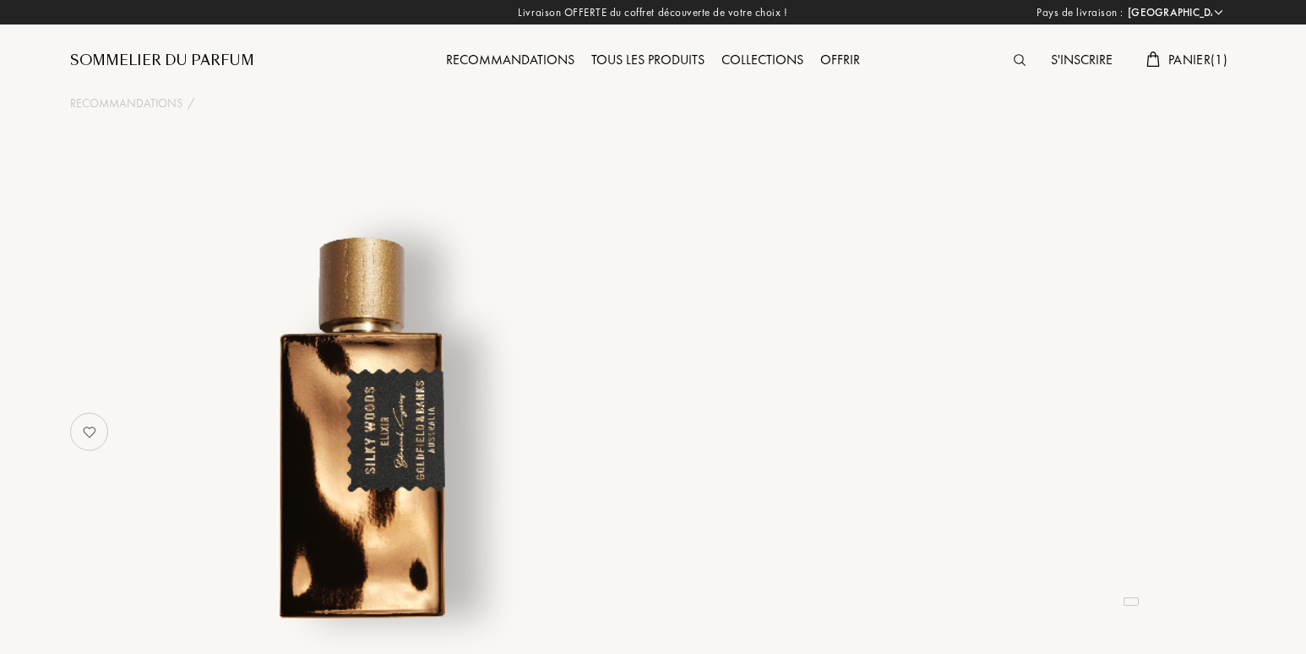
select select "FR"
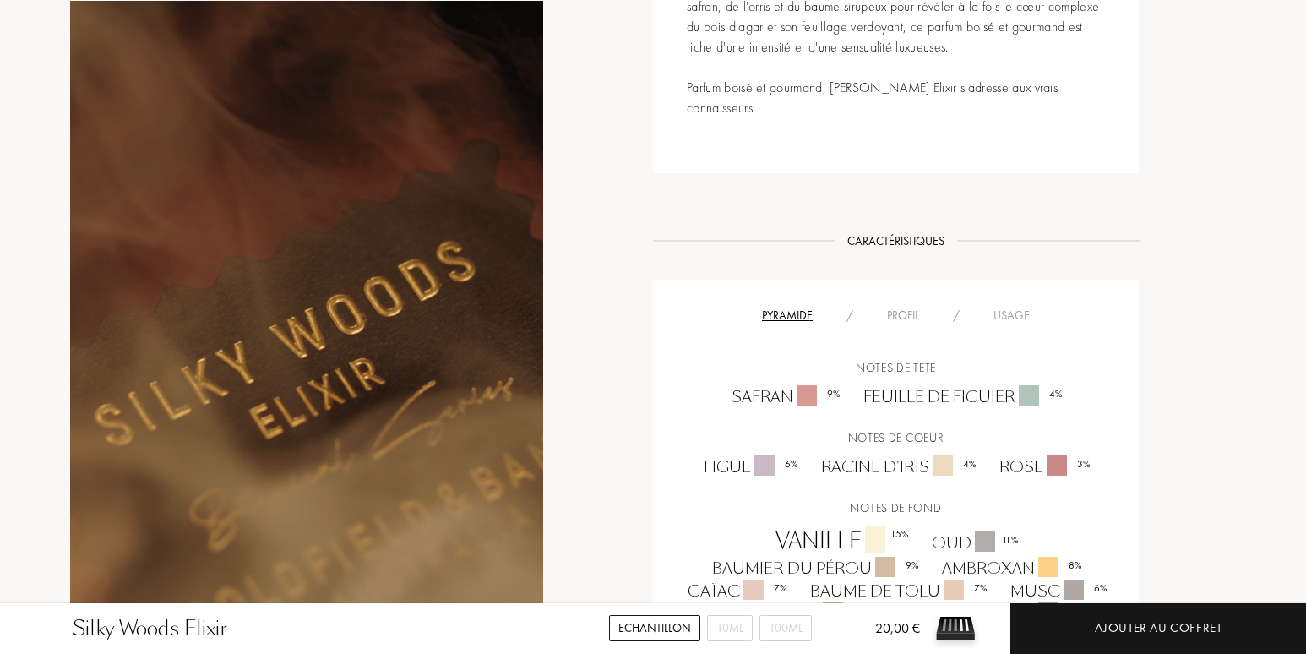
scroll to position [1014, 0]
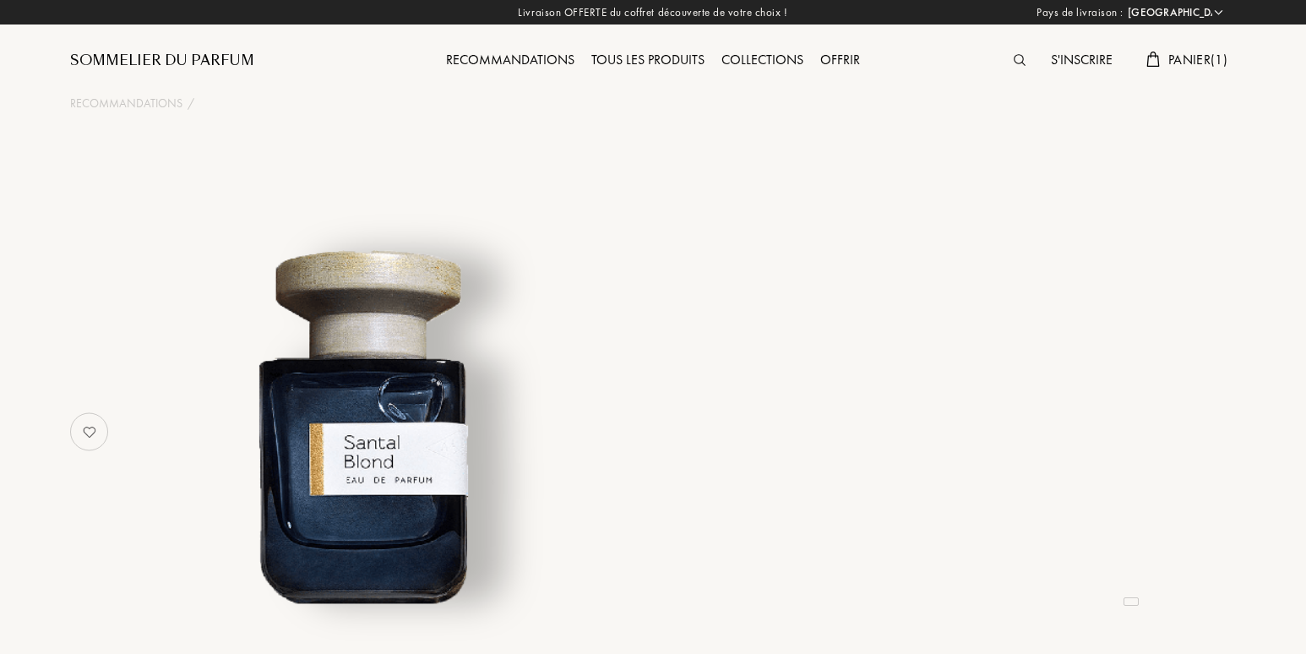
select select "FR"
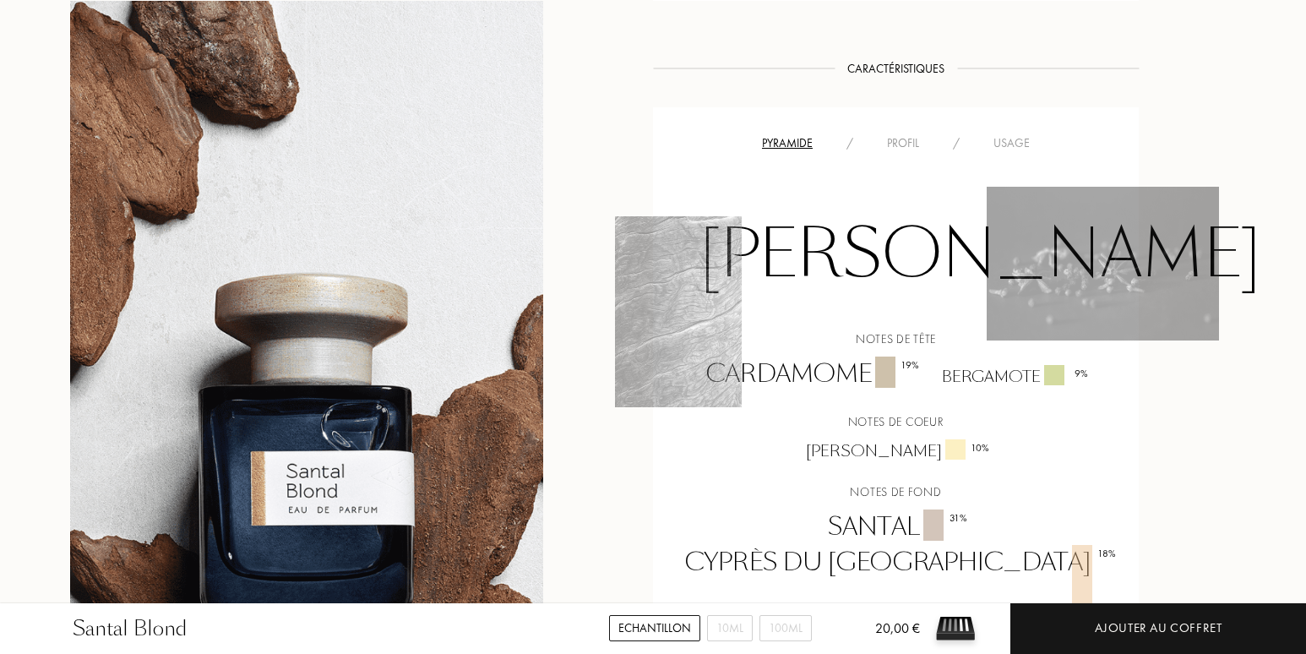
scroll to position [1098, 0]
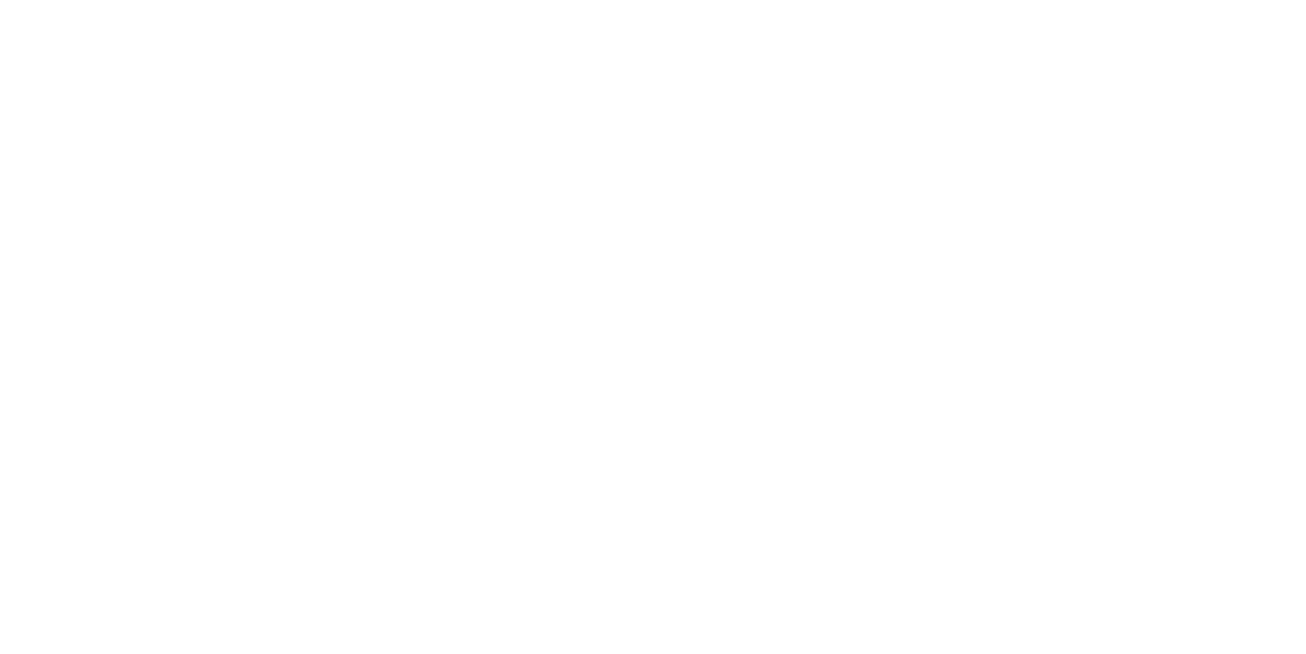
select select "FR"
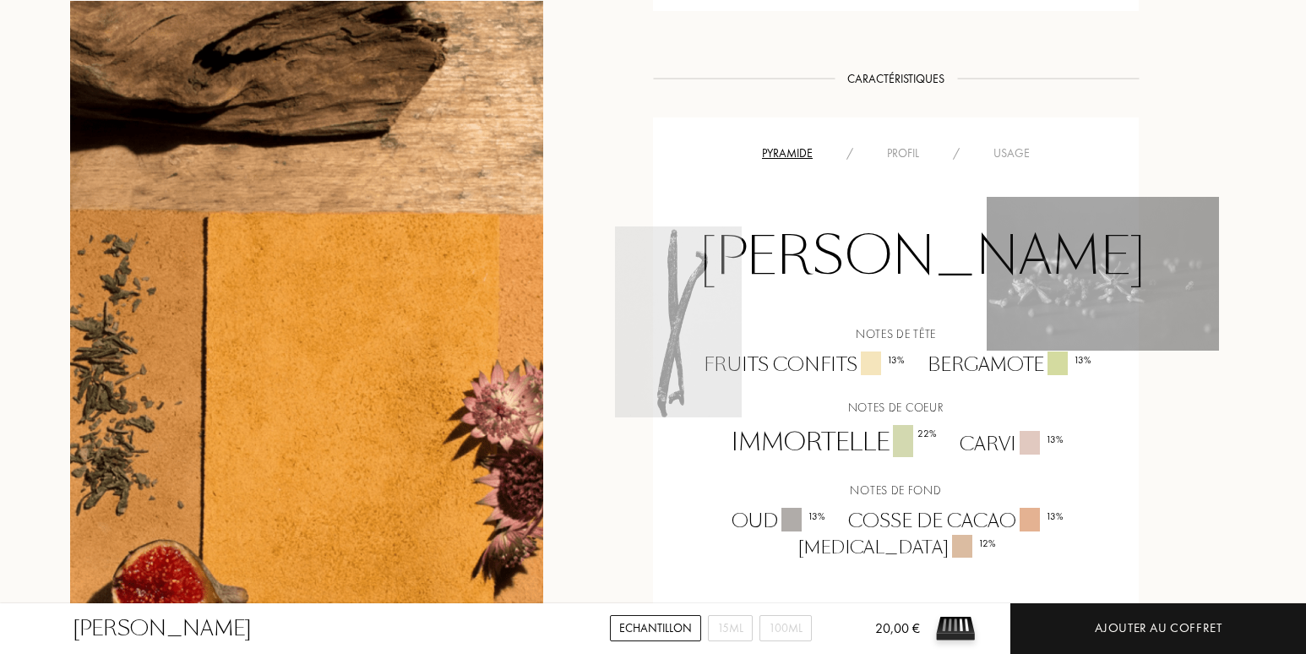
scroll to position [1267, 0]
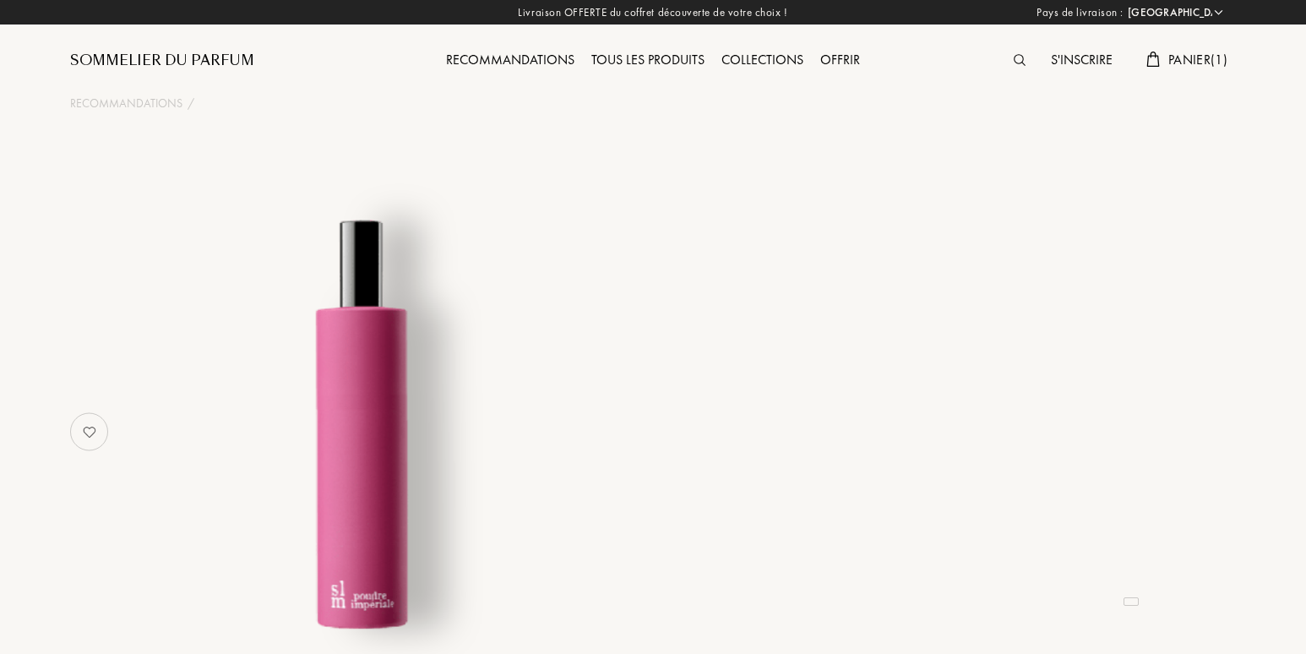
select select "FR"
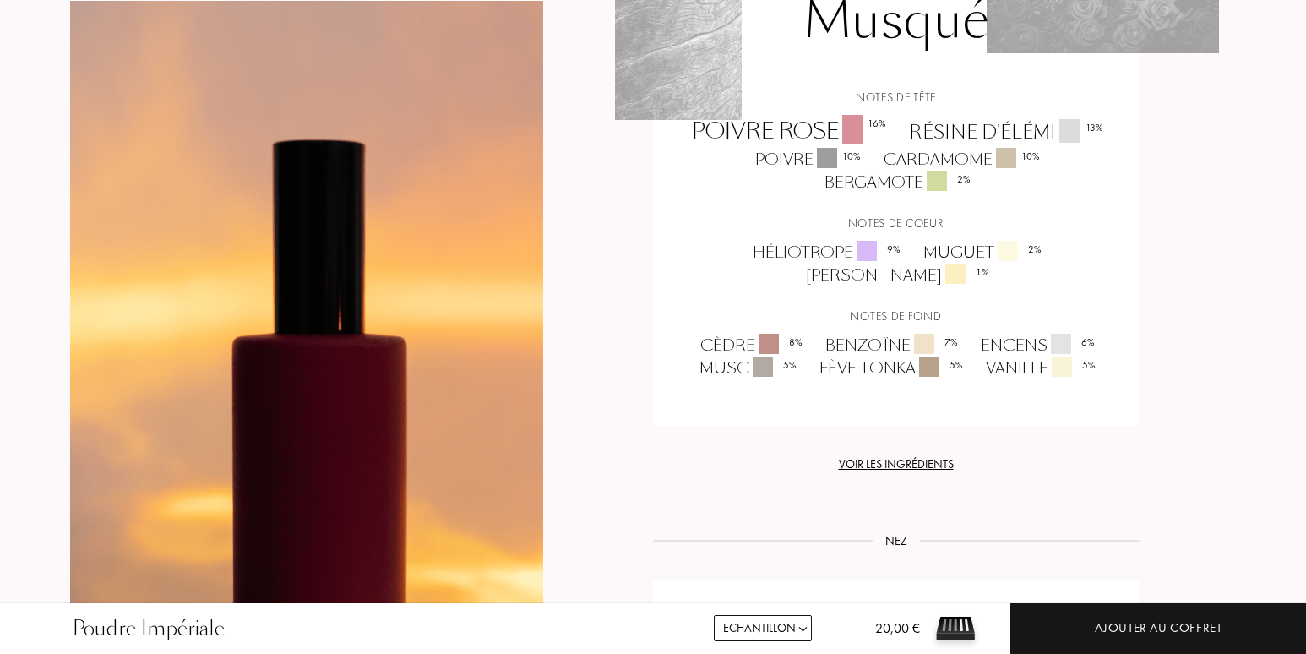
scroll to position [1436, 0]
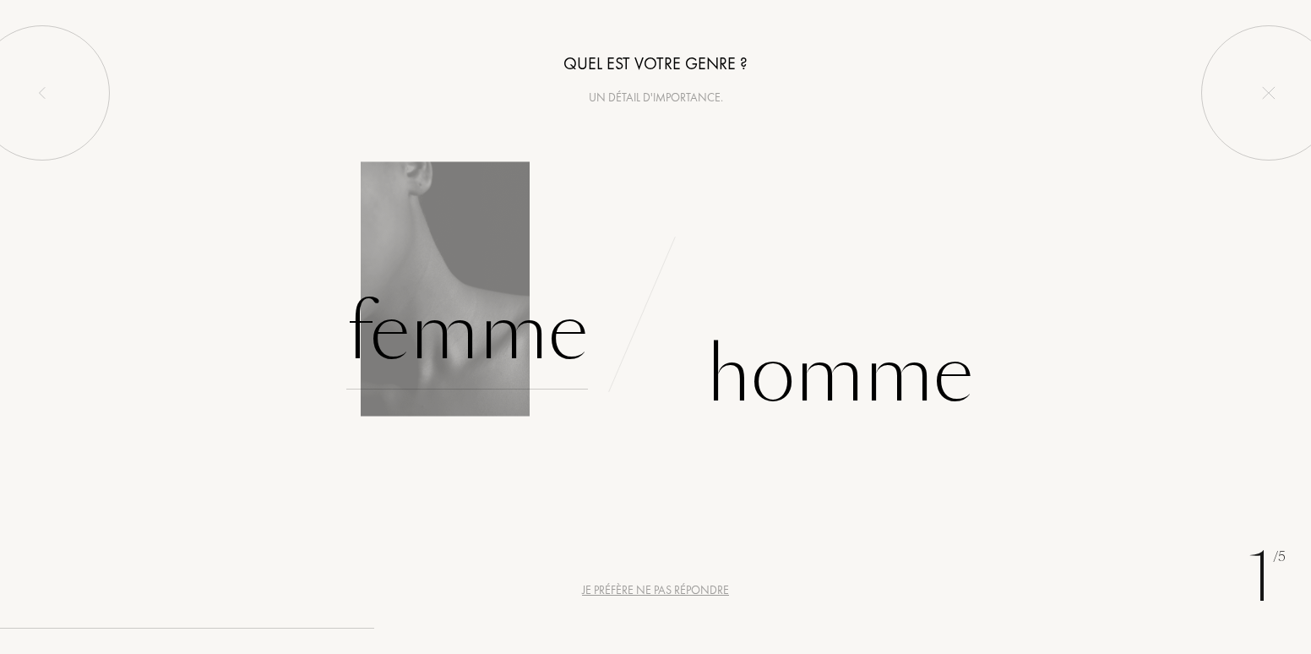
click at [440, 341] on div "Femme" at bounding box center [467, 332] width 242 height 114
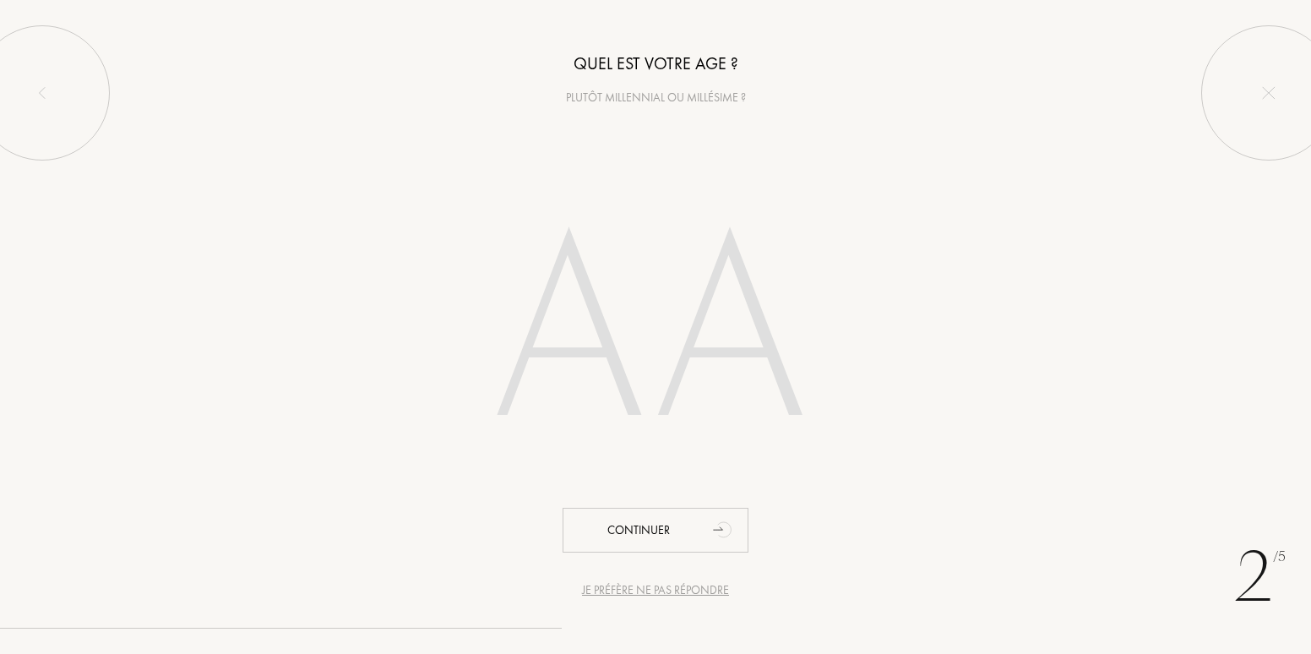
click at [558, 343] on input "number" at bounding box center [656, 337] width 482 height 342
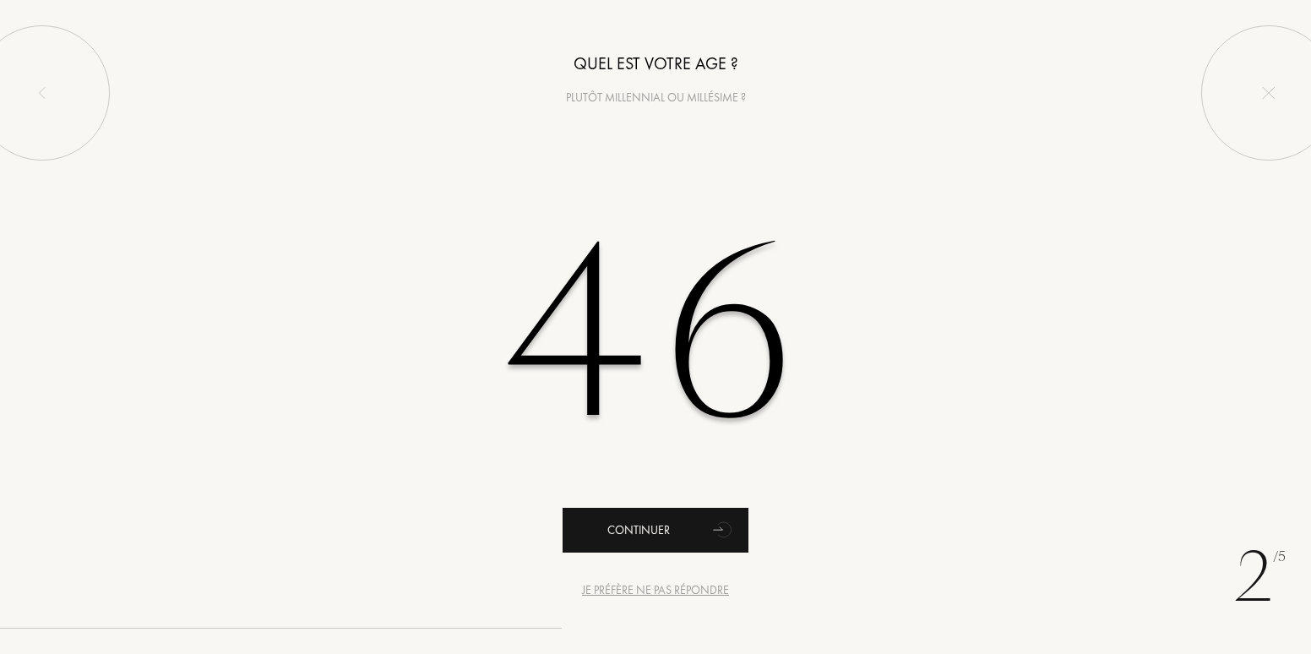
type input "46"
click at [636, 529] on div "Continuer" at bounding box center [656, 530] width 186 height 45
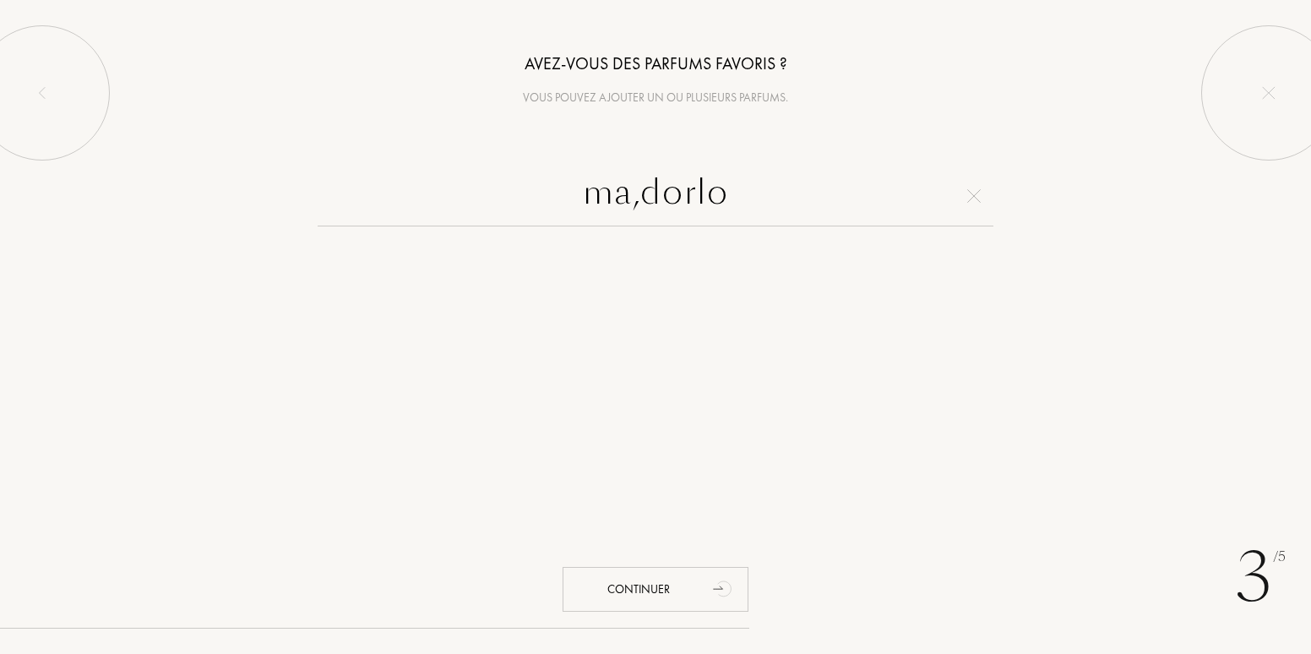
click at [640, 199] on input "ma,dorlo" at bounding box center [656, 196] width 676 height 61
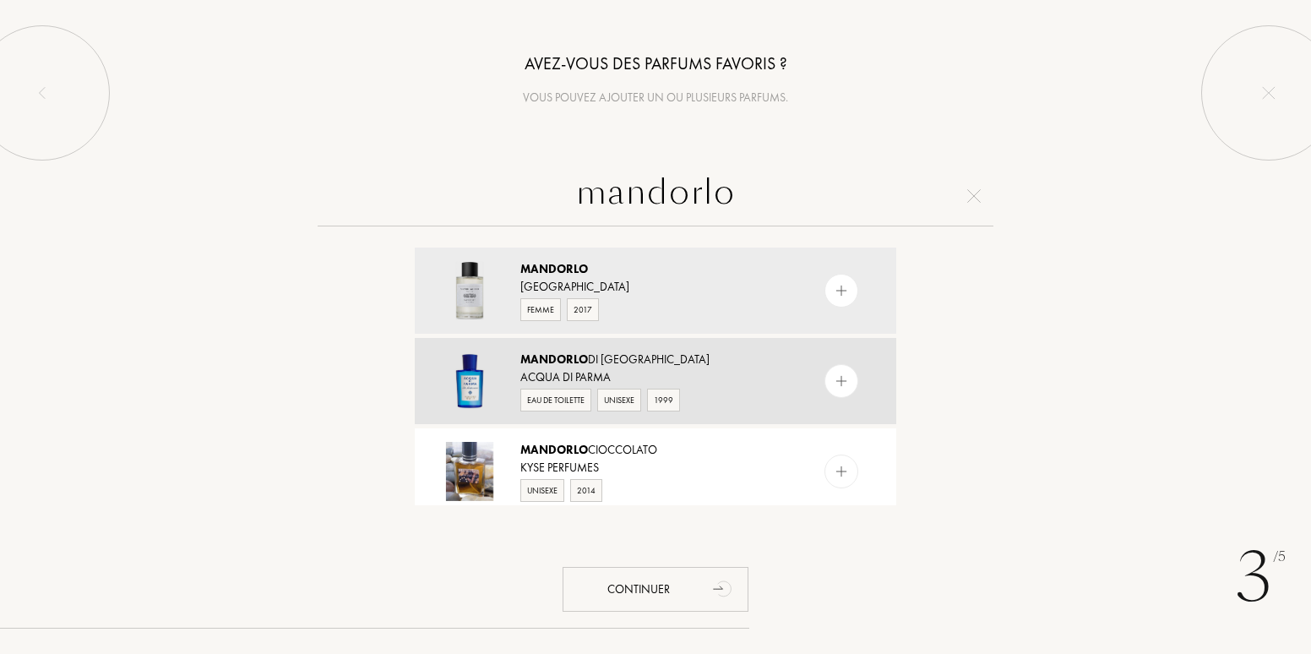
type input "mandorlo"
click at [842, 380] on img at bounding box center [842, 381] width 16 height 16
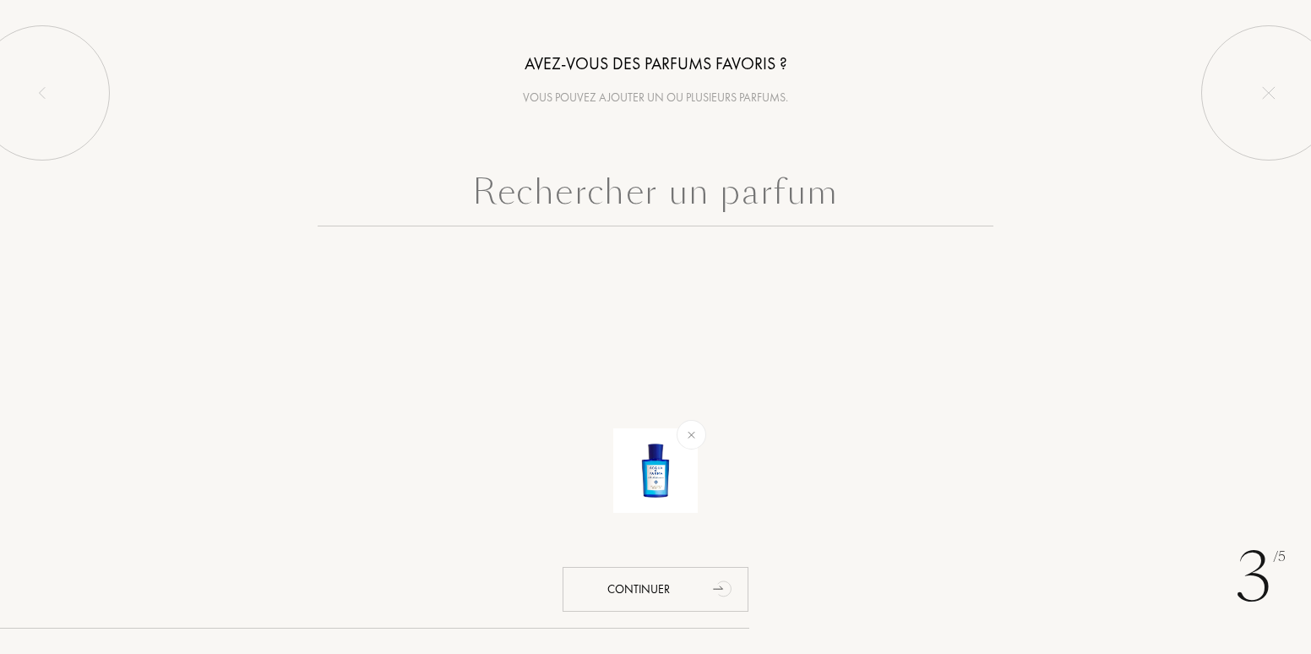
click at [581, 206] on input "text" at bounding box center [656, 196] width 676 height 61
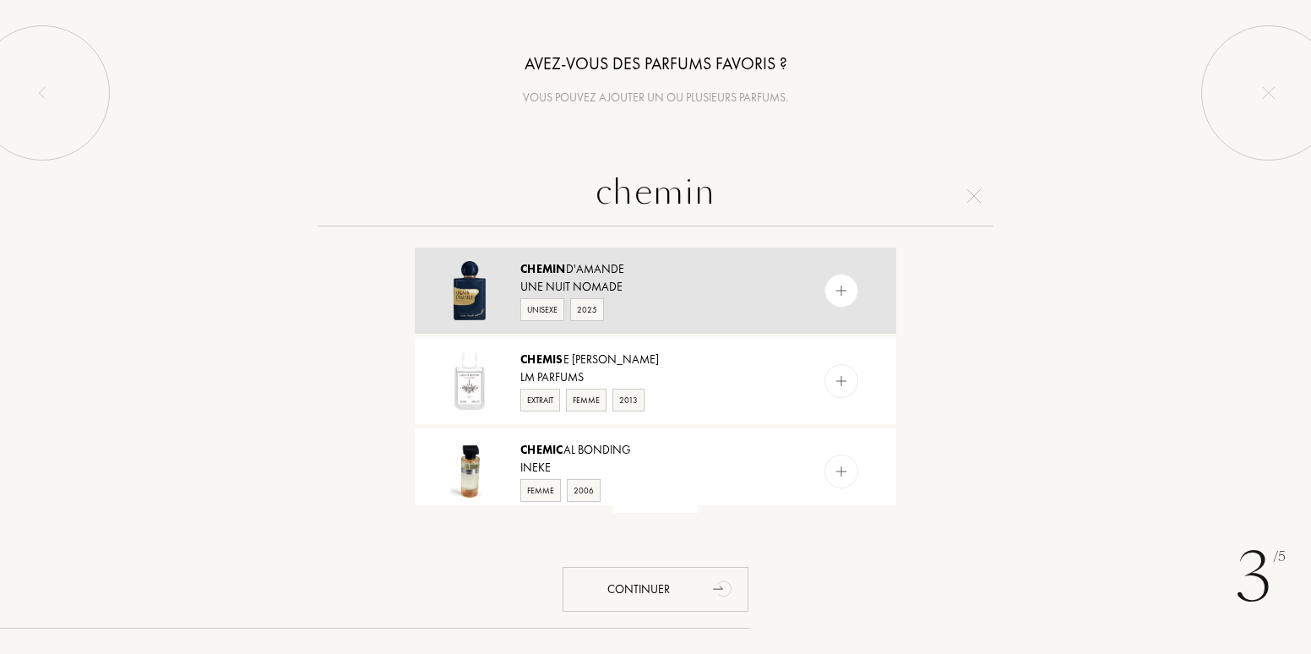
type input "chemin"
click at [843, 287] on img at bounding box center [842, 291] width 16 height 16
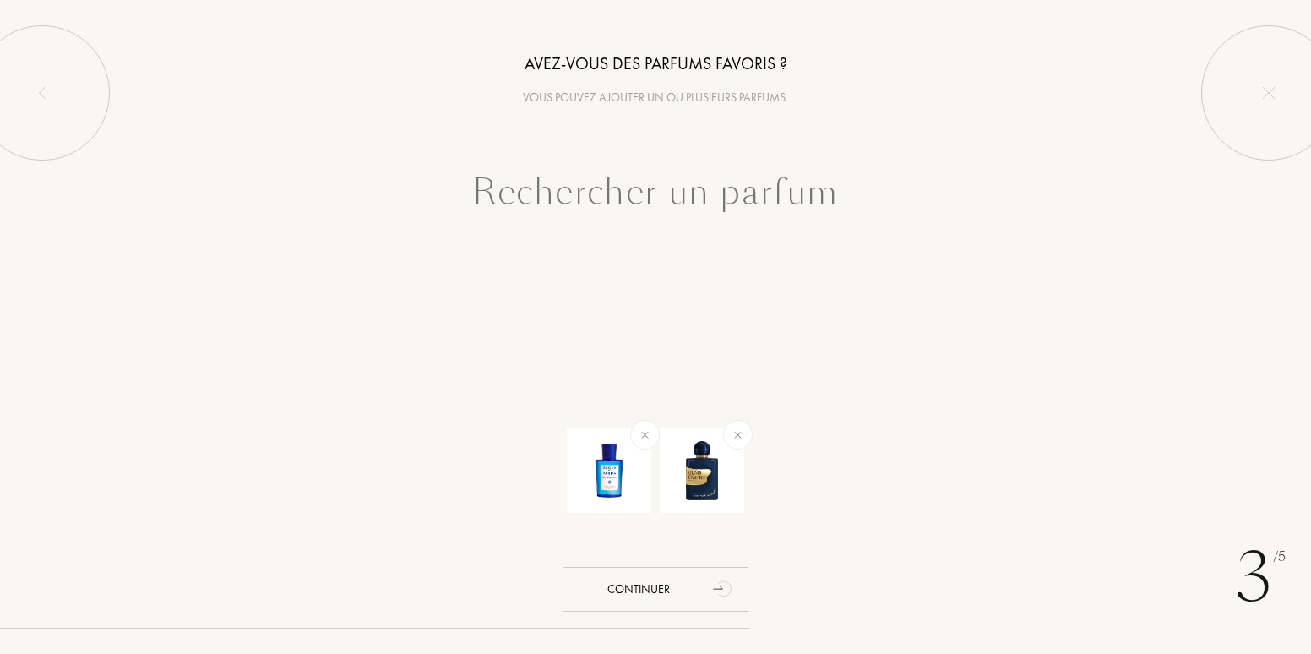
click at [581, 199] on input "text" at bounding box center [656, 196] width 676 height 61
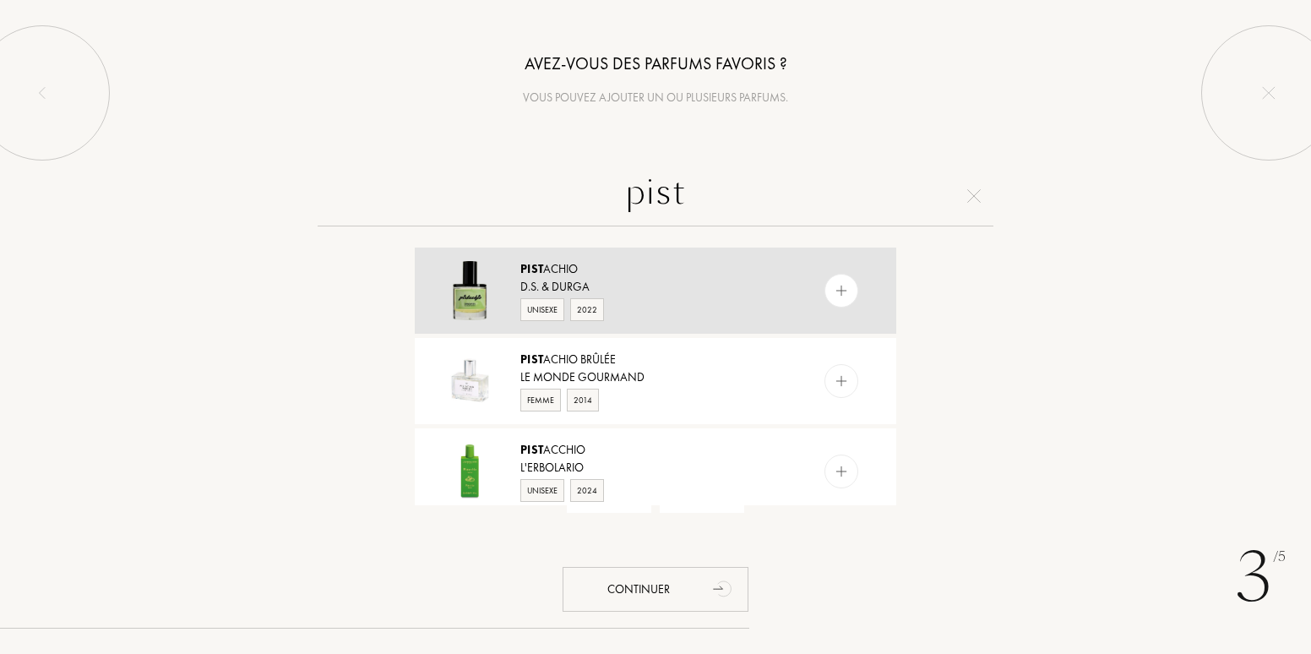
type input "pist"
click at [836, 280] on div at bounding box center [842, 291] width 34 height 34
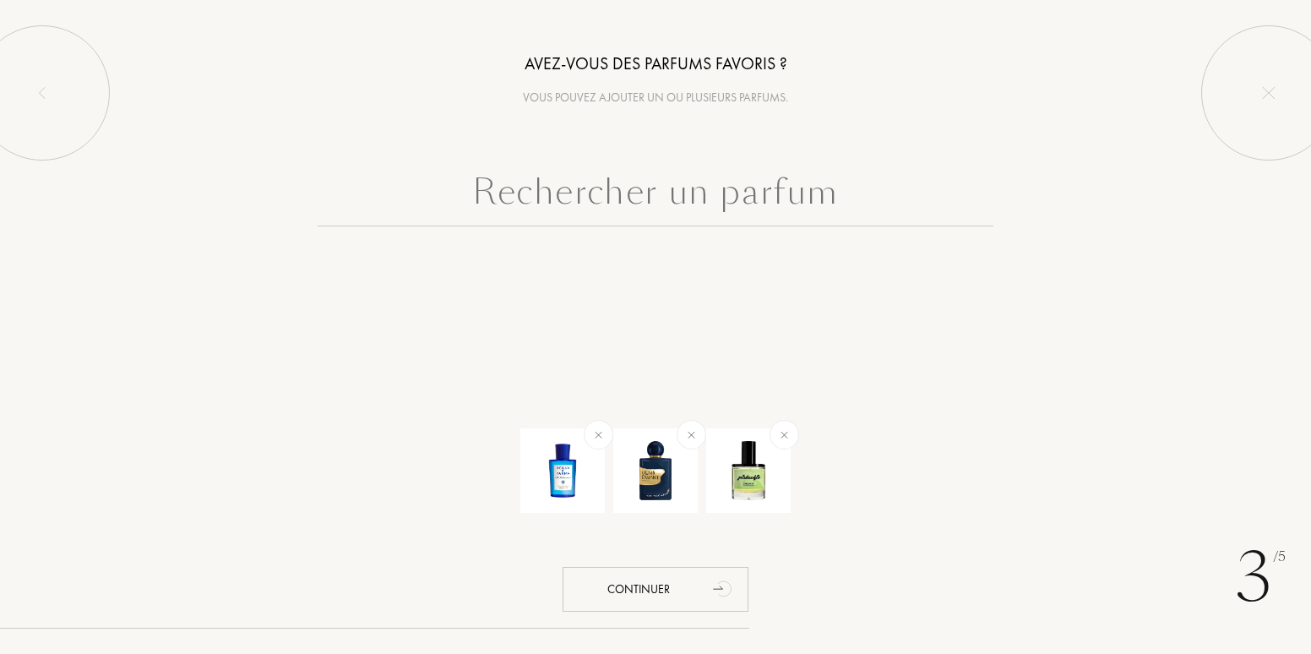
click at [624, 200] on input "text" at bounding box center [656, 196] width 676 height 61
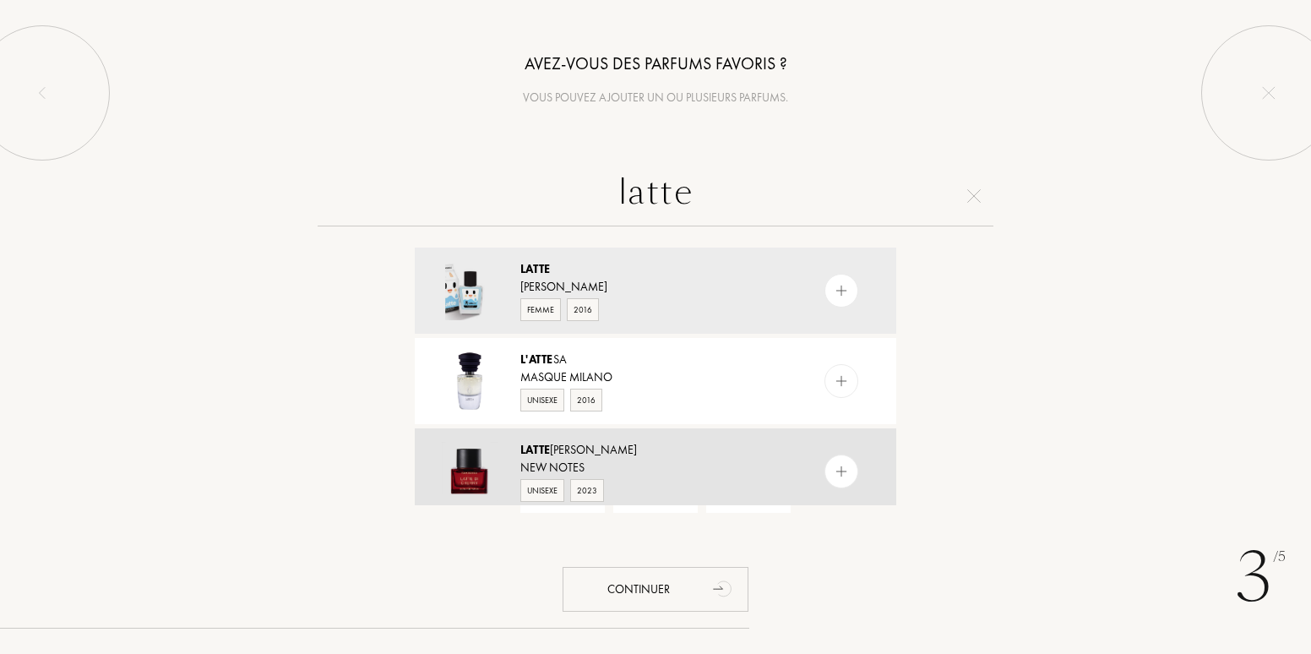
type input "latte"
click at [837, 471] on img at bounding box center [842, 472] width 16 height 16
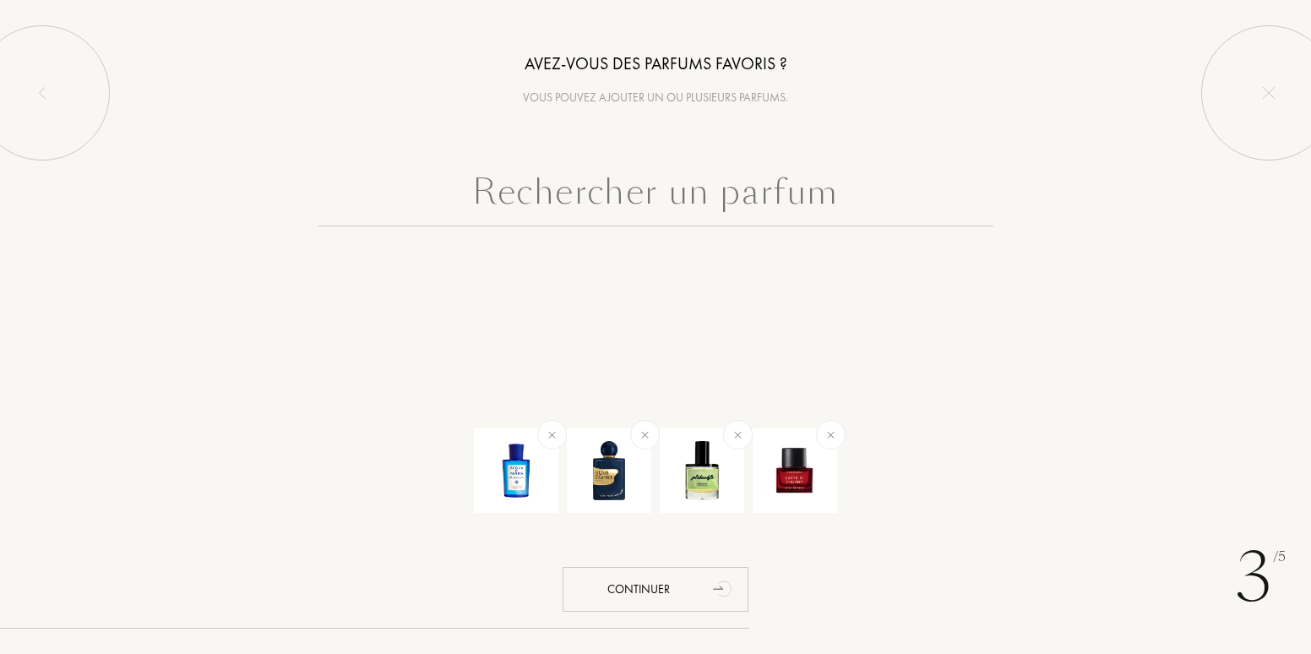
click at [589, 208] on input "text" at bounding box center [656, 196] width 676 height 61
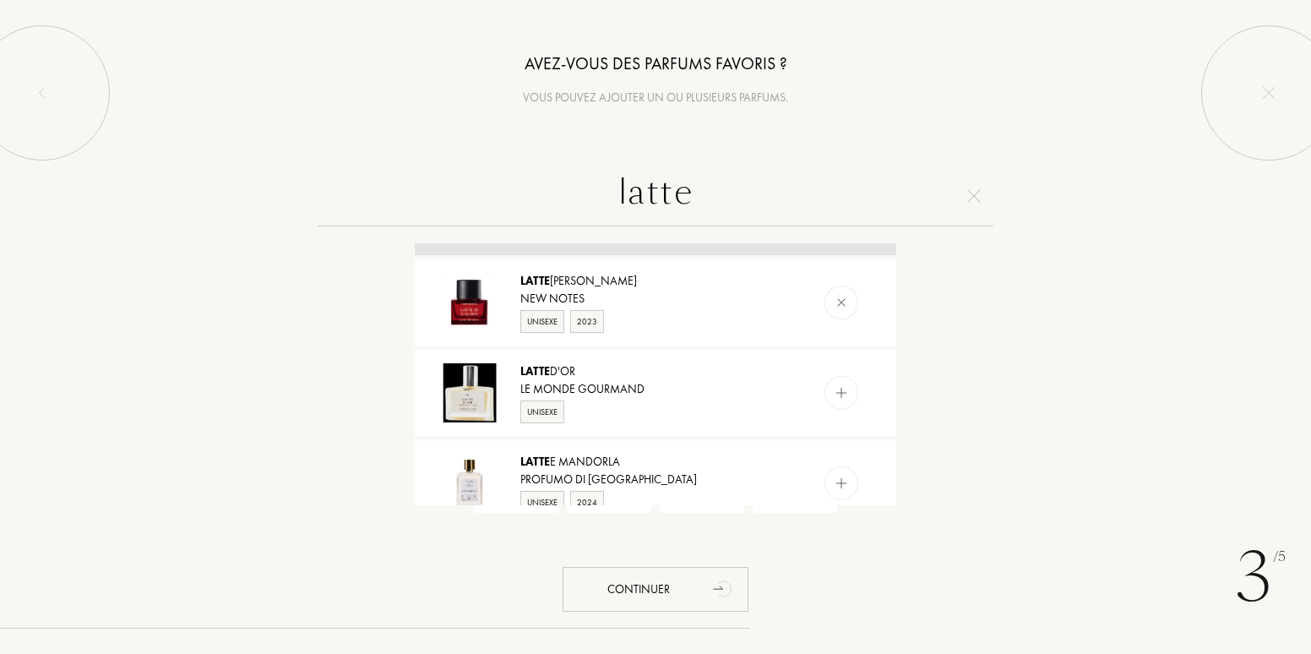
scroll to position [253, 0]
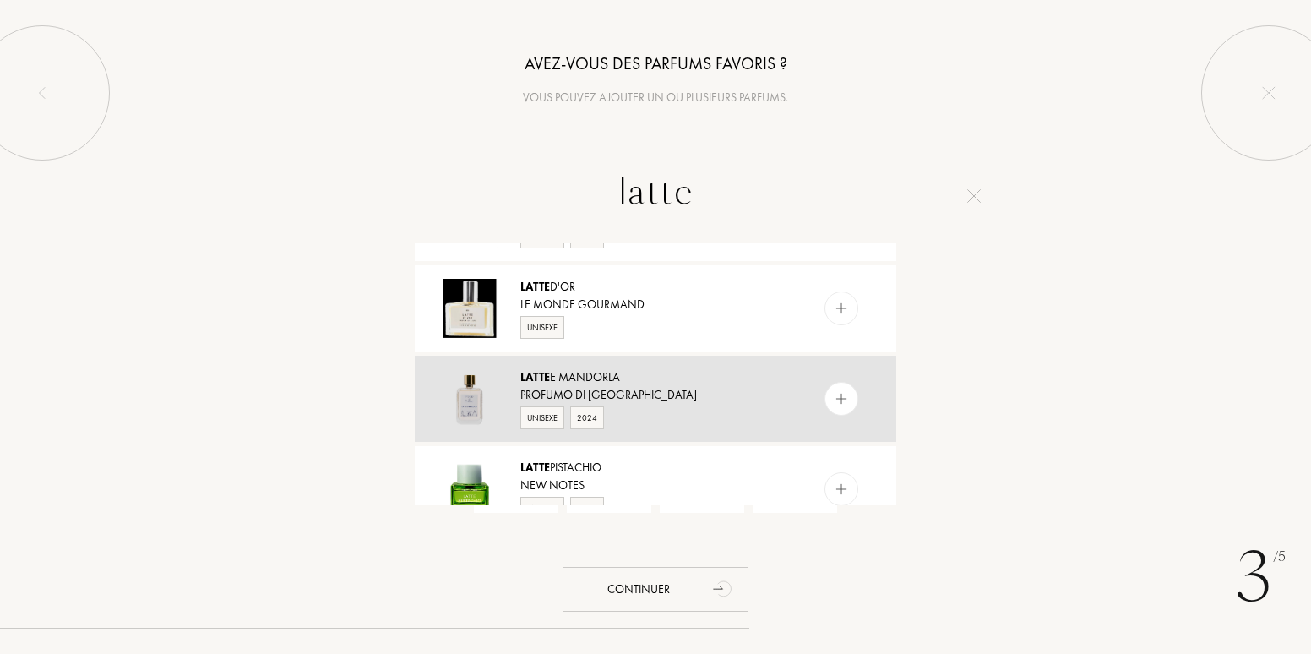
type input "latte"
click at [840, 399] on img at bounding box center [842, 399] width 16 height 16
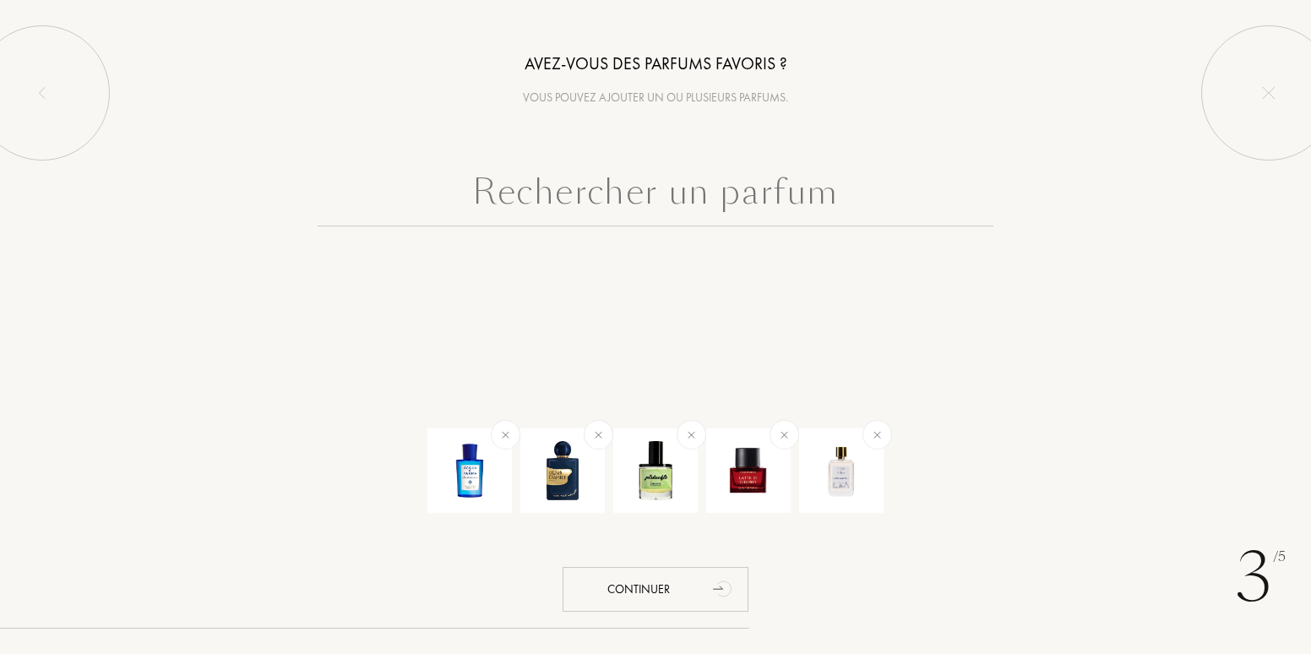
scroll to position [0, 0]
click at [635, 211] on input "text" at bounding box center [656, 196] width 676 height 61
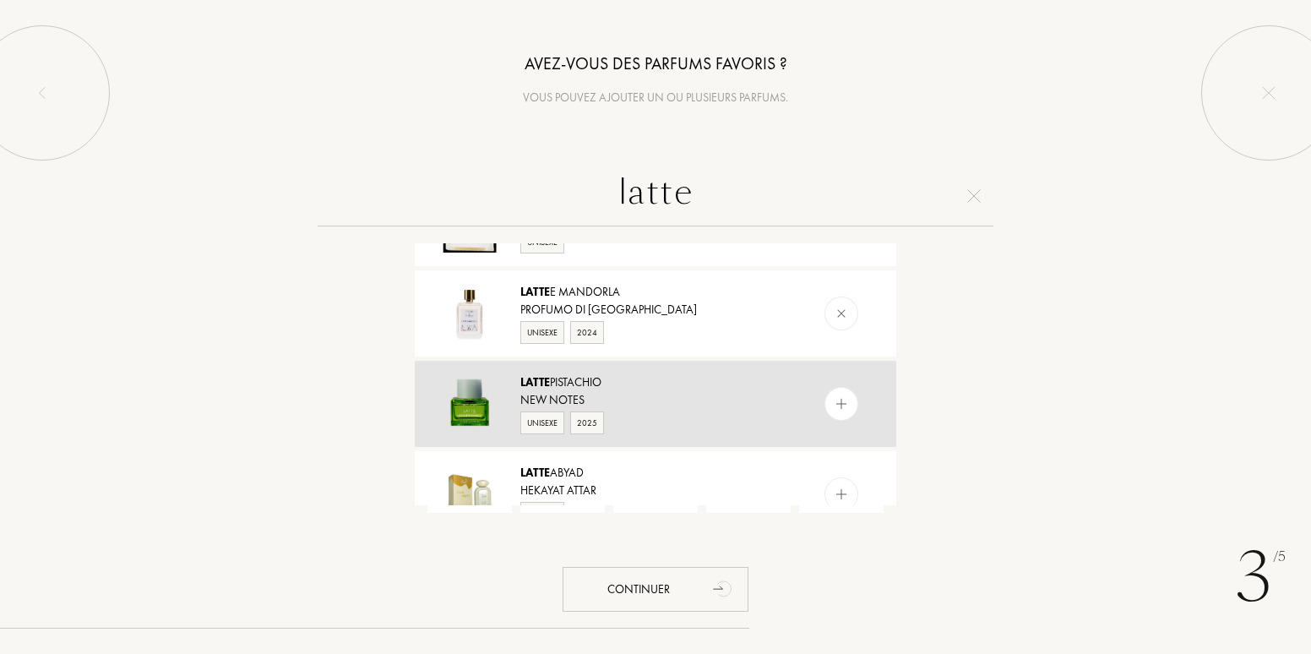
scroll to position [338, 0]
type input "latte"
click at [835, 399] on img at bounding box center [842, 405] width 16 height 16
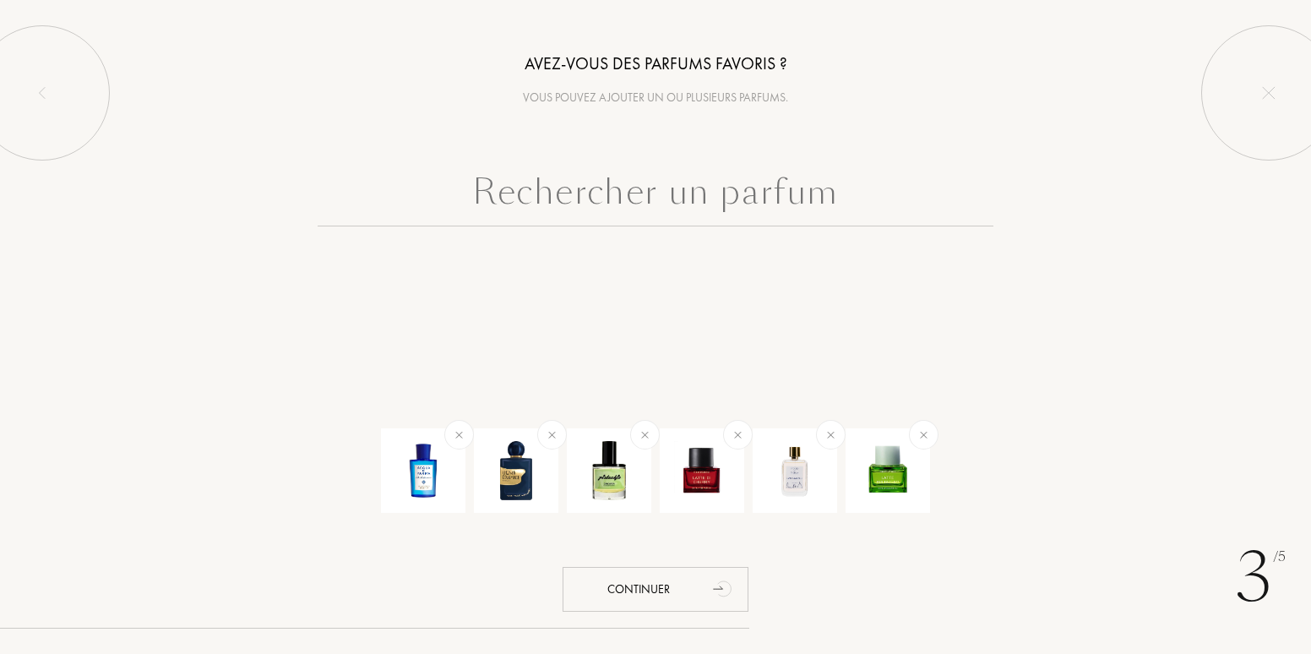
click at [515, 193] on input "text" at bounding box center [656, 196] width 676 height 61
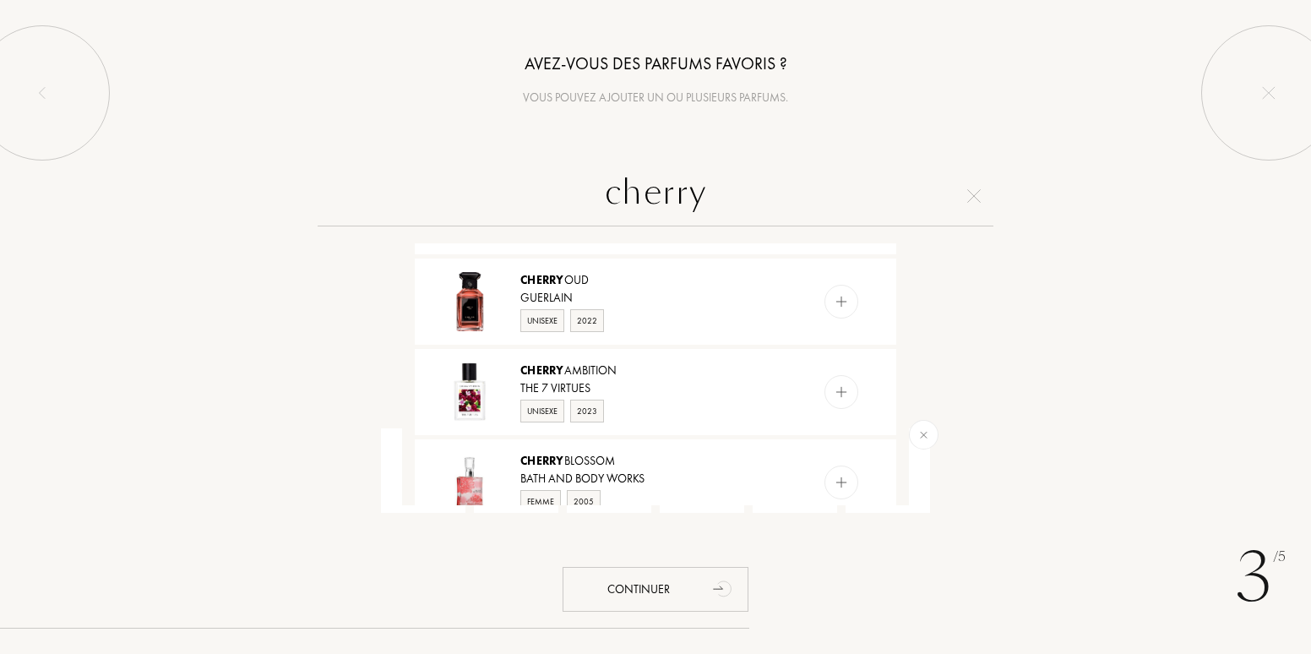
scroll to position [1436, 0]
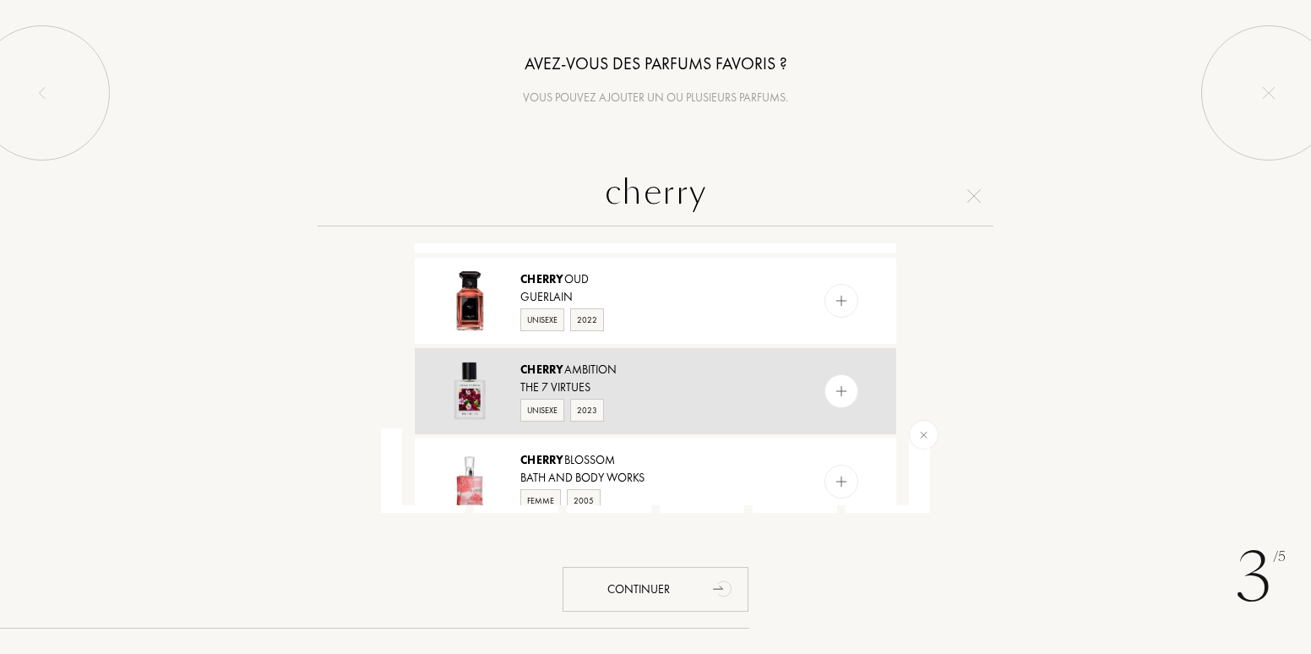
type input "cherry"
click at [837, 384] on img at bounding box center [842, 392] width 16 height 16
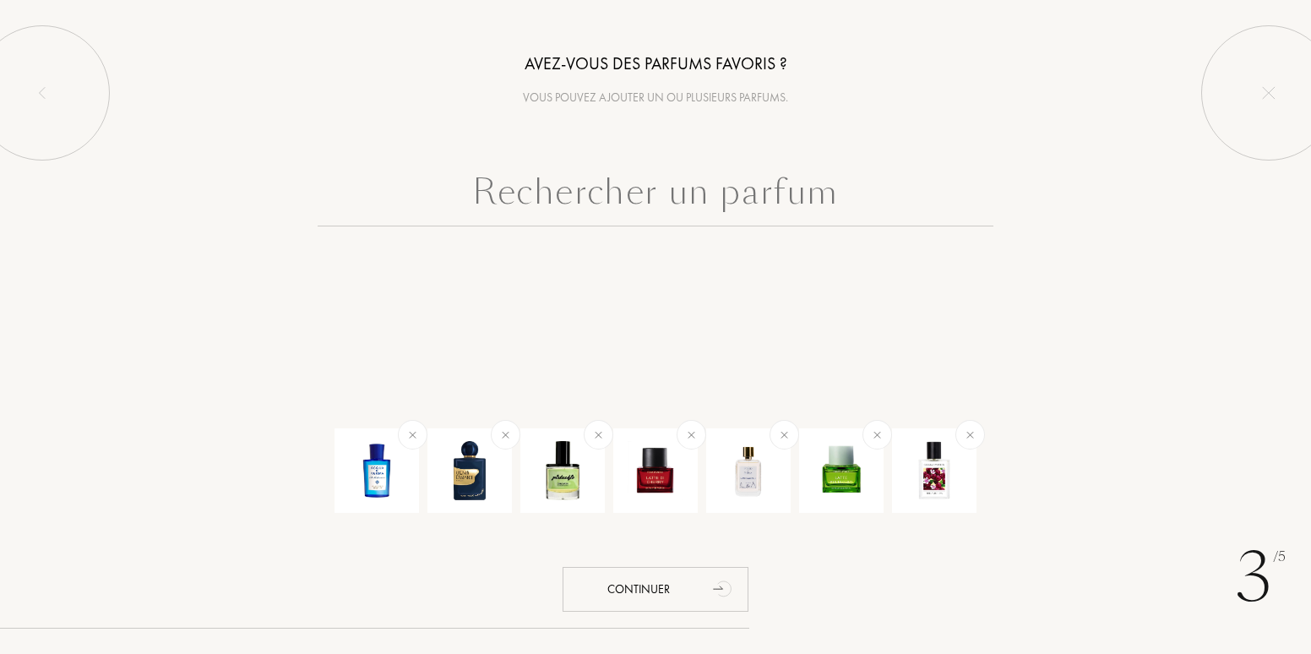
scroll to position [0, 0]
click at [584, 199] on input "text" at bounding box center [656, 196] width 676 height 61
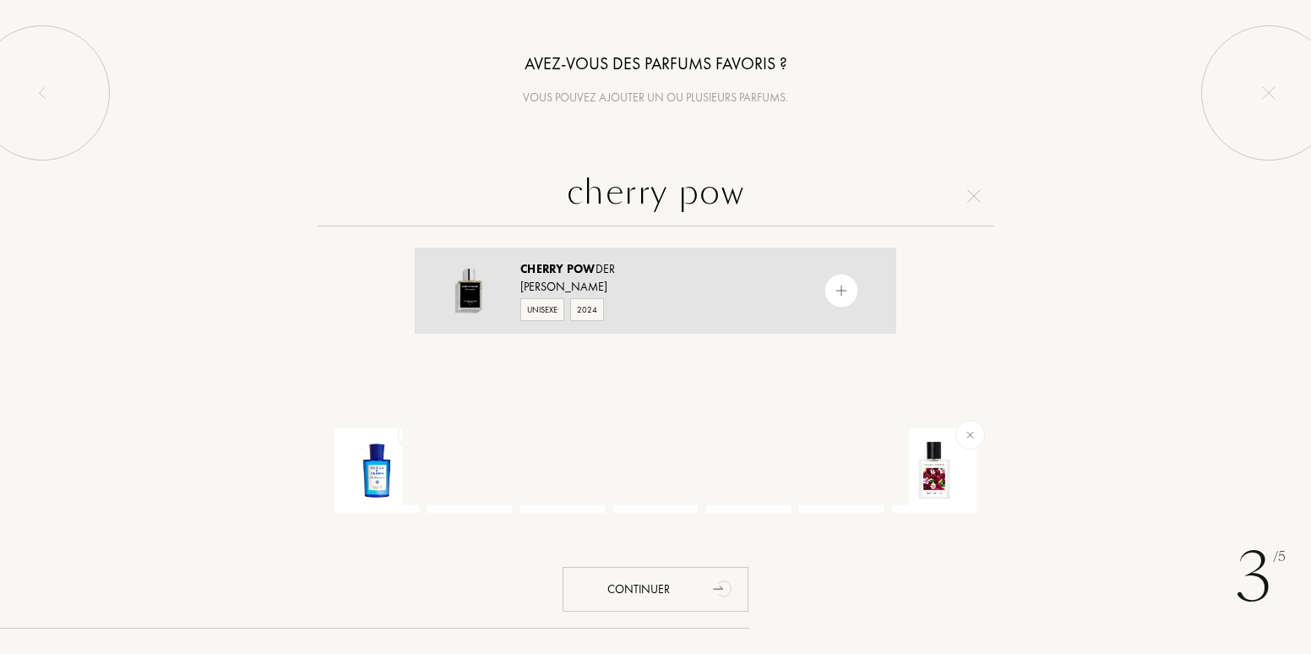
type input "cherry pow"
click at [846, 293] on img at bounding box center [842, 291] width 16 height 16
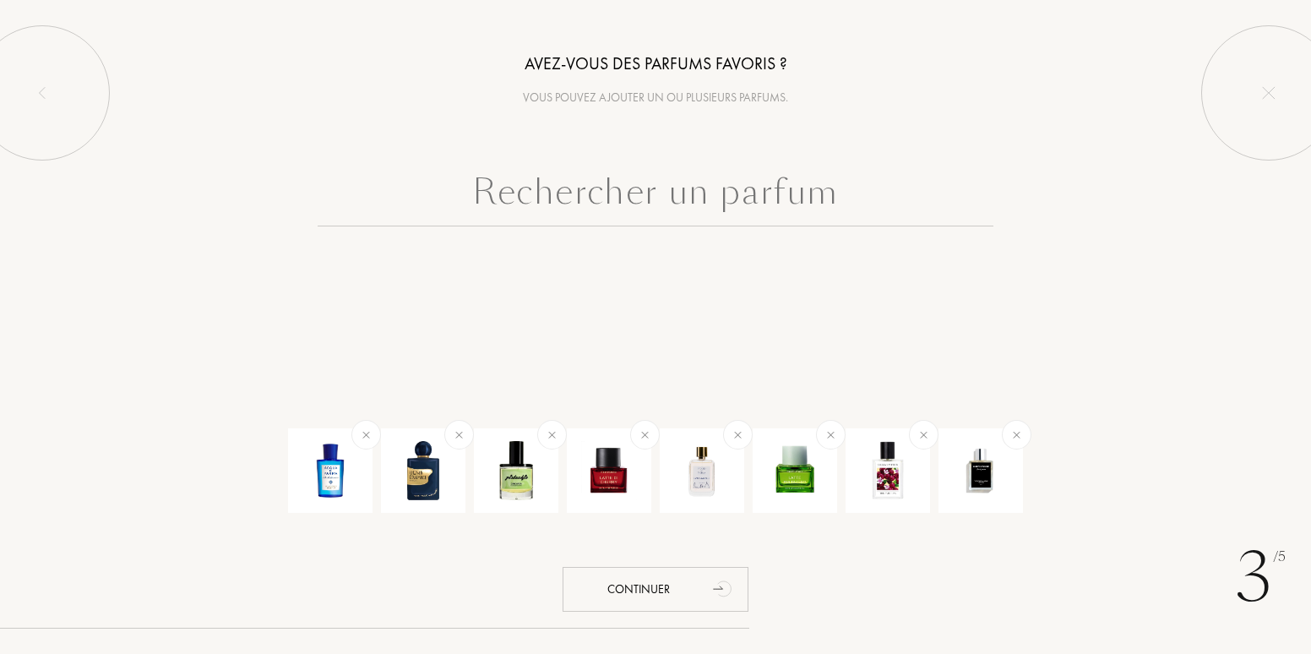
click at [567, 188] on input "text" at bounding box center [656, 196] width 676 height 61
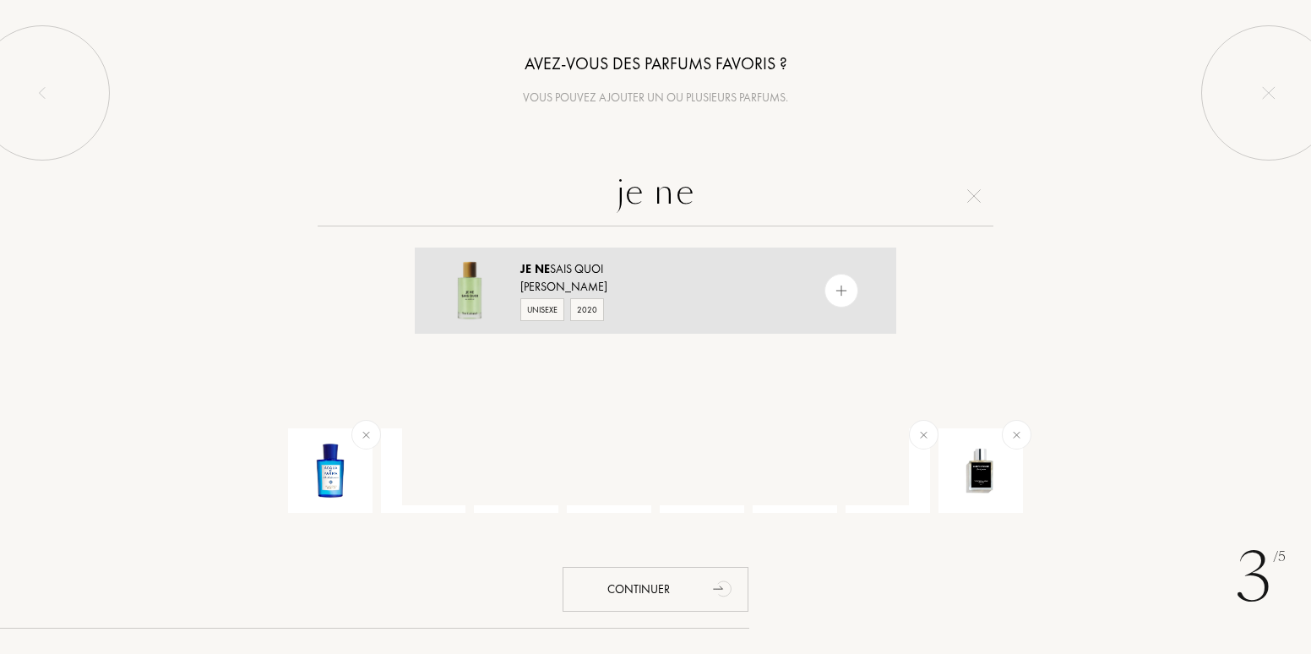
type input "je ne"
click at [836, 293] on img at bounding box center [842, 291] width 16 height 16
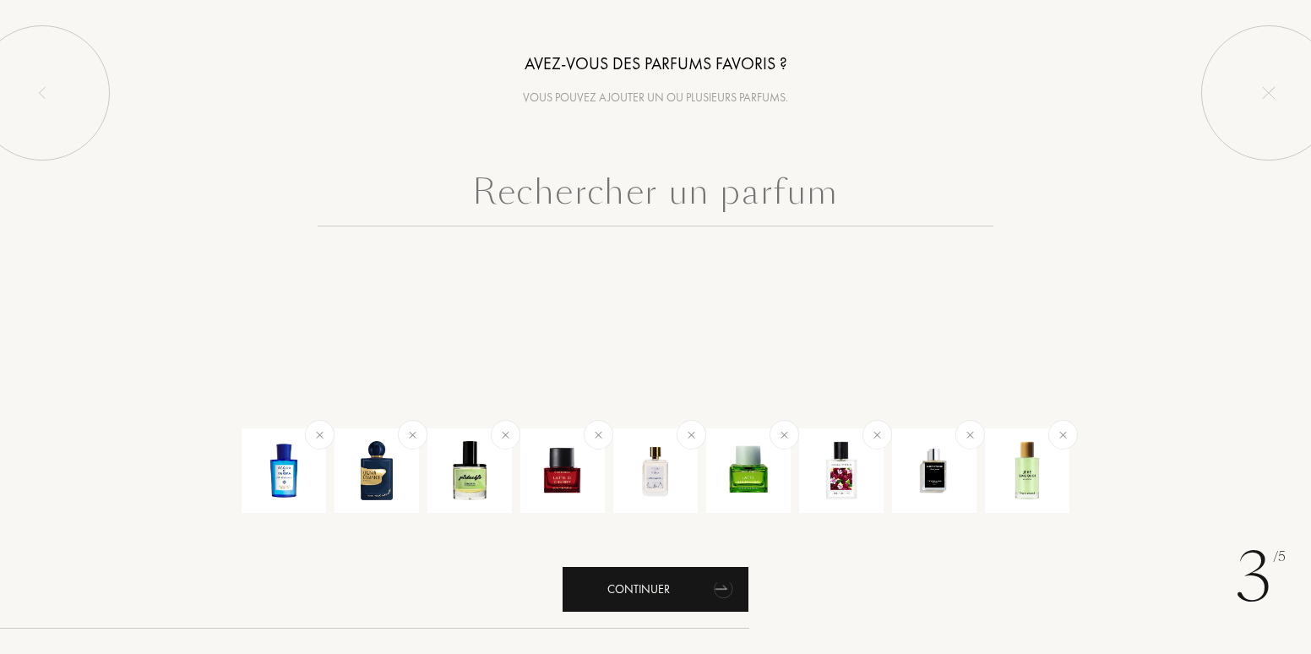
click at [641, 591] on div "Continuer" at bounding box center [656, 589] width 186 height 45
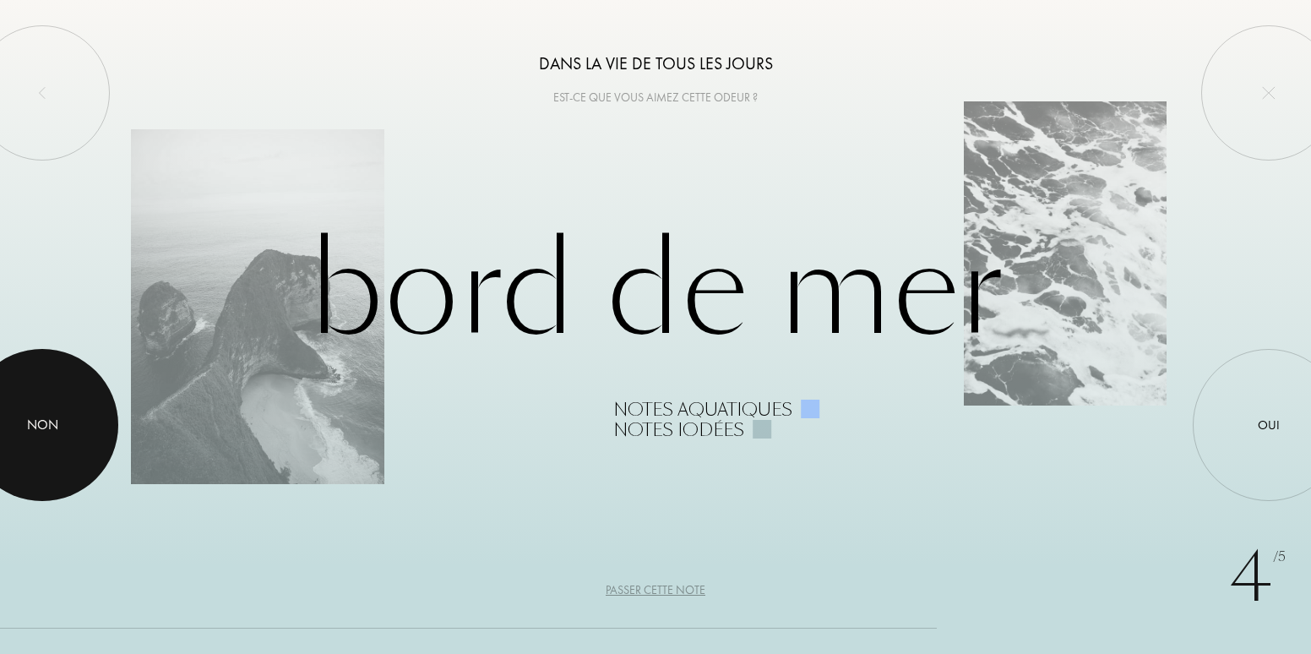
click at [46, 443] on div at bounding box center [42, 425] width 152 height 152
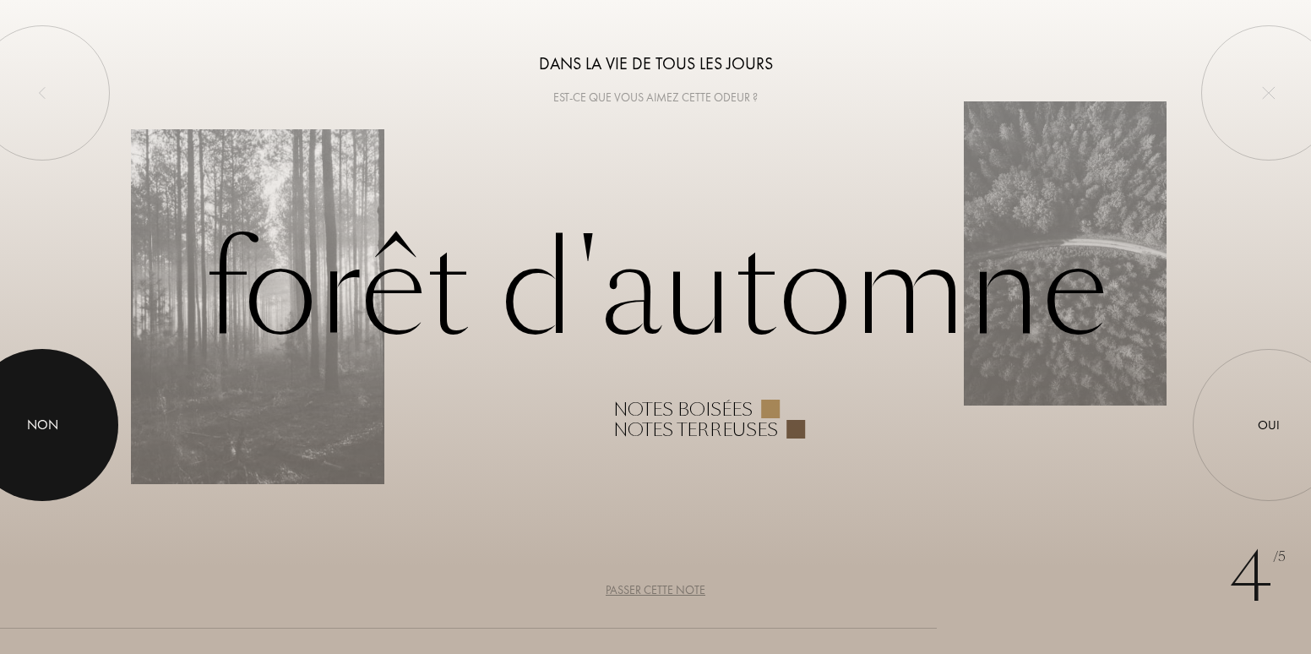
click at [46, 443] on div at bounding box center [42, 425] width 152 height 152
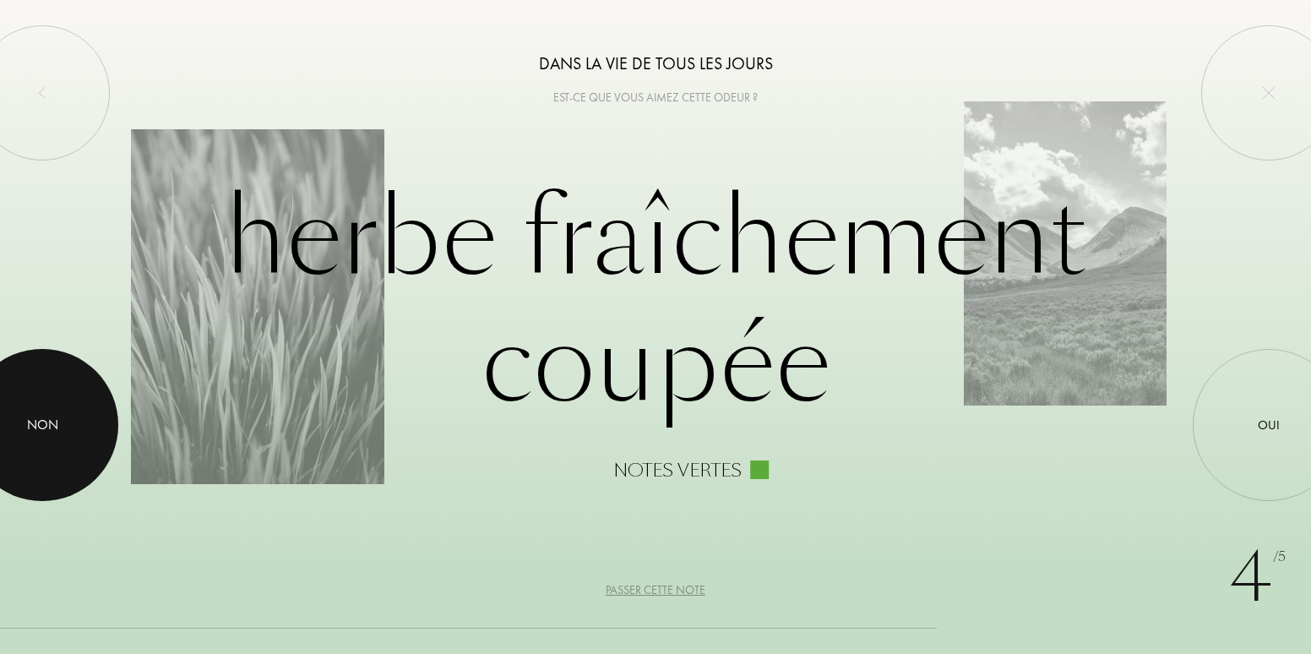
click at [46, 443] on div at bounding box center [42, 425] width 152 height 152
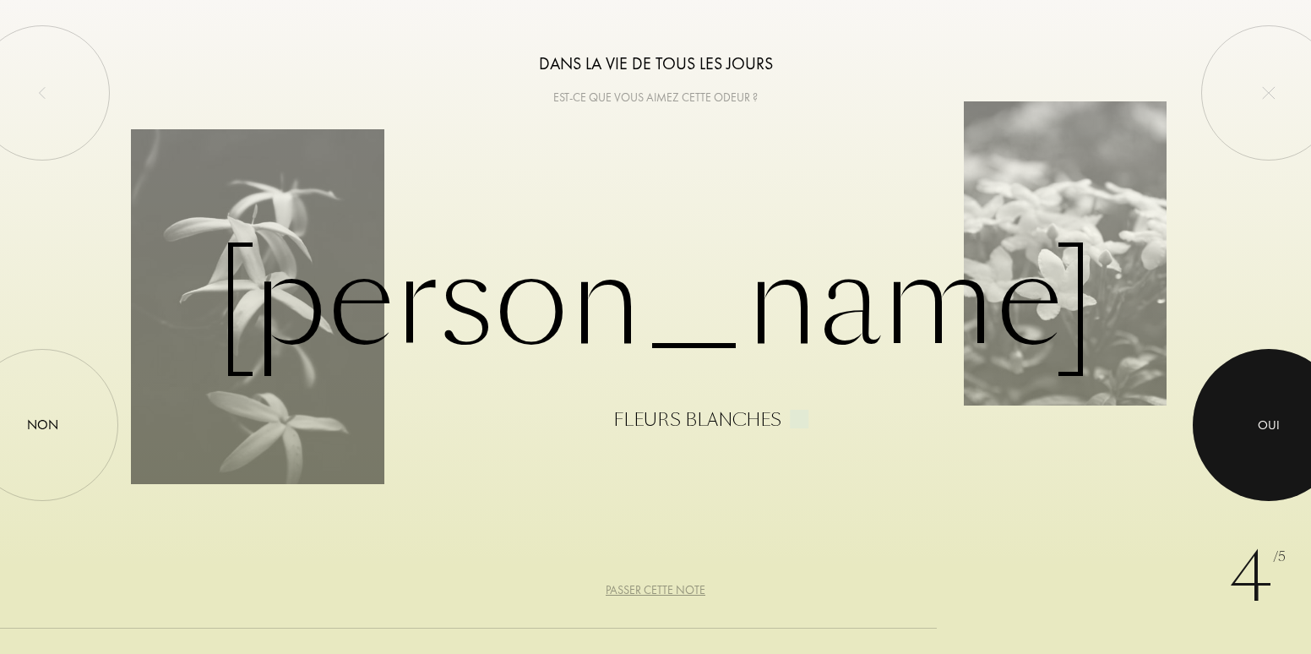
click at [1268, 426] on div "Oui" at bounding box center [1269, 425] width 22 height 19
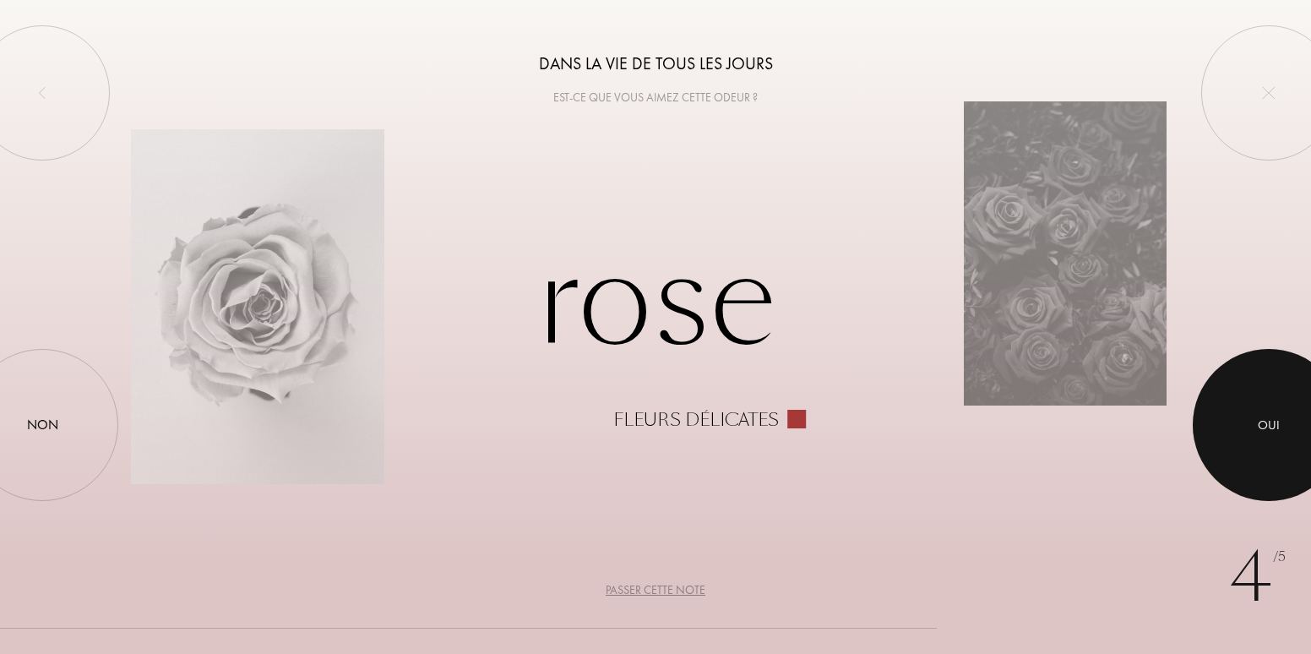
click at [1271, 422] on div "Oui" at bounding box center [1269, 425] width 22 height 19
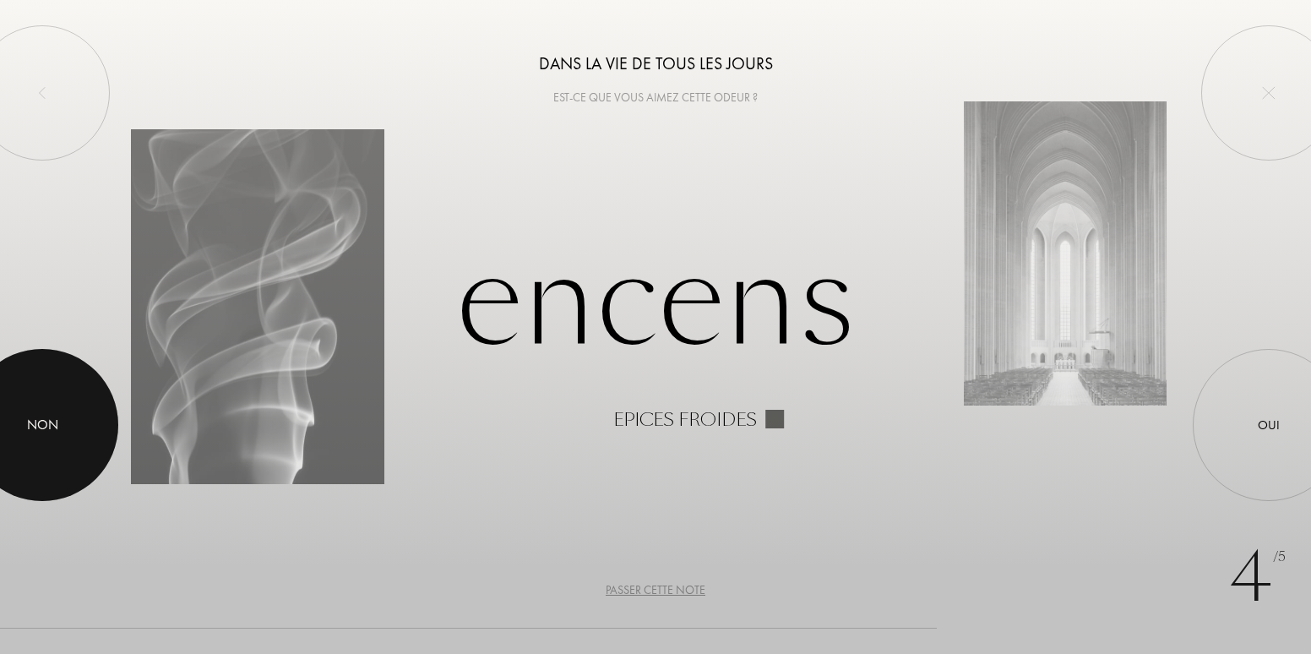
click at [25, 417] on div at bounding box center [42, 425] width 152 height 152
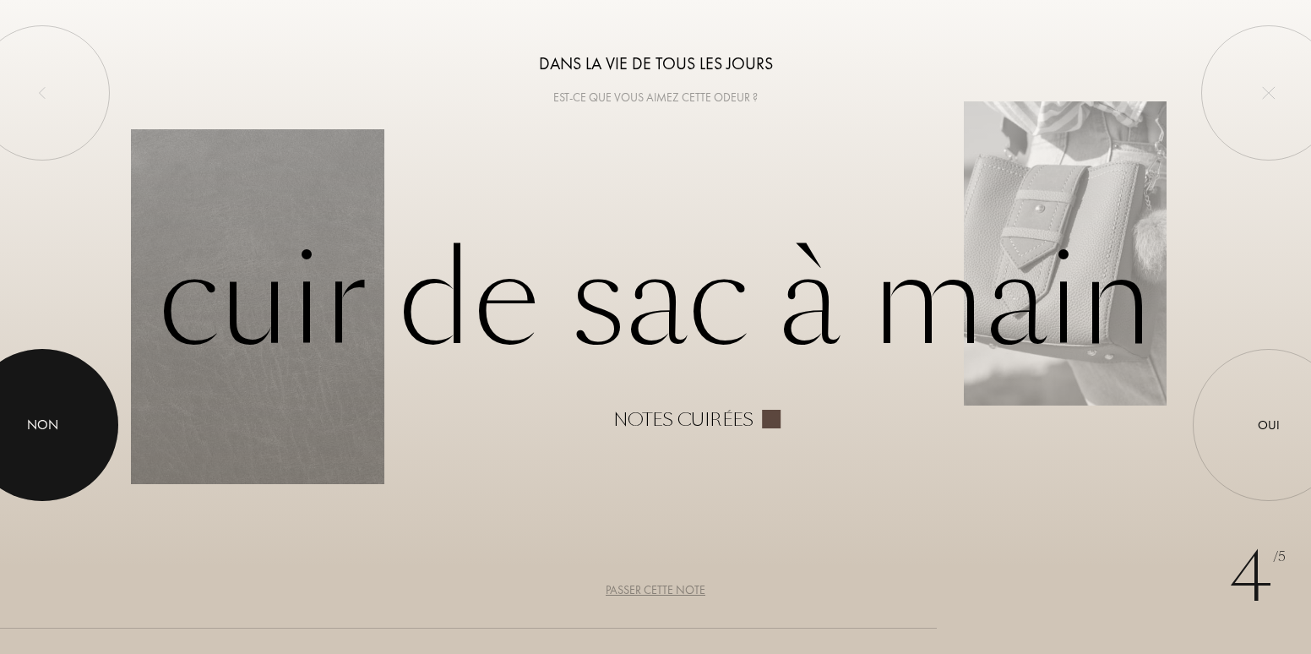
click at [25, 417] on div at bounding box center [42, 425] width 152 height 152
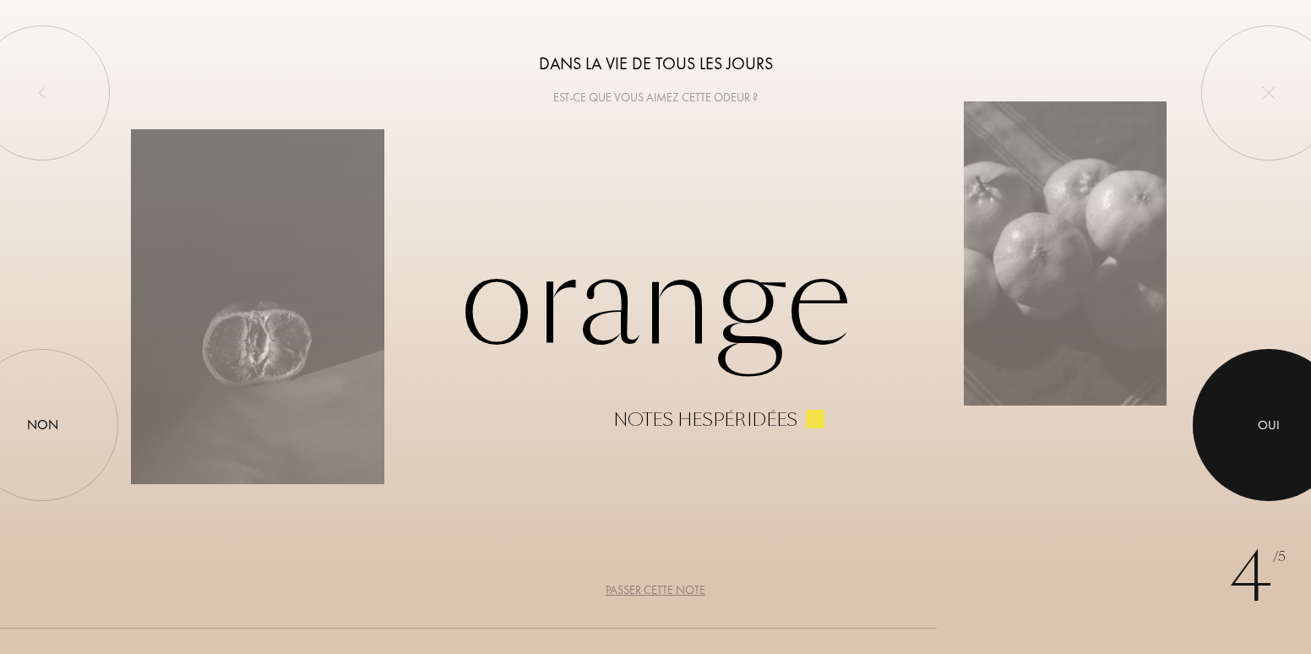
click at [1304, 434] on div at bounding box center [1269, 425] width 152 height 152
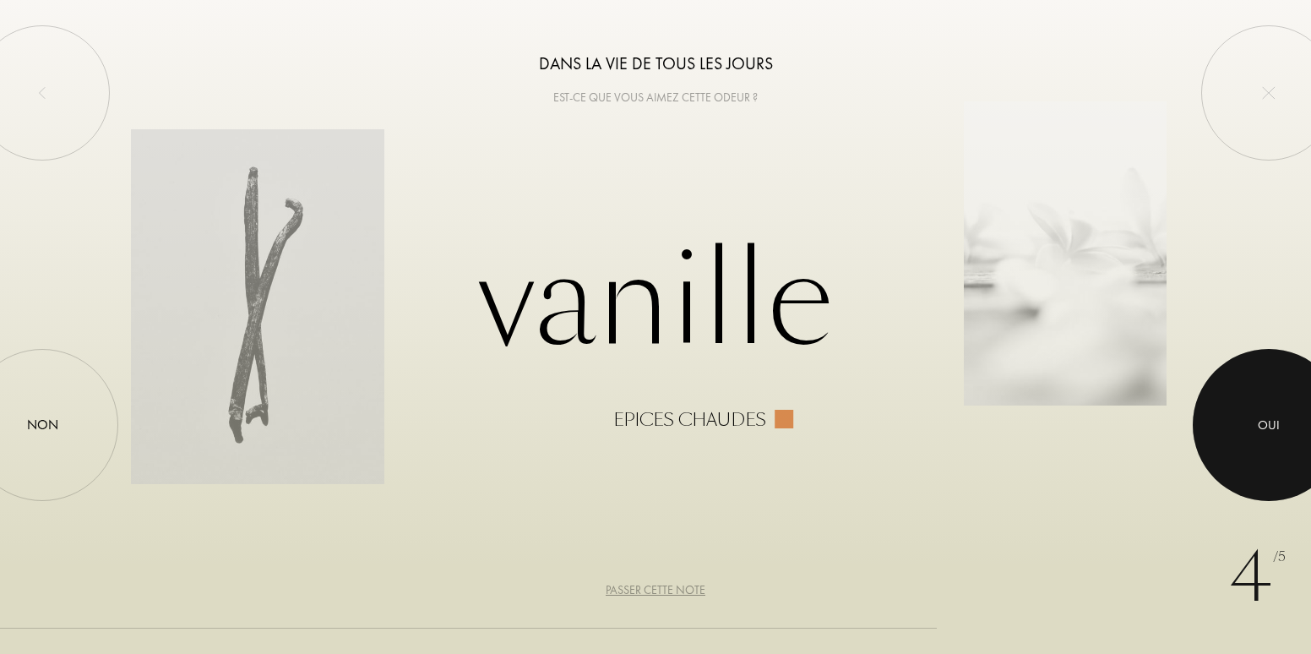
click at [1277, 434] on div "Oui" at bounding box center [1269, 425] width 22 height 19
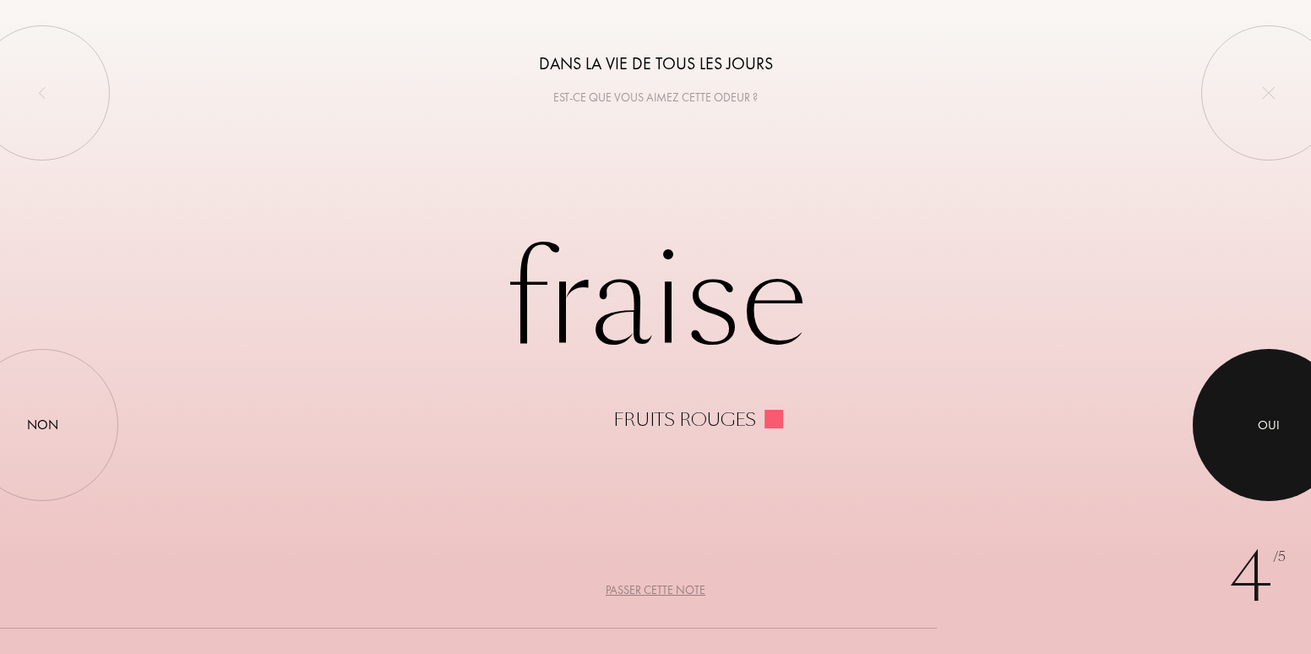
click at [1277, 422] on div "Oui" at bounding box center [1269, 425] width 22 height 19
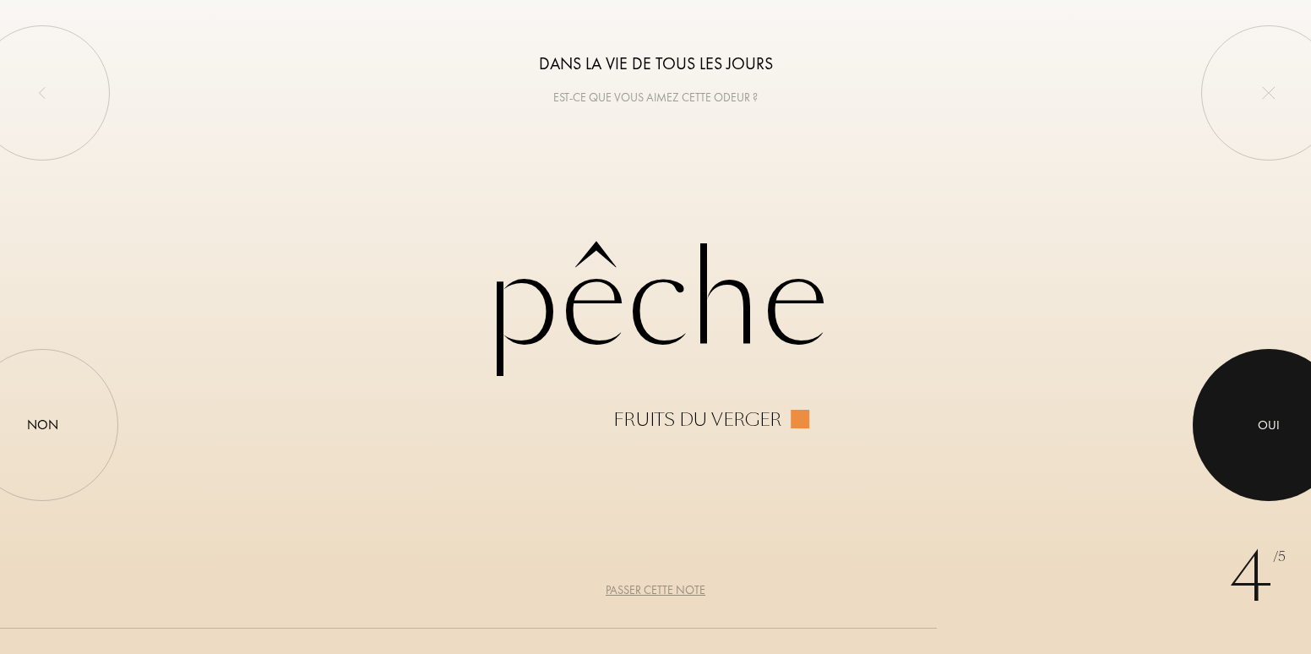
click at [1277, 422] on div "Oui" at bounding box center [1269, 425] width 22 height 19
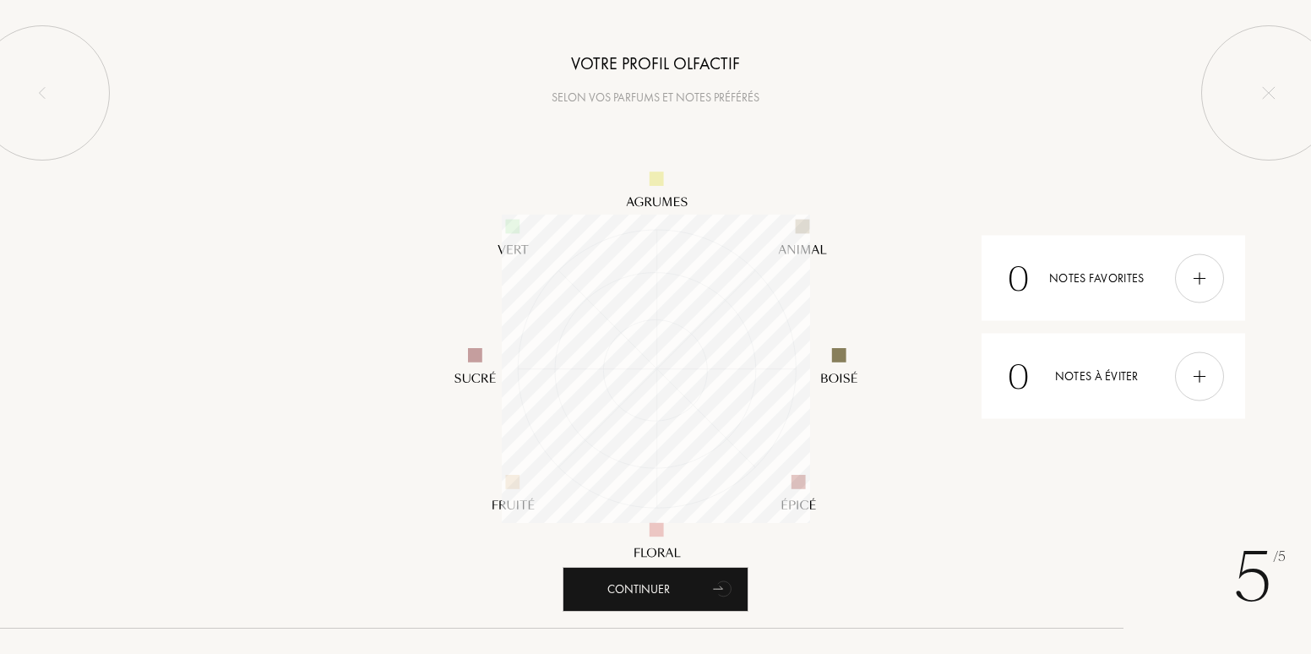
scroll to position [308, 308]
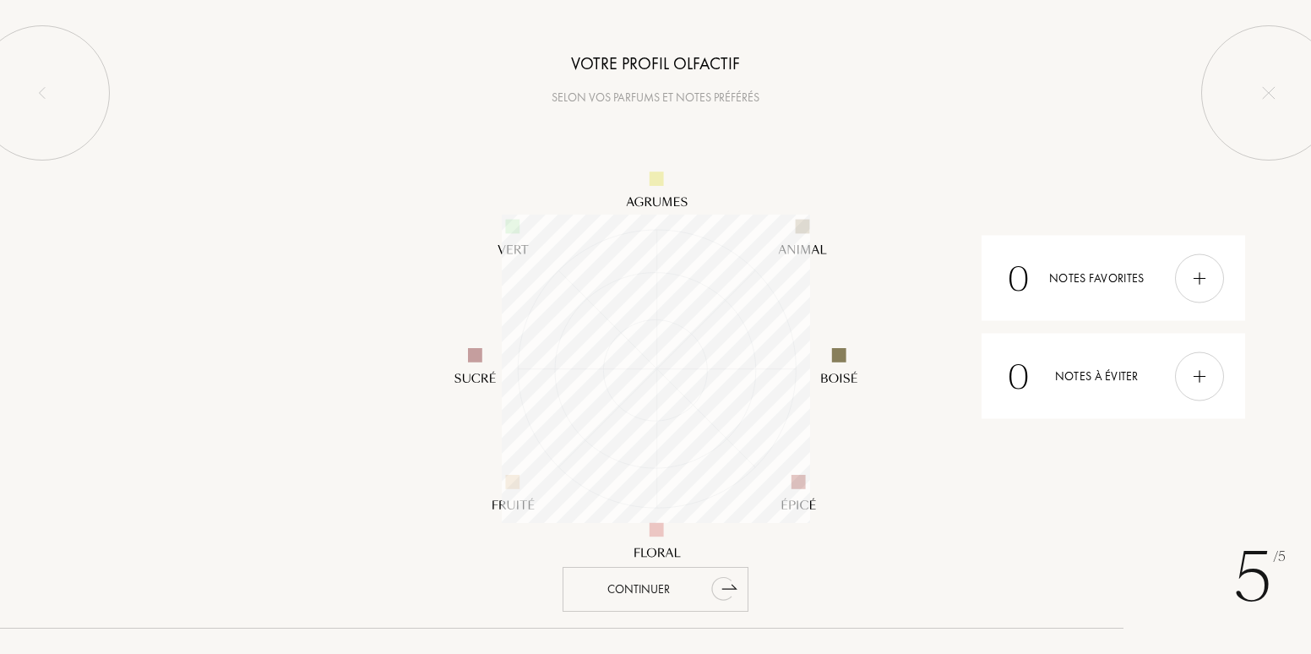
click at [629, 585] on div "Continuer" at bounding box center [656, 589] width 186 height 45
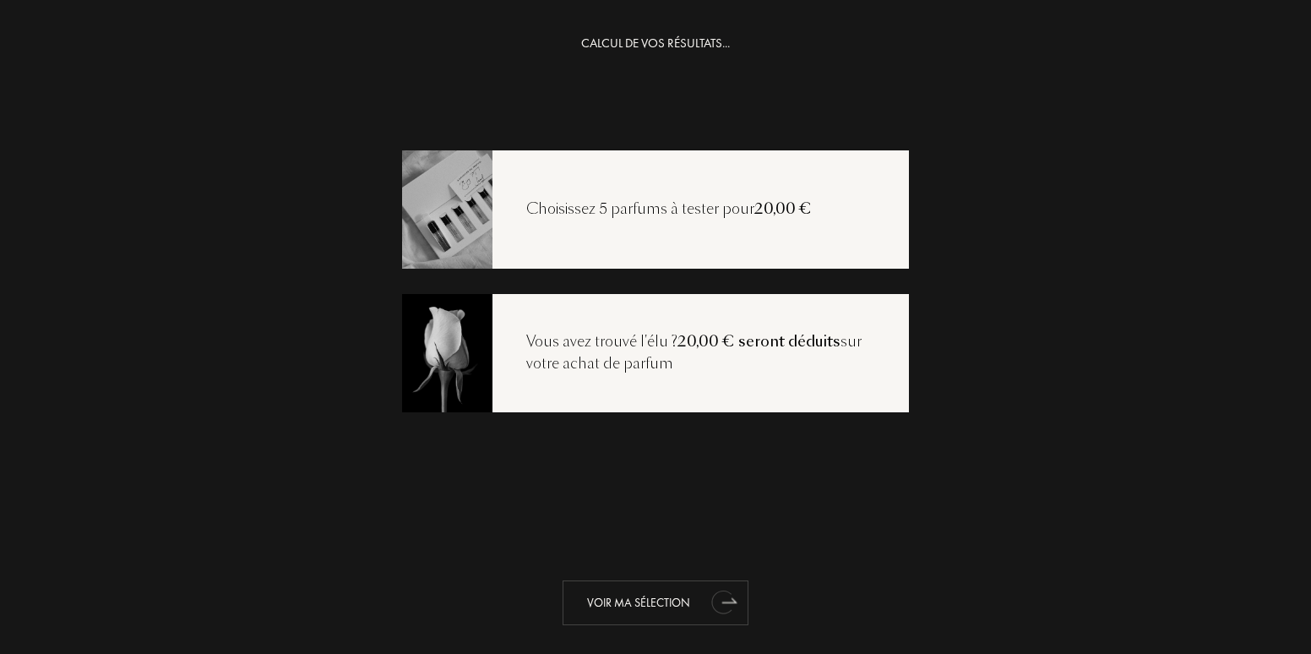
click at [625, 595] on div "Voir ma sélection" at bounding box center [656, 602] width 186 height 45
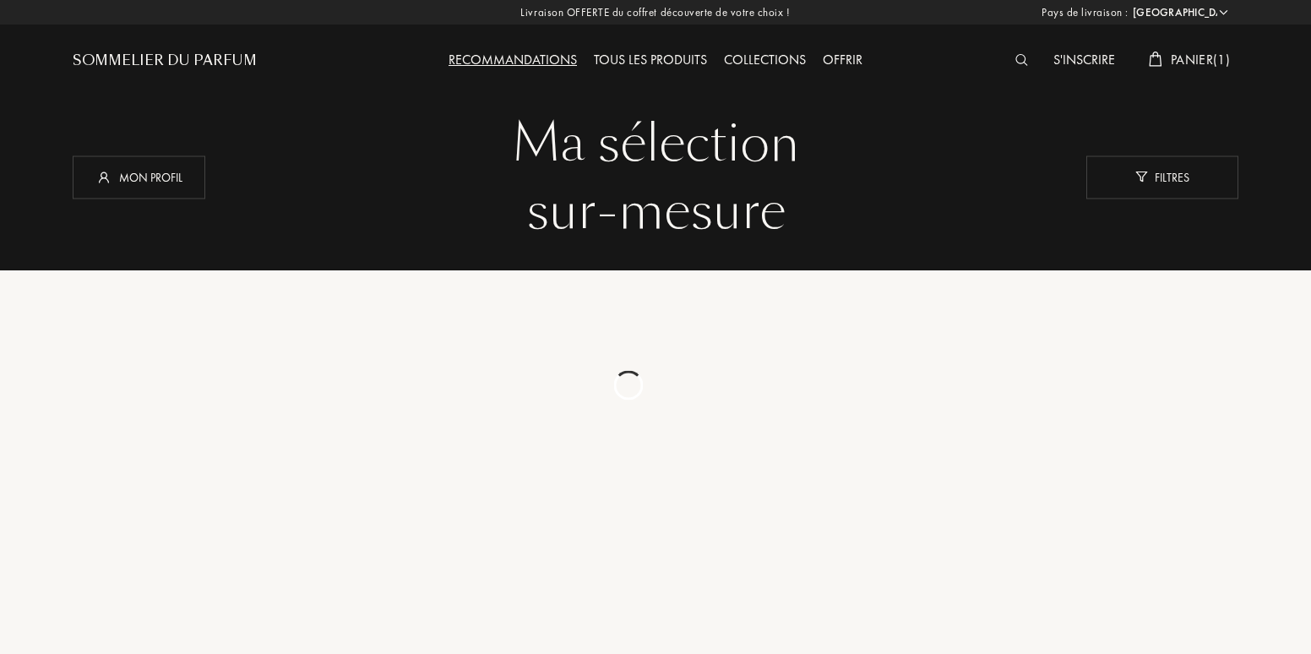
select select "FR"
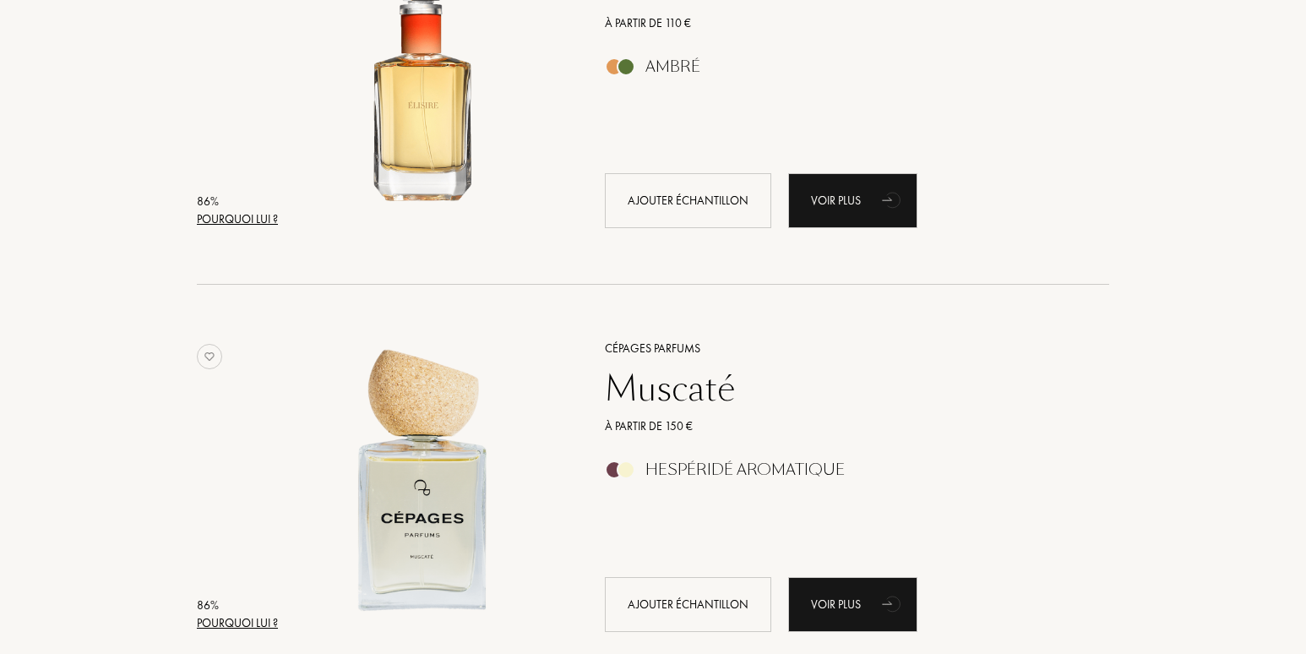
scroll to position [2028, 0]
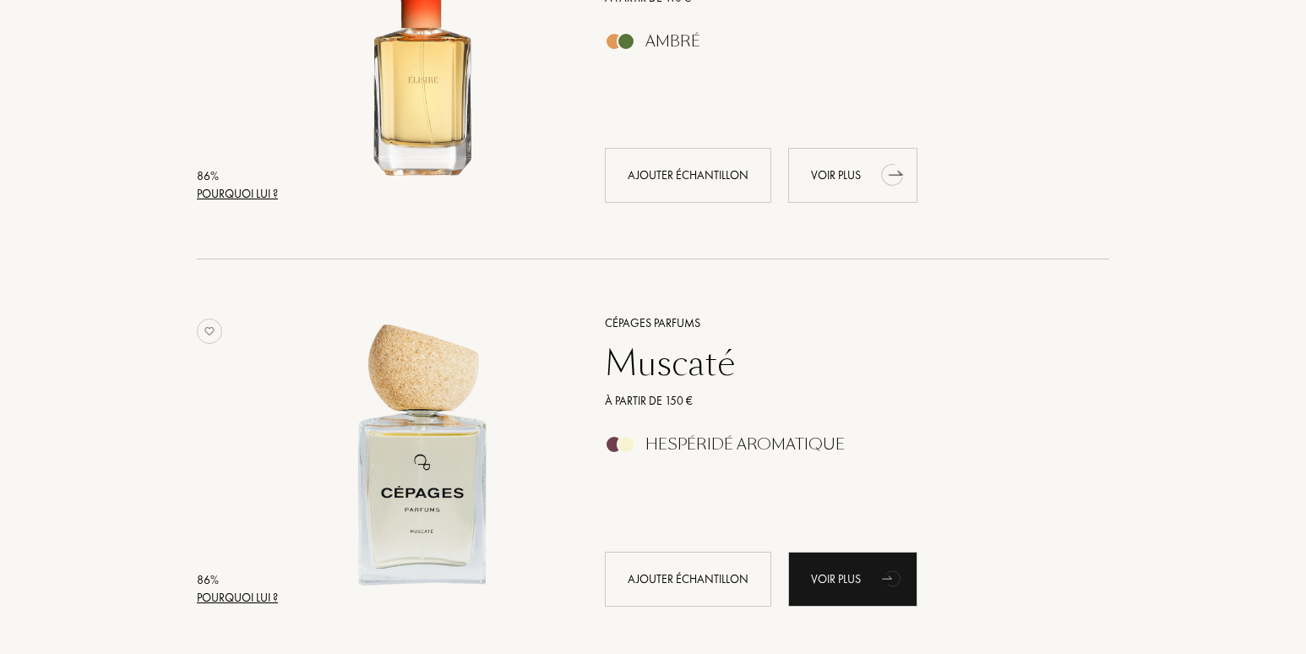
click at [829, 177] on div "Voir plus" at bounding box center [852, 175] width 129 height 55
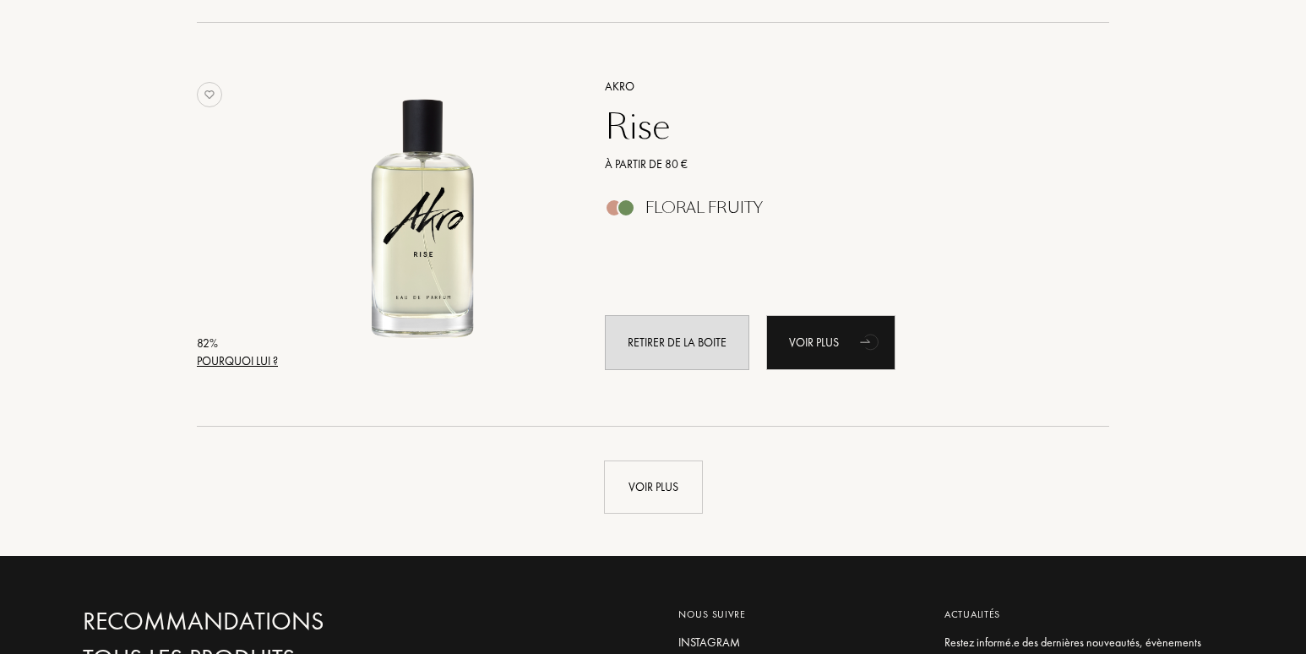
scroll to position [3886, 0]
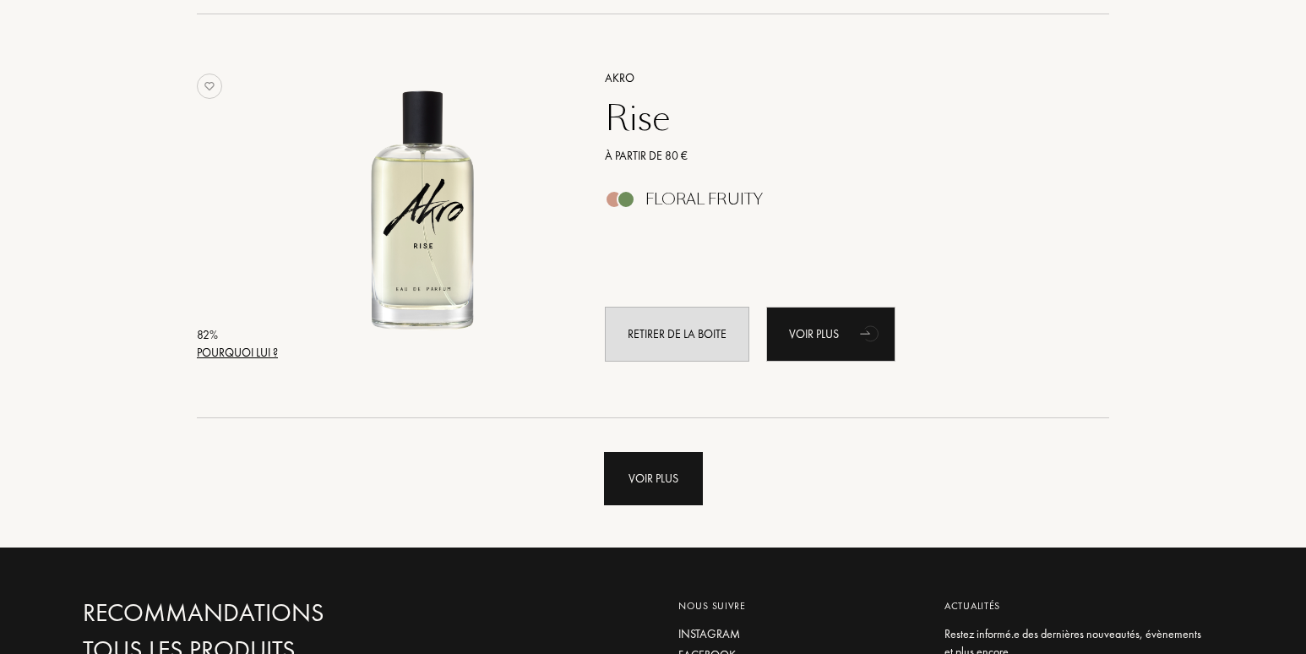
click at [634, 476] on div "Voir plus" at bounding box center [653, 478] width 99 height 53
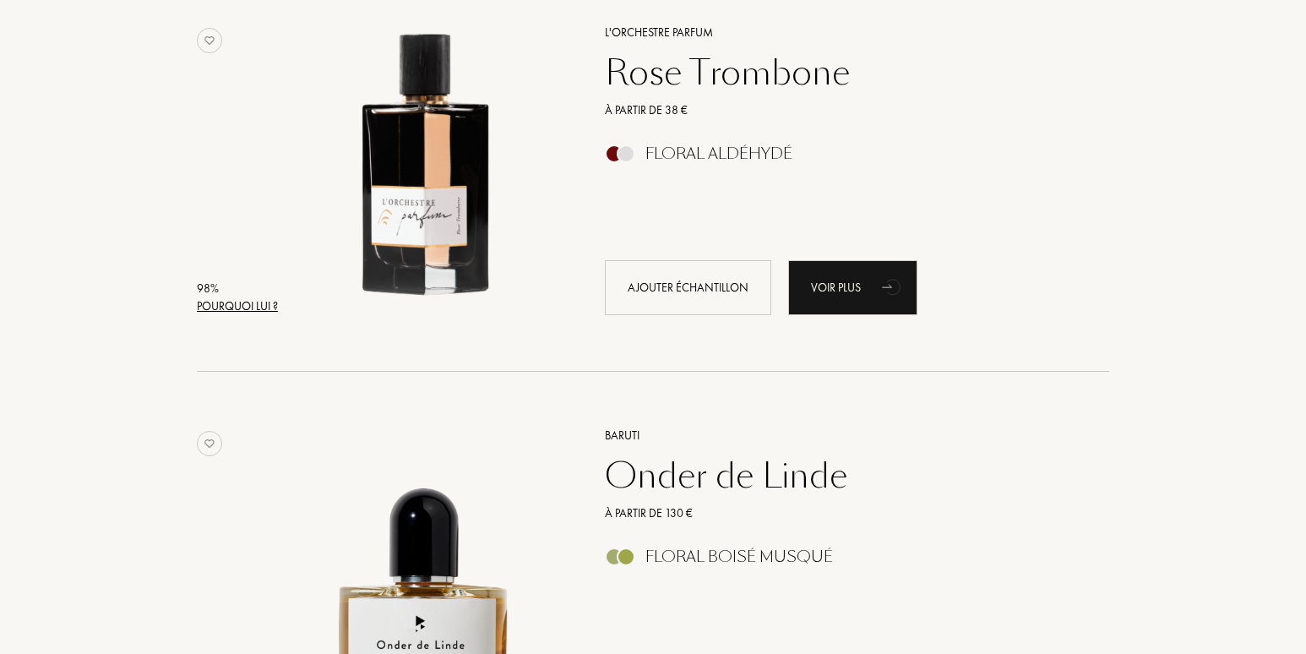
scroll to position [84, 0]
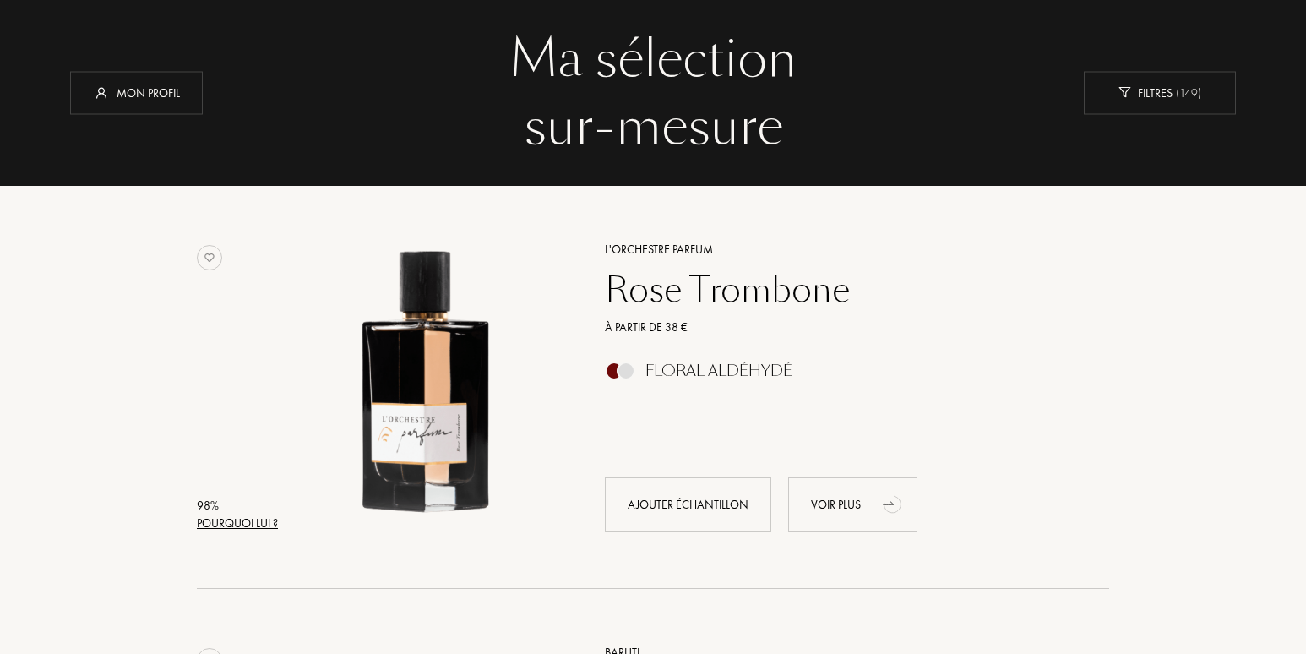
click at [825, 502] on div "Voir plus" at bounding box center [852, 504] width 129 height 55
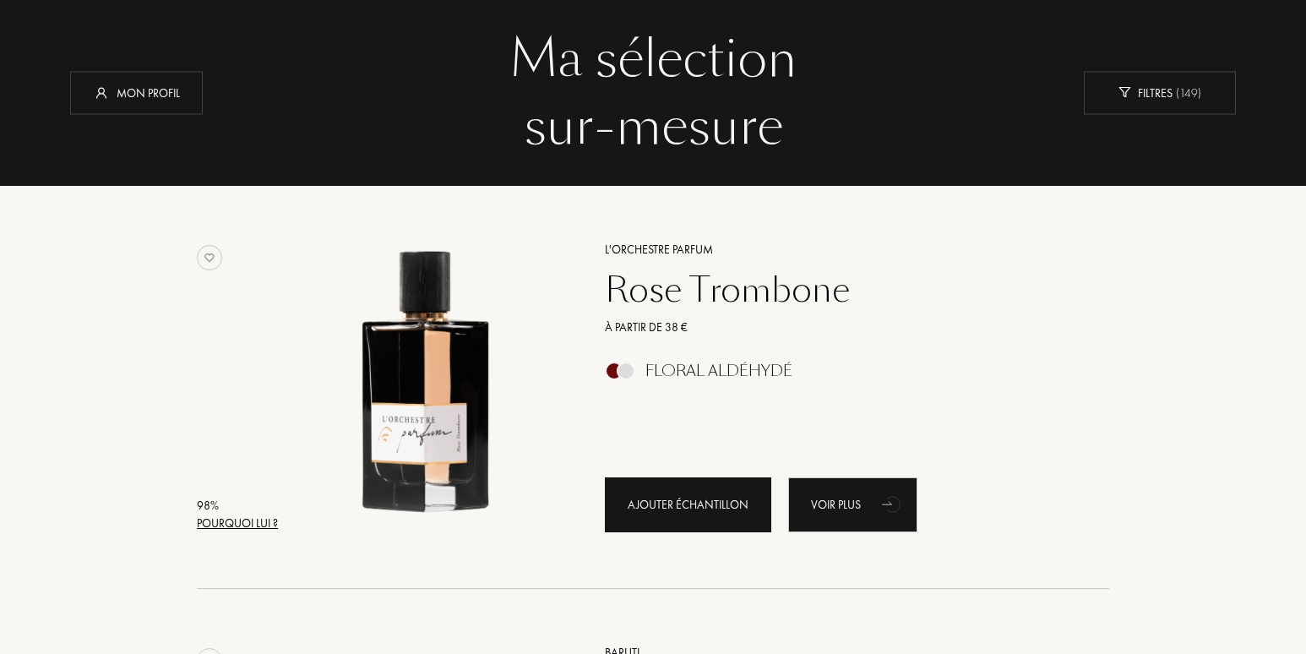
click at [694, 504] on div "Ajouter échantillon" at bounding box center [688, 504] width 166 height 55
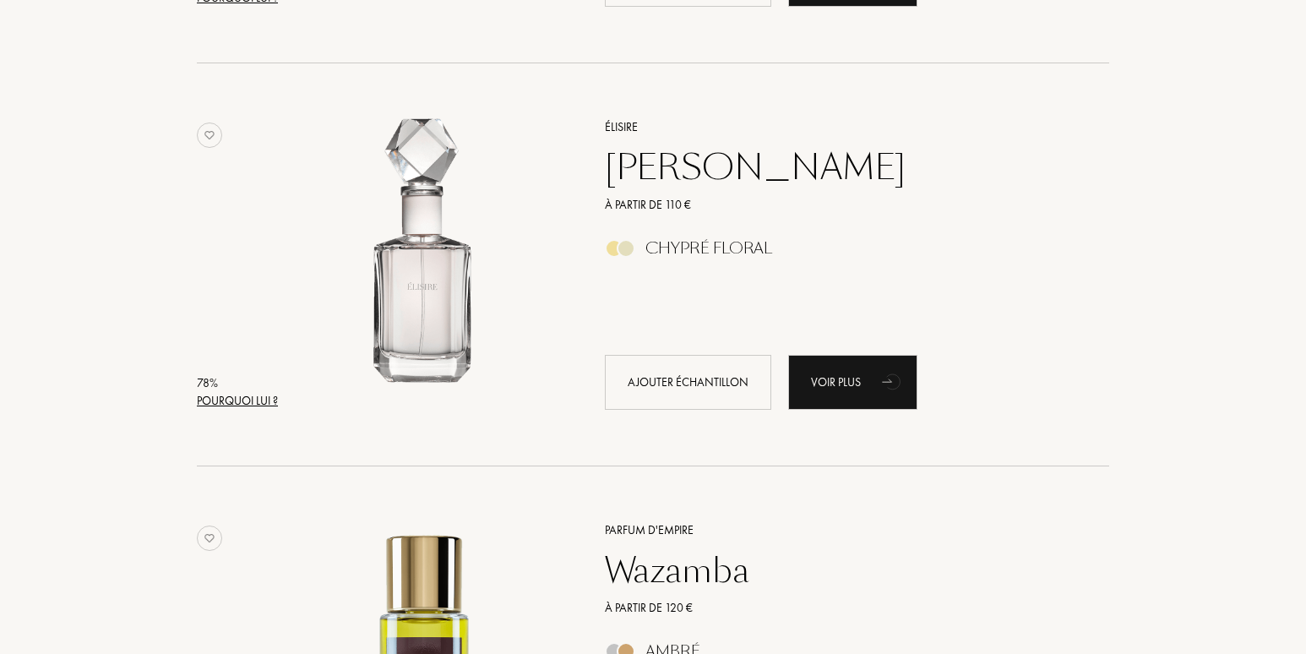
scroll to position [7519, 0]
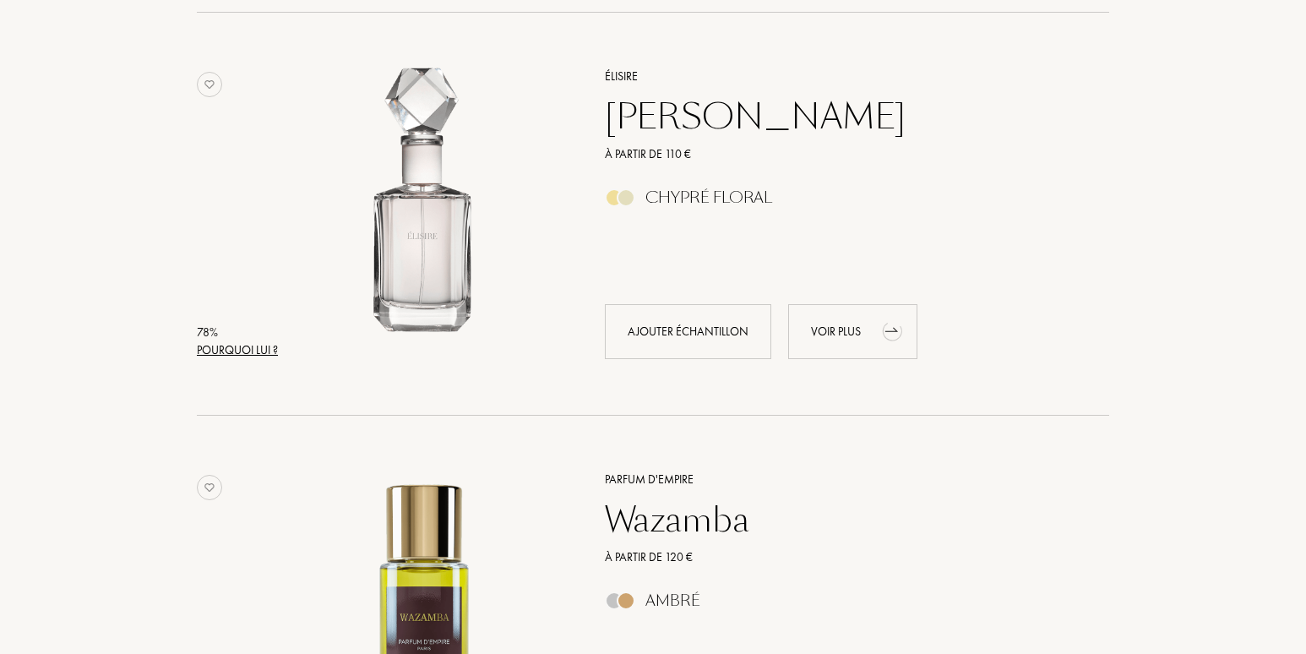
click at [837, 319] on div "Voir plus" at bounding box center [852, 331] width 129 height 55
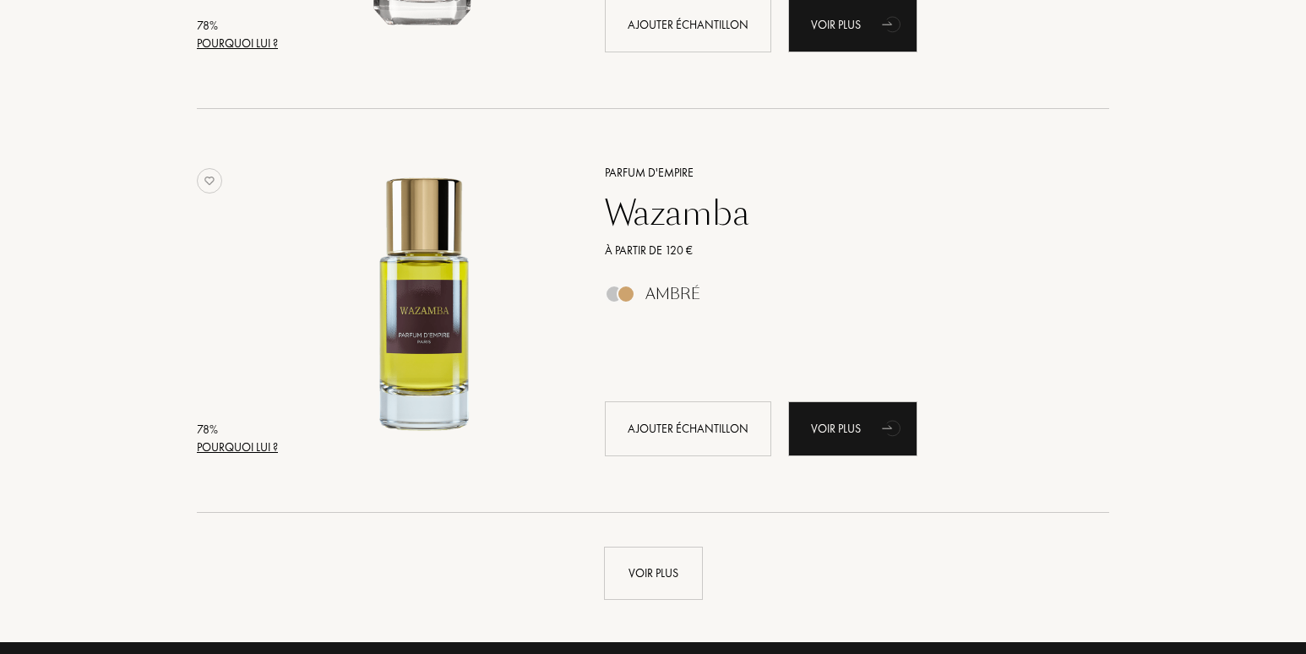
scroll to position [7857, 0]
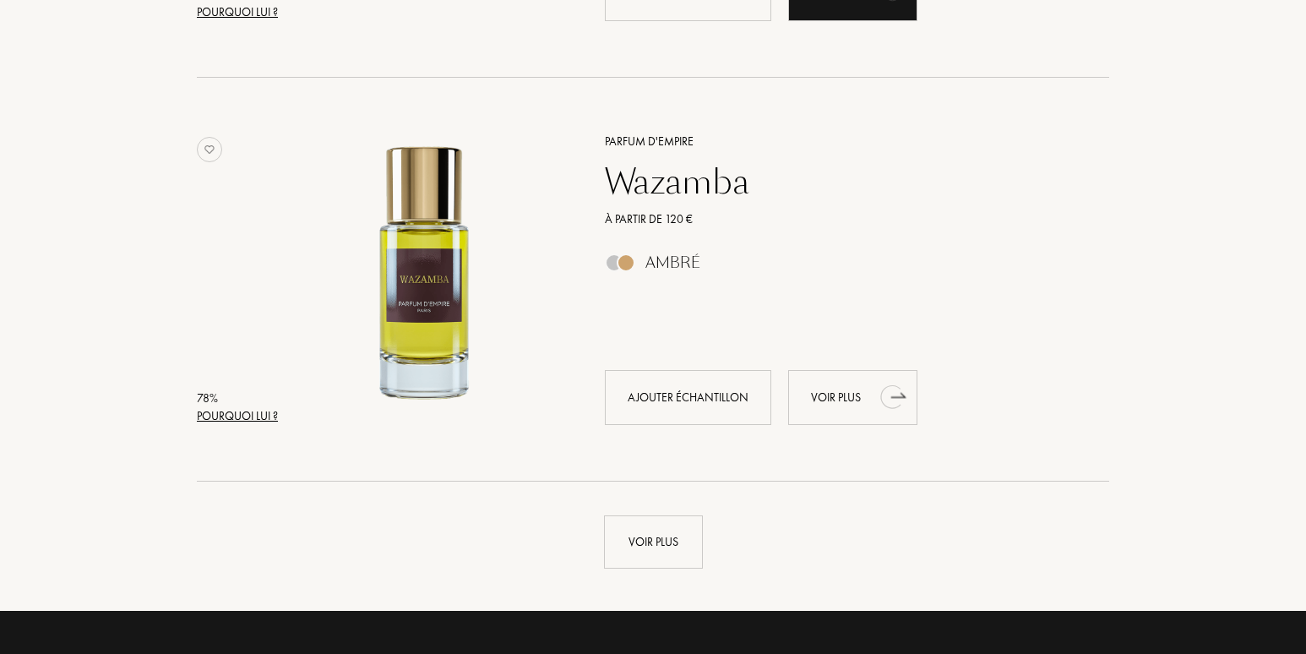
click at [829, 390] on div "Voir plus" at bounding box center [852, 397] width 129 height 55
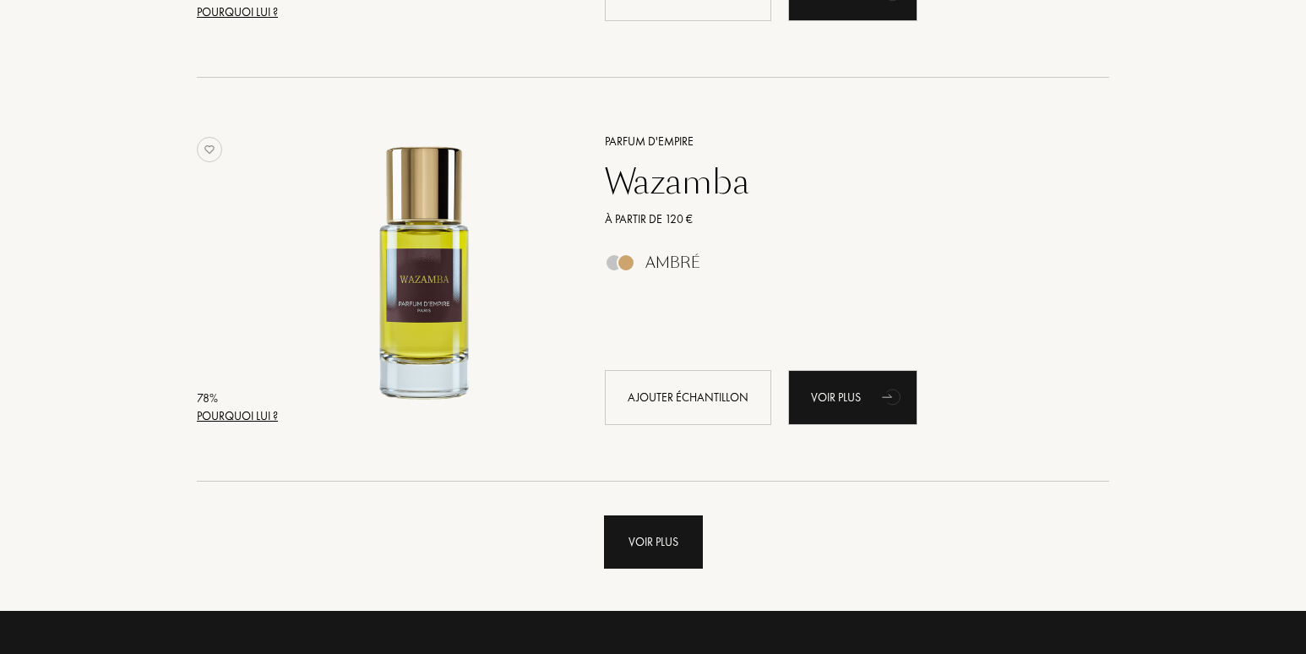
click at [658, 547] on div "Voir plus" at bounding box center [653, 541] width 99 height 53
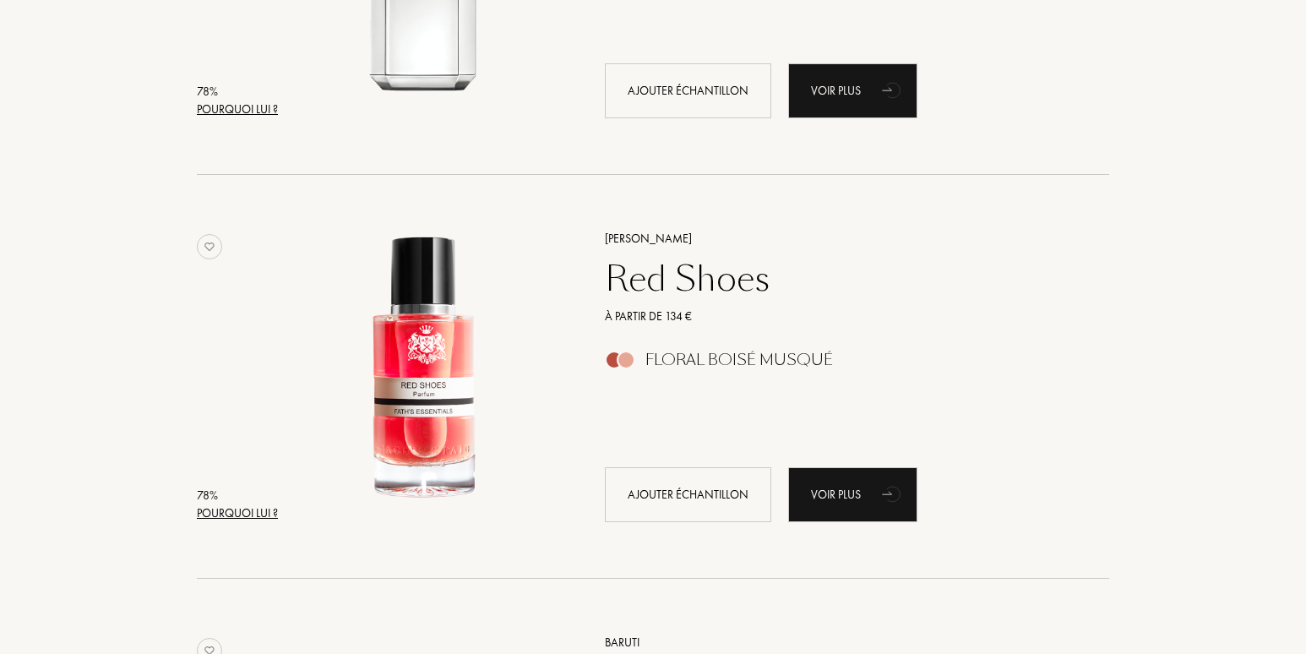
scroll to position [8618, 0]
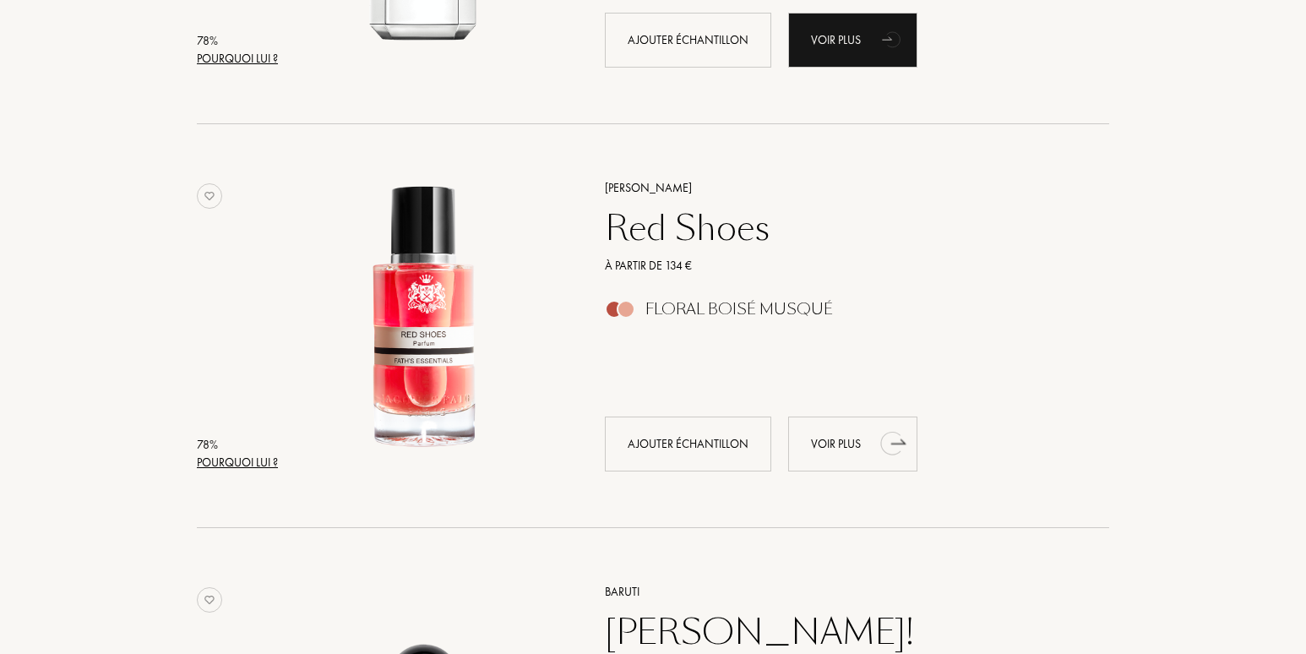
click at [820, 444] on div "Voir plus" at bounding box center [852, 444] width 129 height 55
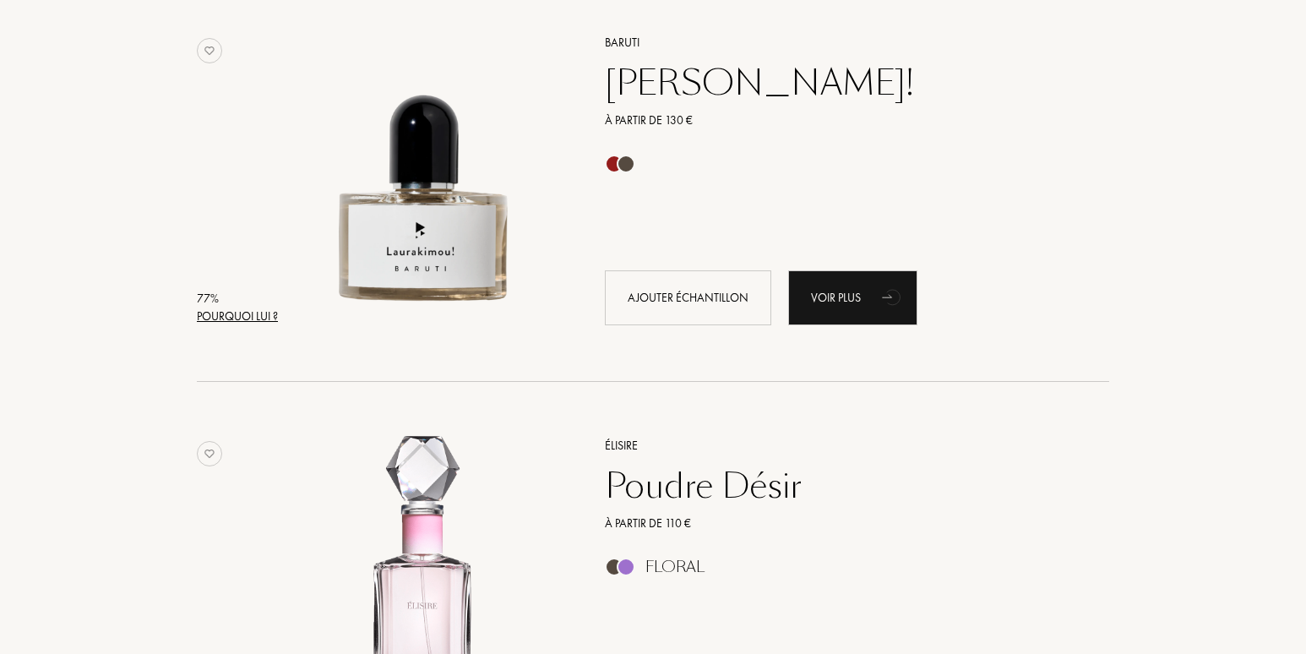
scroll to position [9209, 0]
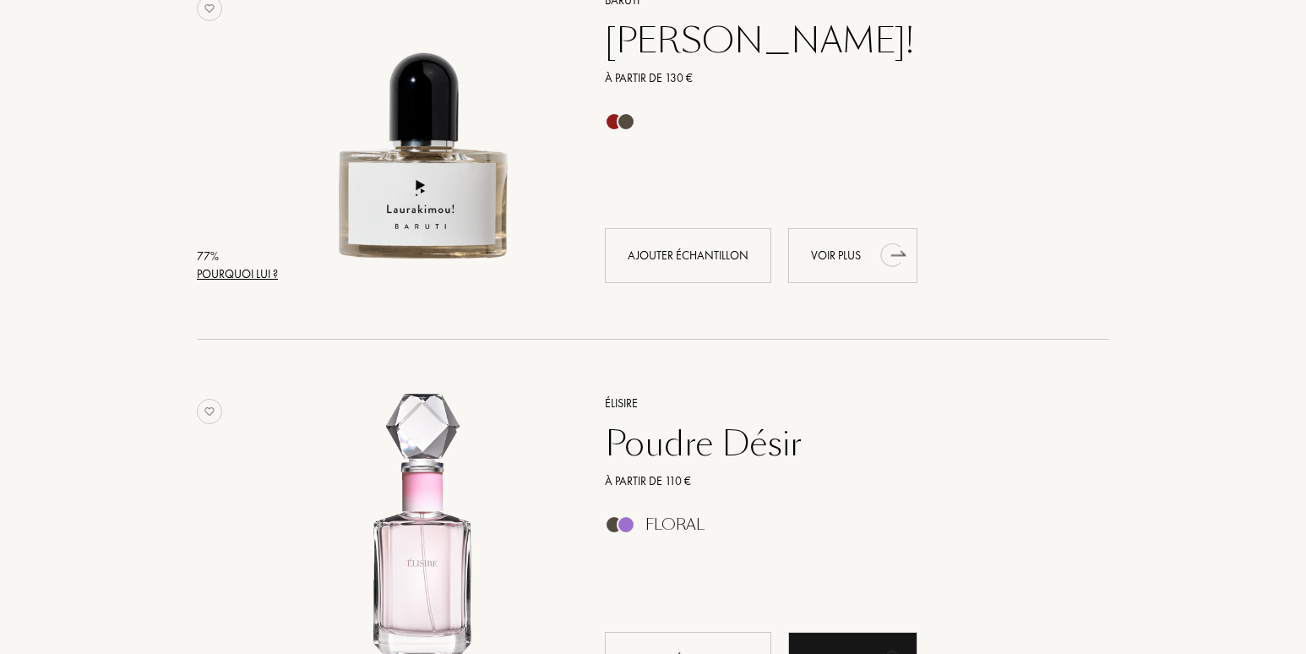
click at [824, 248] on div "Voir plus" at bounding box center [852, 255] width 129 height 55
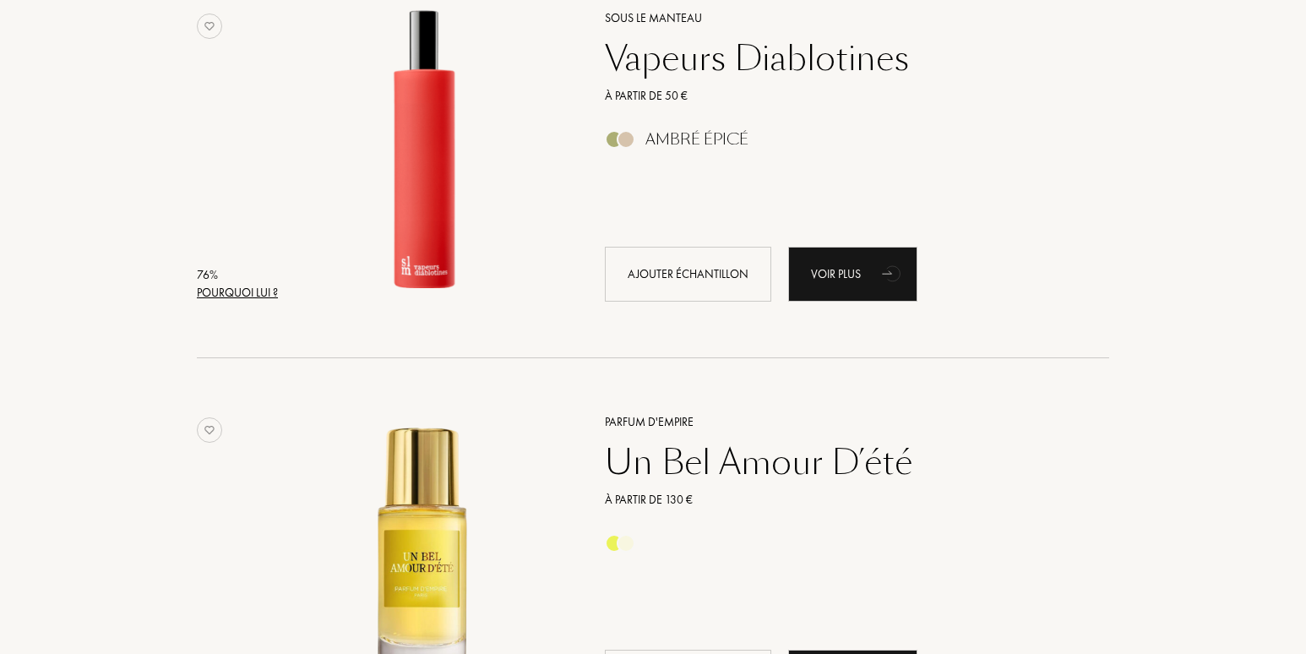
scroll to position [11237, 0]
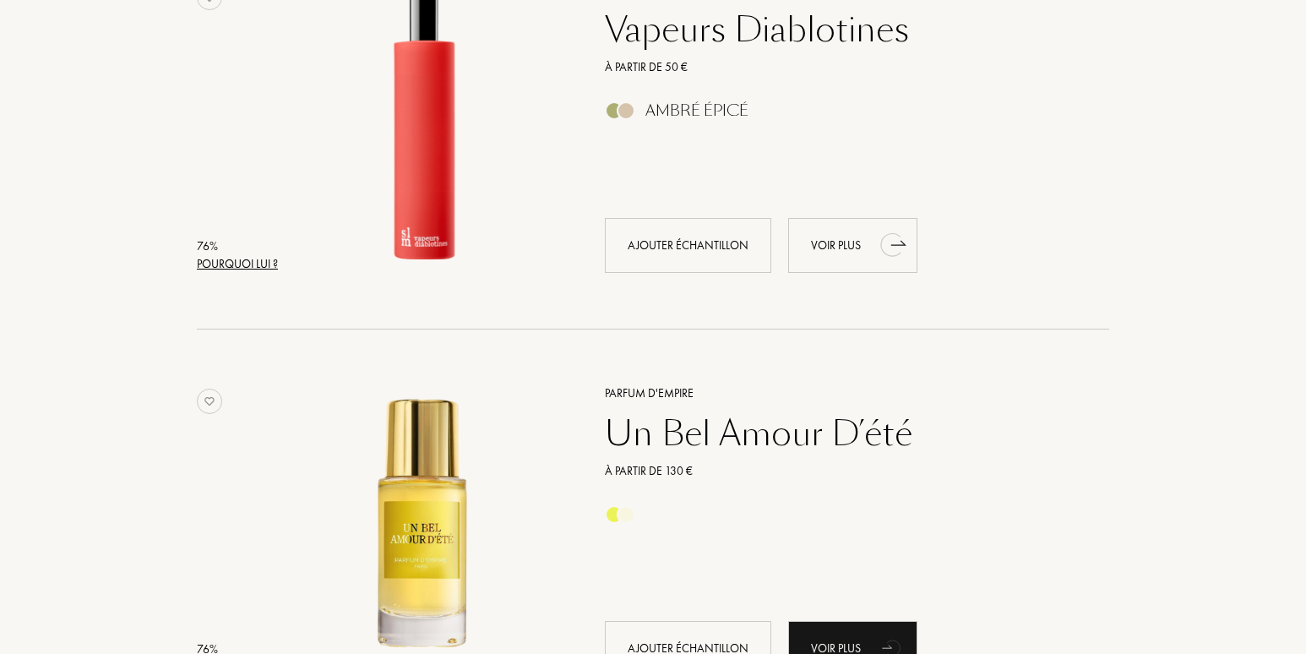
click at [828, 241] on div "Voir plus" at bounding box center [852, 245] width 129 height 55
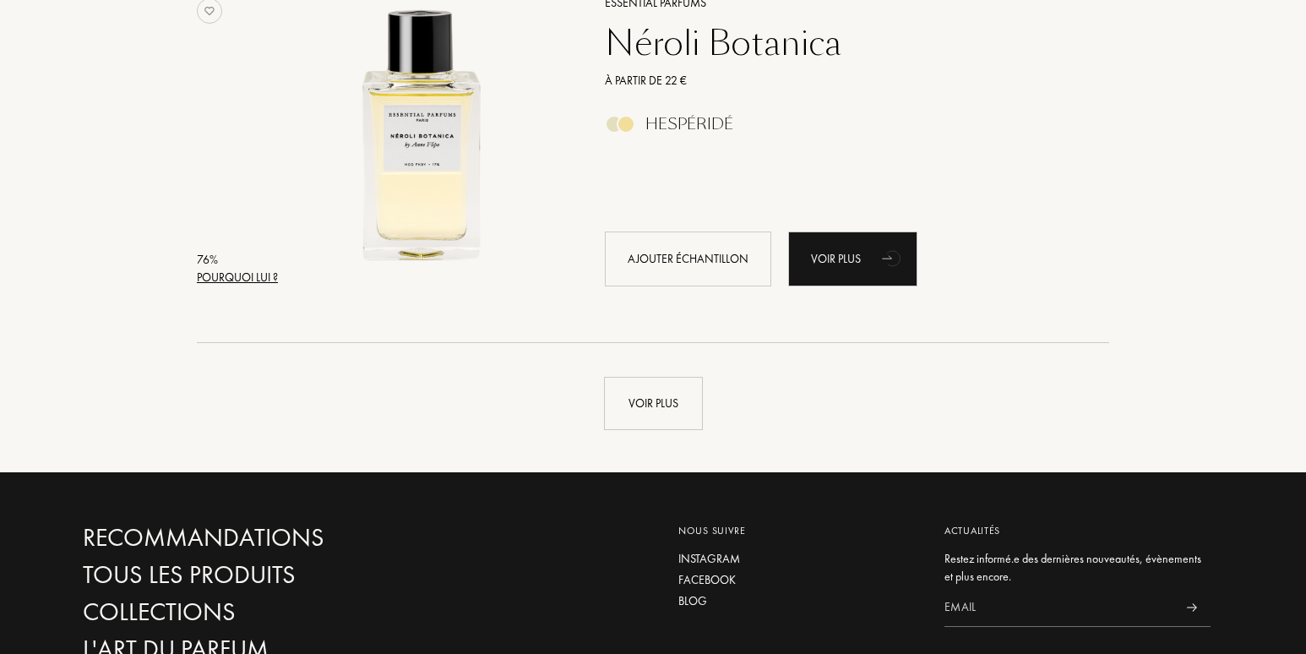
scroll to position [12082, 0]
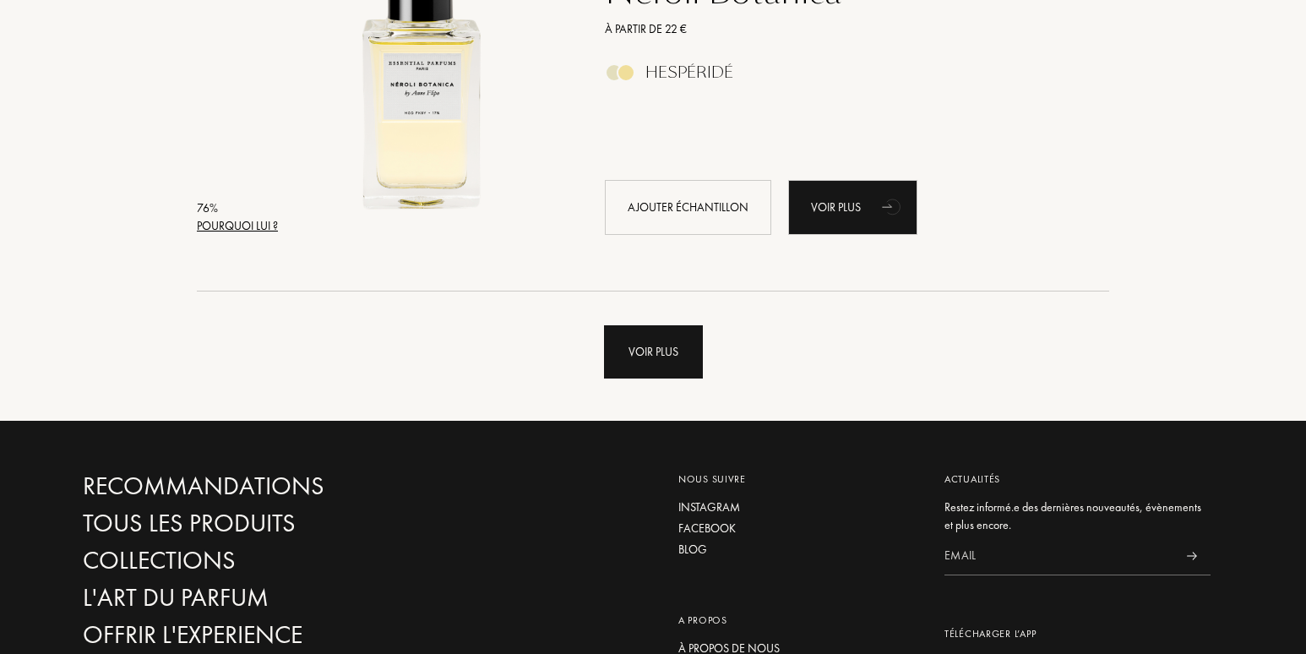
click at [644, 351] on div "Voir plus" at bounding box center [653, 351] width 99 height 53
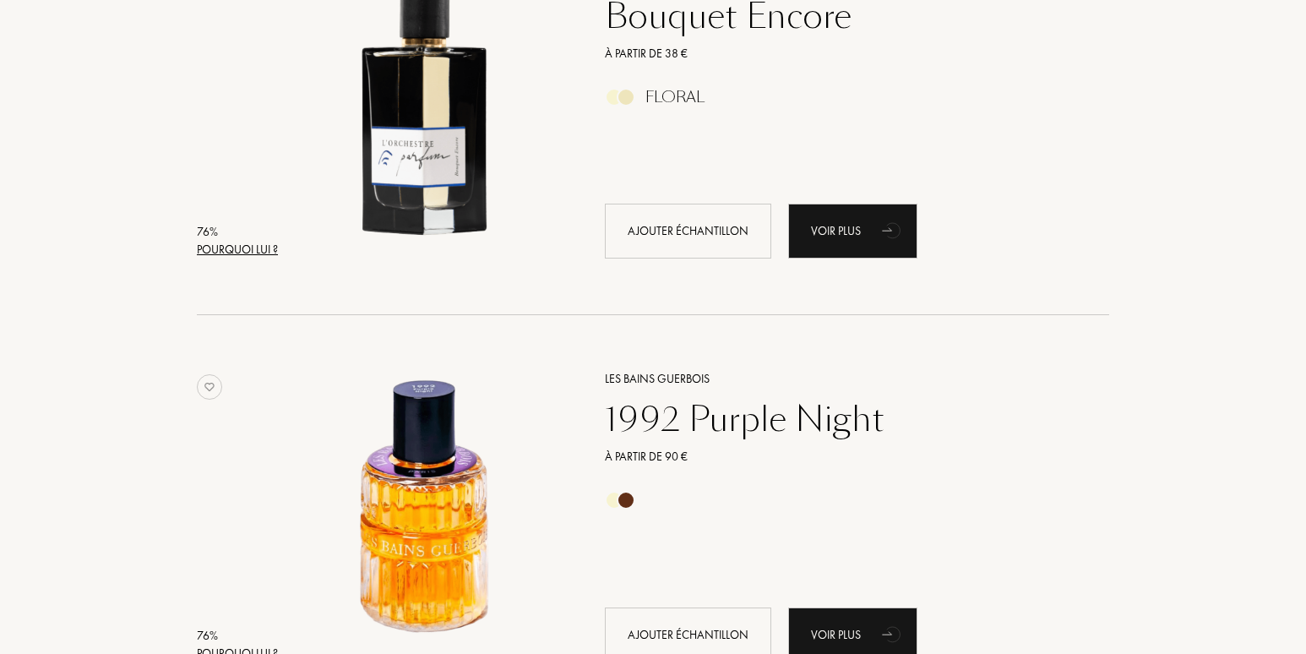
scroll to position [12420, 0]
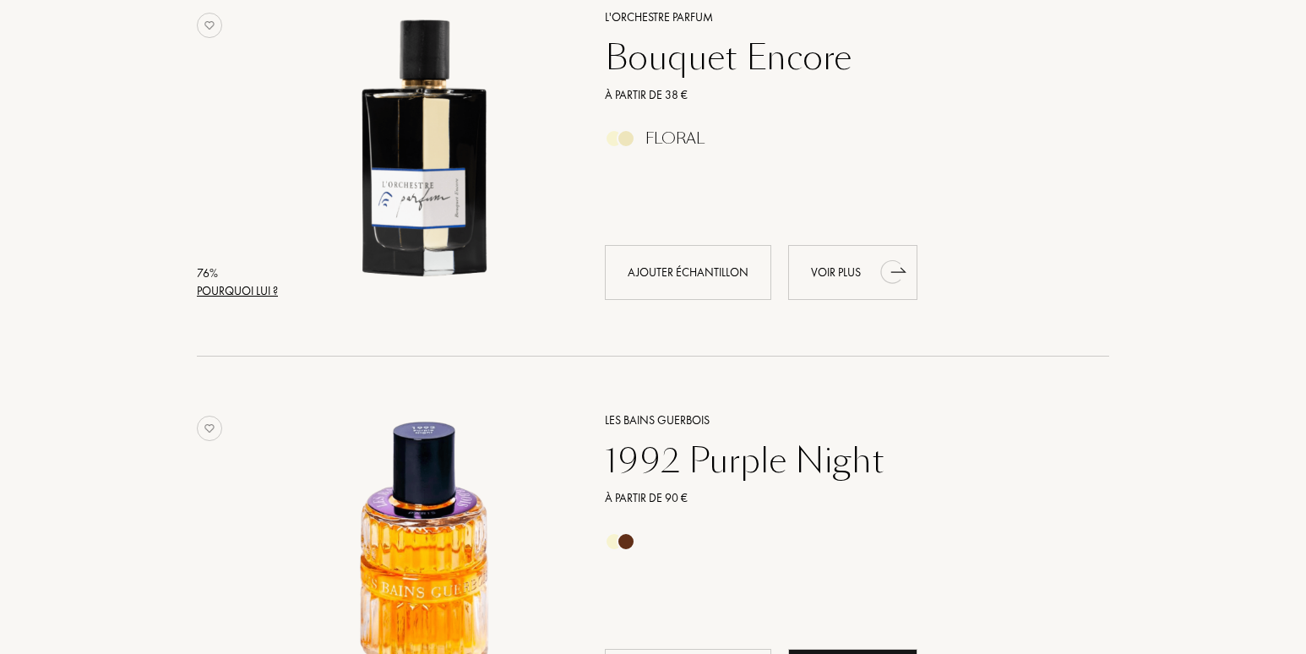
click at [827, 275] on div "Voir plus" at bounding box center [852, 272] width 129 height 55
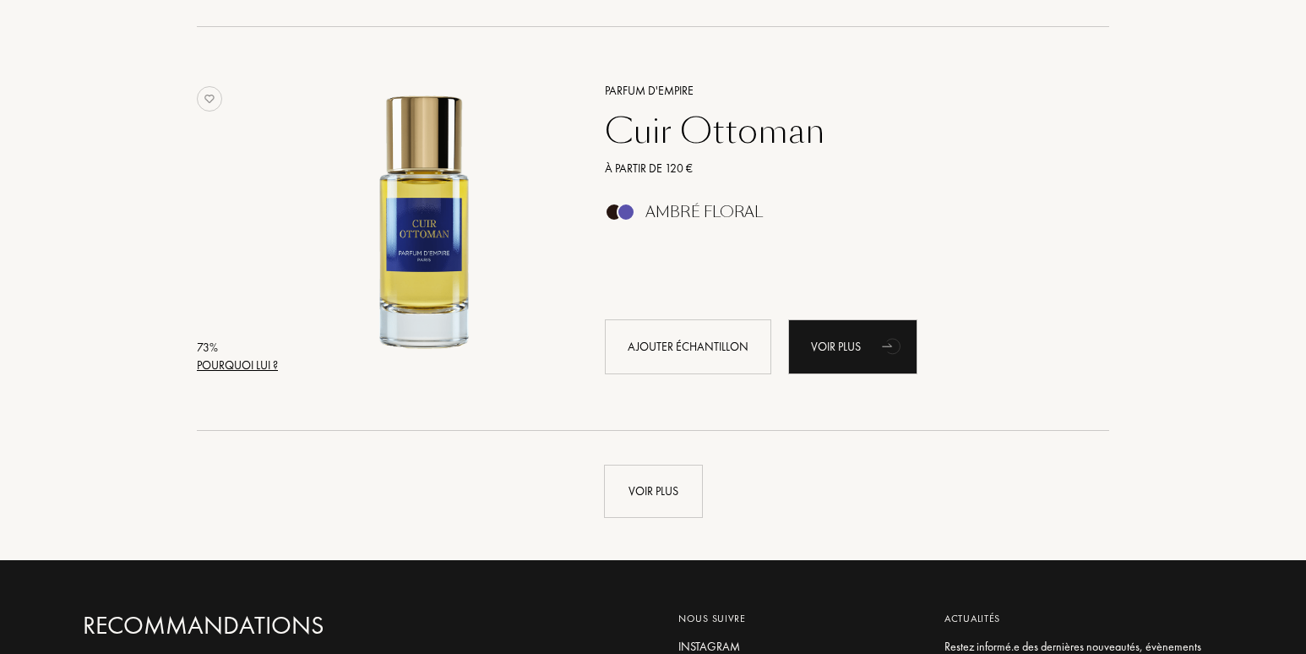
scroll to position [16137, 0]
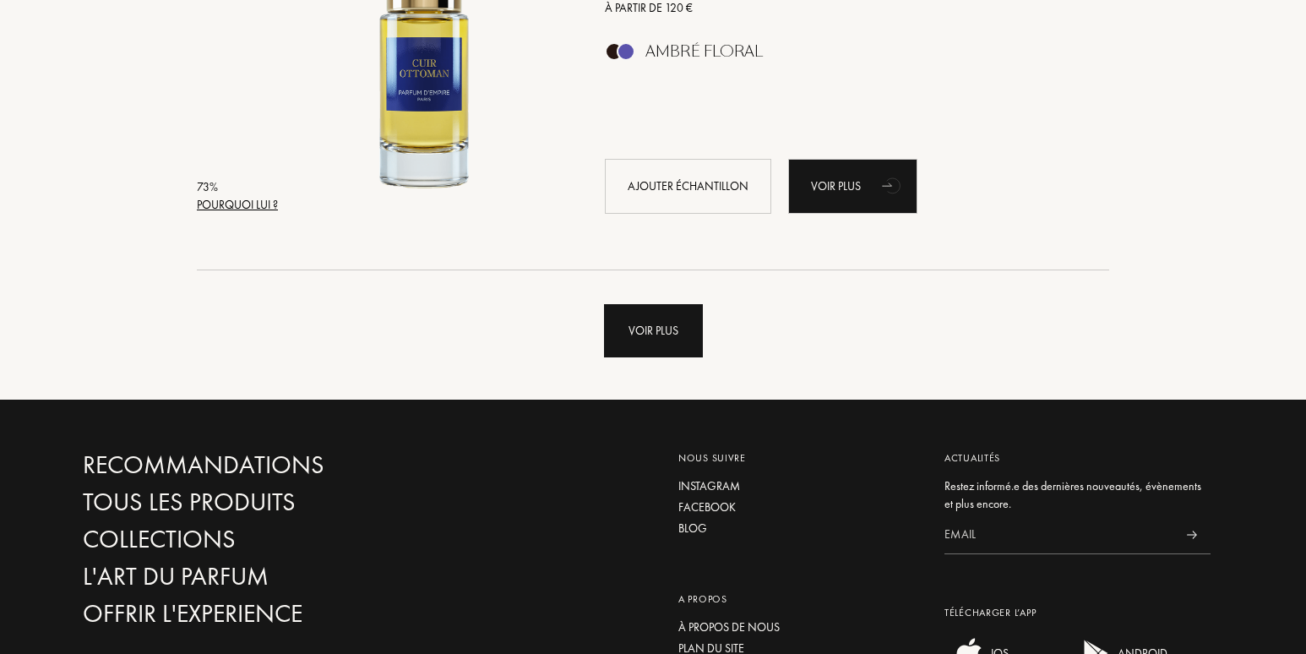
click at [665, 334] on div "Voir plus" at bounding box center [653, 330] width 99 height 53
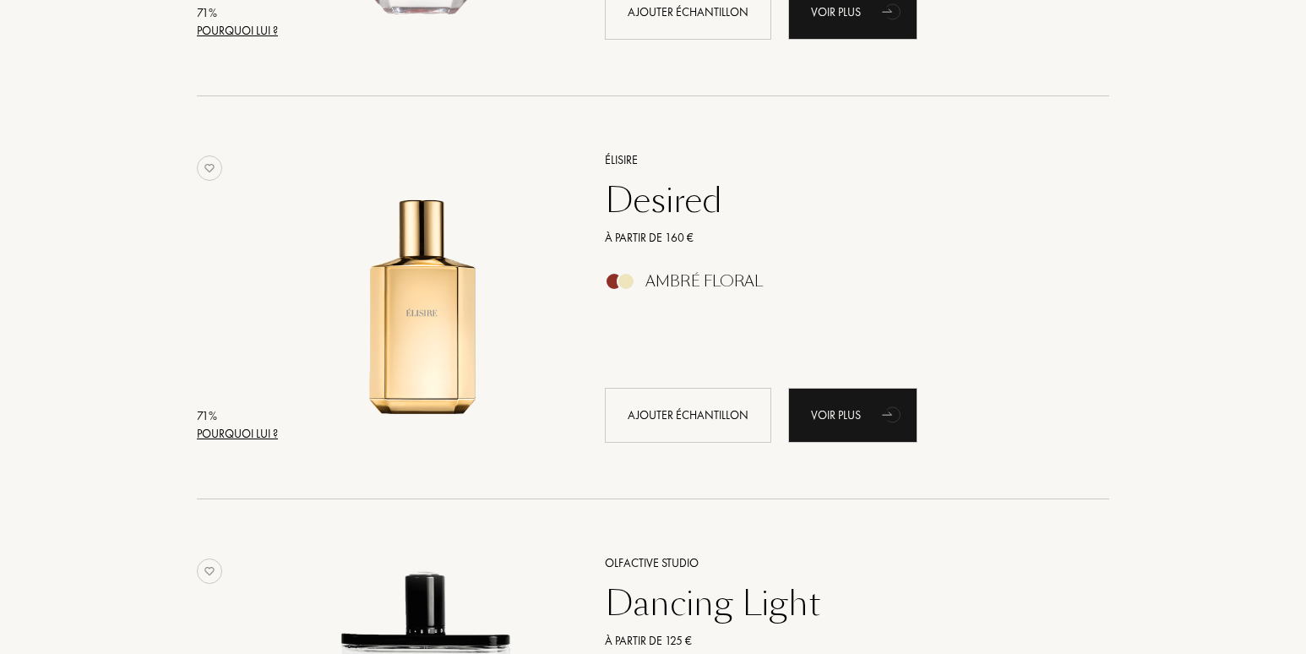
scroll to position [18756, 0]
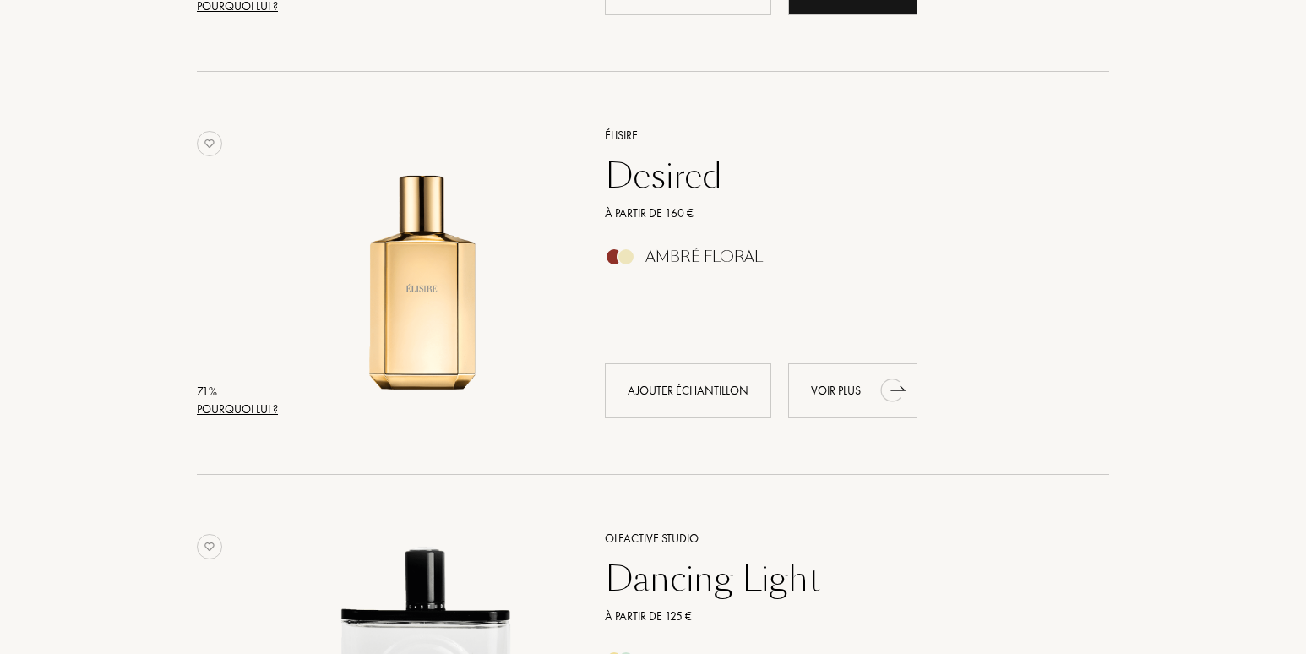
click at [821, 391] on div "Voir plus" at bounding box center [852, 390] width 129 height 55
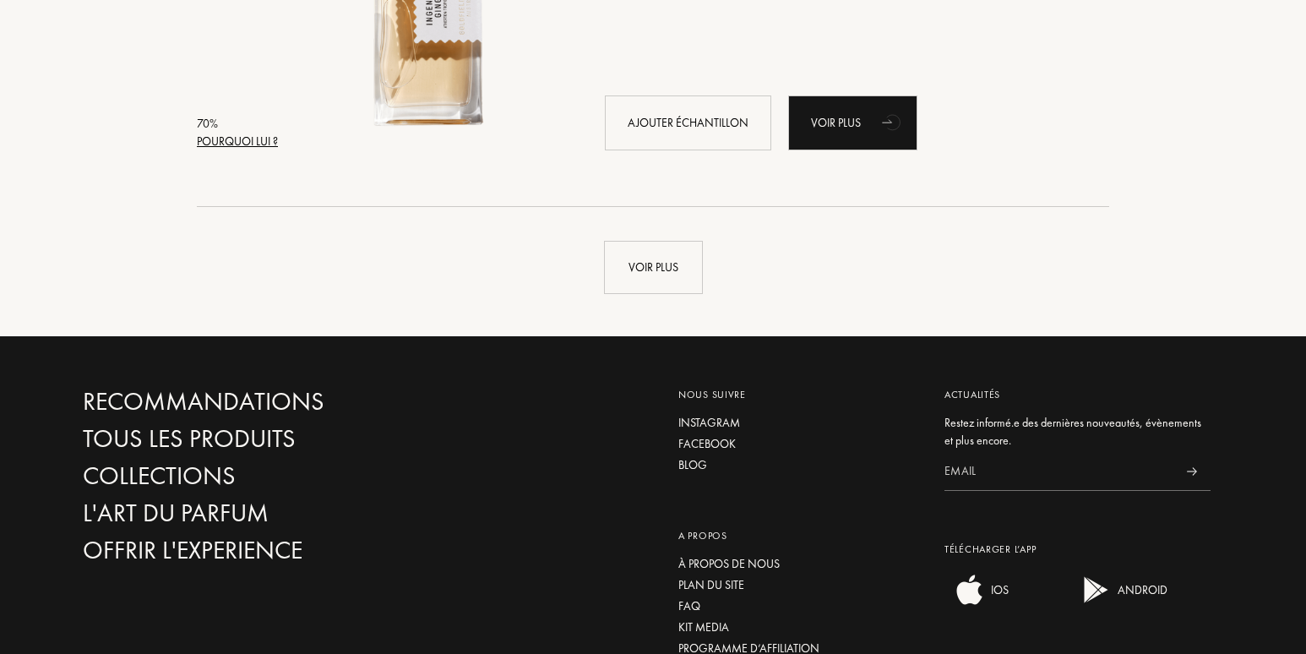
scroll to position [20277, 0]
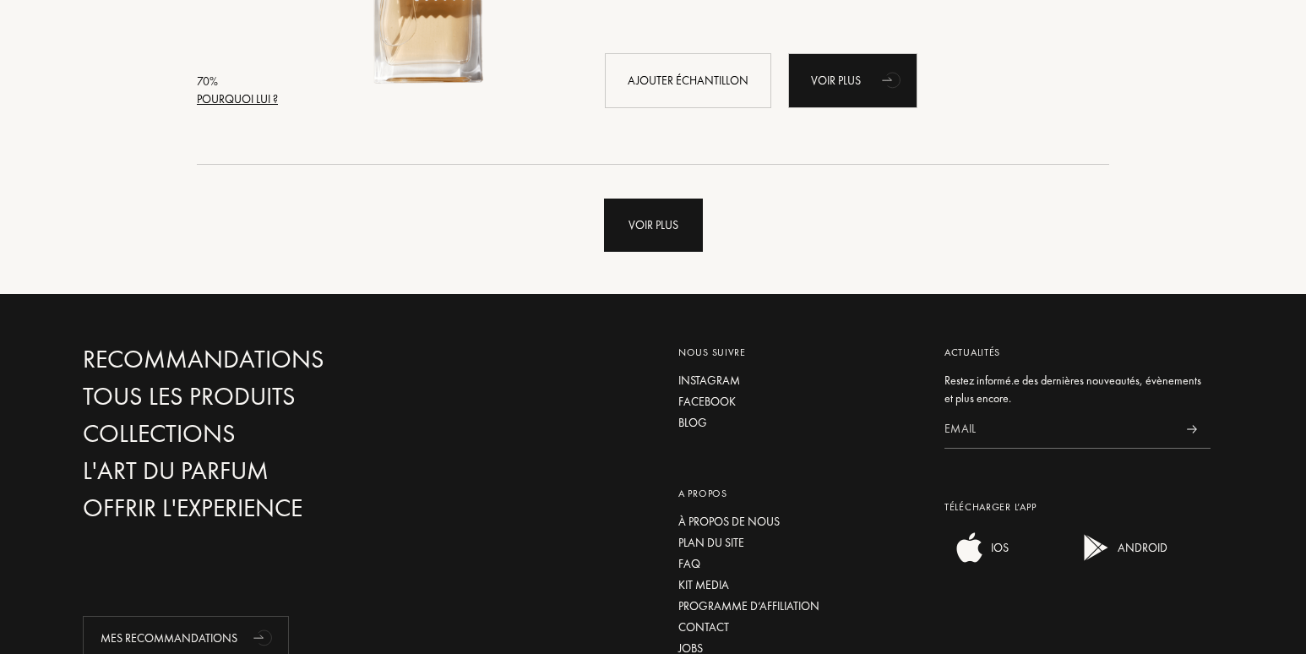
click at [645, 227] on div "Voir plus" at bounding box center [653, 225] width 99 height 53
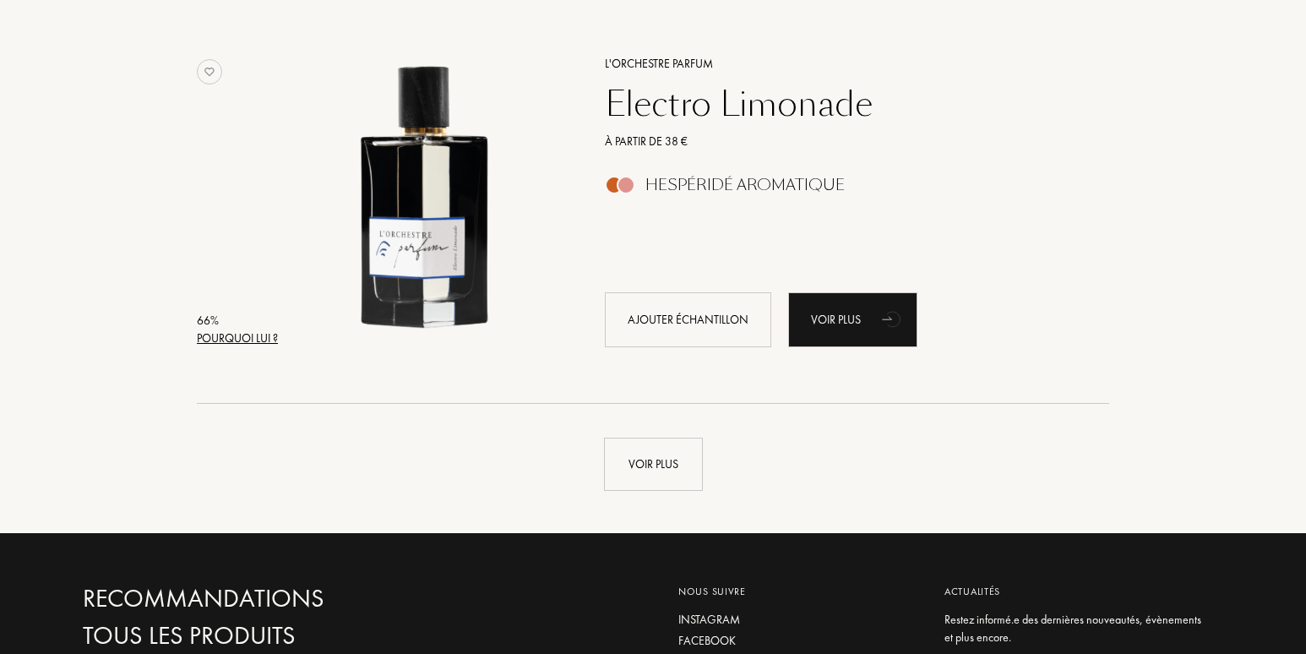
scroll to position [24079, 0]
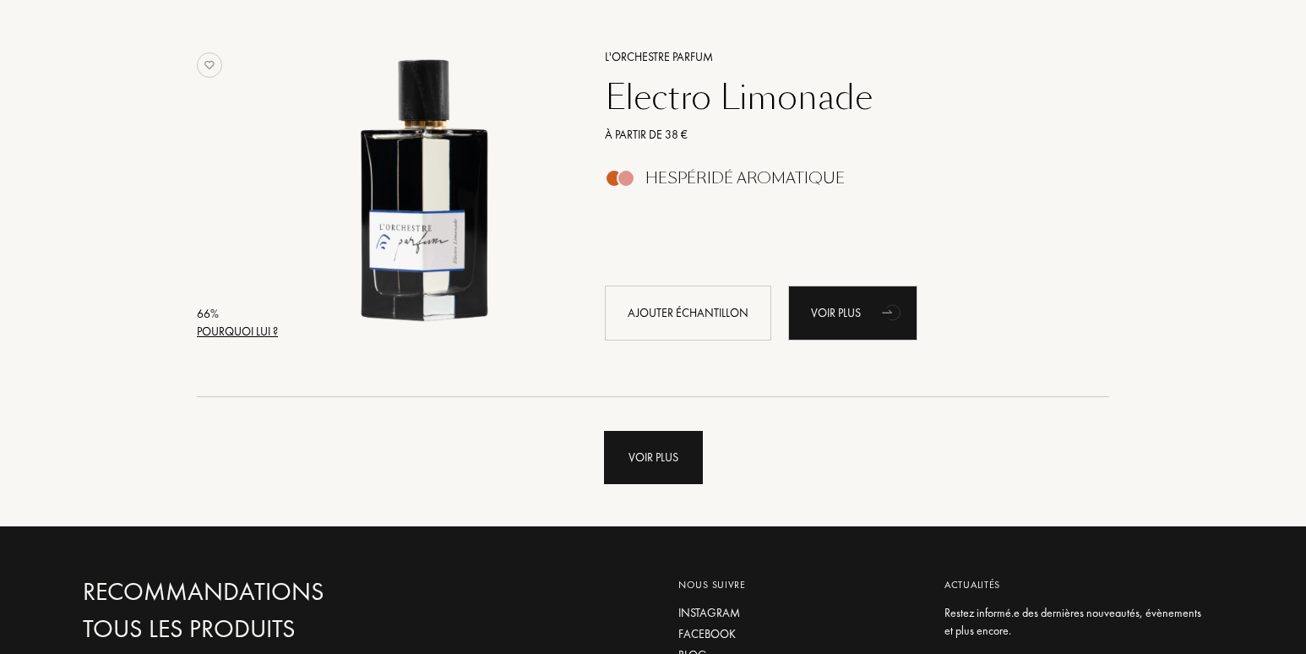
click at [656, 457] on div "Voir plus" at bounding box center [653, 457] width 99 height 53
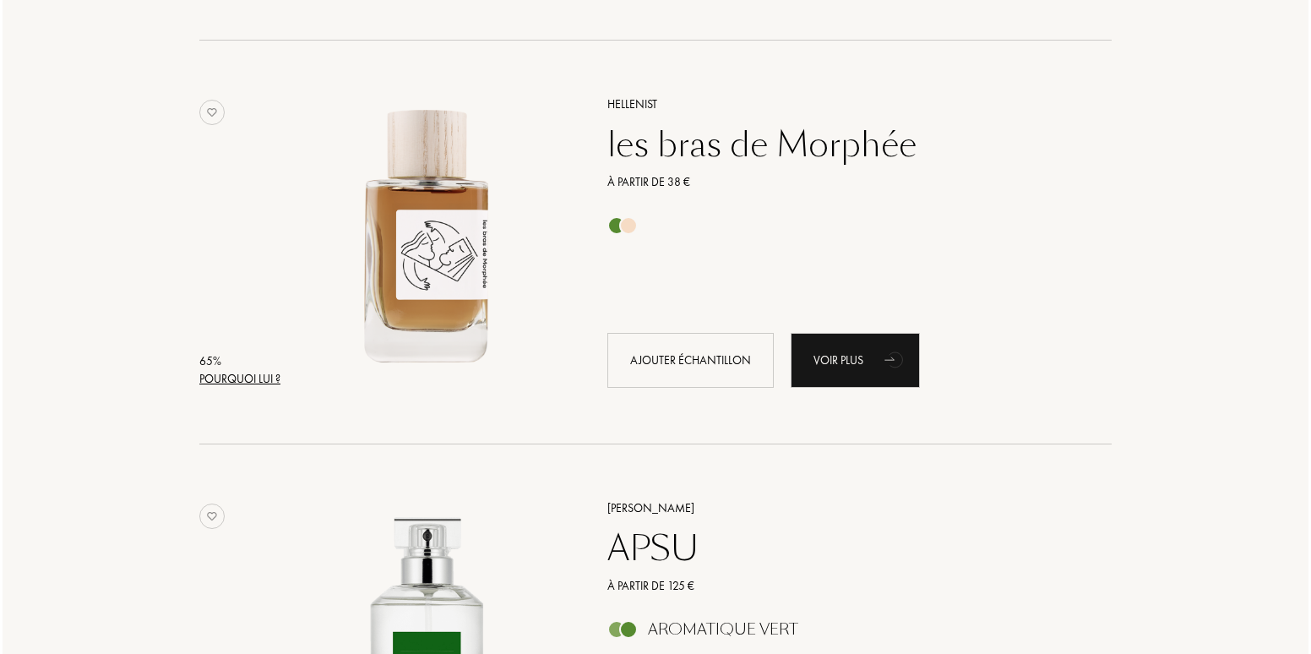
scroll to position [26444, 0]
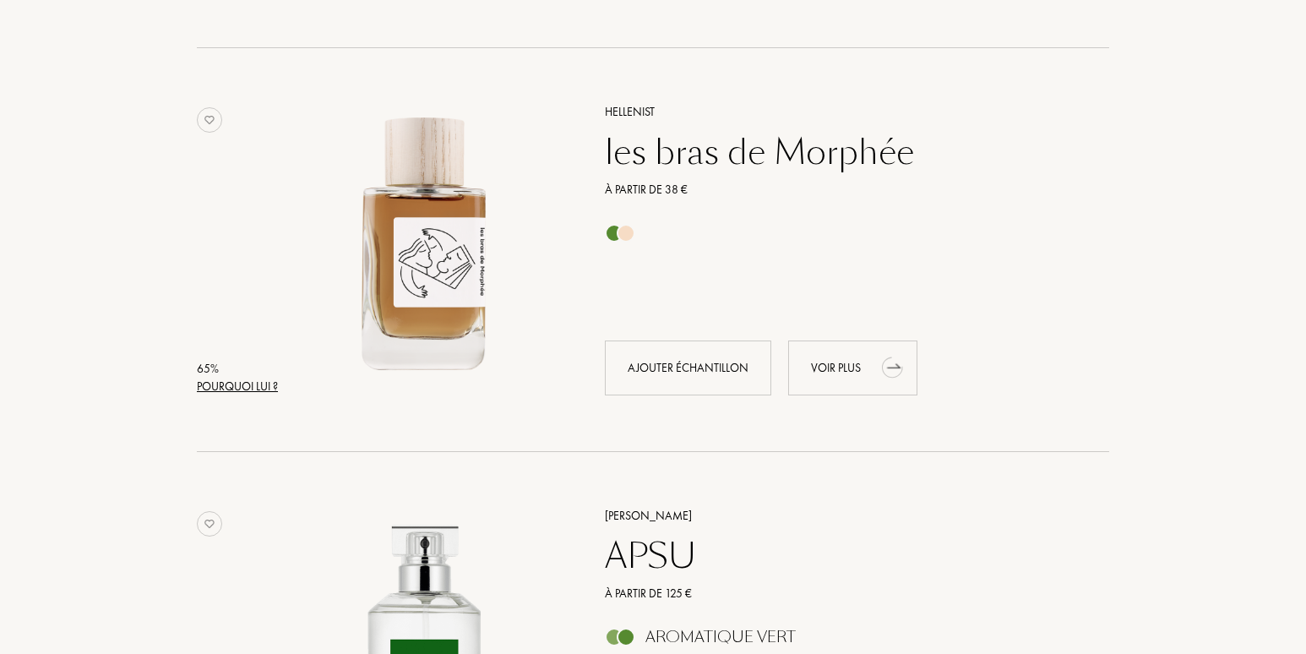
click at [821, 365] on div "Voir plus" at bounding box center [852, 367] width 129 height 55
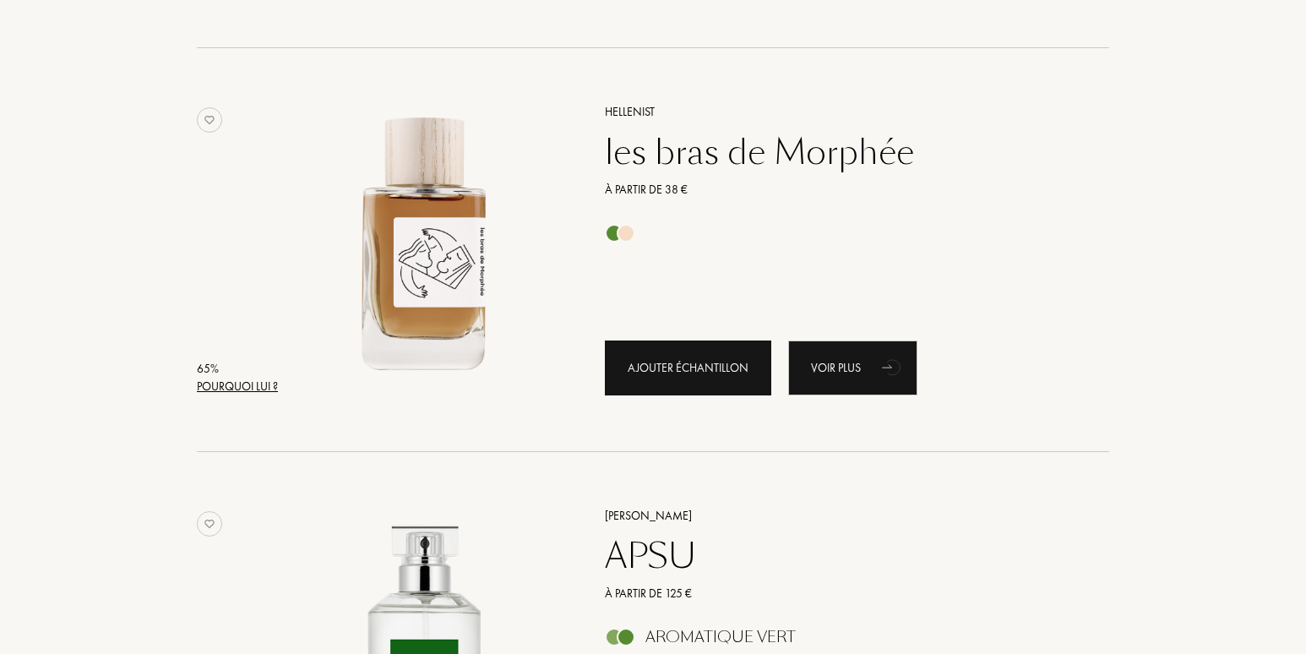
click at [660, 370] on div "Ajouter échantillon" at bounding box center [688, 367] width 166 height 55
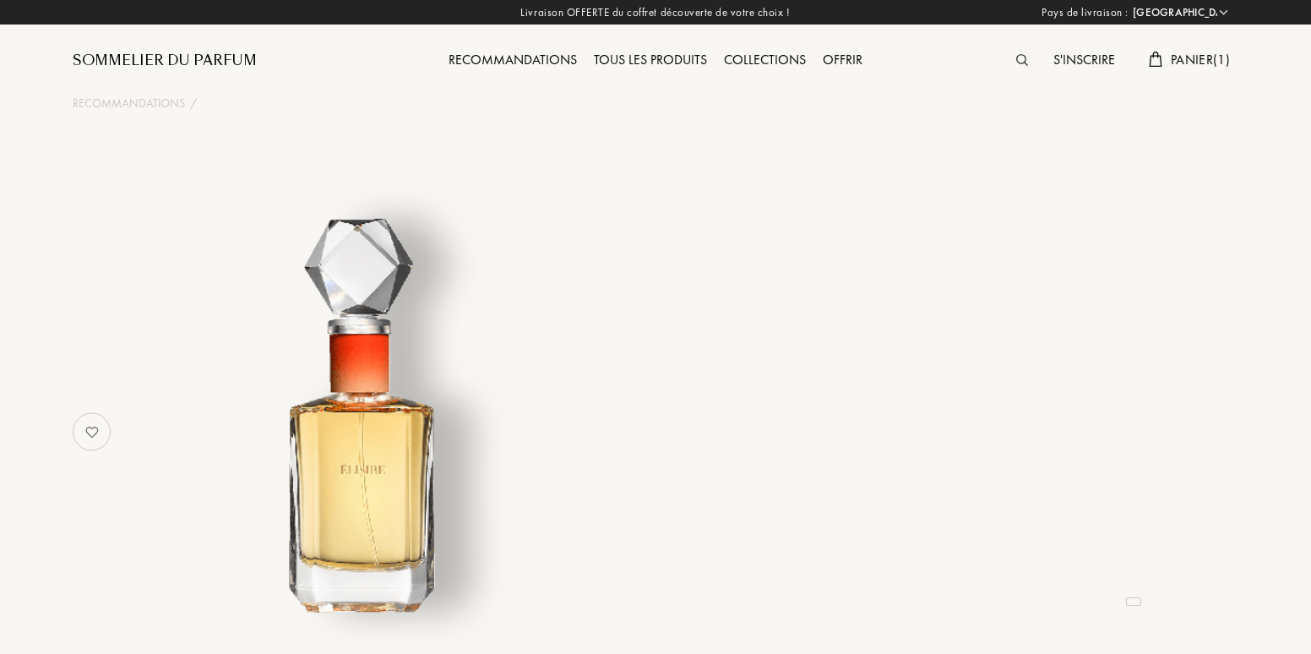
select select "FR"
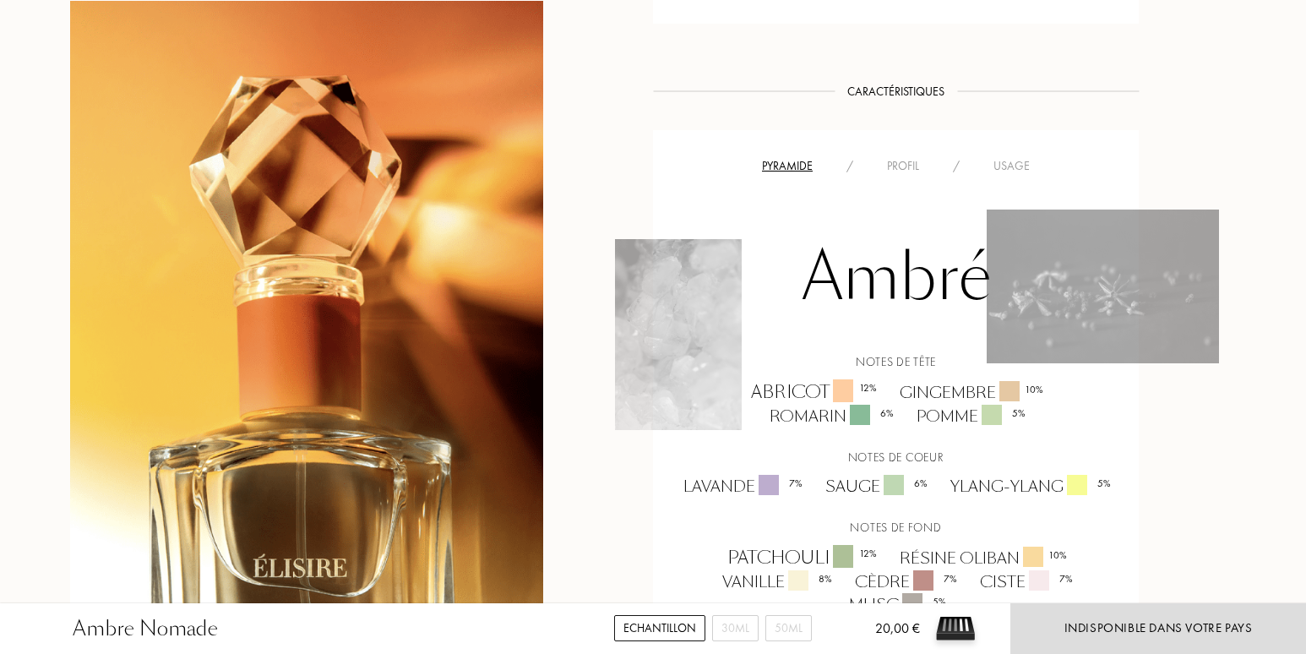
scroll to position [1014, 0]
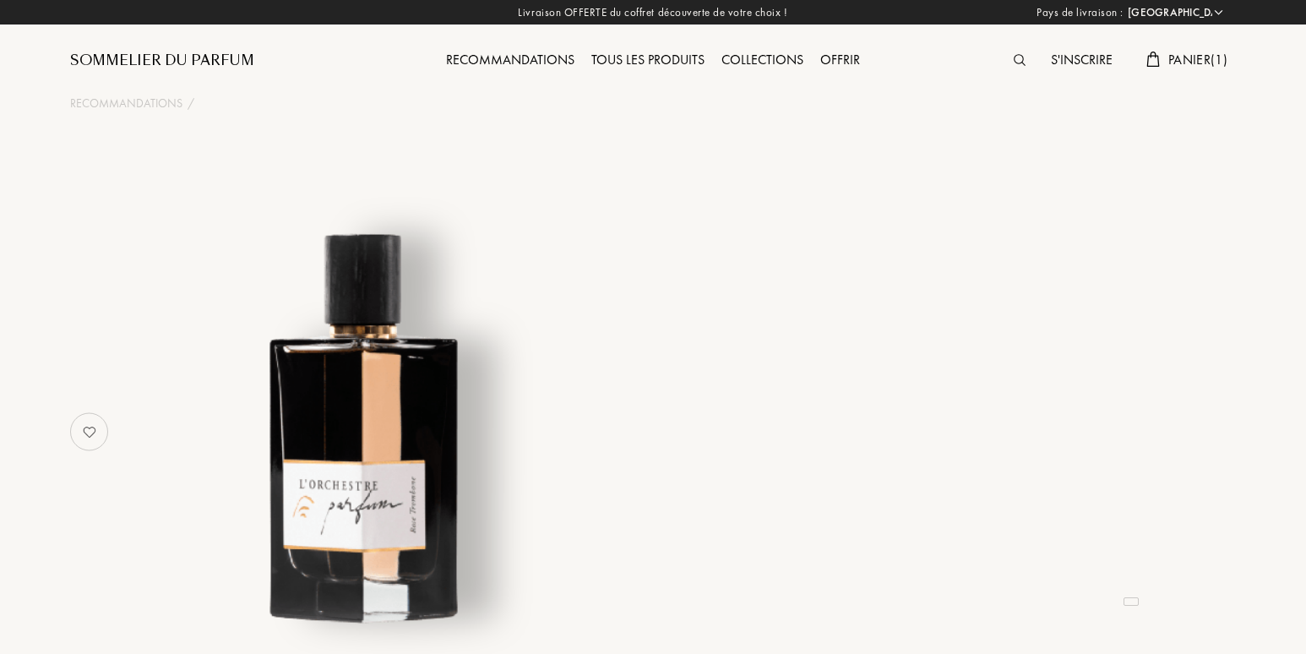
select select "FR"
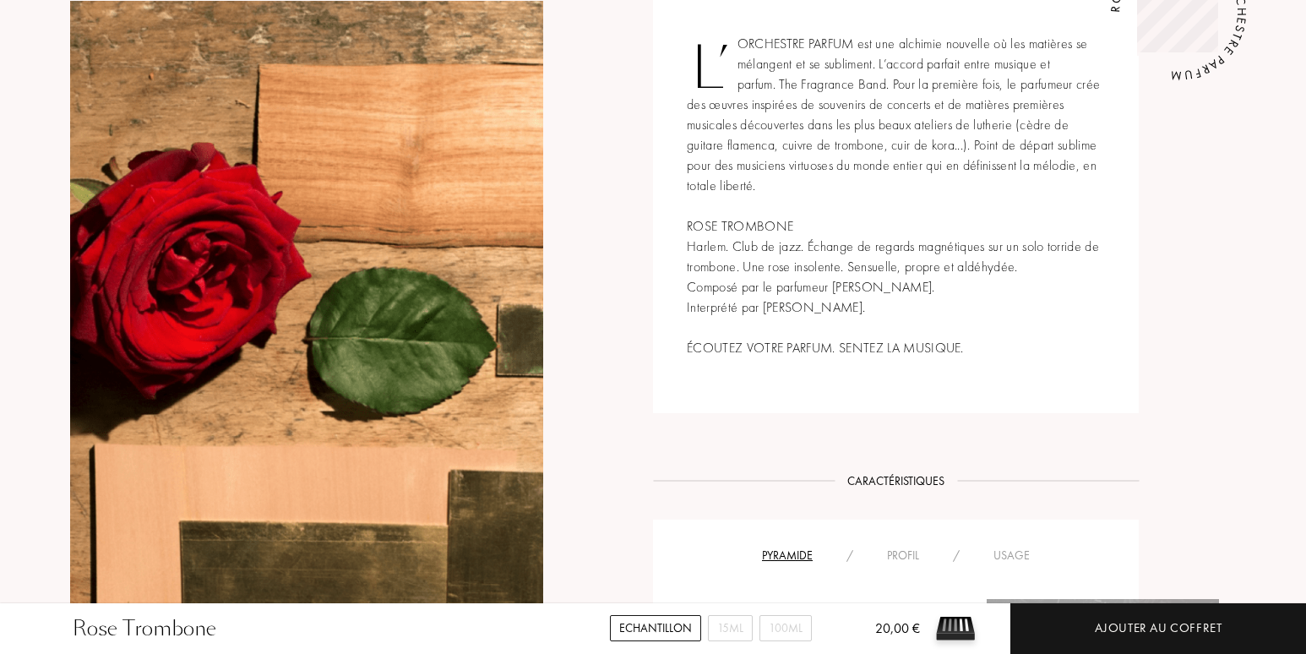
scroll to position [760, 0]
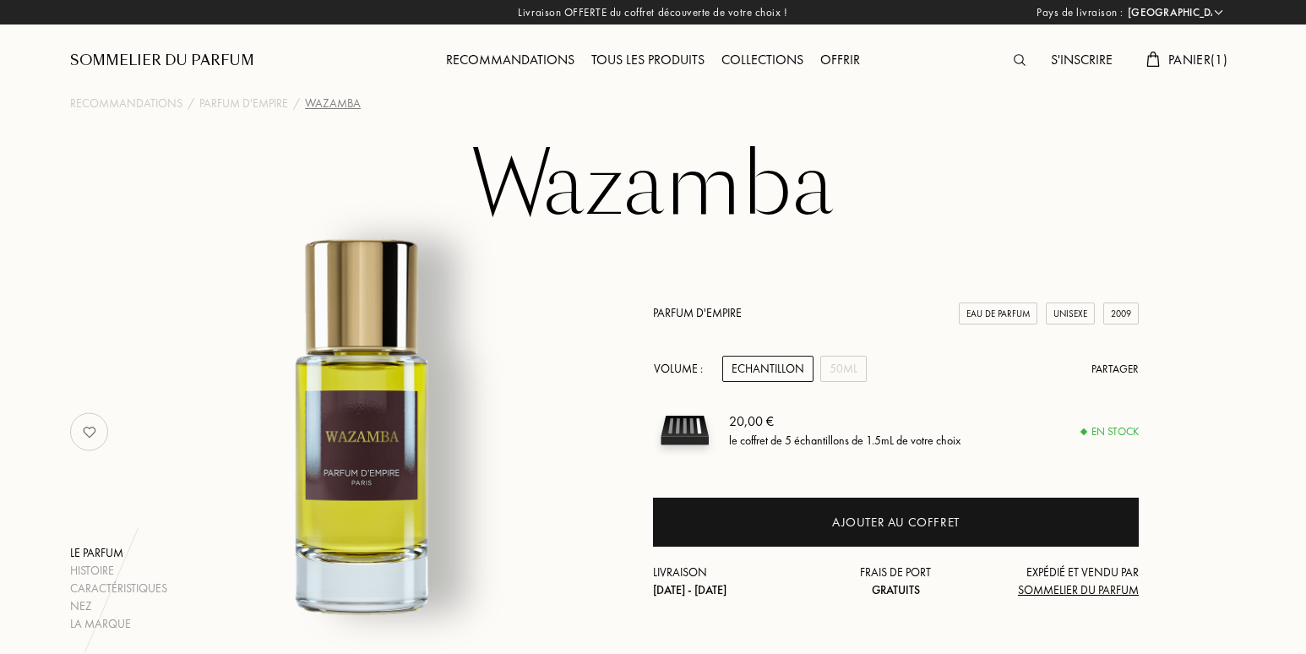
select select "FR"
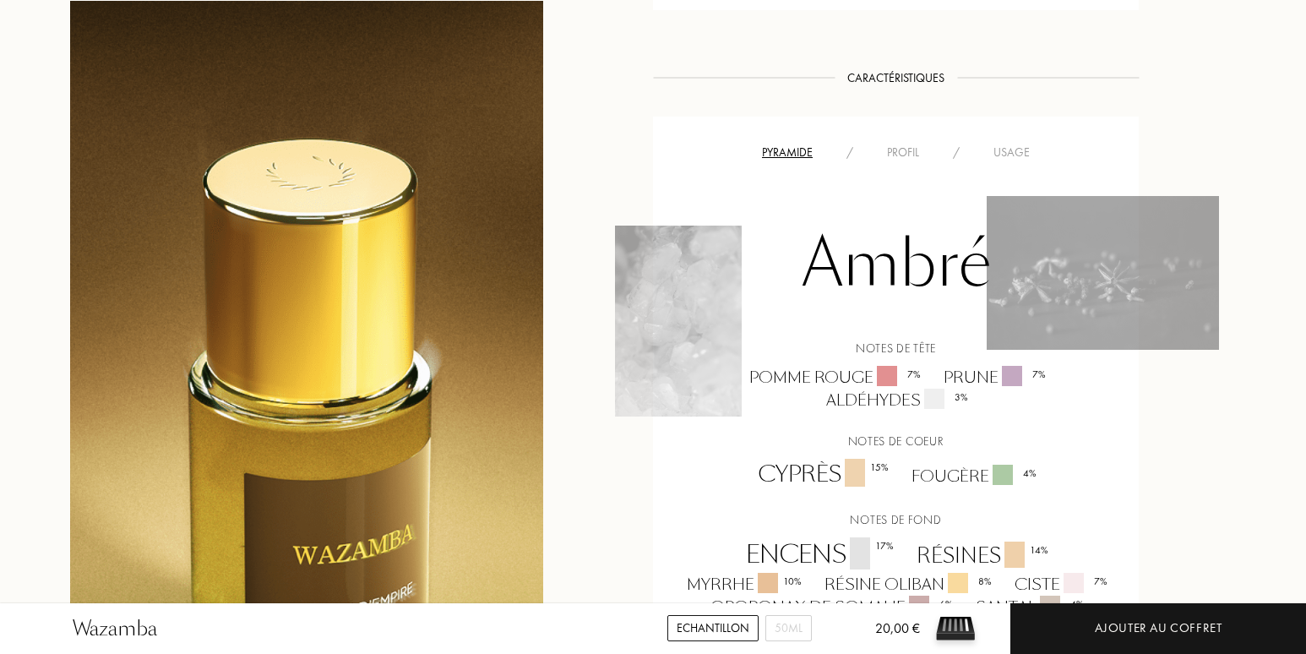
scroll to position [1352, 0]
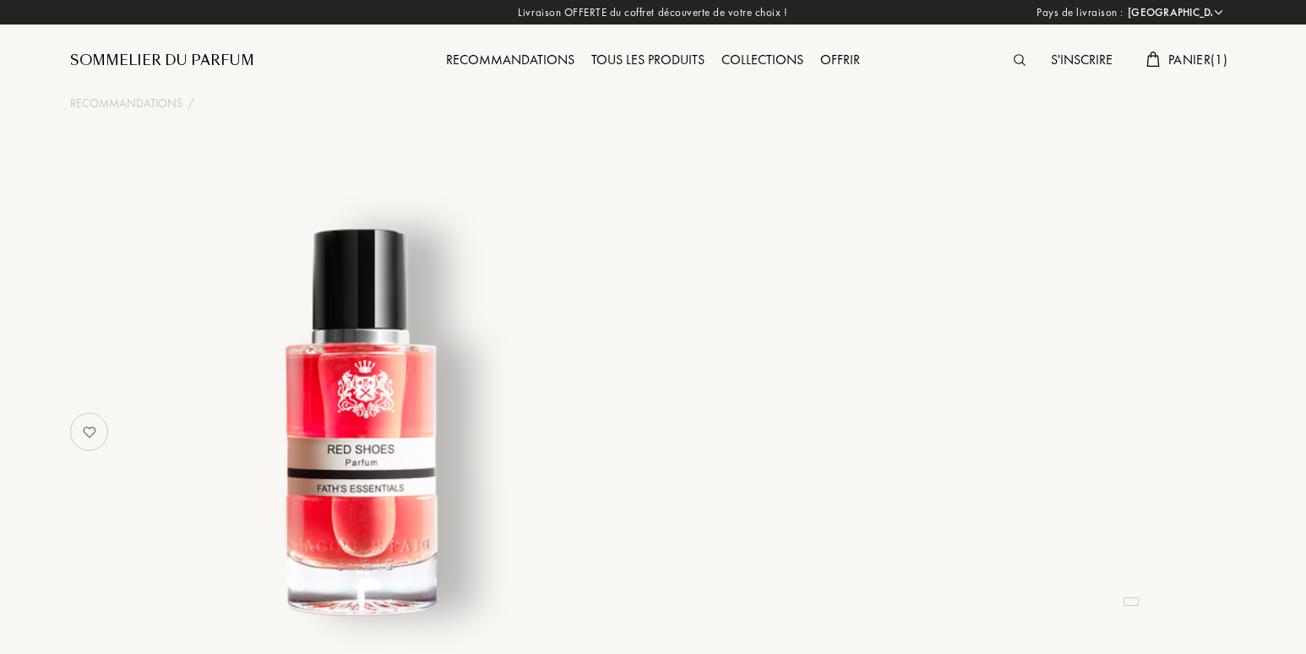
select select "FR"
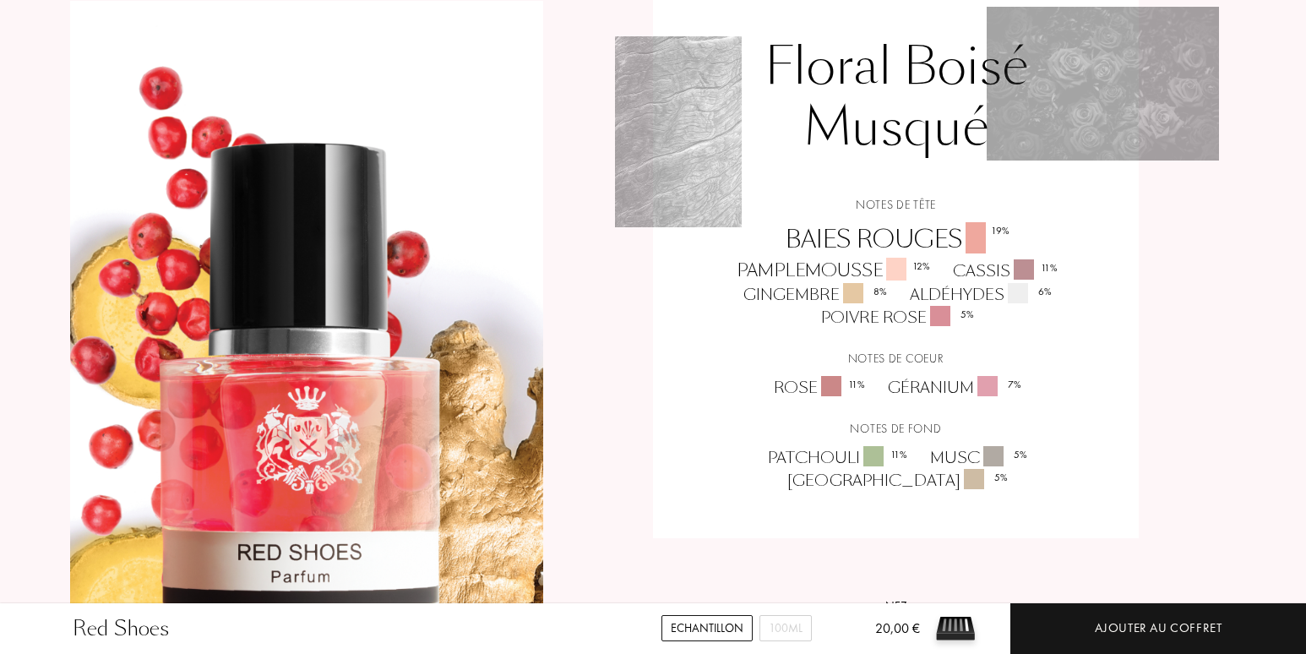
scroll to position [1436, 0]
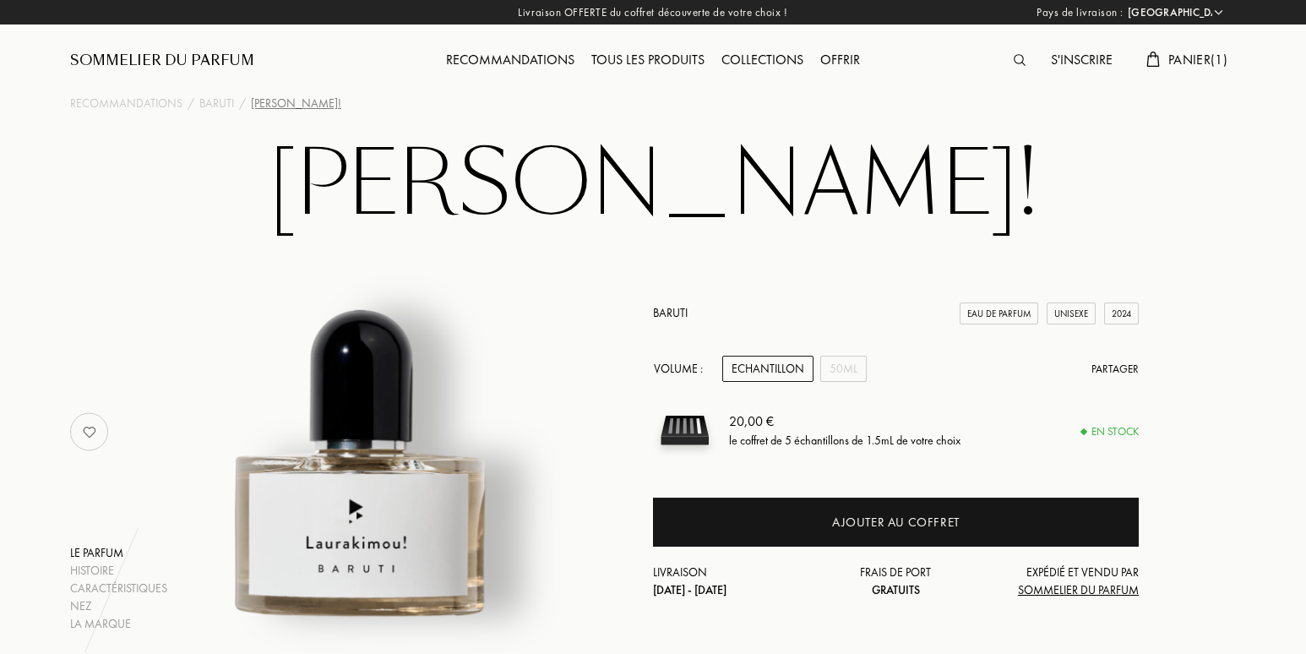
select select "FR"
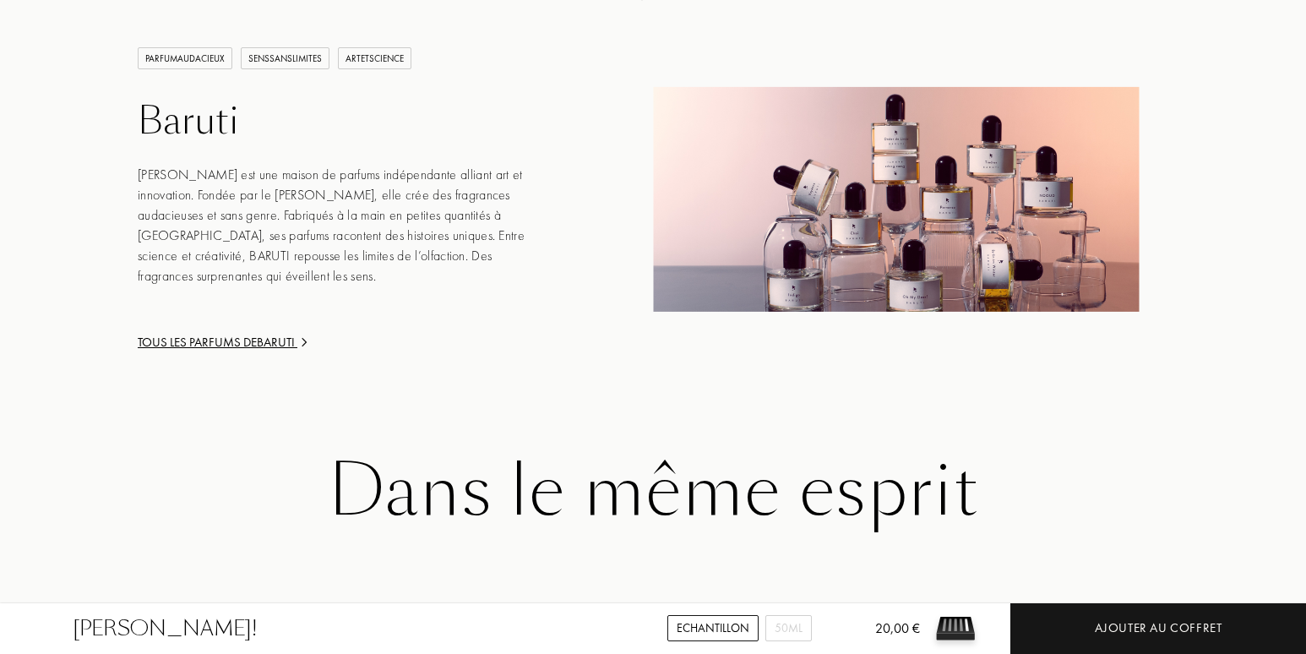
scroll to position [1943, 0]
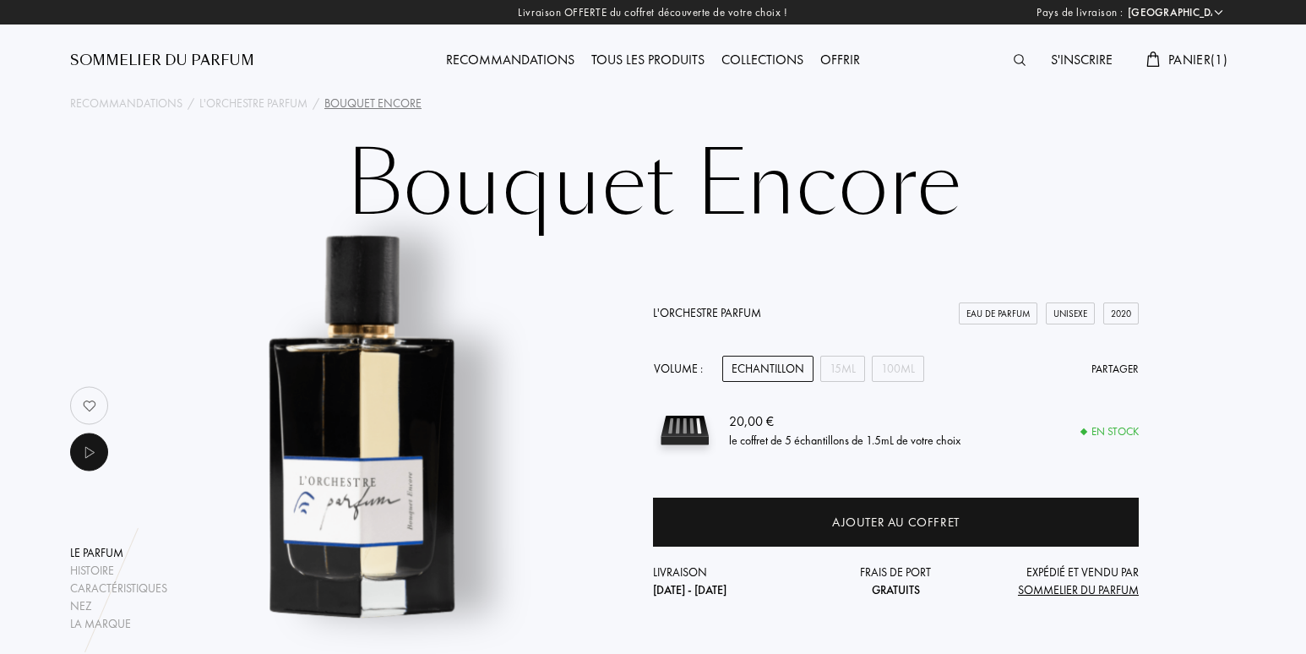
select select "FR"
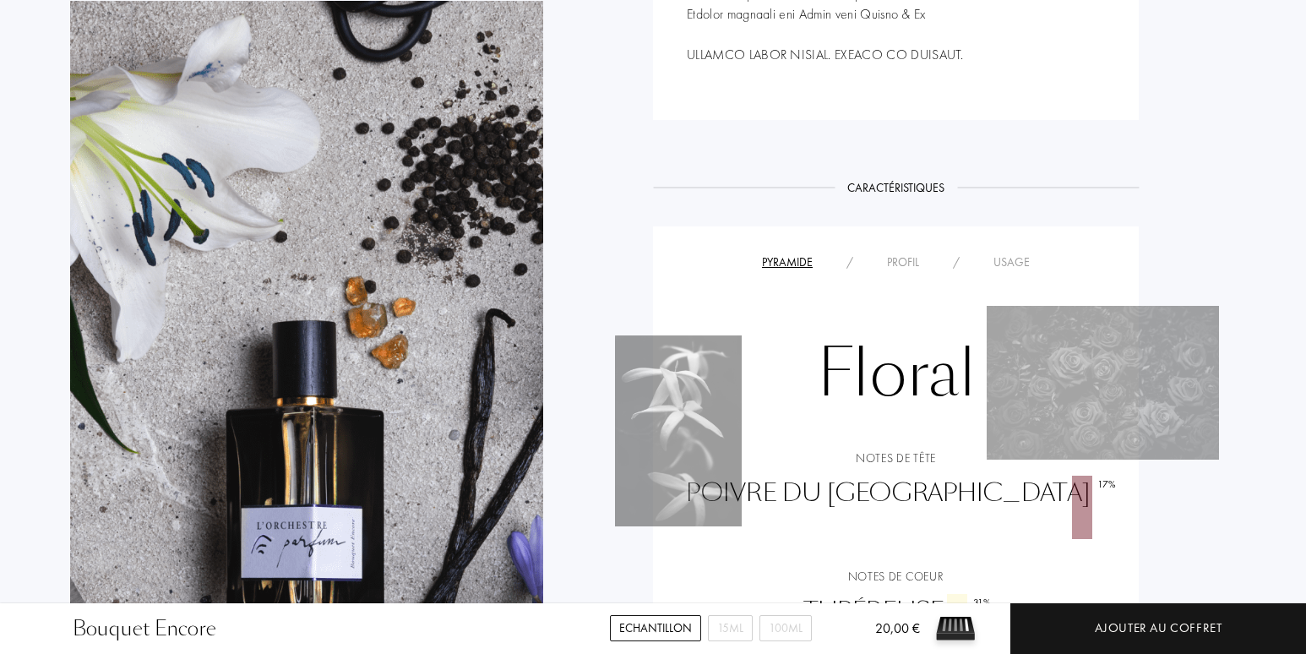
scroll to position [1436, 0]
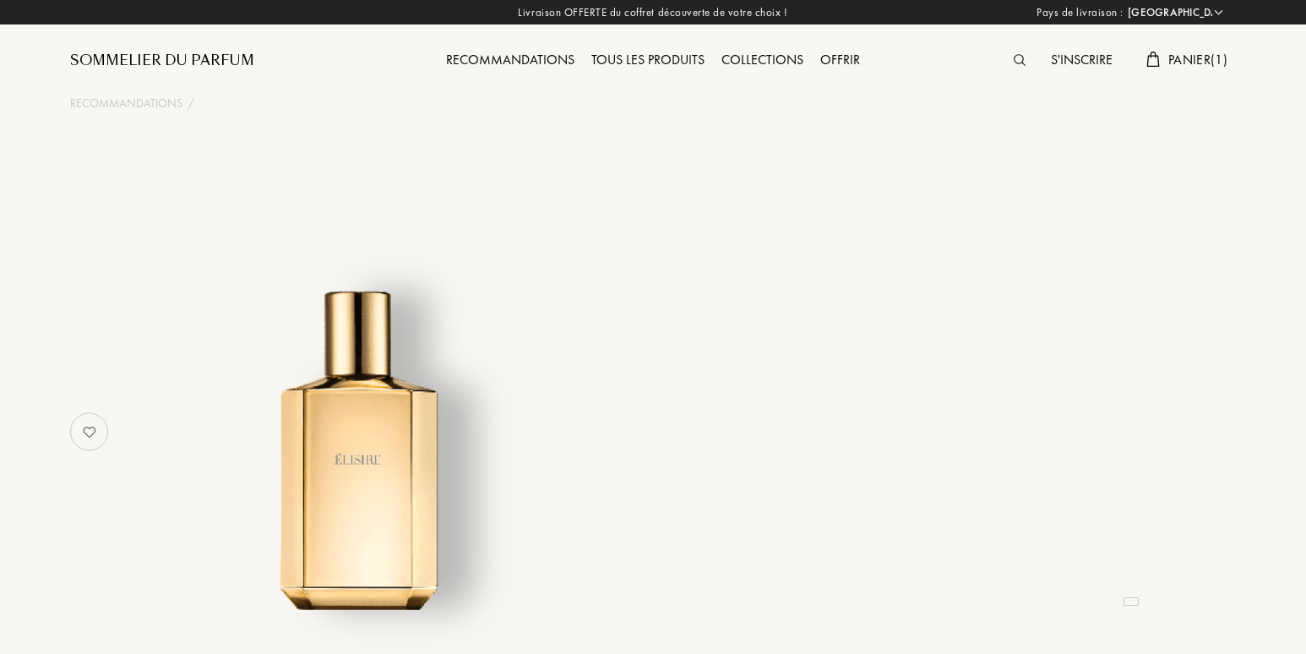
select select "FR"
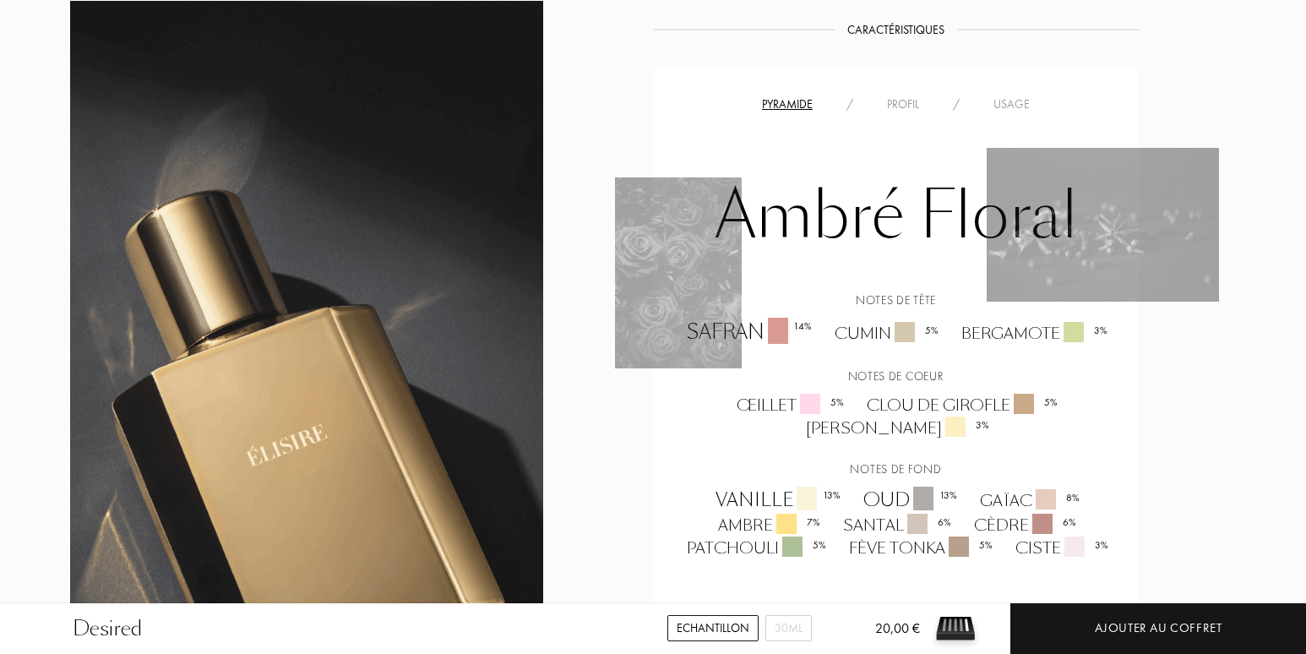
scroll to position [1098, 0]
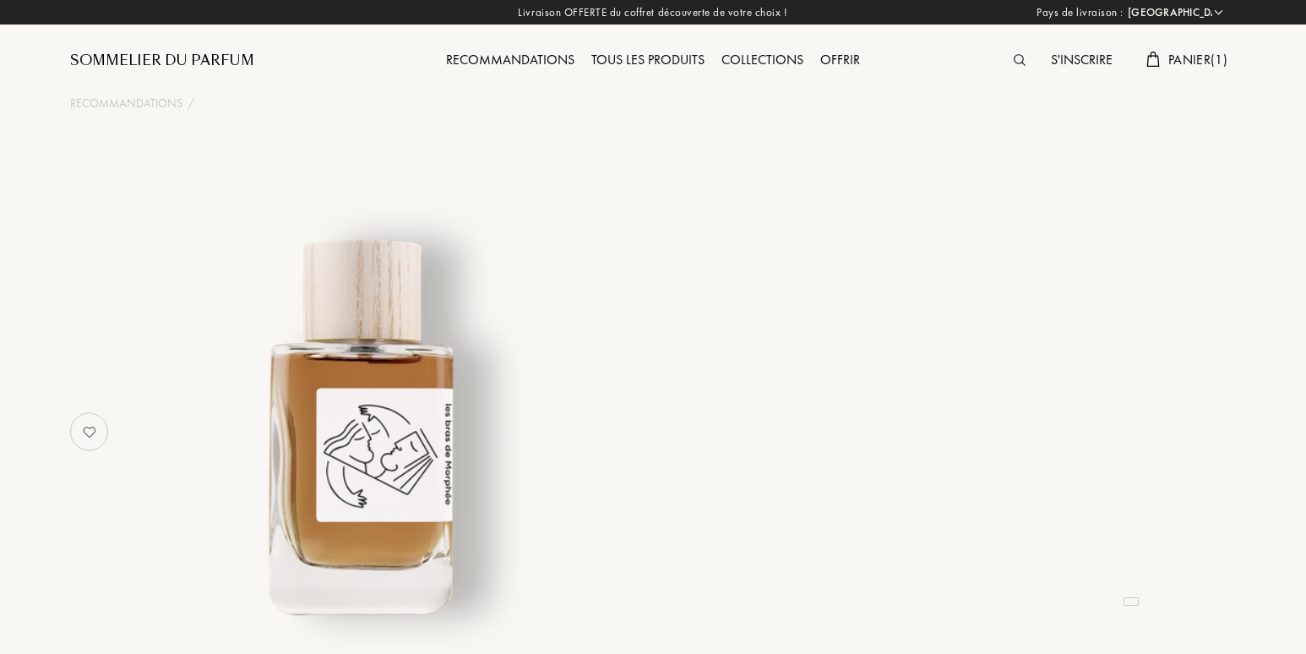
select select "FR"
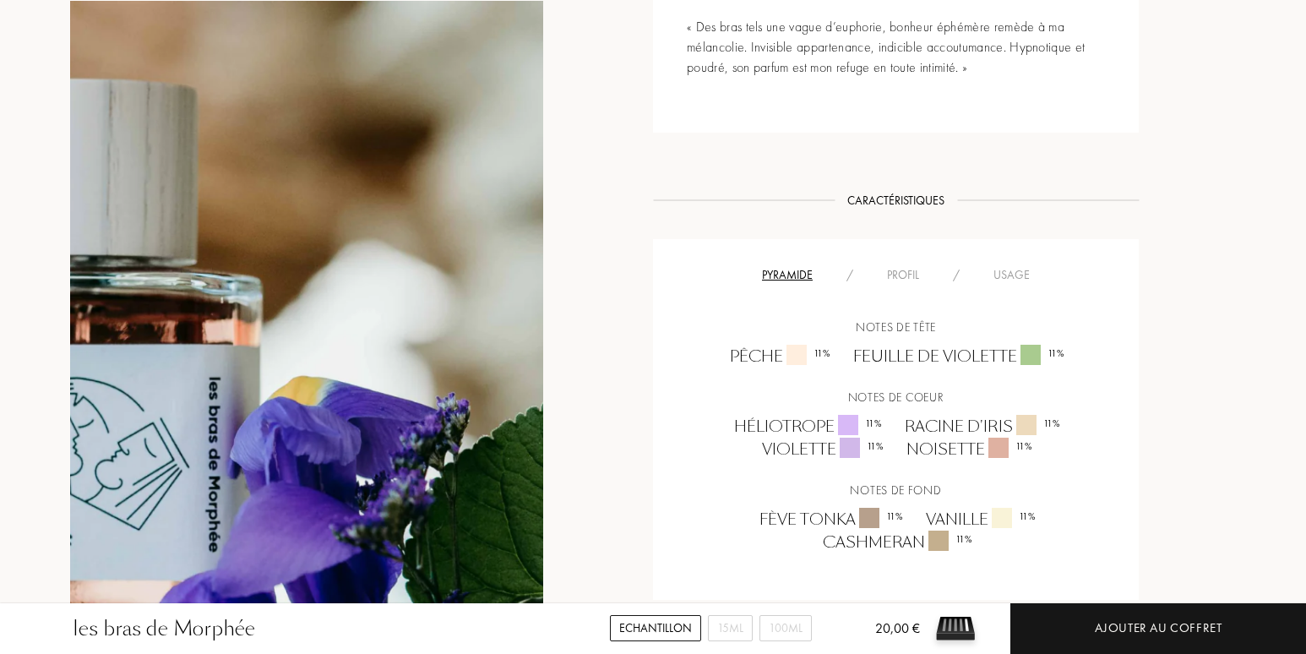
scroll to position [1014, 0]
